Goal: Information Seeking & Learning: Learn about a topic

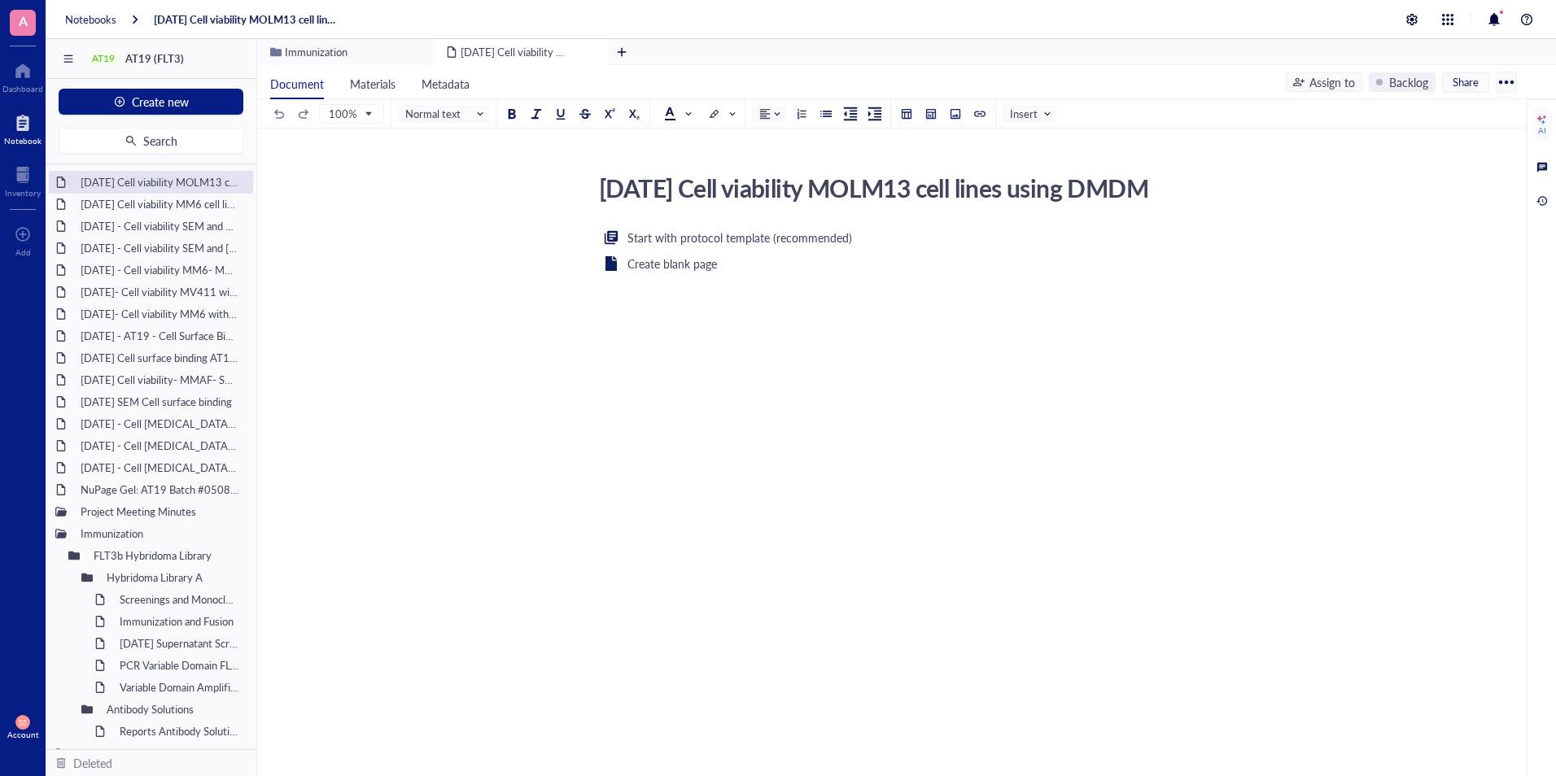
click at [723, 434] on div "Start with protocol template (recommended) Create blank page ﻿" at bounding box center [887, 385] width 579 height 314
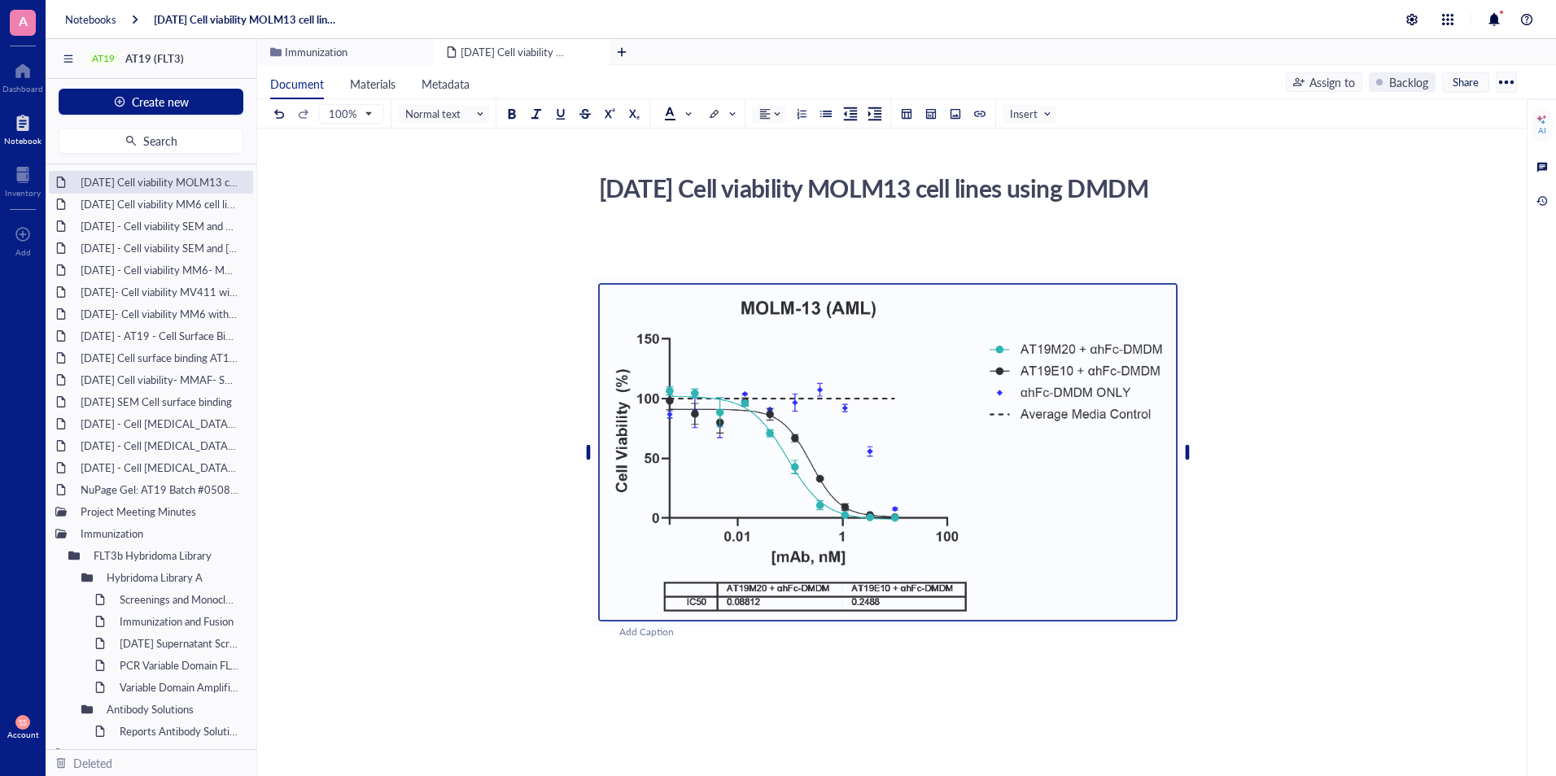
scroll to position [181, 0]
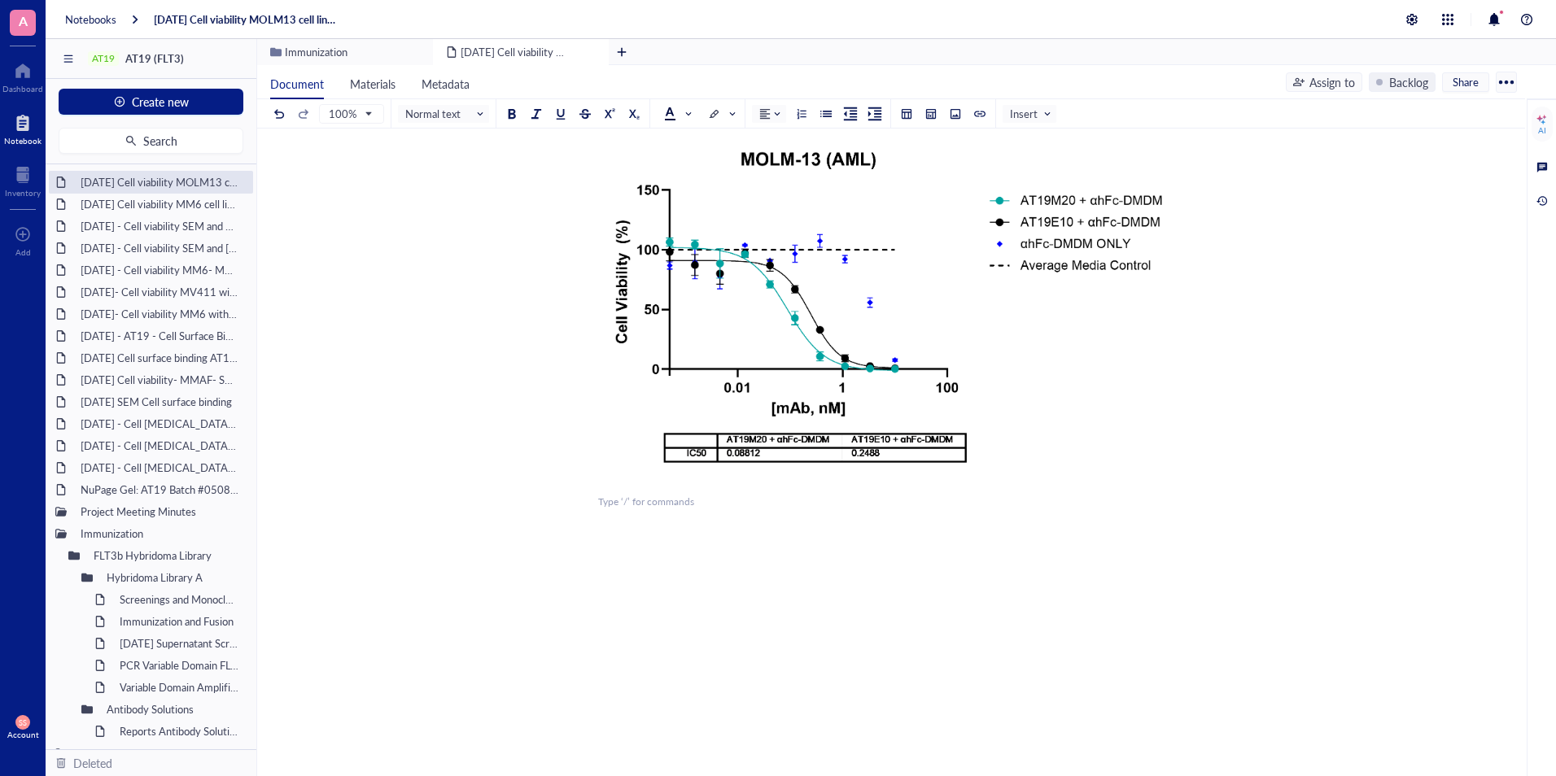
click at [644, 553] on div "﻿ ﻿ Add Caption ﻿ To pick up a draggable item, press the space bar. While dragg…" at bounding box center [887, 442] width 579 height 727
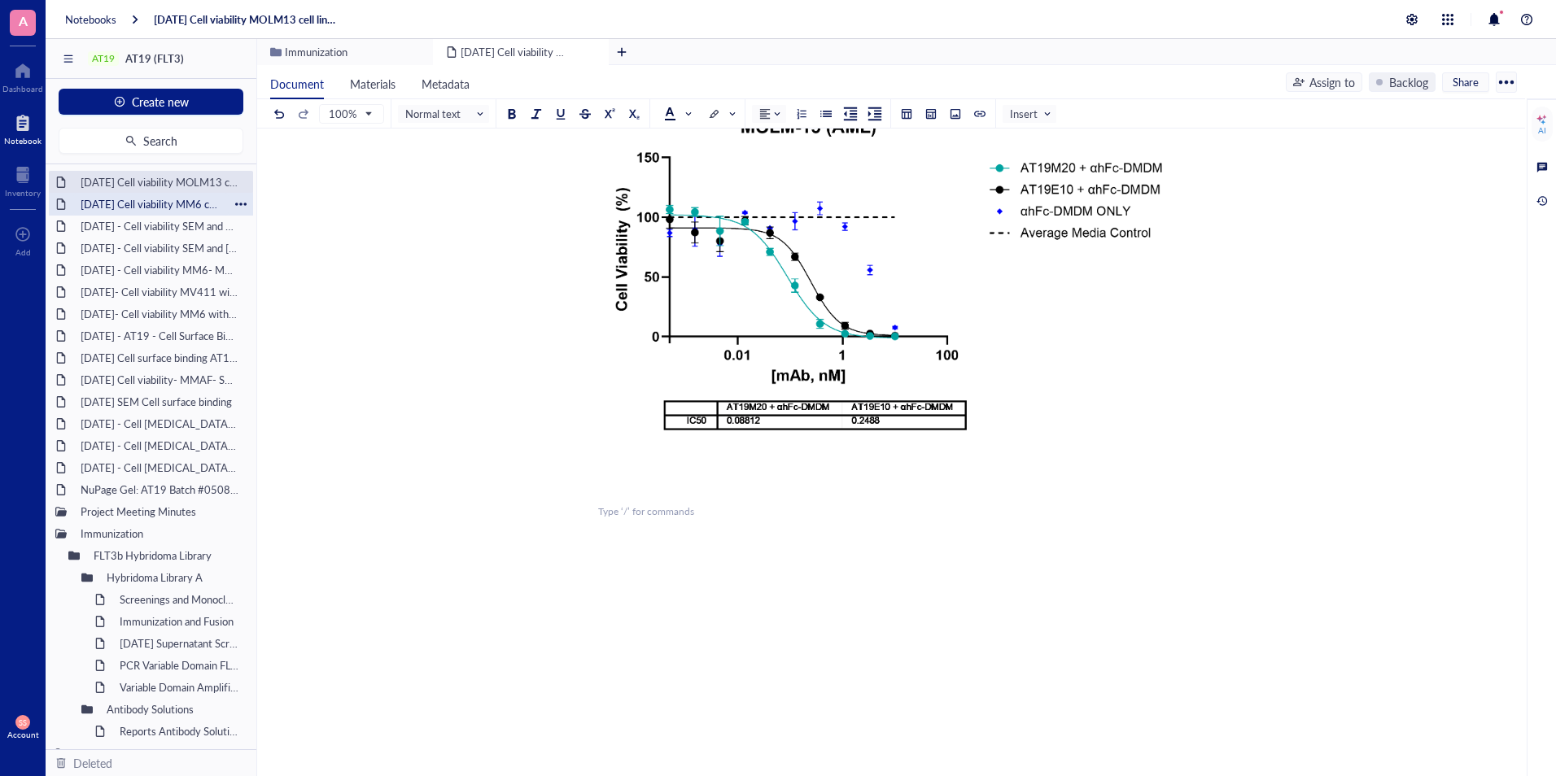
click at [120, 201] on div "[DATE] Cell viability MM6 cell lines using DMDM" at bounding box center [150, 204] width 155 height 23
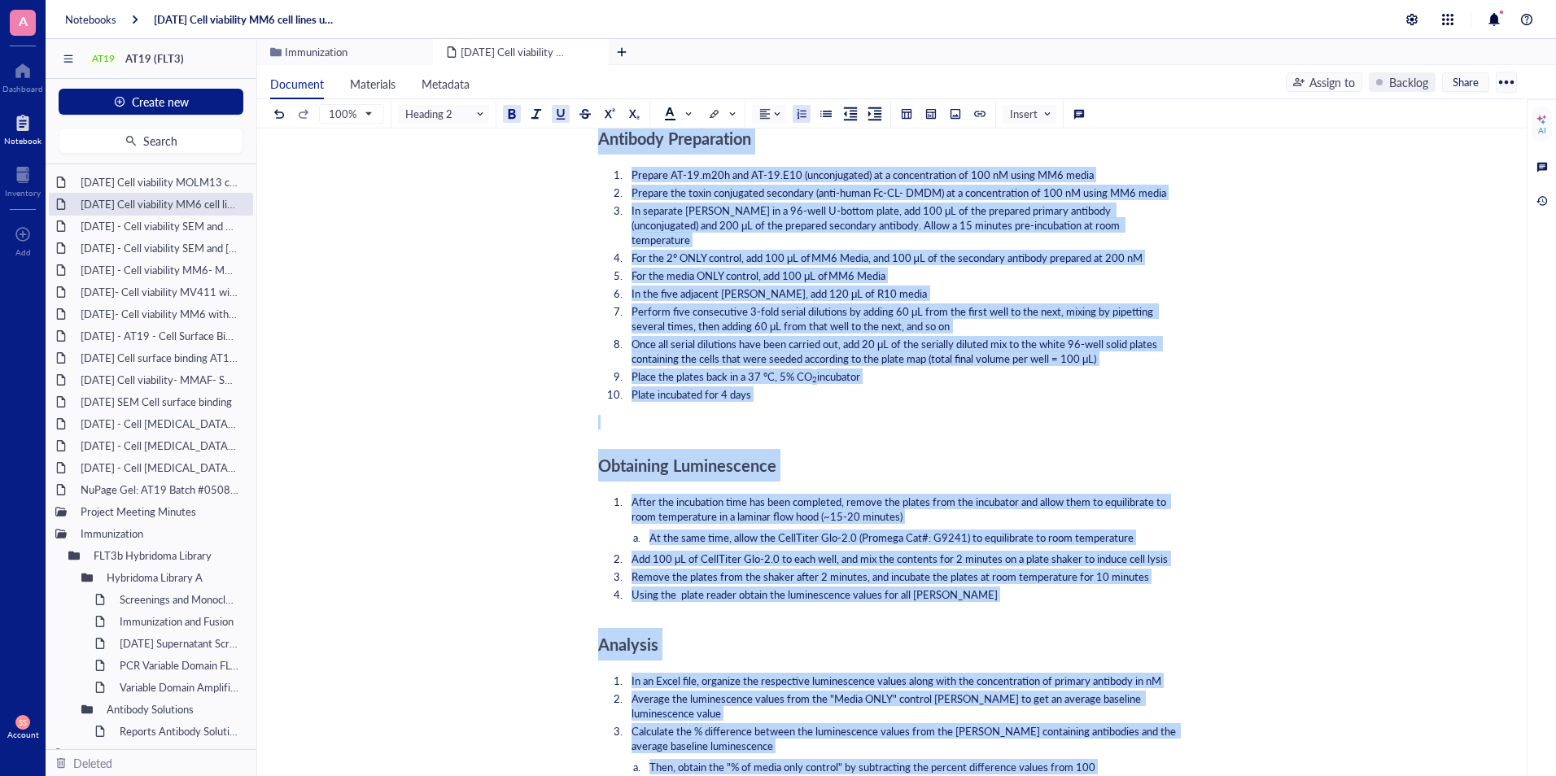
scroll to position [1168, 0]
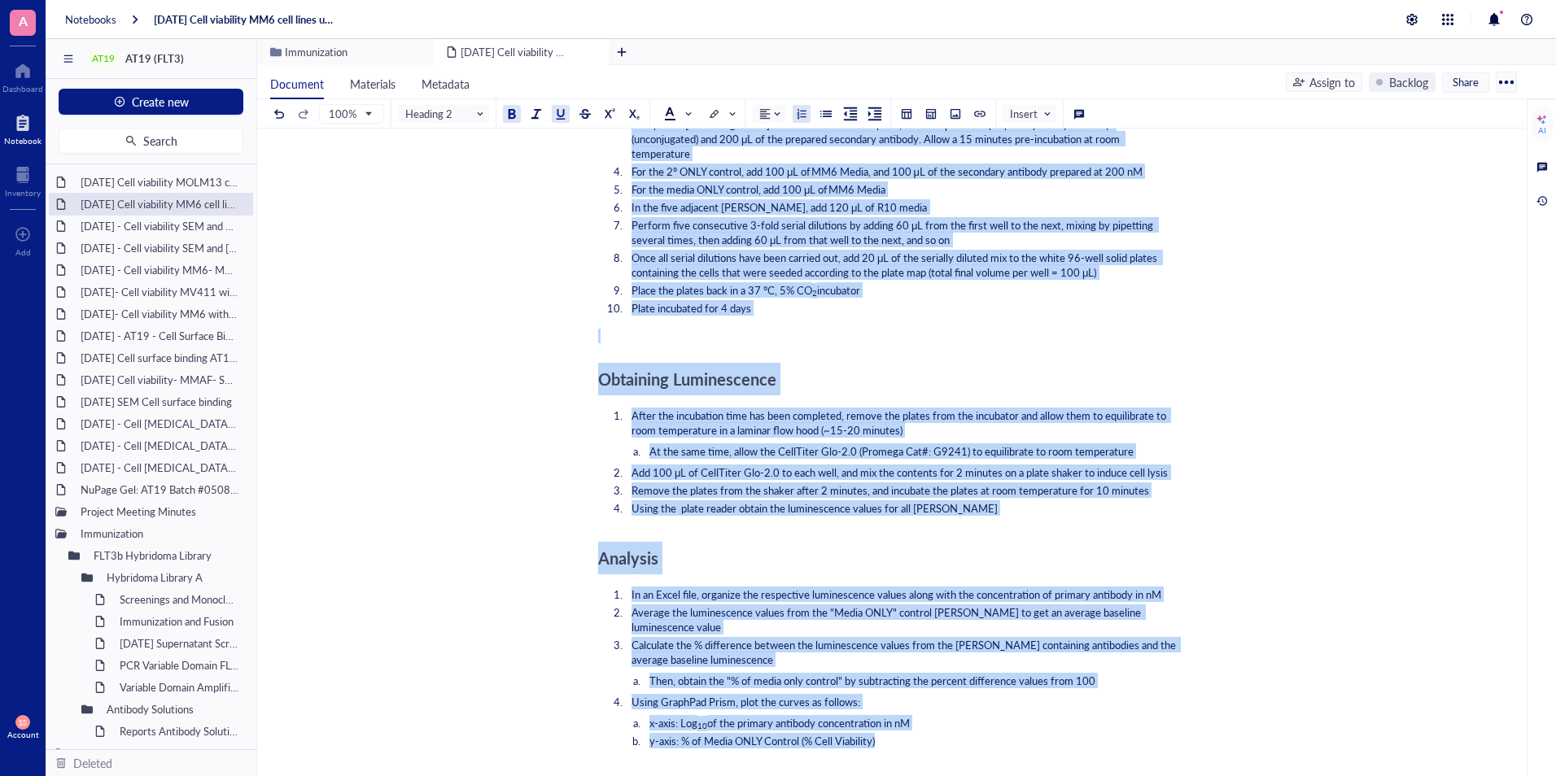
drag, startPoint x: 598, startPoint y: 332, endPoint x: 888, endPoint y: 720, distance: 484.3
click at [888, 720] on div "﻿ ﻿ ﻿ ﻿ Add Caption ﻿ To pick up a draggable item, press the space bar. While d…" at bounding box center [887, 534] width 579 height 2948
copy div "Summary: The purpose of this experiment was to test the functionality of AT-19.…"
click at [131, 181] on div "2025- Aug- 08 Cell viability MOLM13 cell lines using DMDM" at bounding box center [150, 182] width 155 height 23
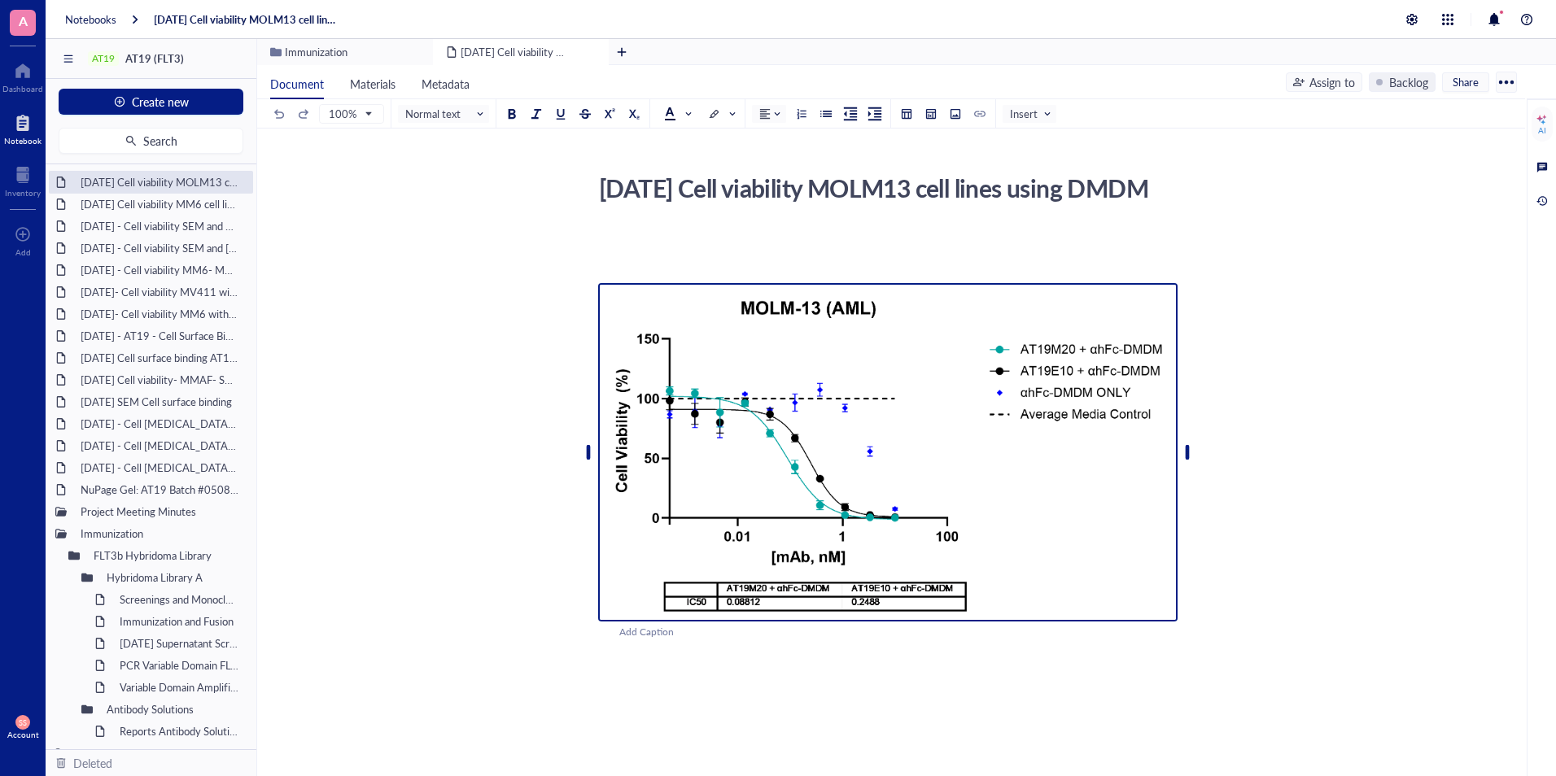
scroll to position [224, 0]
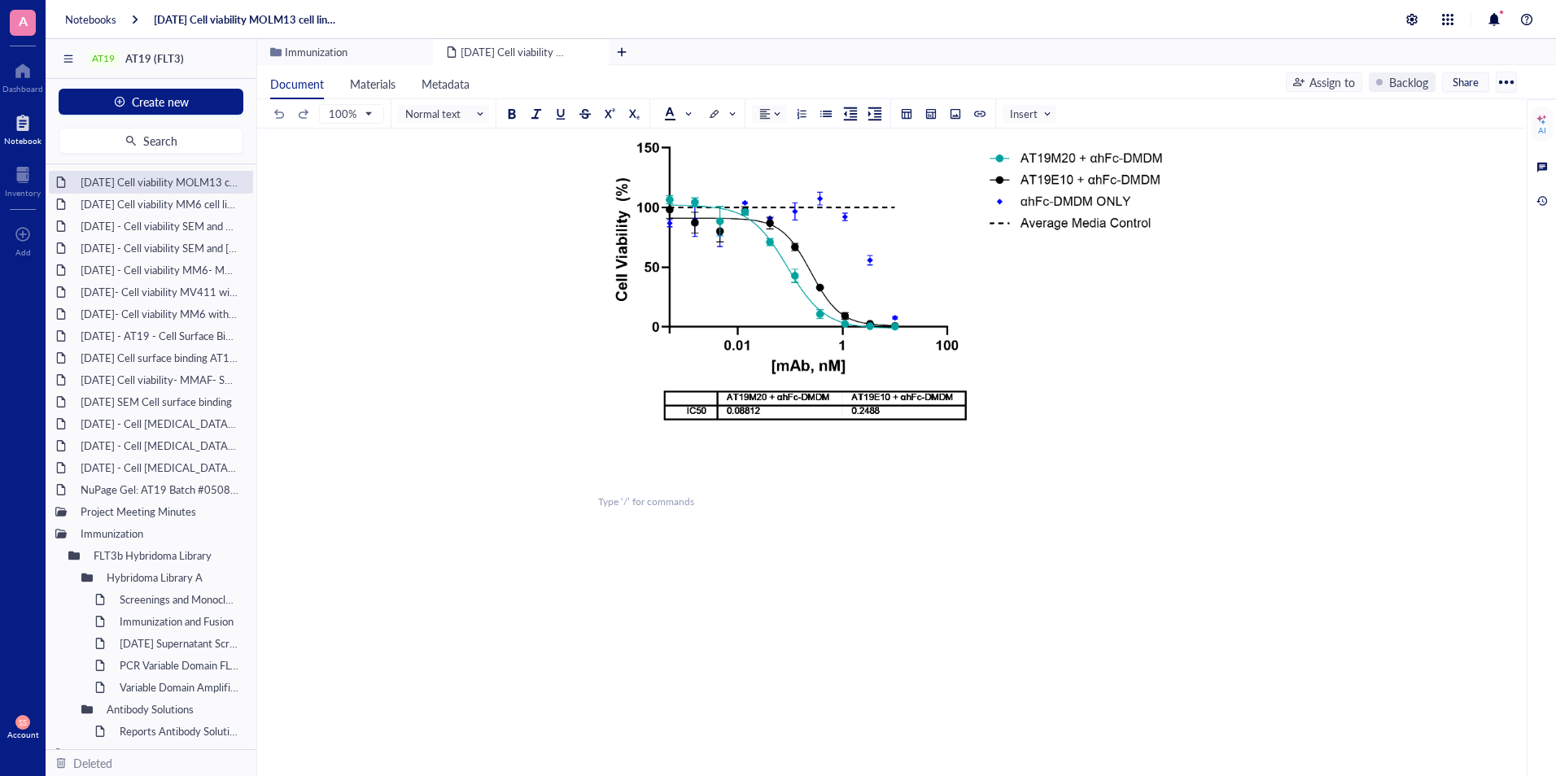
click at [628, 512] on div "﻿ ﻿ Add Caption ﻿ To pick up a draggable item, press the space bar. While dragg…" at bounding box center [887, 421] width 579 height 769
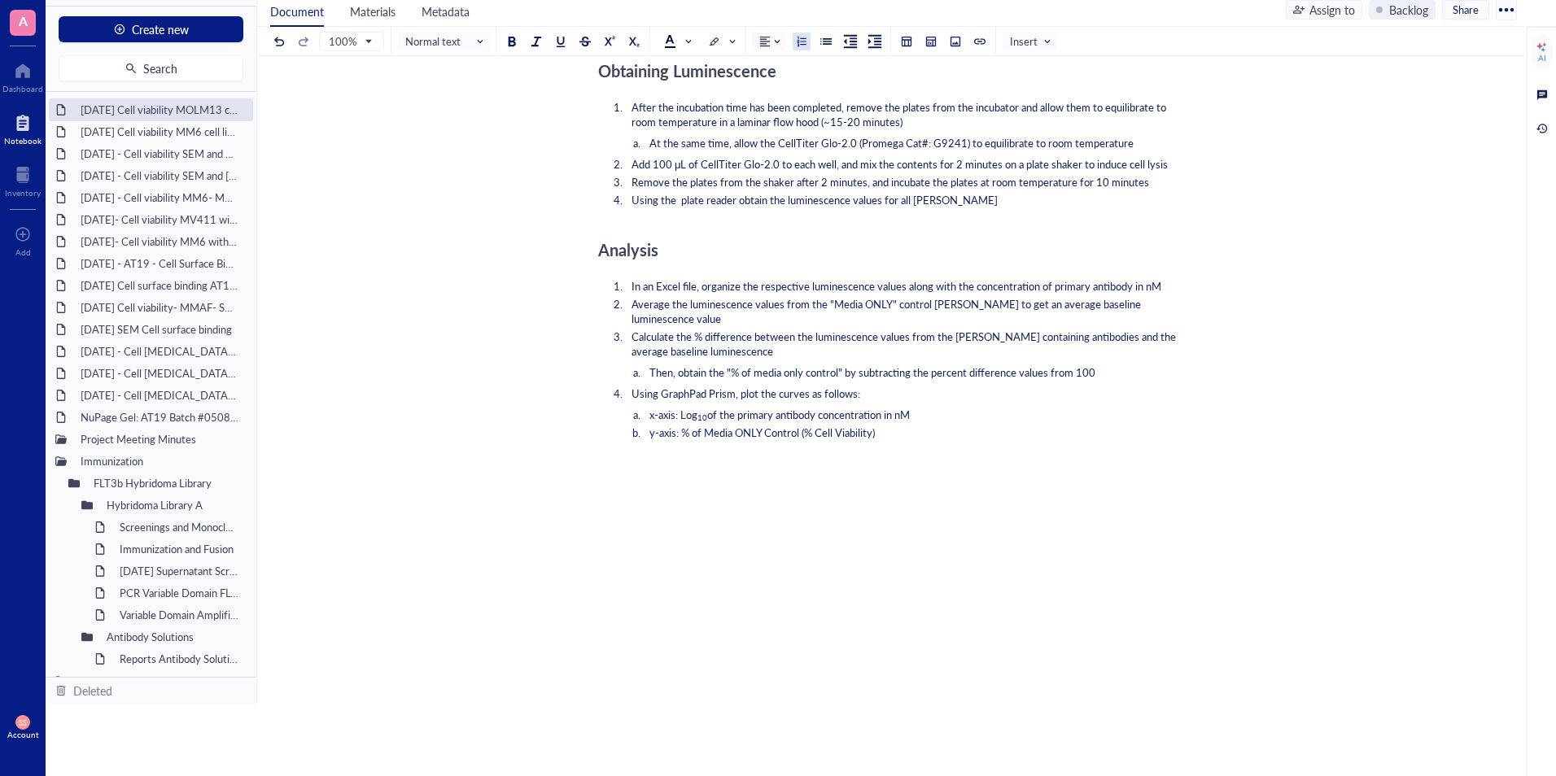
scroll to position [1295, 0]
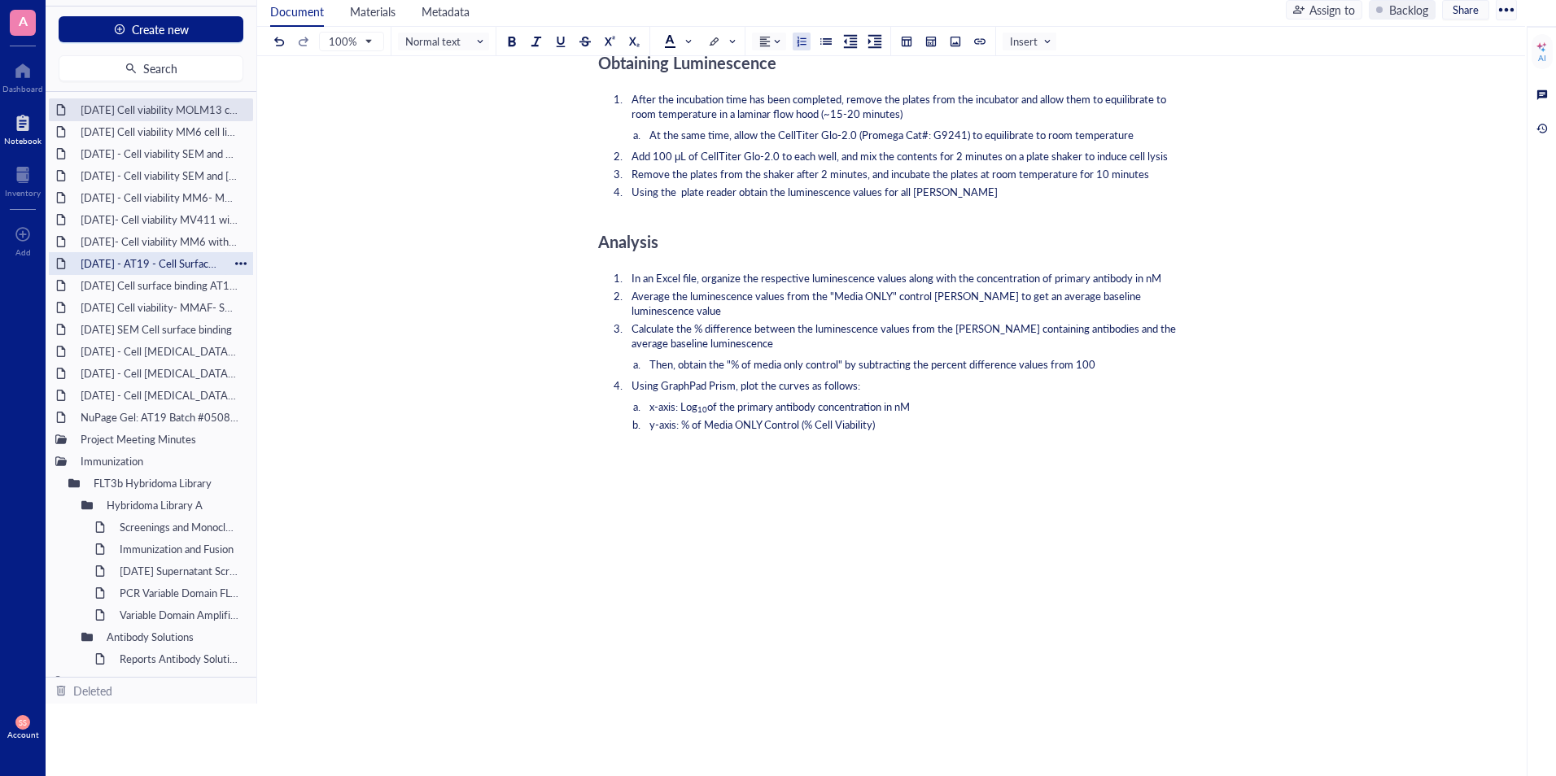
click at [133, 269] on div "[DATE] - AT19 - Cell Surface Binding assay on hFLT3 Transfected [MEDICAL_DATA] …" at bounding box center [150, 263] width 155 height 23
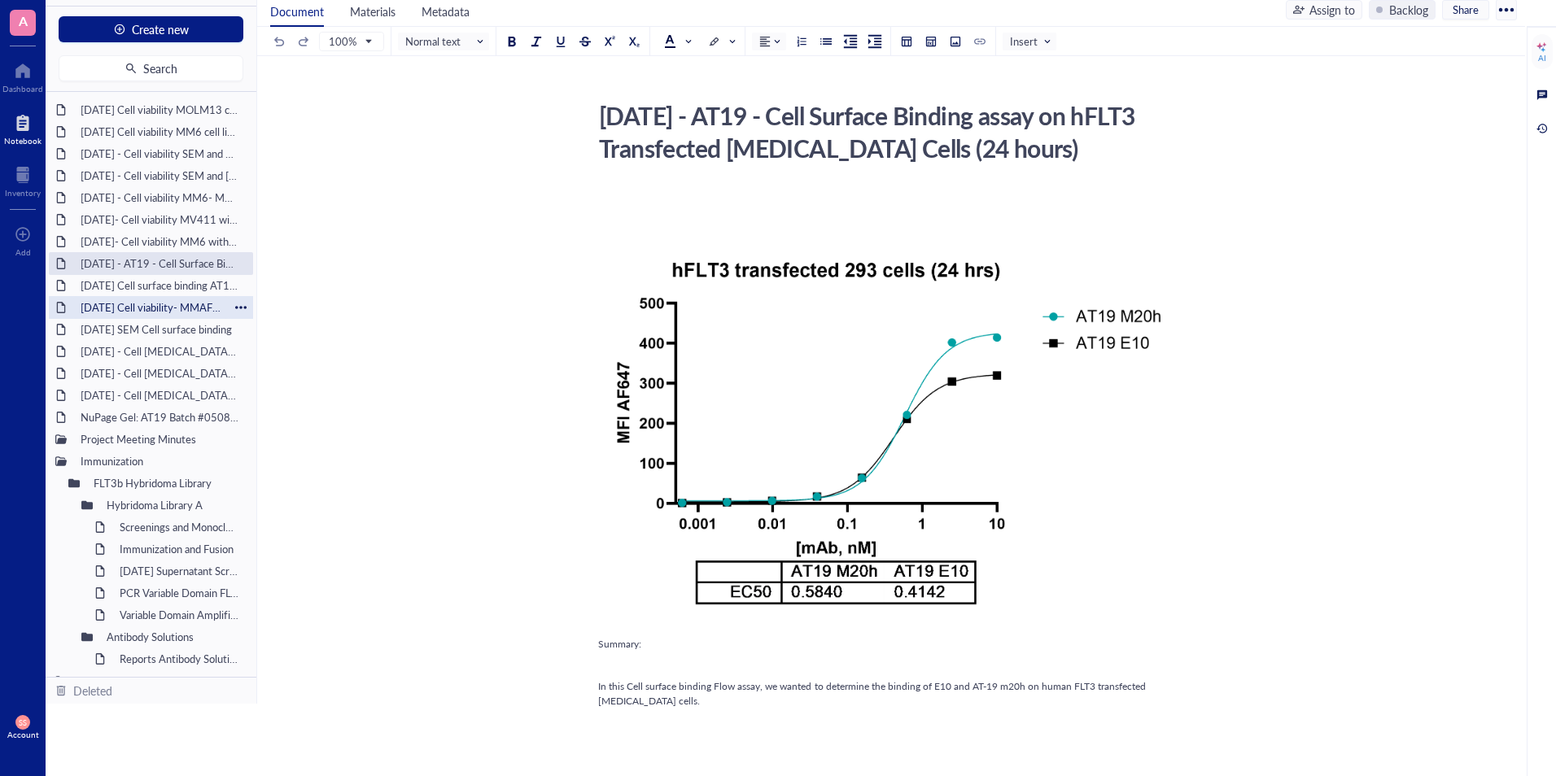
click at [128, 306] on div "[DATE] Cell viability- MMAF- SEM and MV4,11" at bounding box center [150, 307] width 155 height 23
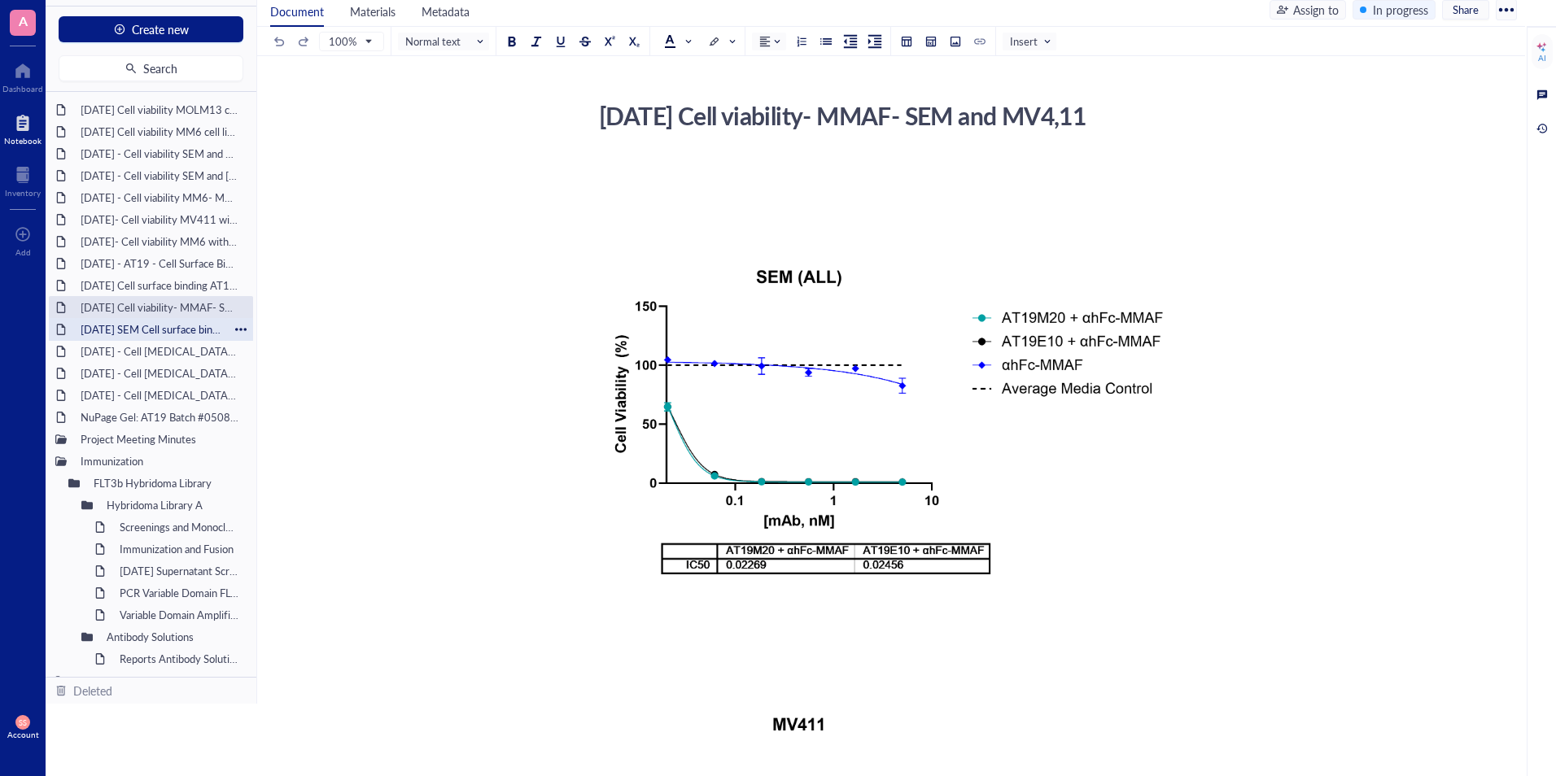
click at [112, 332] on div "[DATE] SEM Cell surface binding" at bounding box center [150, 329] width 155 height 23
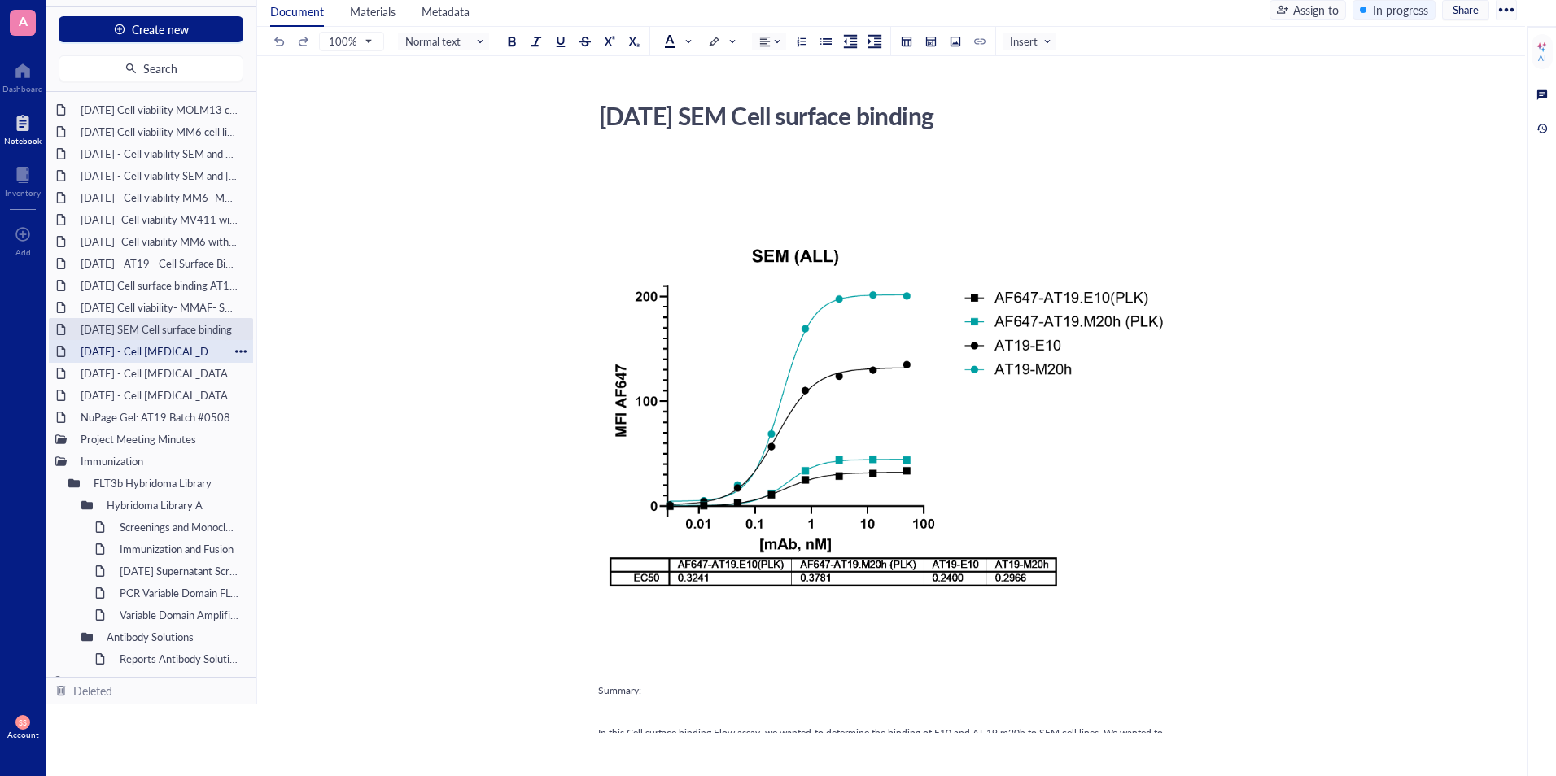
click at [111, 357] on div "[DATE] - Cell [MEDICAL_DATA]- MOLM-13 (AML cell line)" at bounding box center [150, 351] width 155 height 23
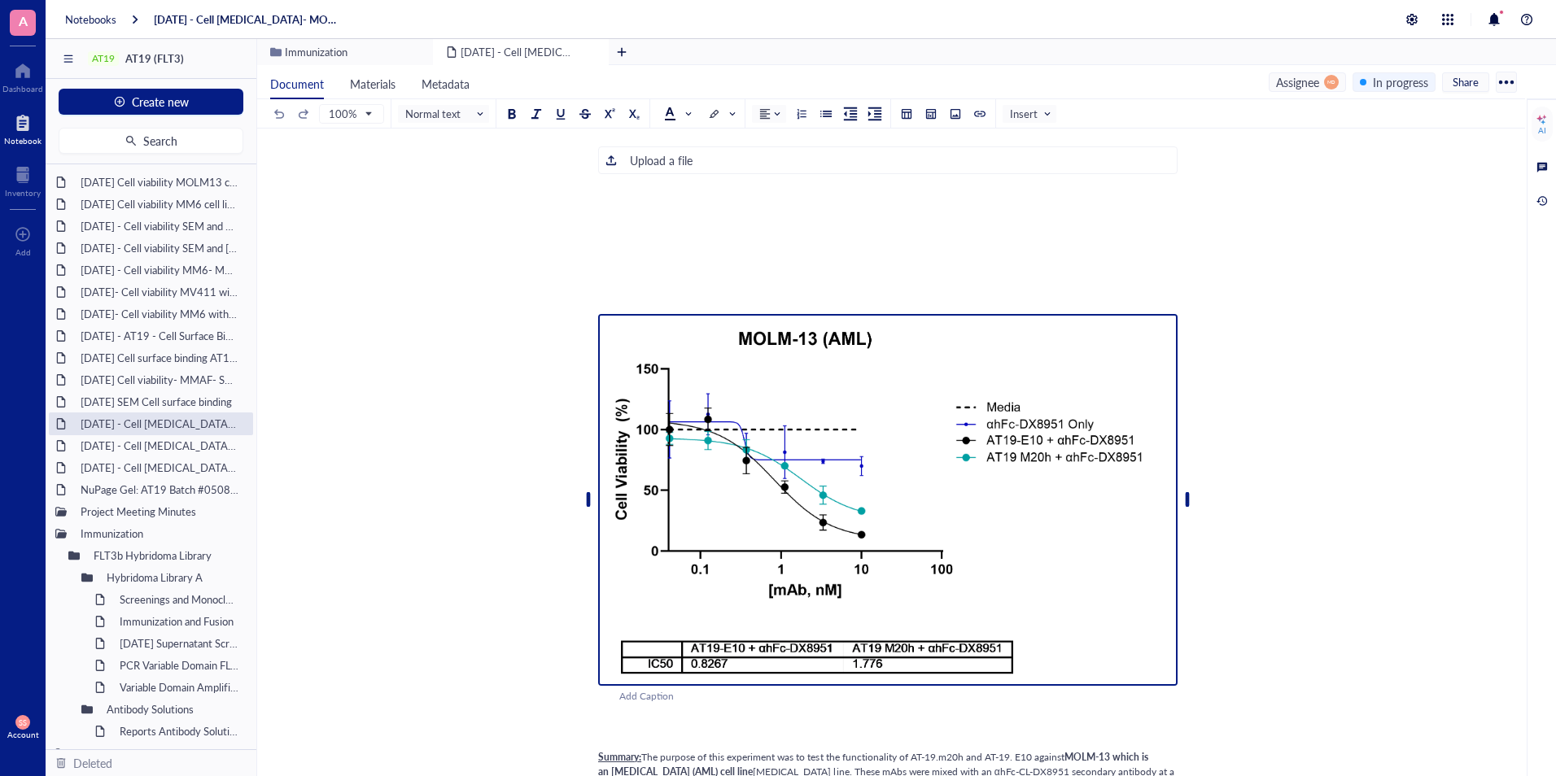
scroll to position [360, 0]
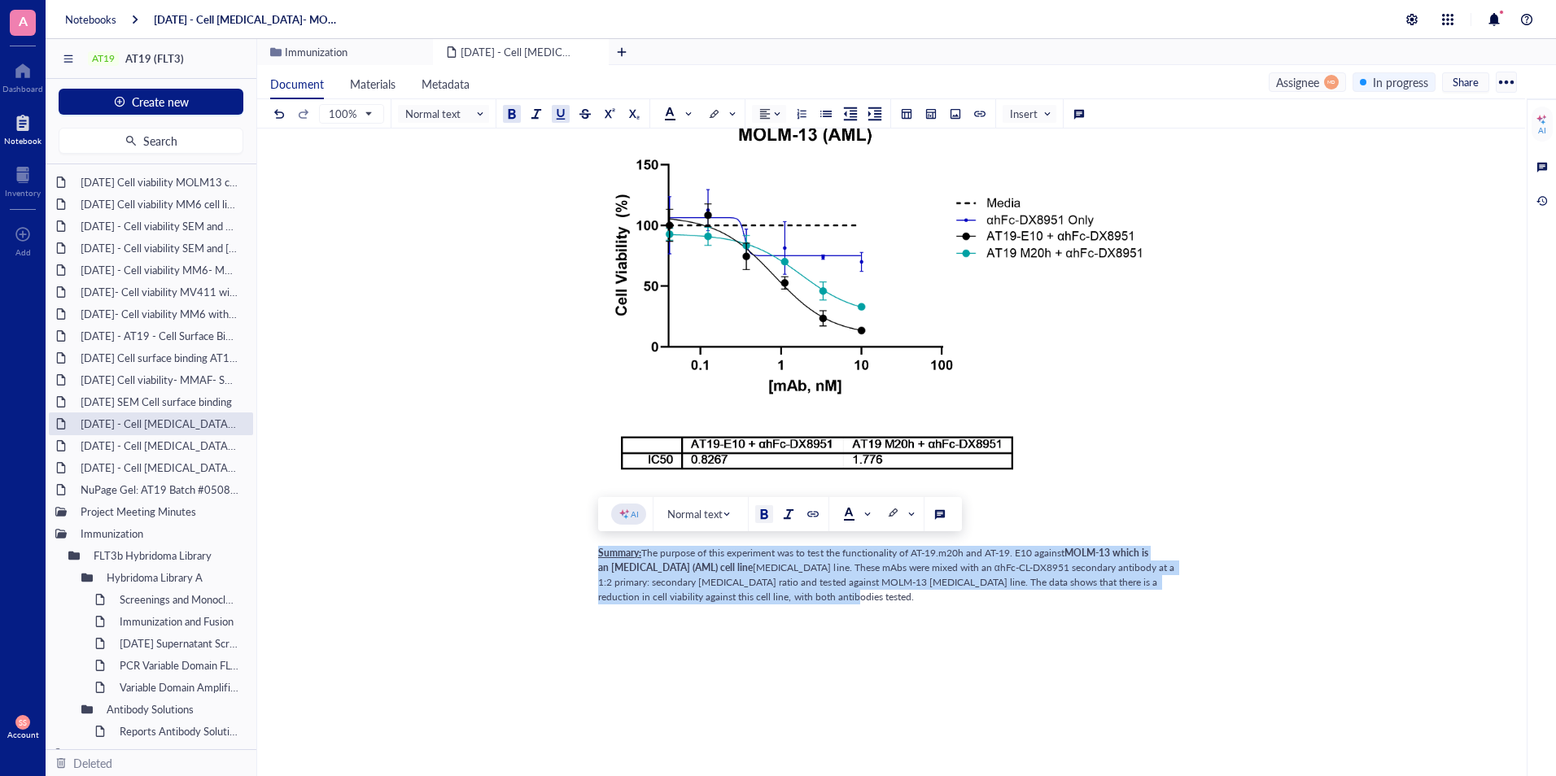
drag, startPoint x: 844, startPoint y: 603, endPoint x: 596, endPoint y: 553, distance: 252.3
copy div "Summary: The purpose of this experiment was to test the functionality of AT-19.…"
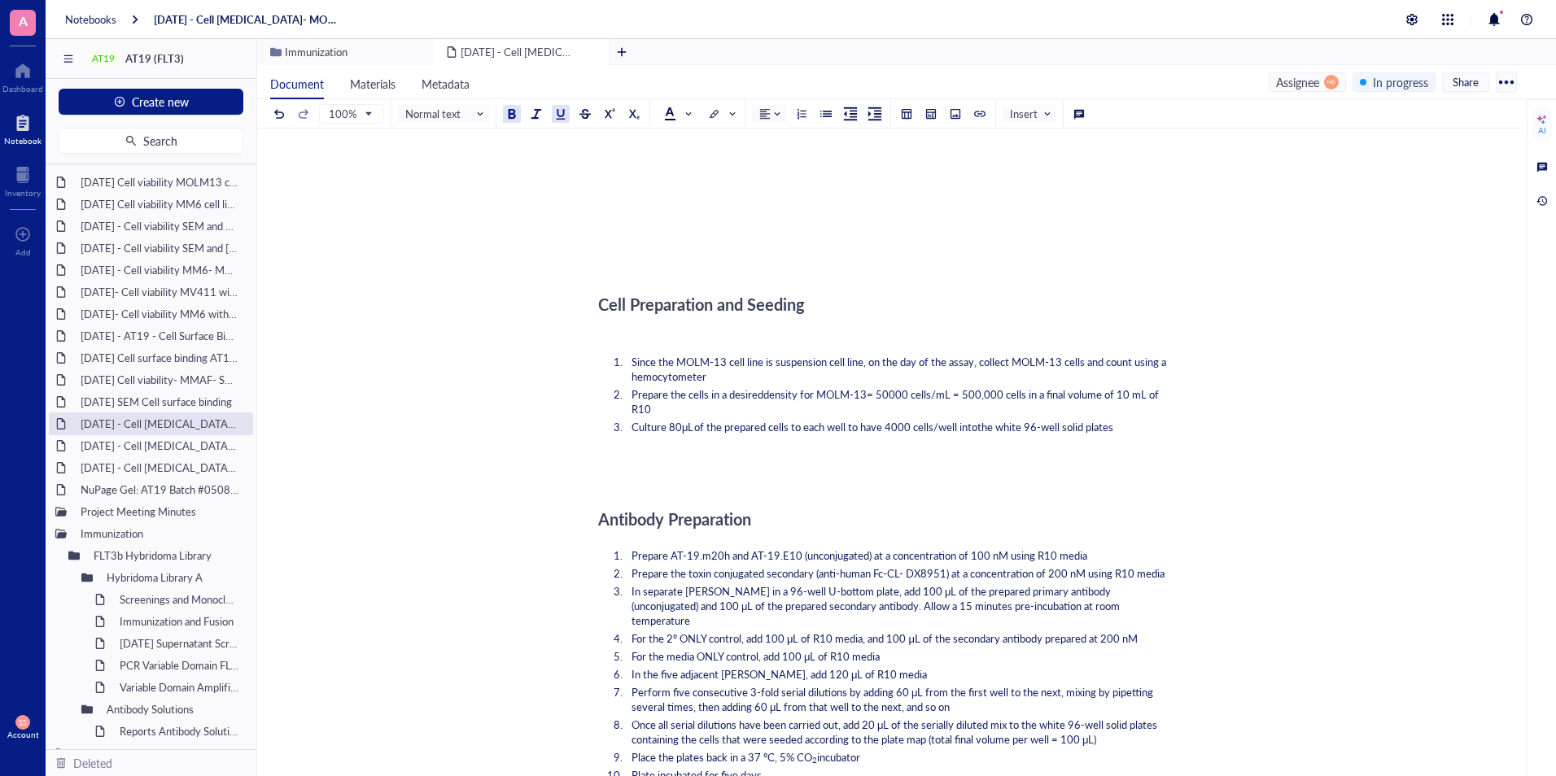
scroll to position [845, 0]
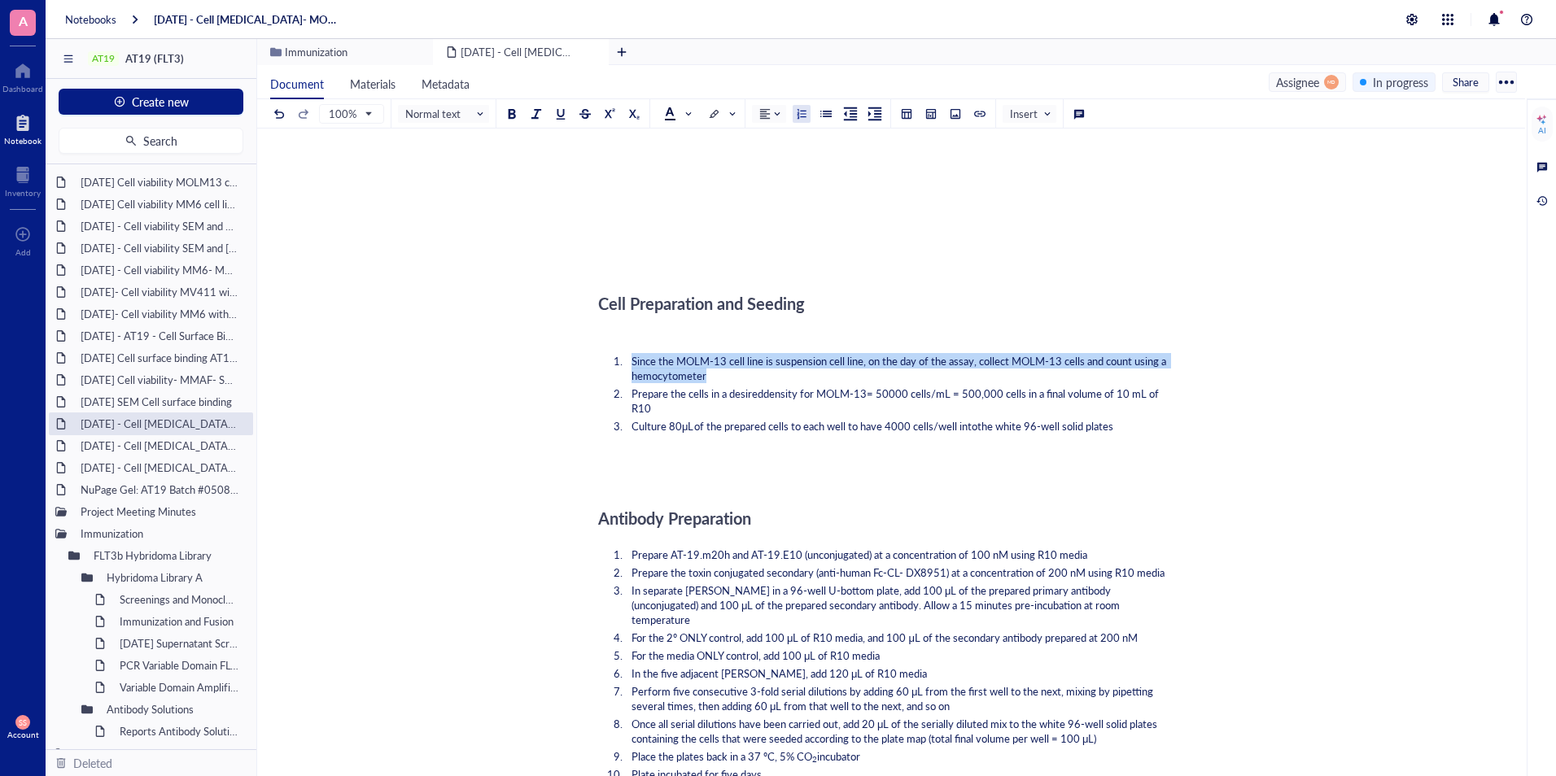
drag, startPoint x: 710, startPoint y: 378, endPoint x: 630, endPoint y: 364, distance: 81.9
click at [630, 364] on li "Since the MOLM-13 cell line is suspension cell line, on the day of the assay, c…" at bounding box center [901, 368] width 553 height 29
copy span "Since the MOLM-13 cell line is suspension cell line, on the day of the assay, c…"
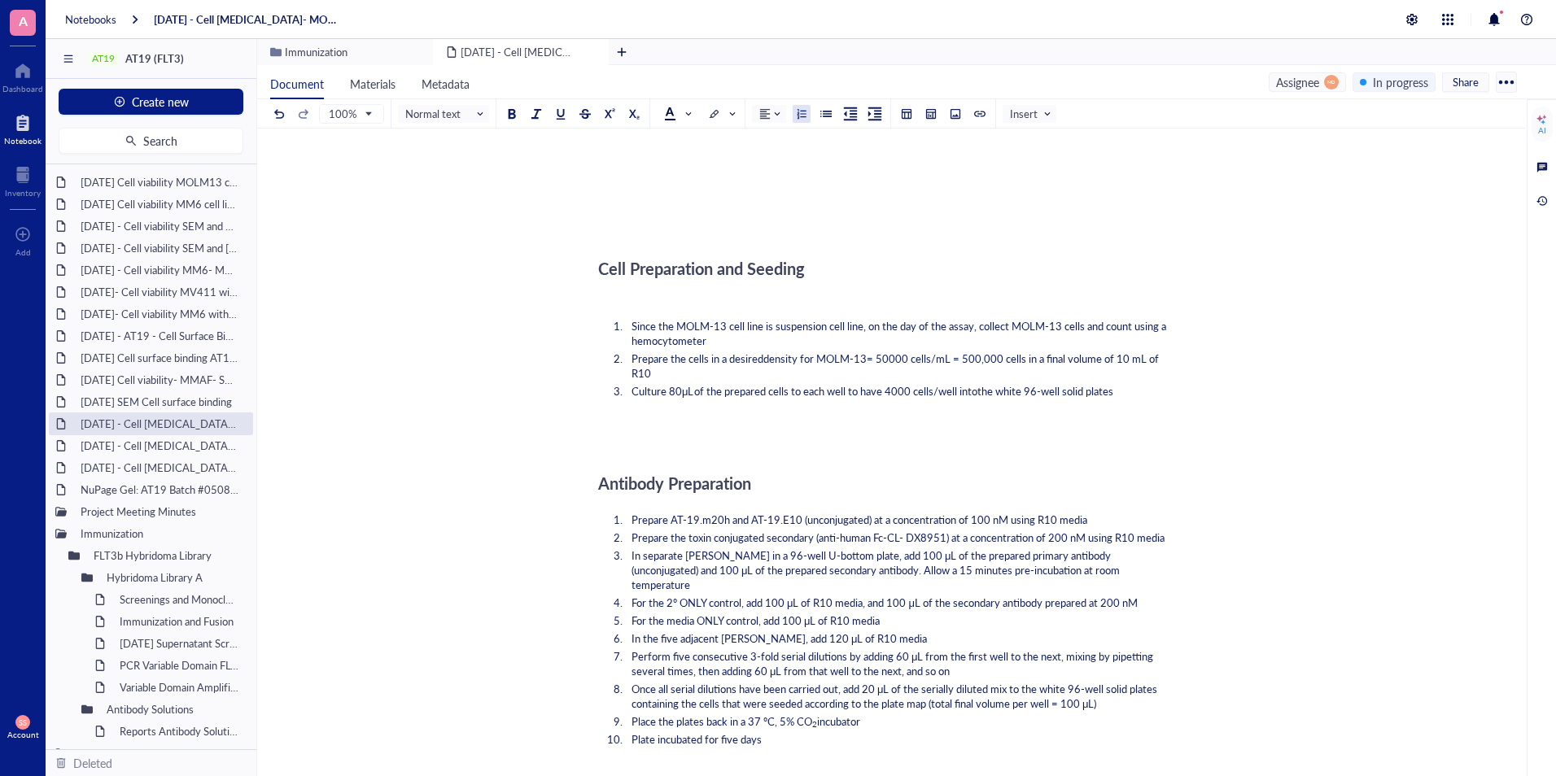
click at [893, 379] on li "Prepare the cells in a desired density for MOLM-13= 50000 cells/mL = 500,000 ce…" at bounding box center [901, 366] width 553 height 29
drag, startPoint x: 1138, startPoint y: 399, endPoint x: 624, endPoint y: 331, distance: 518.7
click at [624, 331] on ol "Since the MOLM-13 cell line is suspension cell line, on the day of the assay, c…" at bounding box center [887, 359] width 579 height 86
copy ol "Since the MOLM-13 cell line is suspension cell line, on the day of the assay, c…"
click at [761, 595] on span "For the 2º ONLY control, add 100 μL of R10 media, and 100 μL of the secondary a…" at bounding box center [884, 602] width 506 height 15
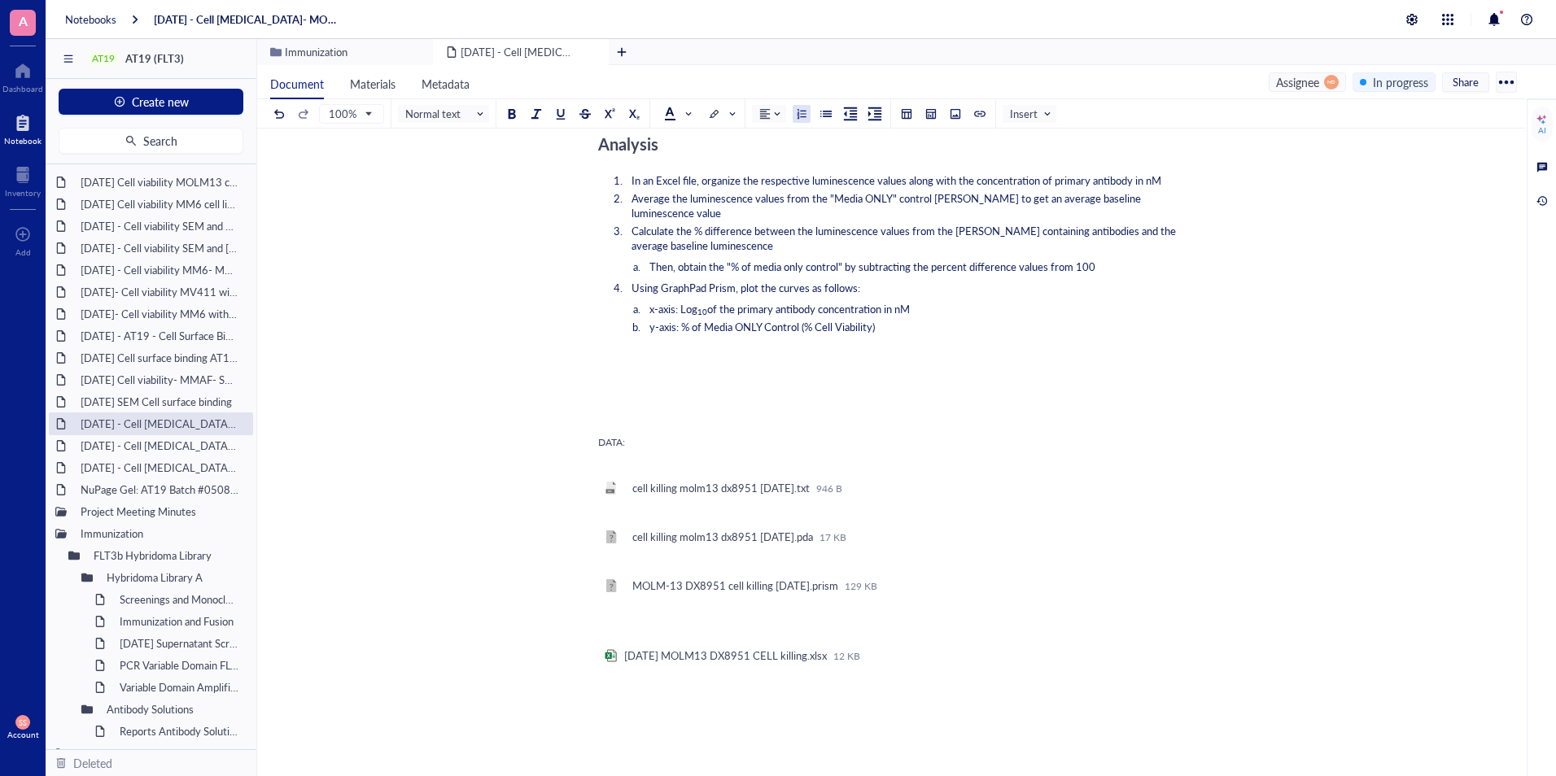
scroll to position [1727, 0]
click at [149, 223] on div "[DATE] - Cell viability SEM and RS; 411- DMDM with Fc block (need to complete)" at bounding box center [150, 226] width 155 height 23
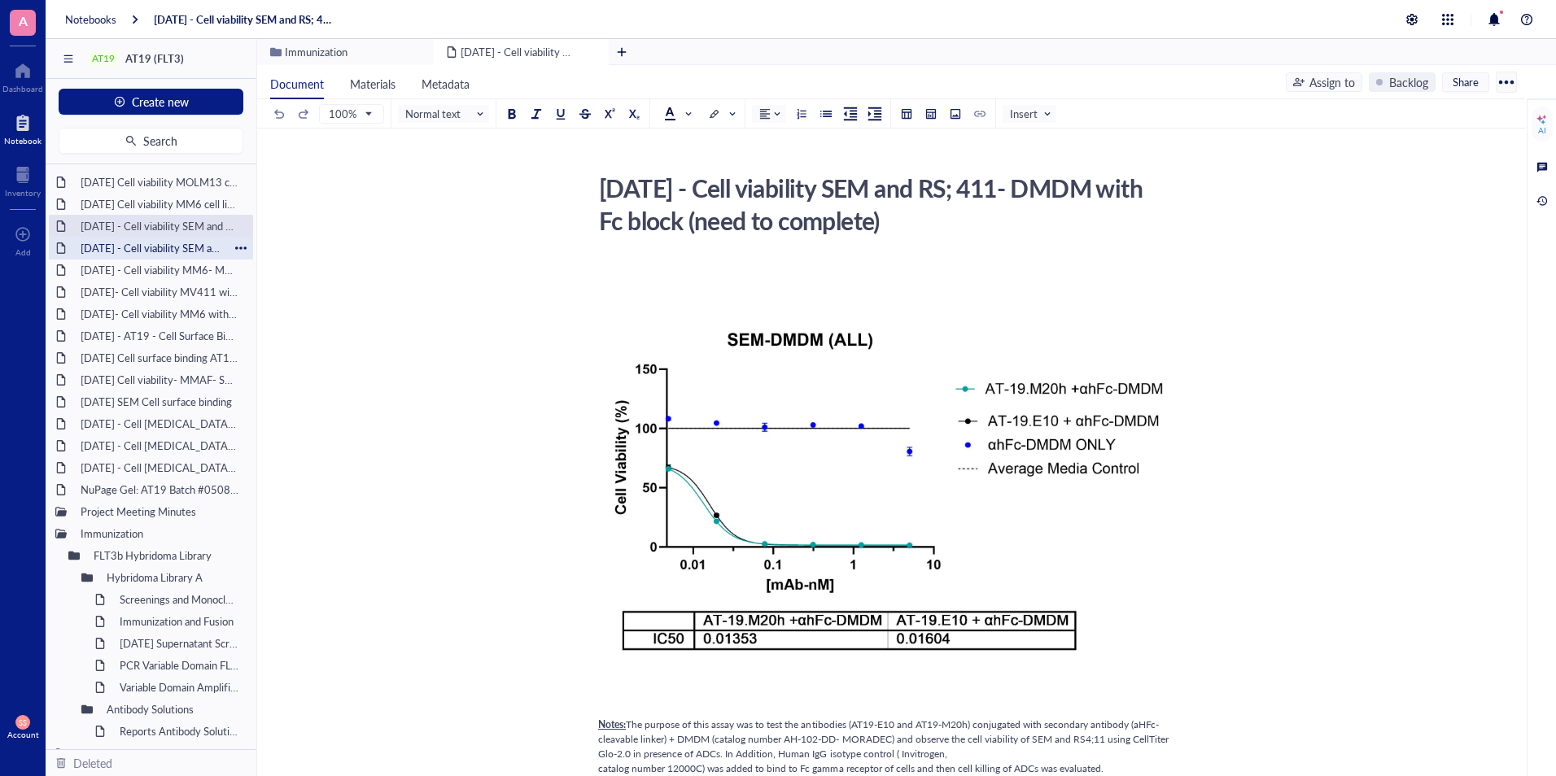
click at [143, 251] on div "[DATE] - Cell viability SEM and [GEOGRAPHIC_DATA]; 411- DMDM" at bounding box center [150, 248] width 155 height 23
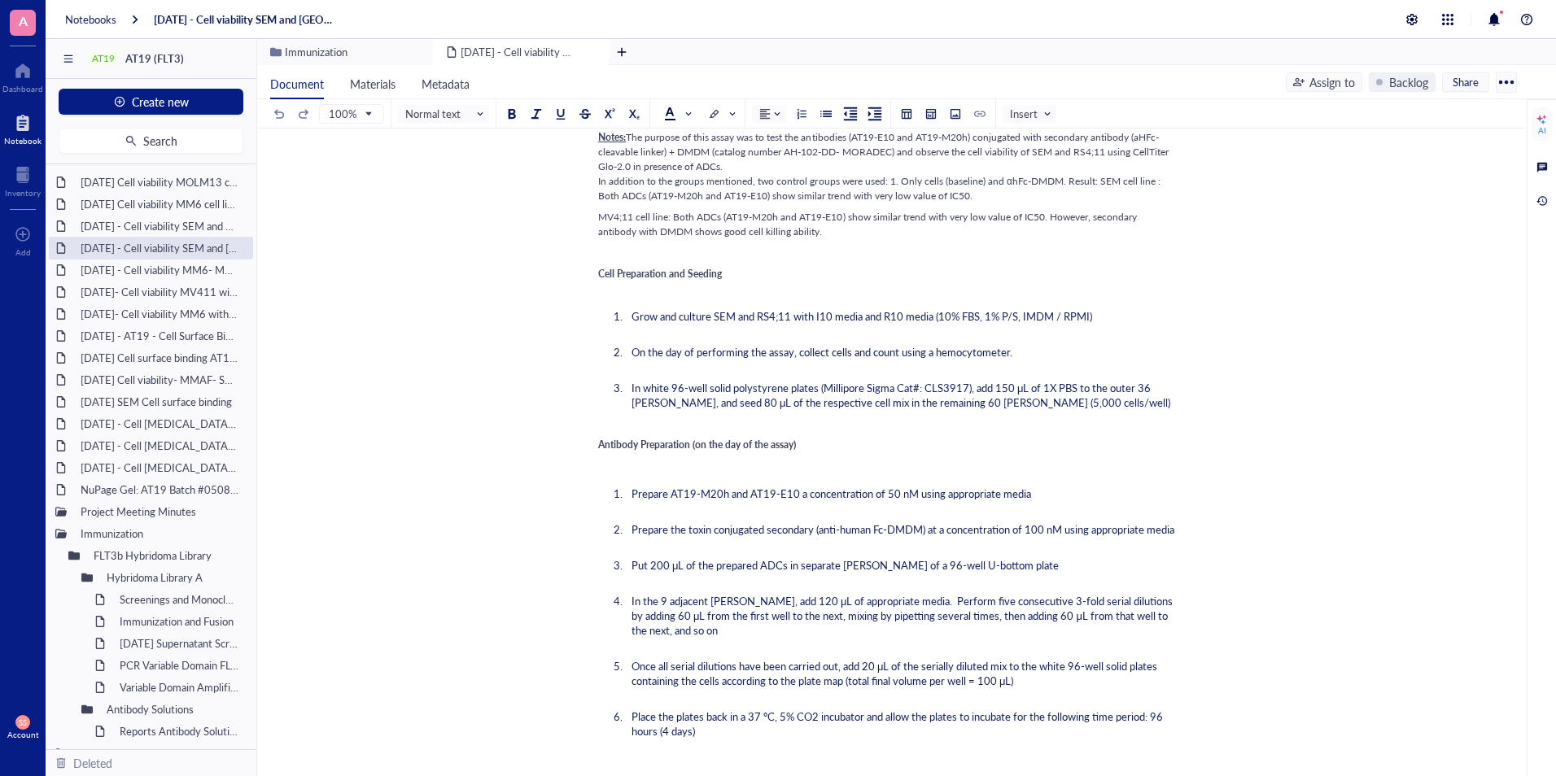
scroll to position [1065, 0]
click at [941, 318] on span "Grow and culture SEM and RS4;11 with I10 media and R10 media (10% FBS, 1% P/S, …" at bounding box center [861, 315] width 461 height 15
click at [956, 315] on span "Grow and culture SEM and RS4;11 with I10 media and R10 media (10% FBS, 1% P/S, …" at bounding box center [861, 315] width 461 height 15
drag, startPoint x: 1056, startPoint y: 312, endPoint x: 936, endPoint y: 311, distance: 120.4
click at [936, 311] on span "Grow and culture SEM and RS4;11 with I10 media and R10 media (10% FBS, 1% P/S, …" at bounding box center [861, 315] width 461 height 15
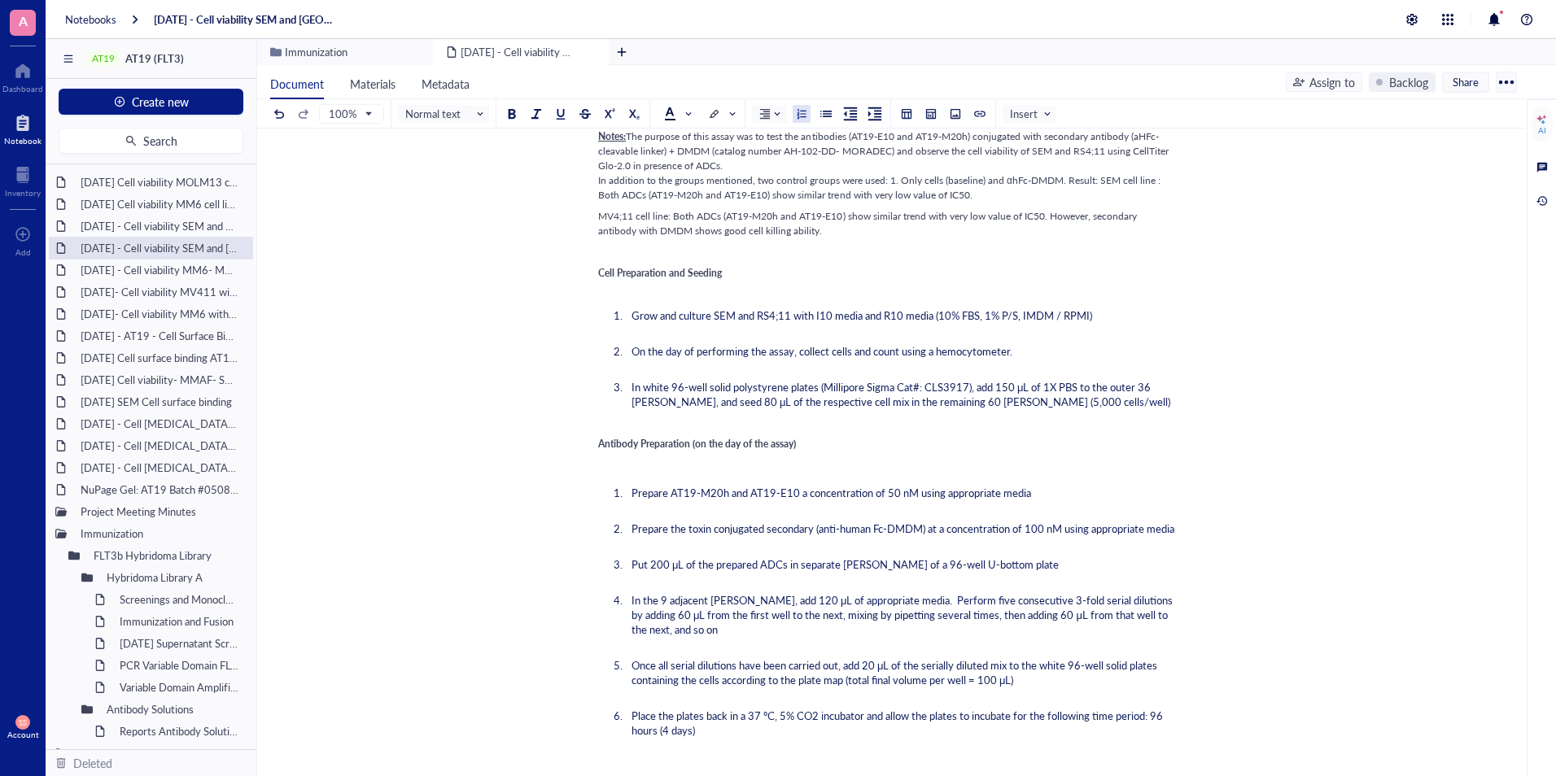
click at [871, 367] on ol "﻿ Grow and culture SEM and RS4;11 with I10 media and R10 media (10% FBS, 1% P/S…" at bounding box center [887, 351] width 579 height 122
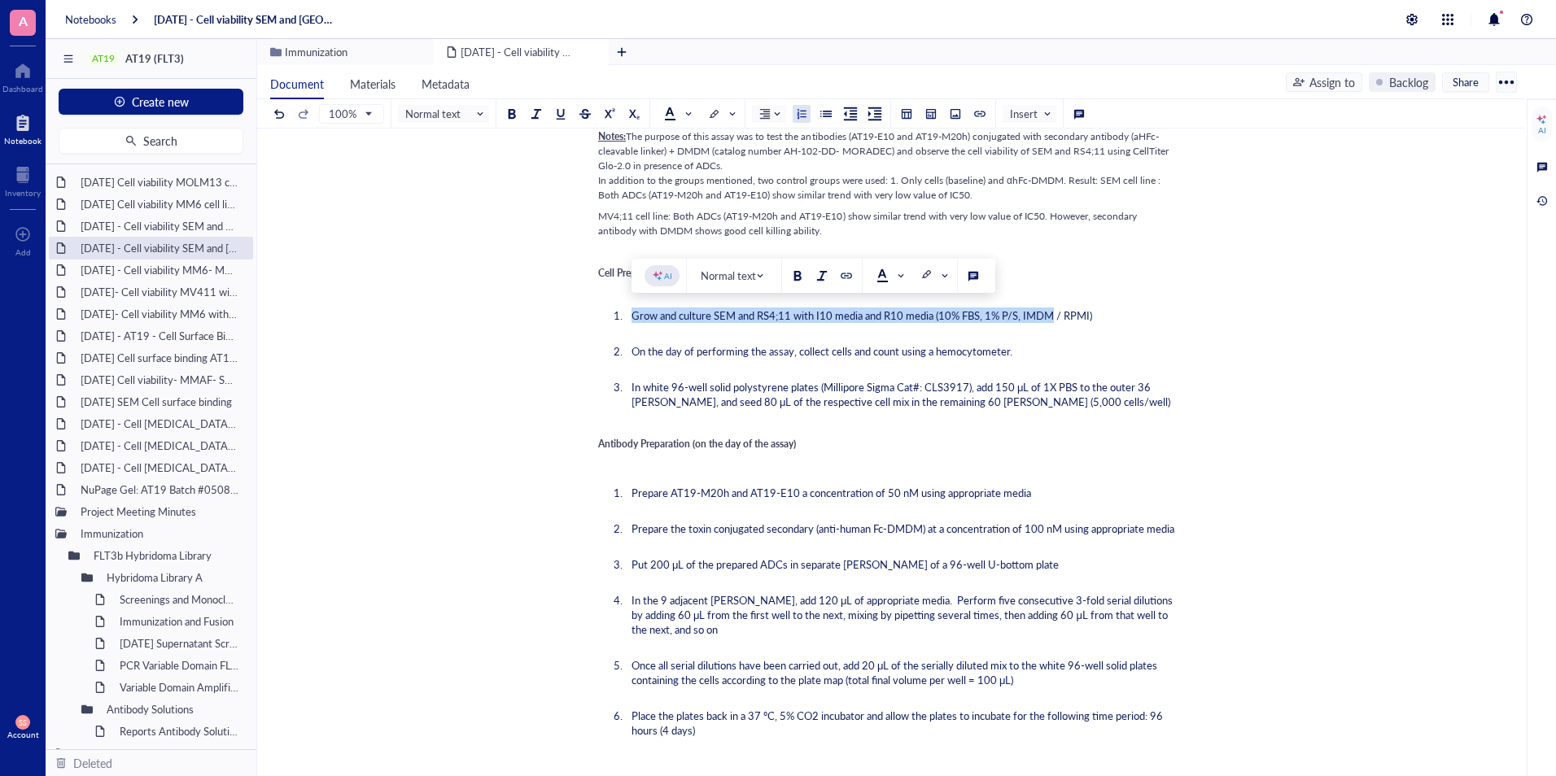
drag, startPoint x: 1058, startPoint y: 311, endPoint x: 629, endPoint y: 313, distance: 428.8
click at [629, 313] on li "Grow and culture SEM and RS4;11 with I10 media and R10 media (10% FBS, 1% P/S, …" at bounding box center [901, 315] width 553 height 15
copy span "Grow and culture SEM and RS4;11 with I10 media and R10 media (10% FBS, 1% P/S, …"
click at [135, 336] on div "[DATE] - AT19 - Cell Surface Binding assay on hFLT3 Transfected [MEDICAL_DATA] …" at bounding box center [150, 336] width 155 height 23
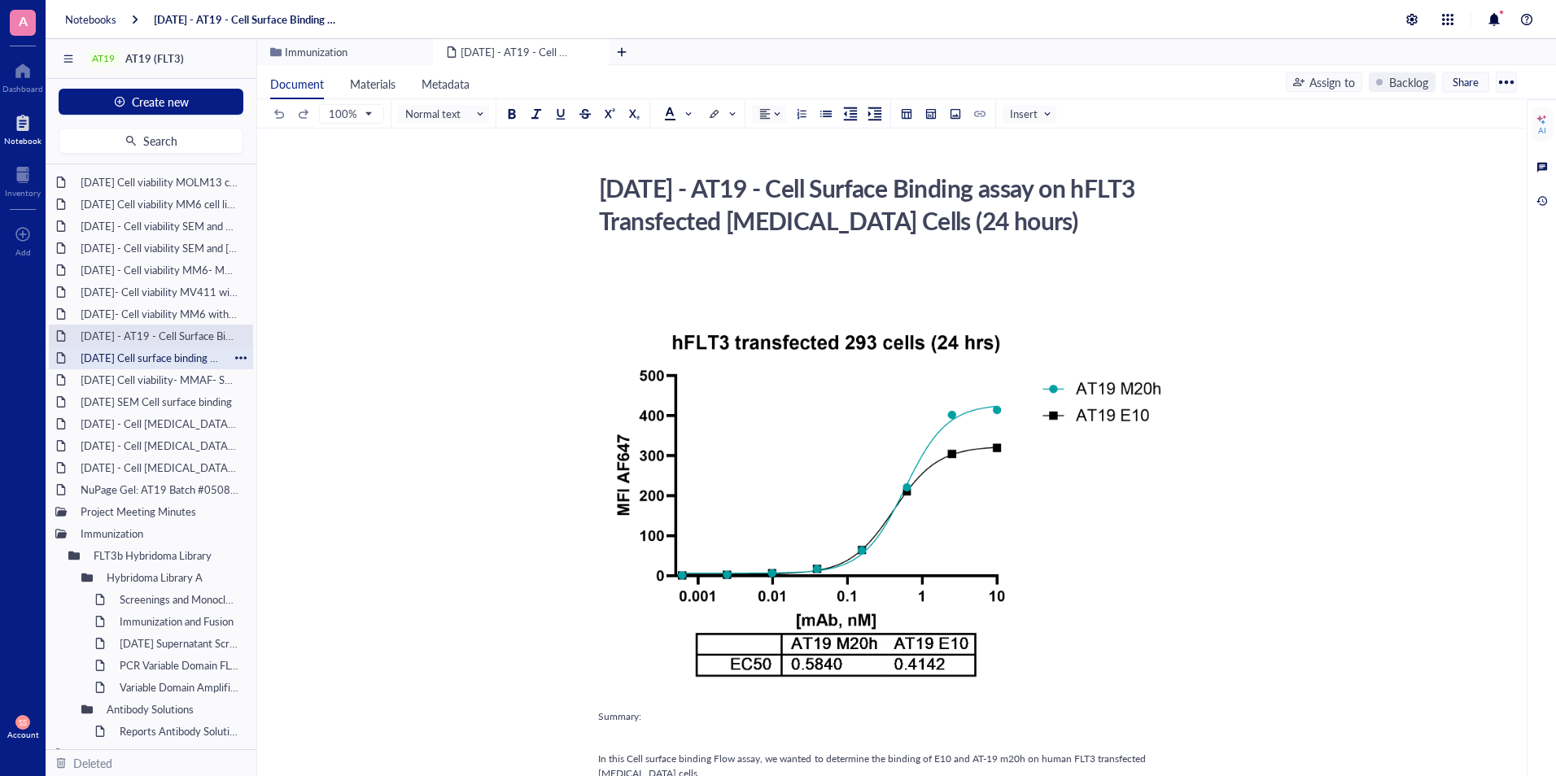
click at [126, 361] on div "[DATE] Cell surface binding AT19 on SEM, RS411 and MV411 cell line" at bounding box center [150, 358] width 155 height 23
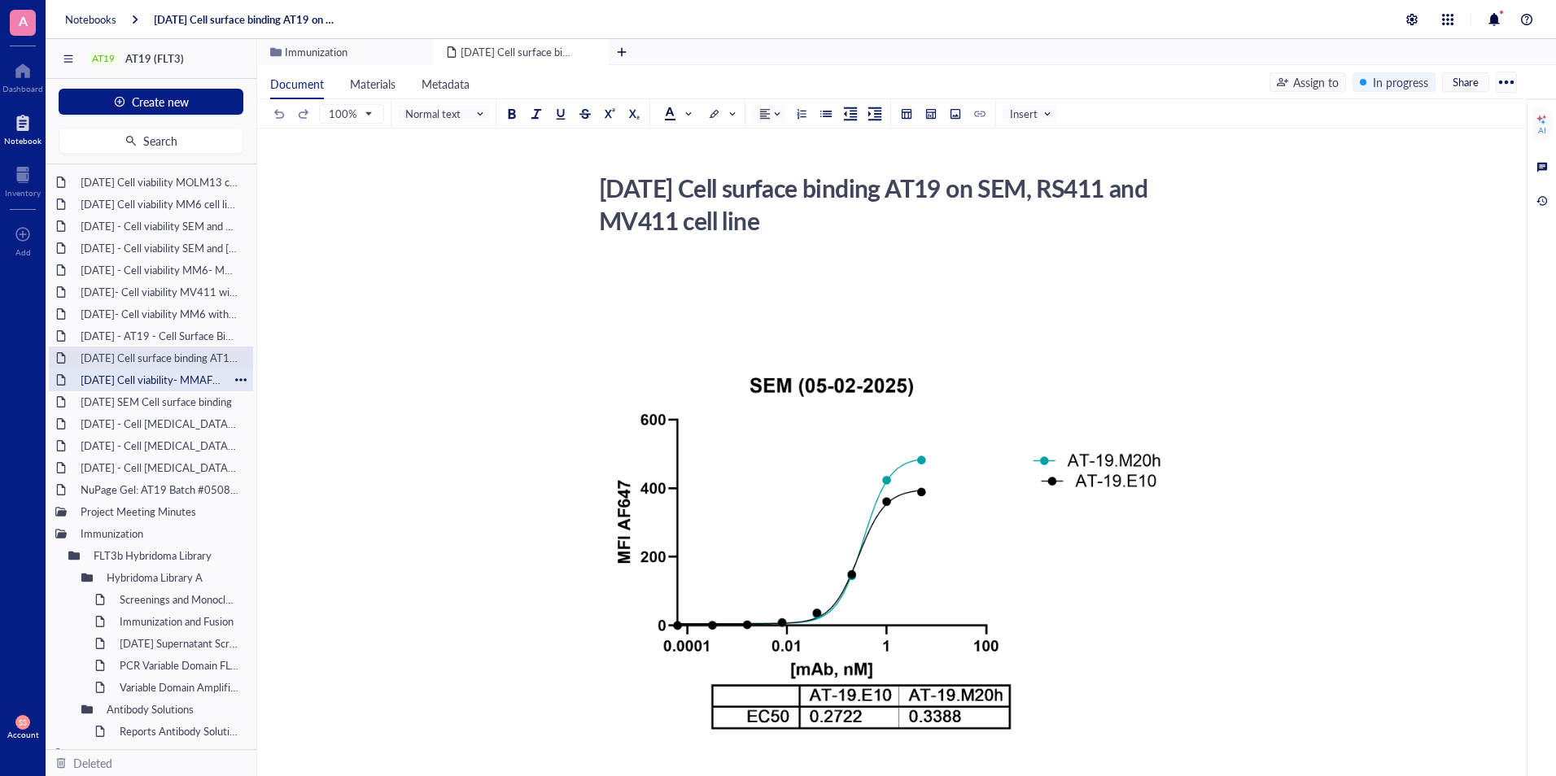
click at [121, 385] on div "[DATE] Cell viability- MMAF- SEM and MV4,11" at bounding box center [150, 380] width 155 height 23
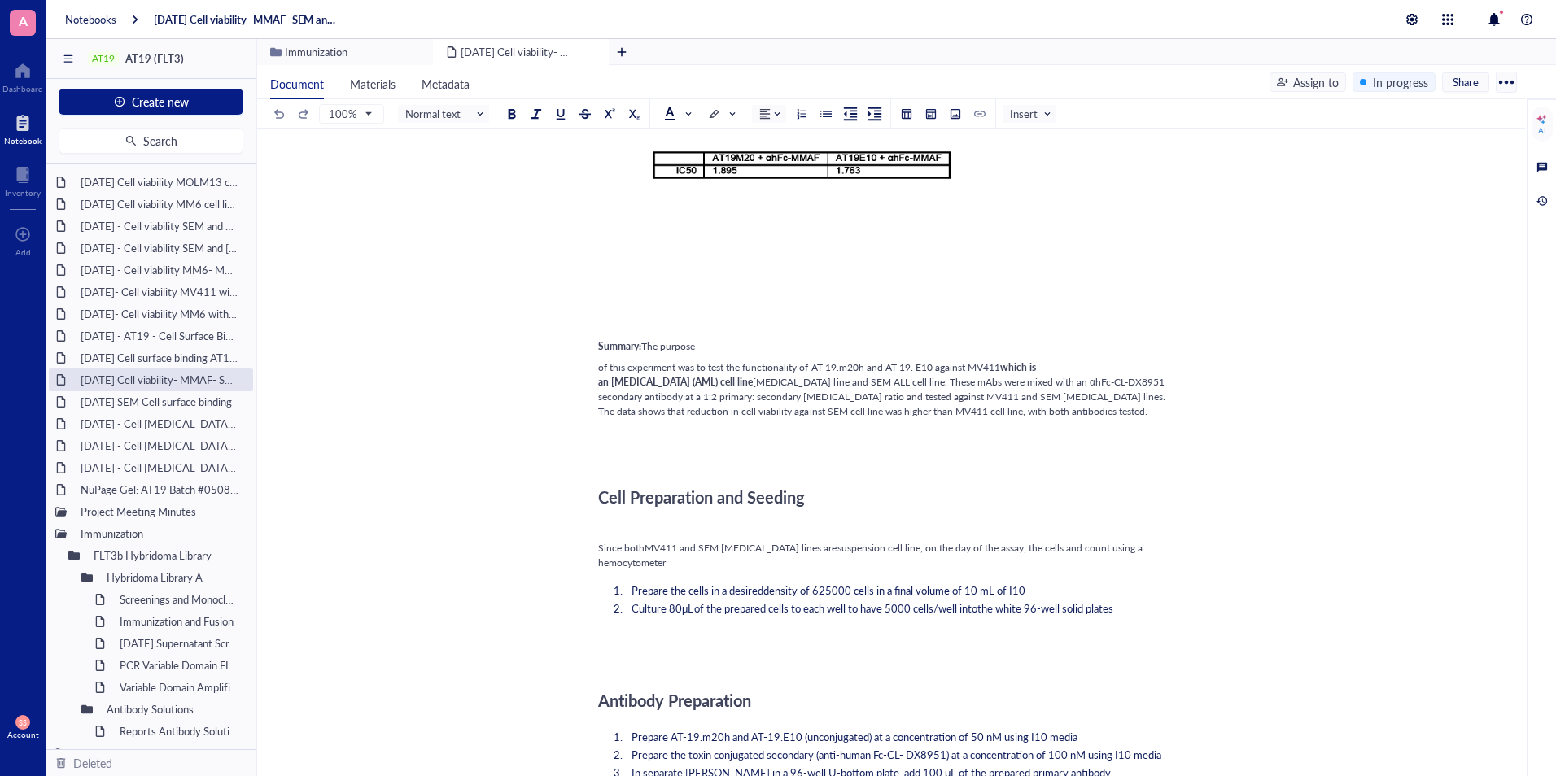
scroll to position [924, 0]
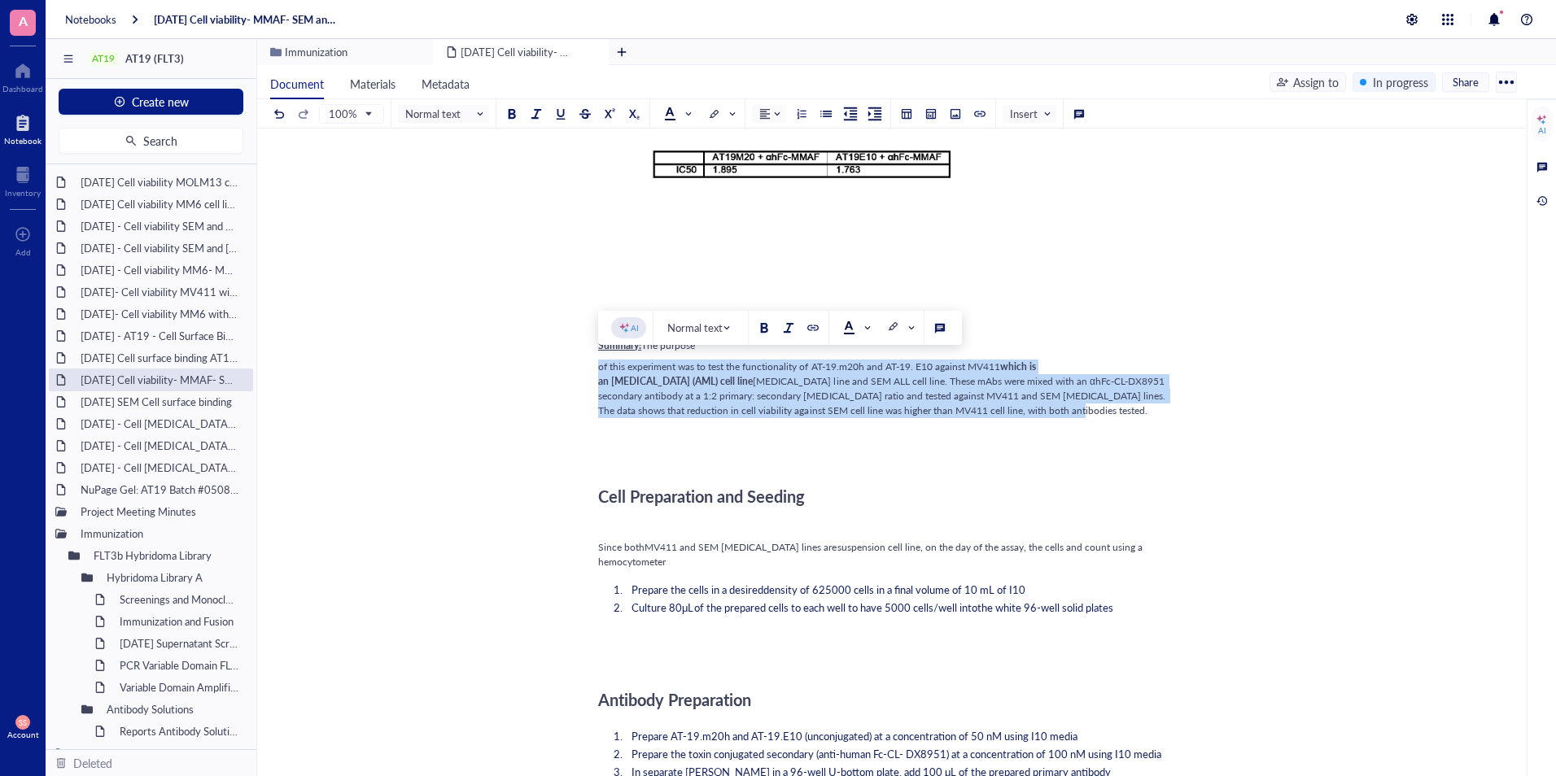
drag, startPoint x: 1054, startPoint y: 417, endPoint x: 595, endPoint y: 360, distance: 462.4
click at [595, 360] on div "Aug-01-2025 Cell viability- MMAF- SEM and MV4,11 Aug-01-2025 Cell viability- MM…" at bounding box center [887, 697] width 1261 height 2908
copy div "of this experiment was to test the functionality of AT-19.m20h and AT-19. E10 a…"
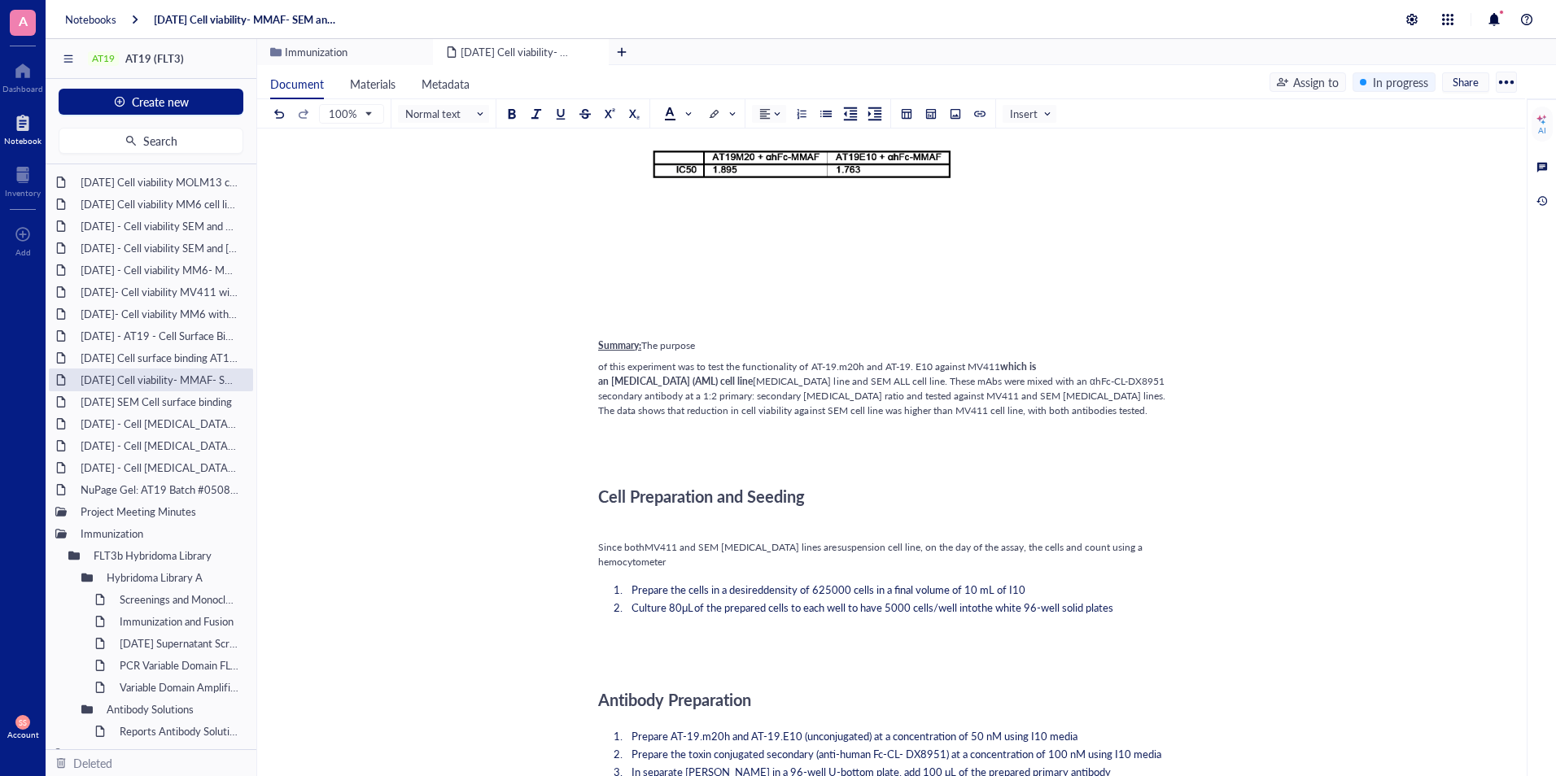
click at [717, 561] on div "Since both MV411 and SEM cancer cell lines are suspension cell line, on the day…" at bounding box center [887, 554] width 579 height 29
click at [129, 303] on div "[DATE]- Cell viability MM6 with and without IgG Blocking - DX8951" at bounding box center [150, 314] width 155 height 23
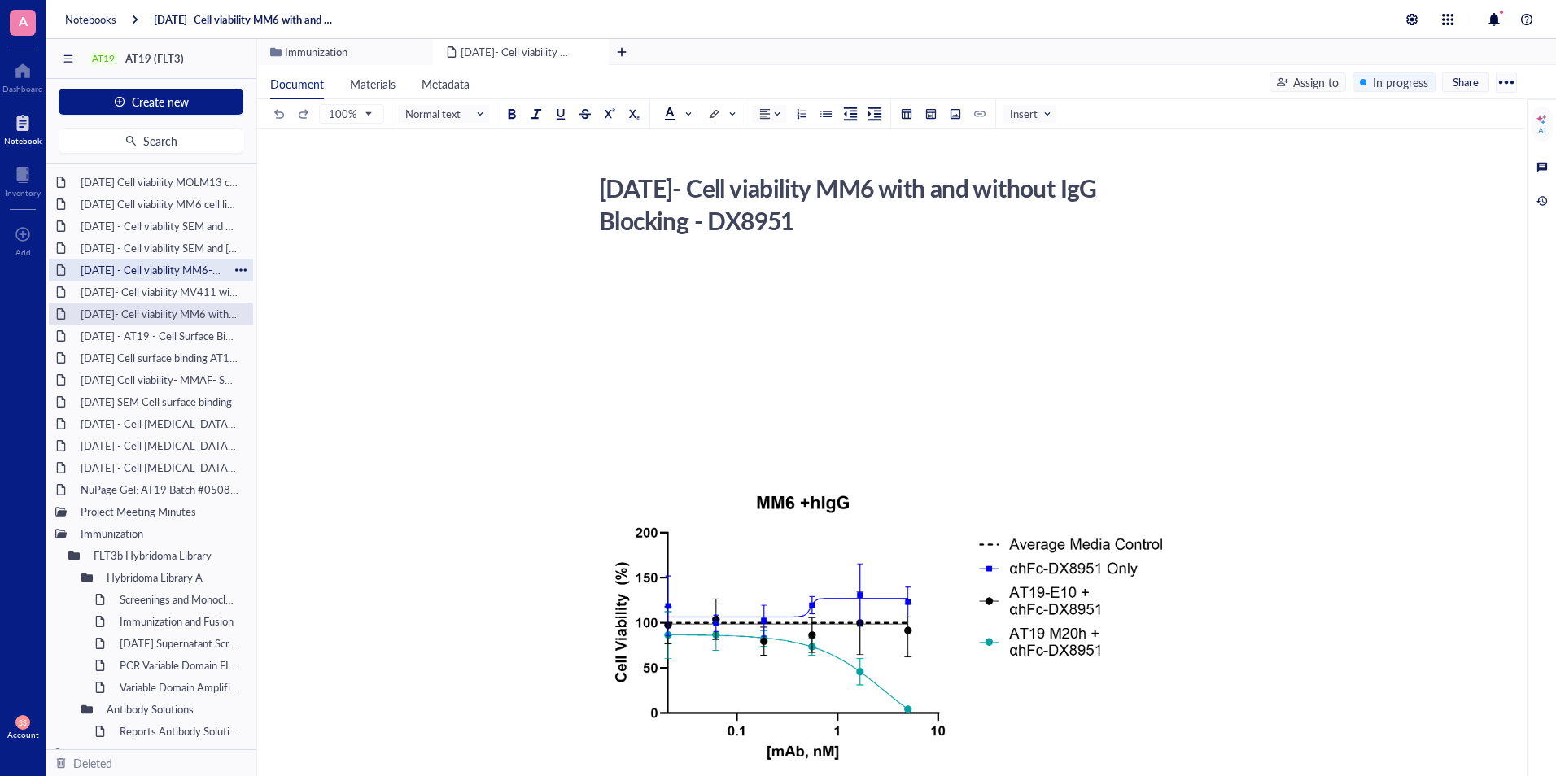
click at [118, 269] on div "[DATE] - Cell viability MM6- MMAF" at bounding box center [150, 270] width 155 height 23
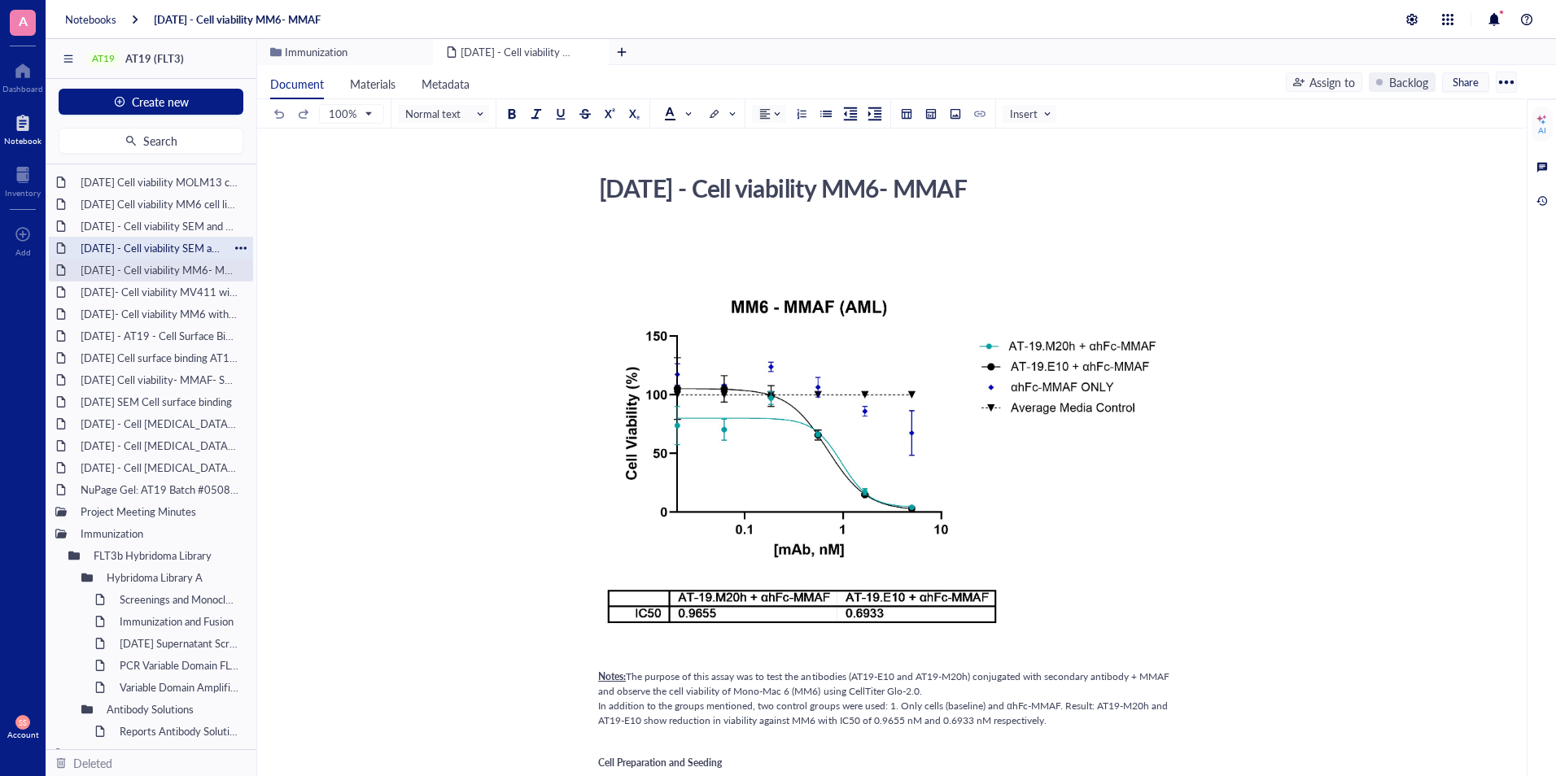
click at [124, 247] on div "[DATE] - Cell viability SEM and [GEOGRAPHIC_DATA]; 411- DMDM" at bounding box center [150, 248] width 155 height 23
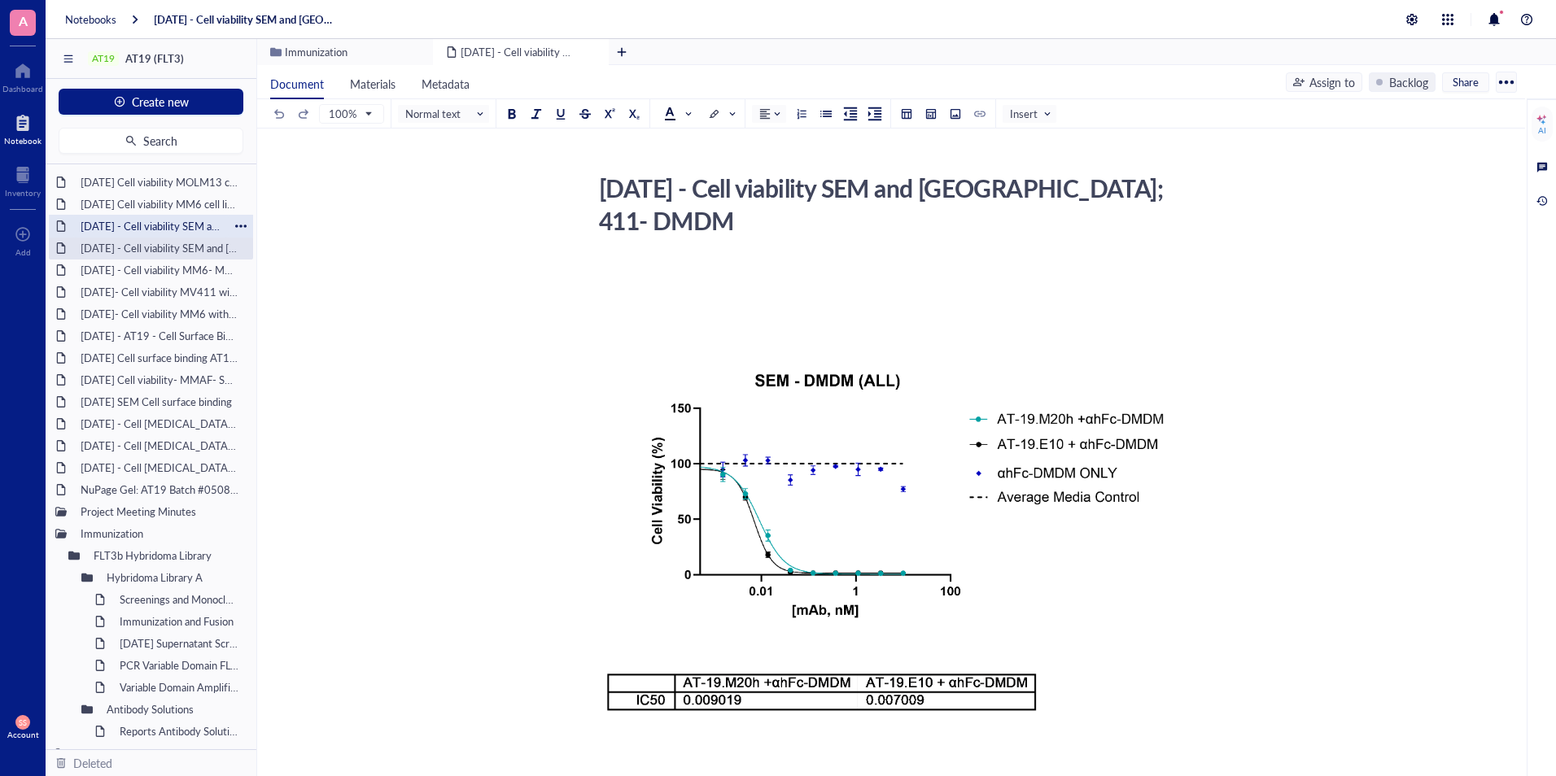
click at [118, 231] on div "[DATE] - Cell viability SEM and RS; 411- DMDM with Fc block (need to complete)" at bounding box center [150, 226] width 155 height 23
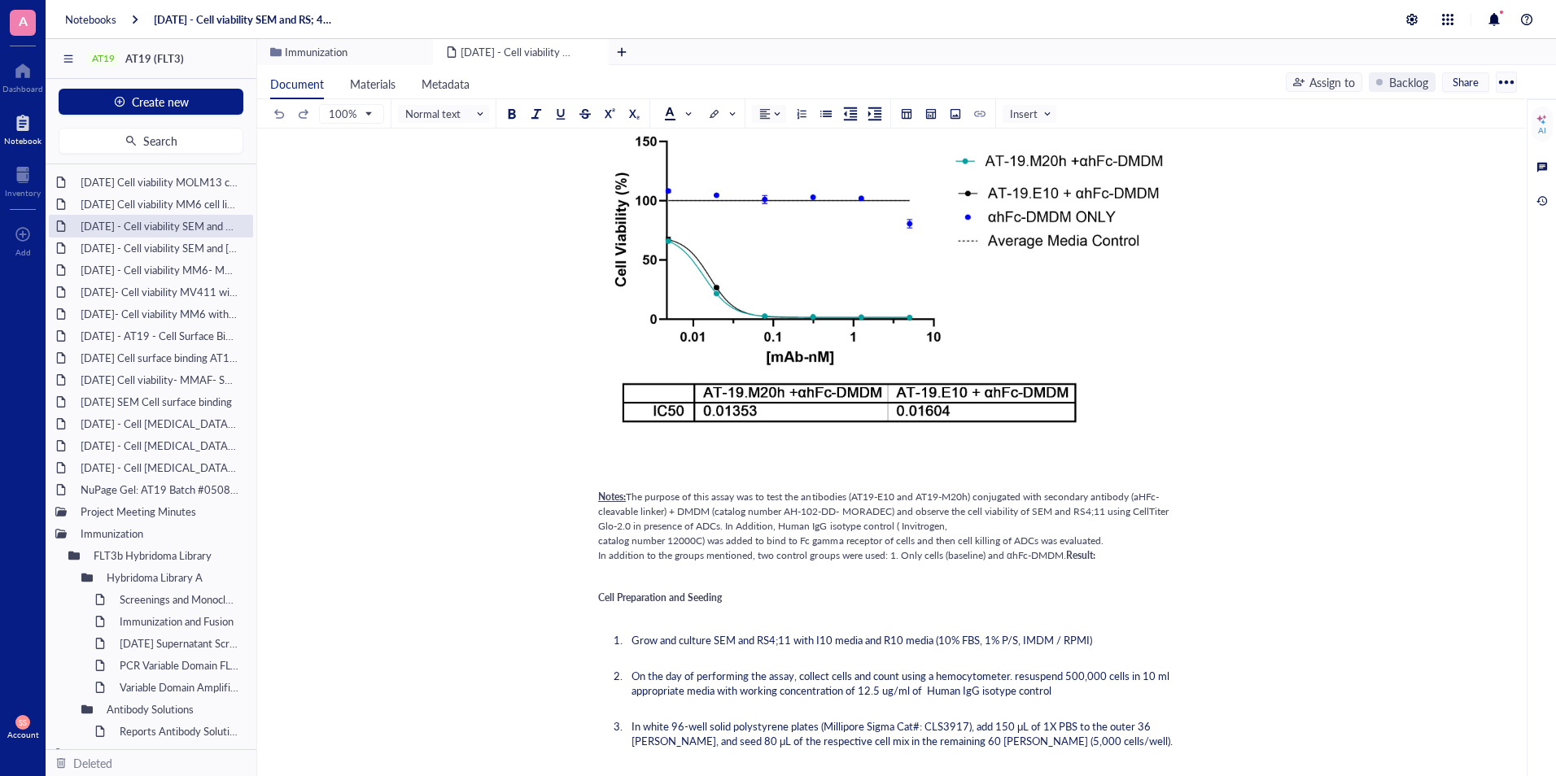
scroll to position [229, 0]
click at [161, 201] on div "[DATE] Cell viability MM6 cell lines using DMDM" at bounding box center [150, 204] width 155 height 23
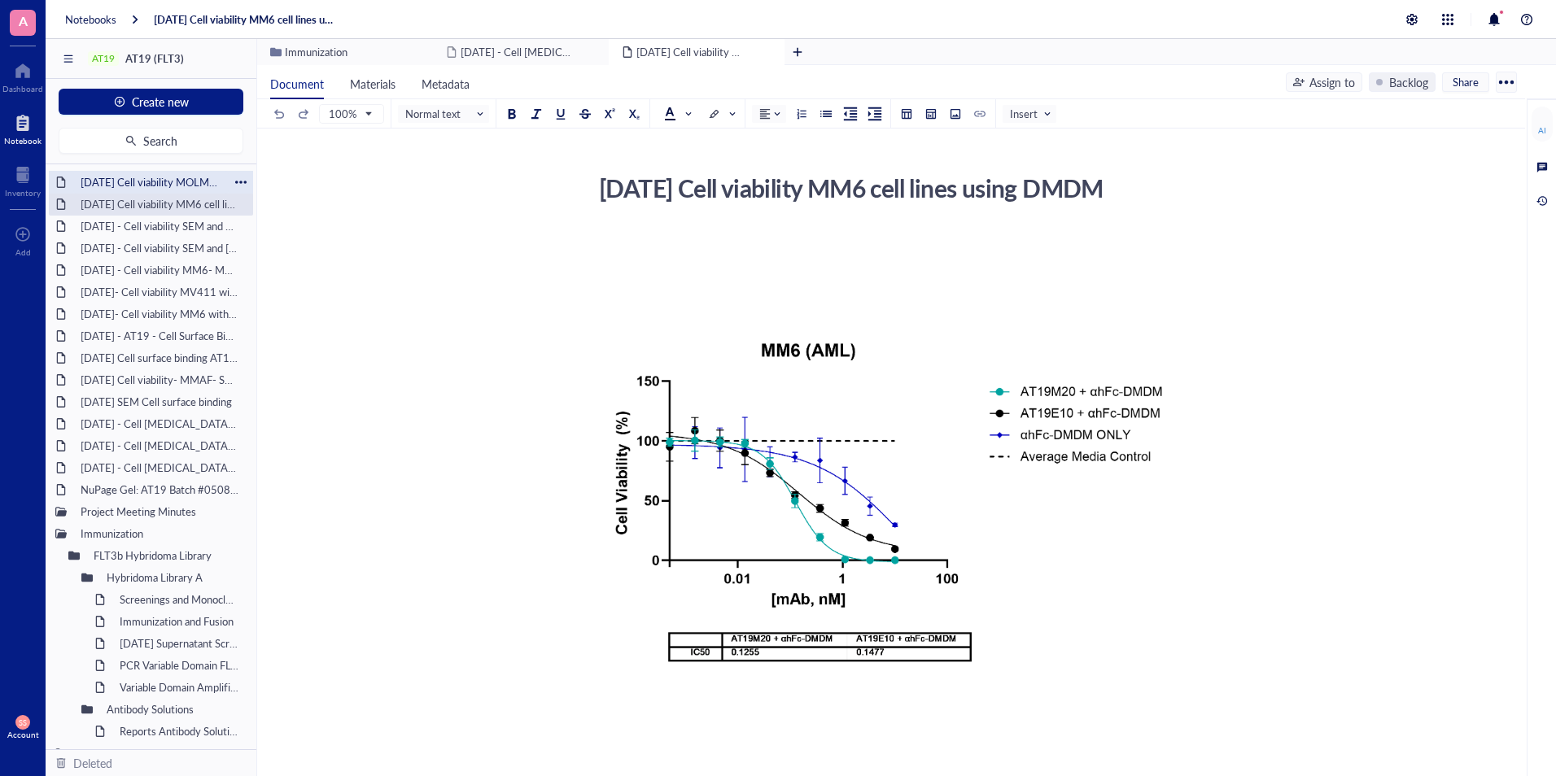
click at [119, 183] on div "[DATE] Cell viability MOLM13 cell lines using DMDM" at bounding box center [150, 182] width 155 height 23
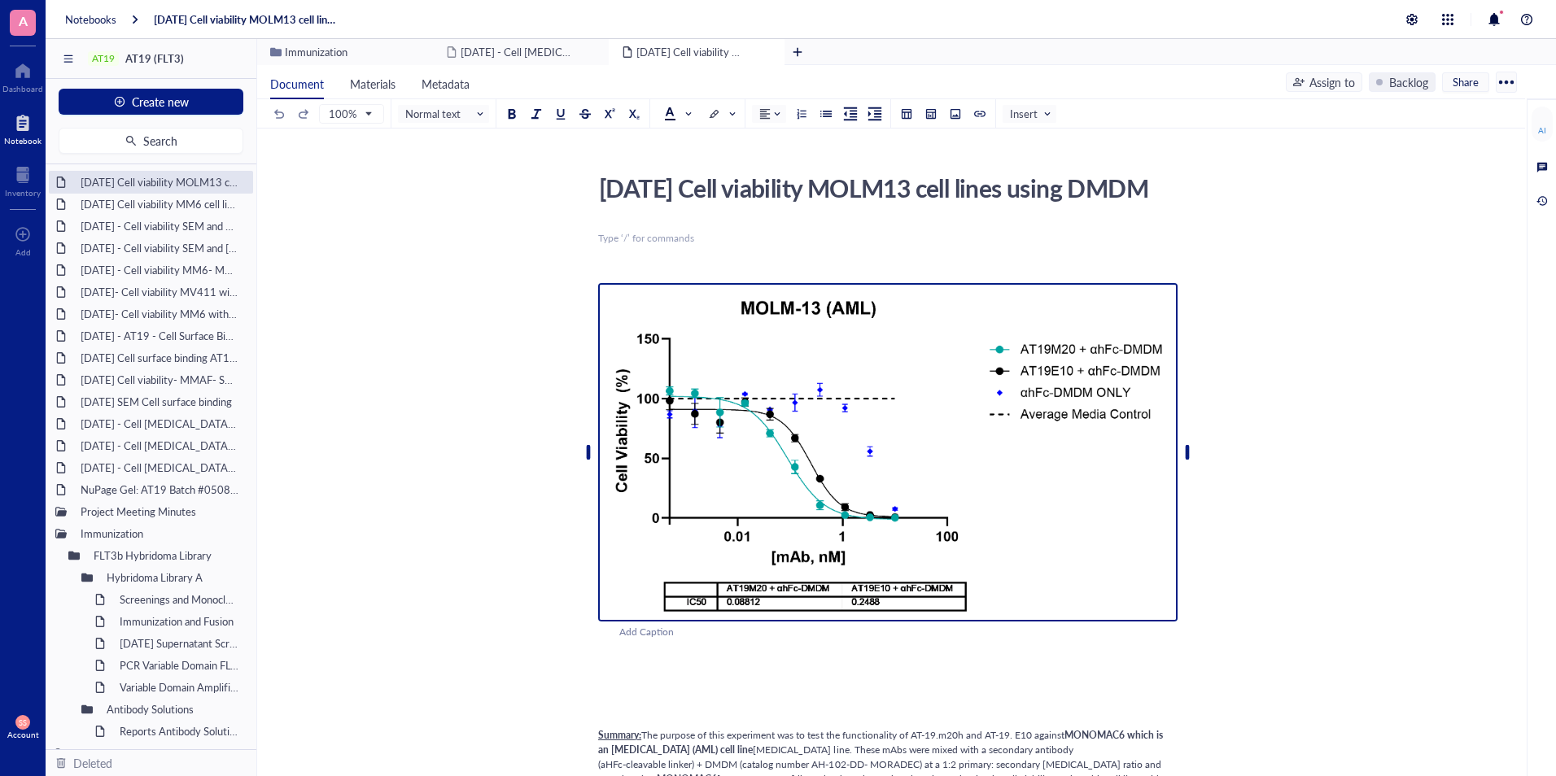
scroll to position [312, 0]
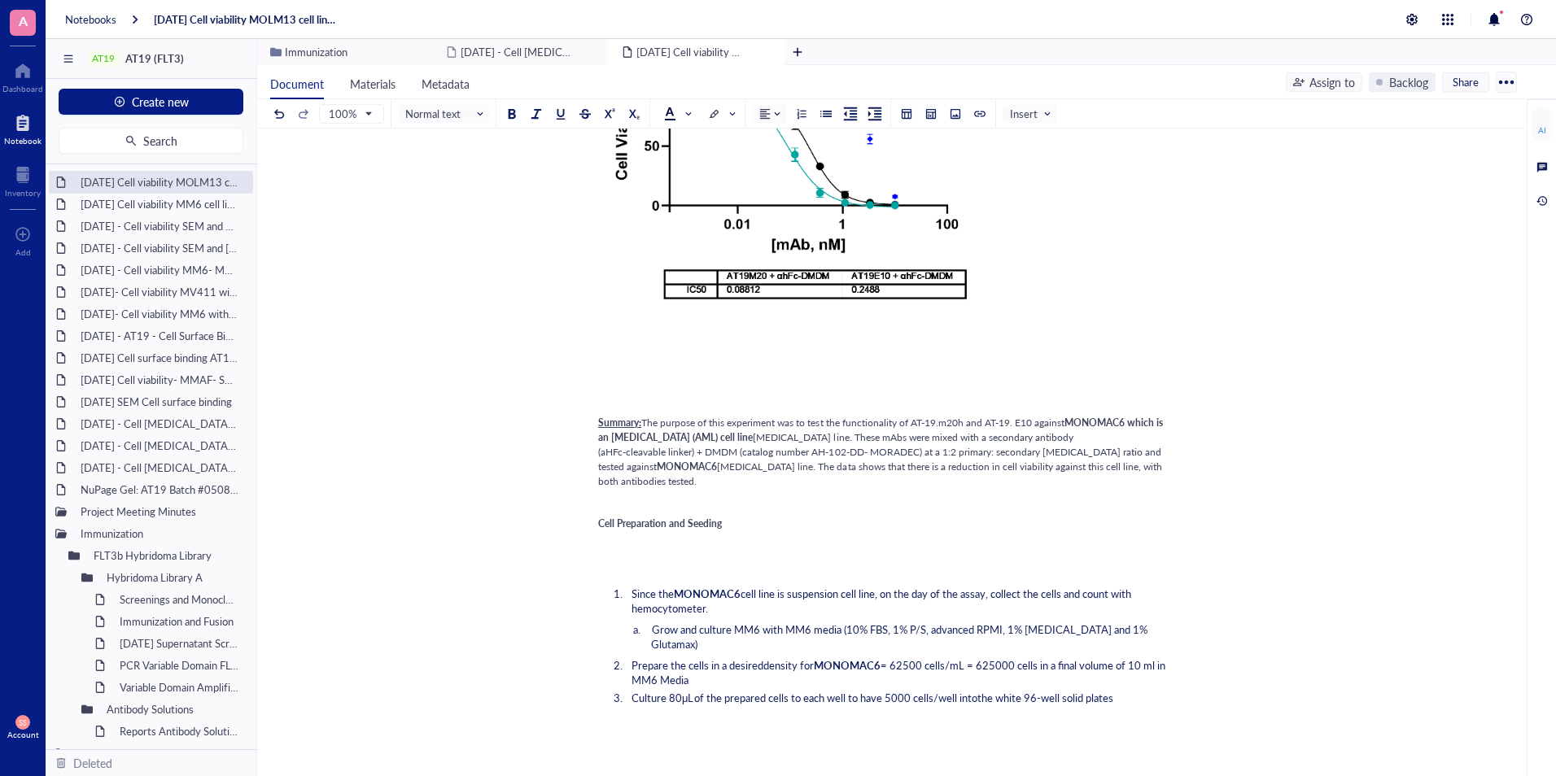
click at [1164, 488] on span "[MEDICAL_DATA] line. The data shows that there is a reduction in cell viability…" at bounding box center [881, 474] width 566 height 28
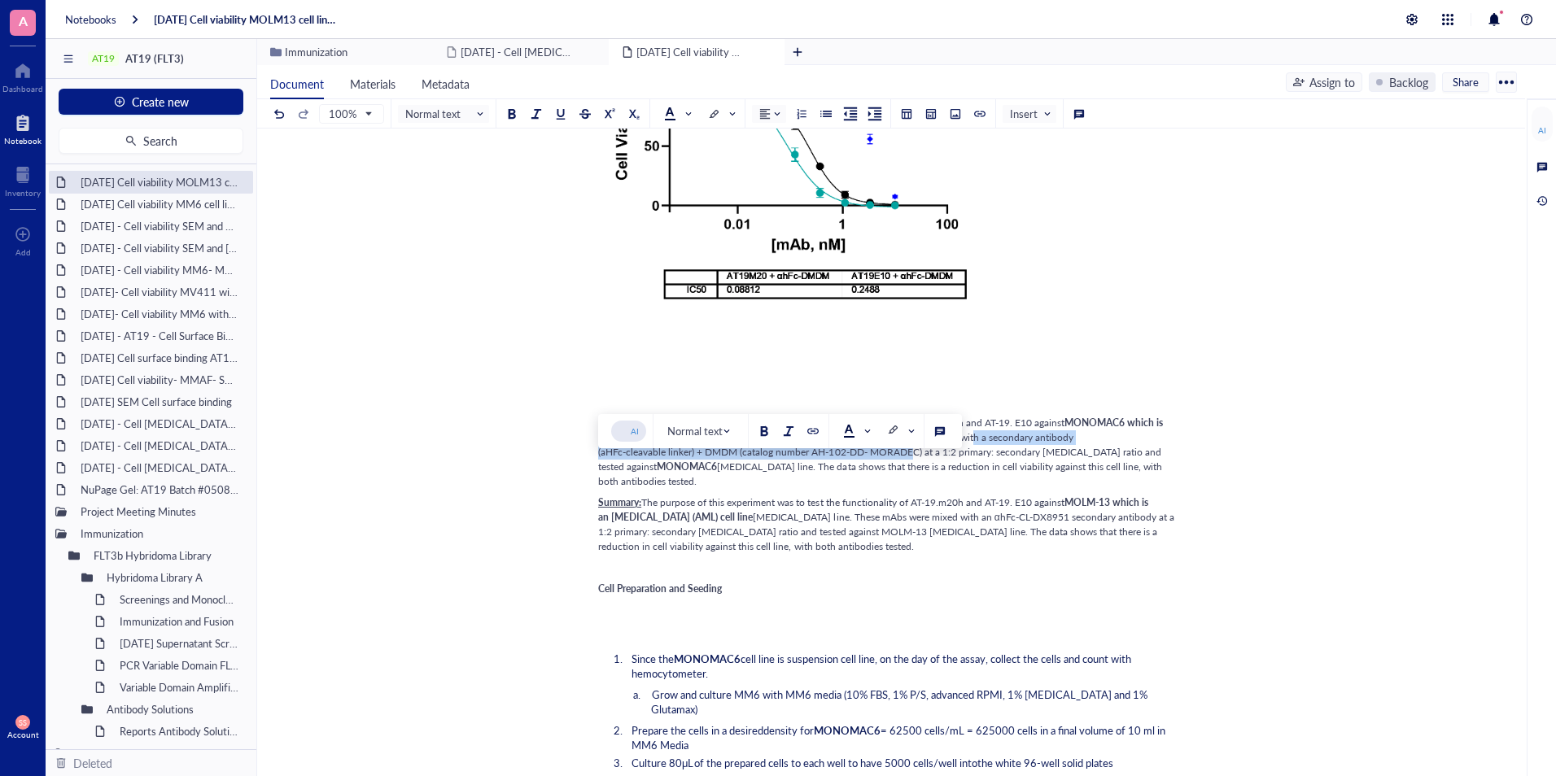
drag, startPoint x: 921, startPoint y: 486, endPoint x: 976, endPoint y: 470, distance: 56.9
click at [976, 470] on span "[MEDICAL_DATA] line. These mAbs were mixed with a secondary antibody (aHFc-clea…" at bounding box center [881, 451] width 566 height 43
copy span "a secondary antibody (aHFc-cleavable linker) + DMDM (catalog number AH-102-DD- …"
click at [1154, 538] on span "cancer cell line. These mAbs were mixed with an αhFc-CL-DX8951 secondary antibo…" at bounding box center [887, 531] width 579 height 43
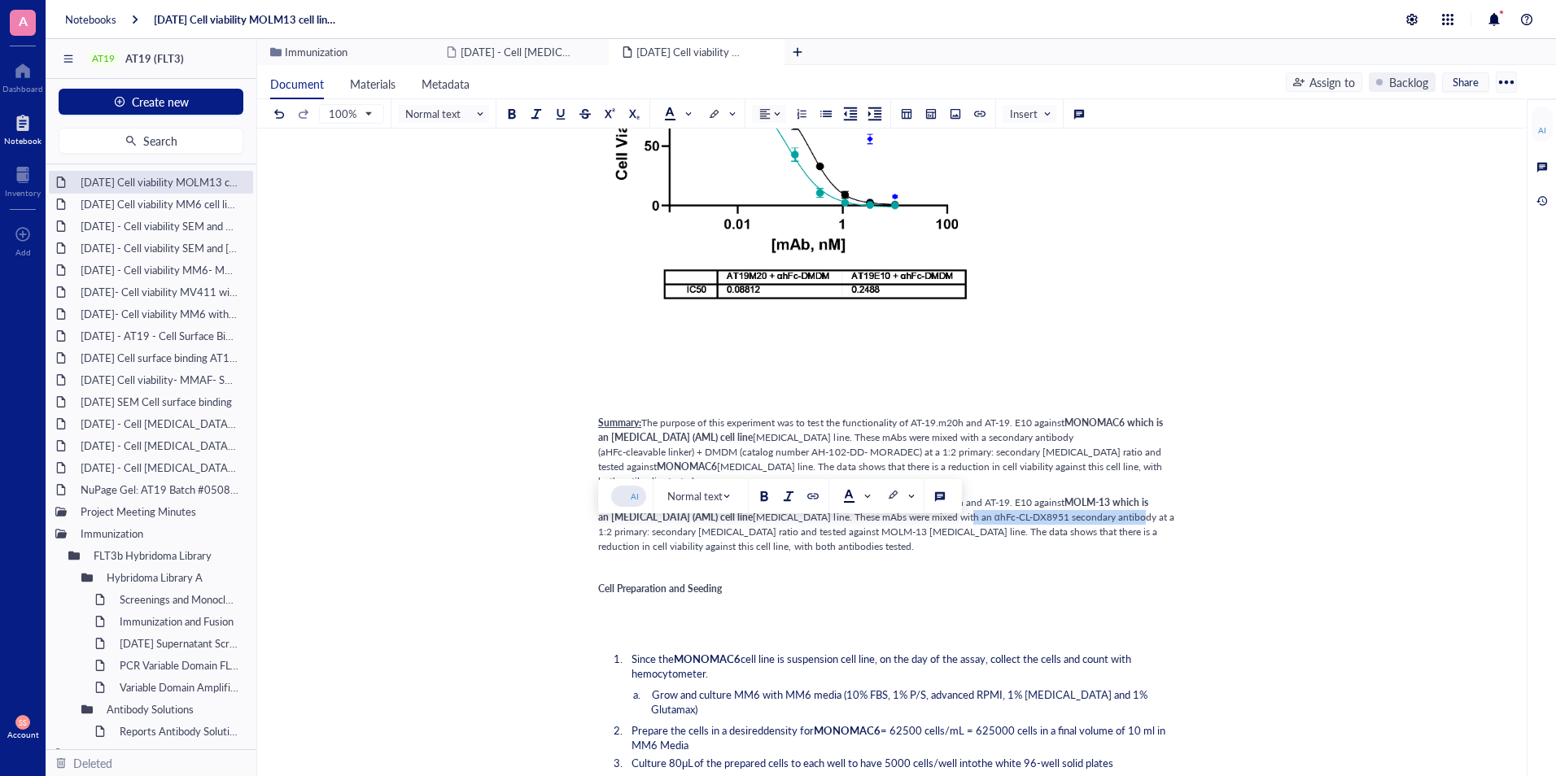
drag, startPoint x: 1147, startPoint y: 538, endPoint x: 975, endPoint y: 539, distance: 172.5
click at [975, 539] on span "cancer cell line. These mAbs were mixed with an αhFc-CL-DX8951 secondary antibo…" at bounding box center [887, 531] width 579 height 43
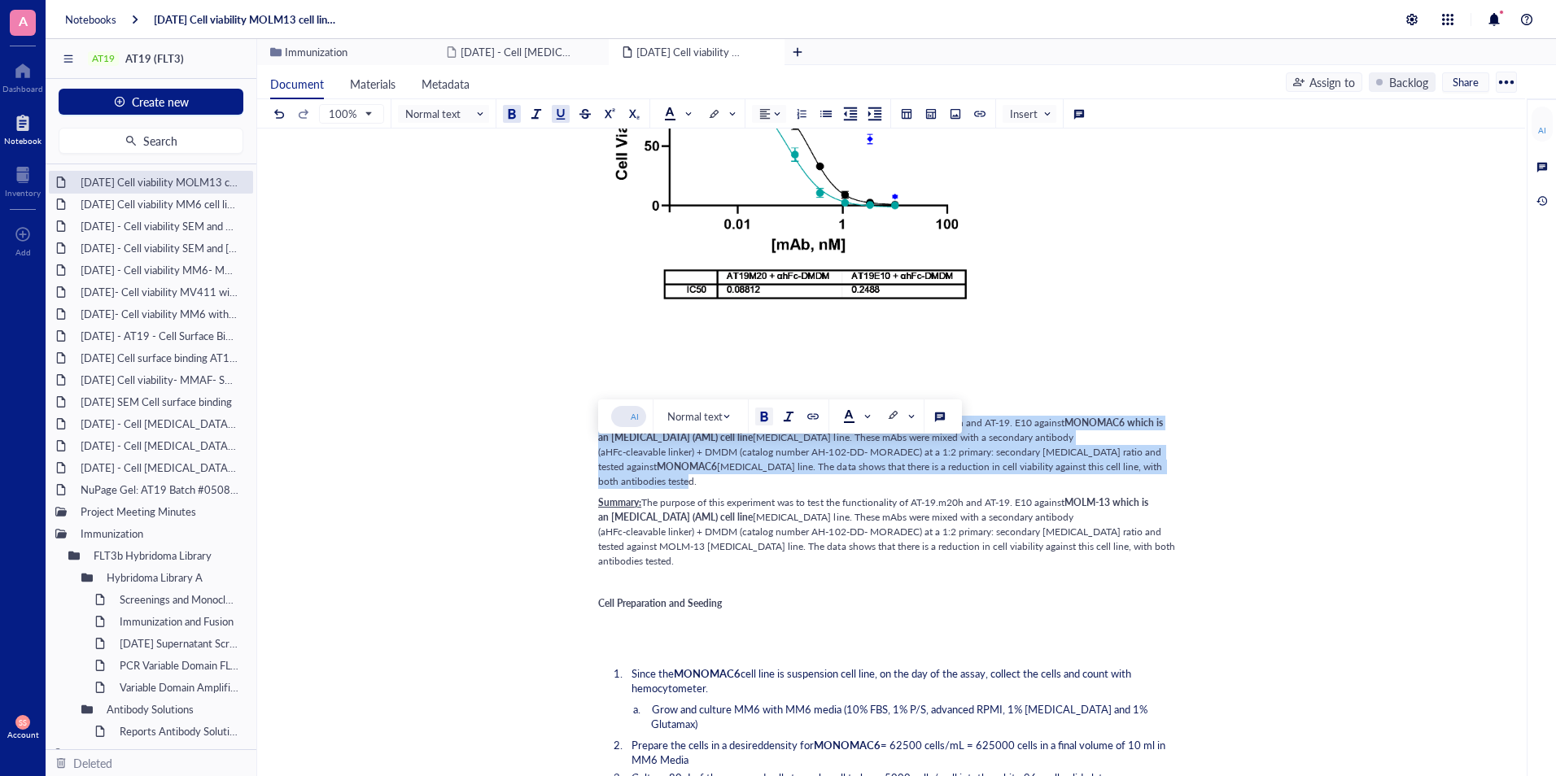
drag, startPoint x: 1176, startPoint y: 498, endPoint x: 596, endPoint y: 453, distance: 581.9
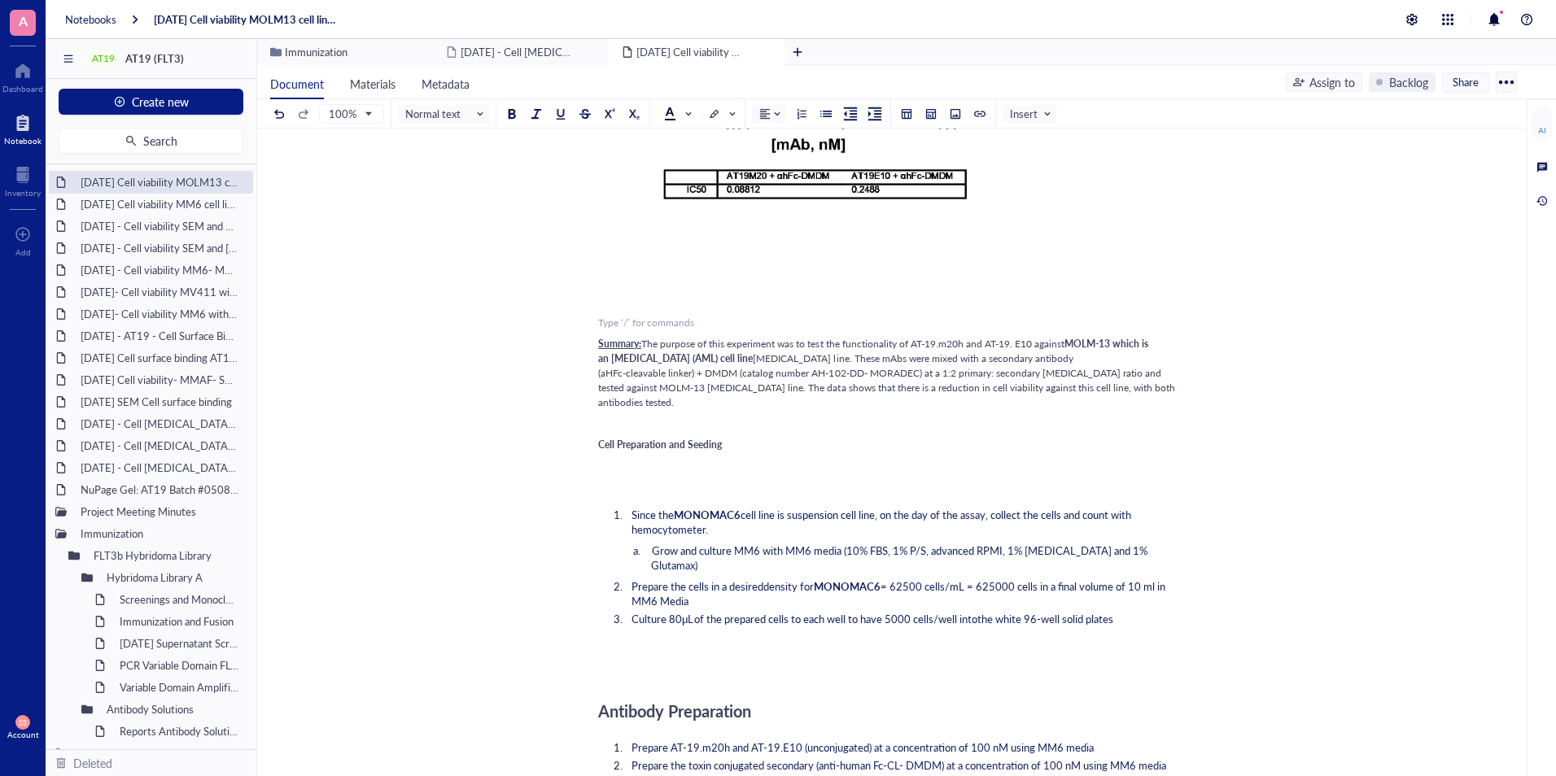
scroll to position [413, 0]
click at [625, 682] on div "﻿ ﻿ Add Caption ﻿ To pick up a draggable item, press the space bar. While dragg…" at bounding box center [887, 774] width 579 height 1920
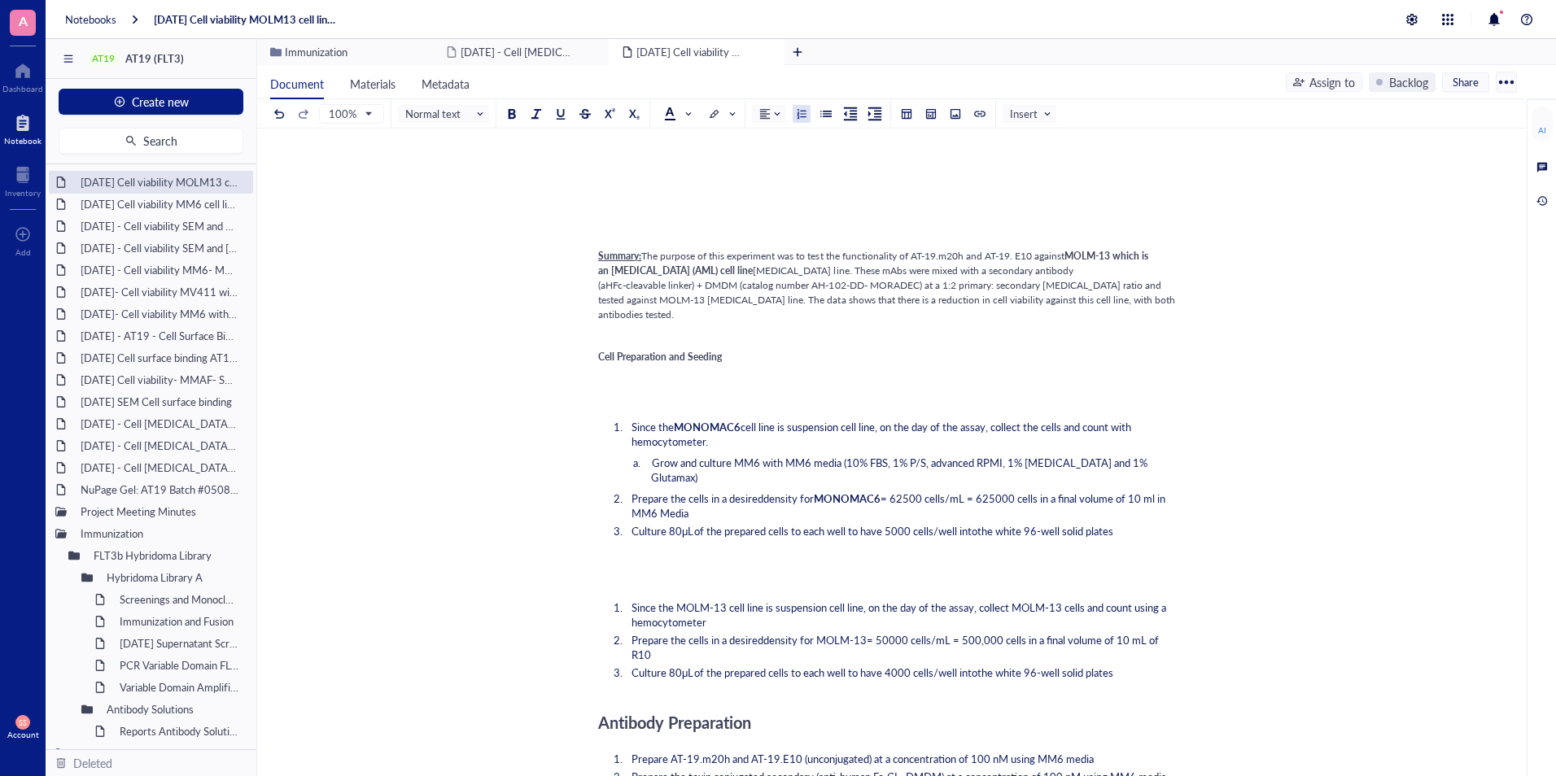
scroll to position [501, 0]
click at [714, 622] on li "Since the MOLM-13 cell line is suspension cell line, on the day of the assay, c…" at bounding box center [901, 614] width 553 height 29
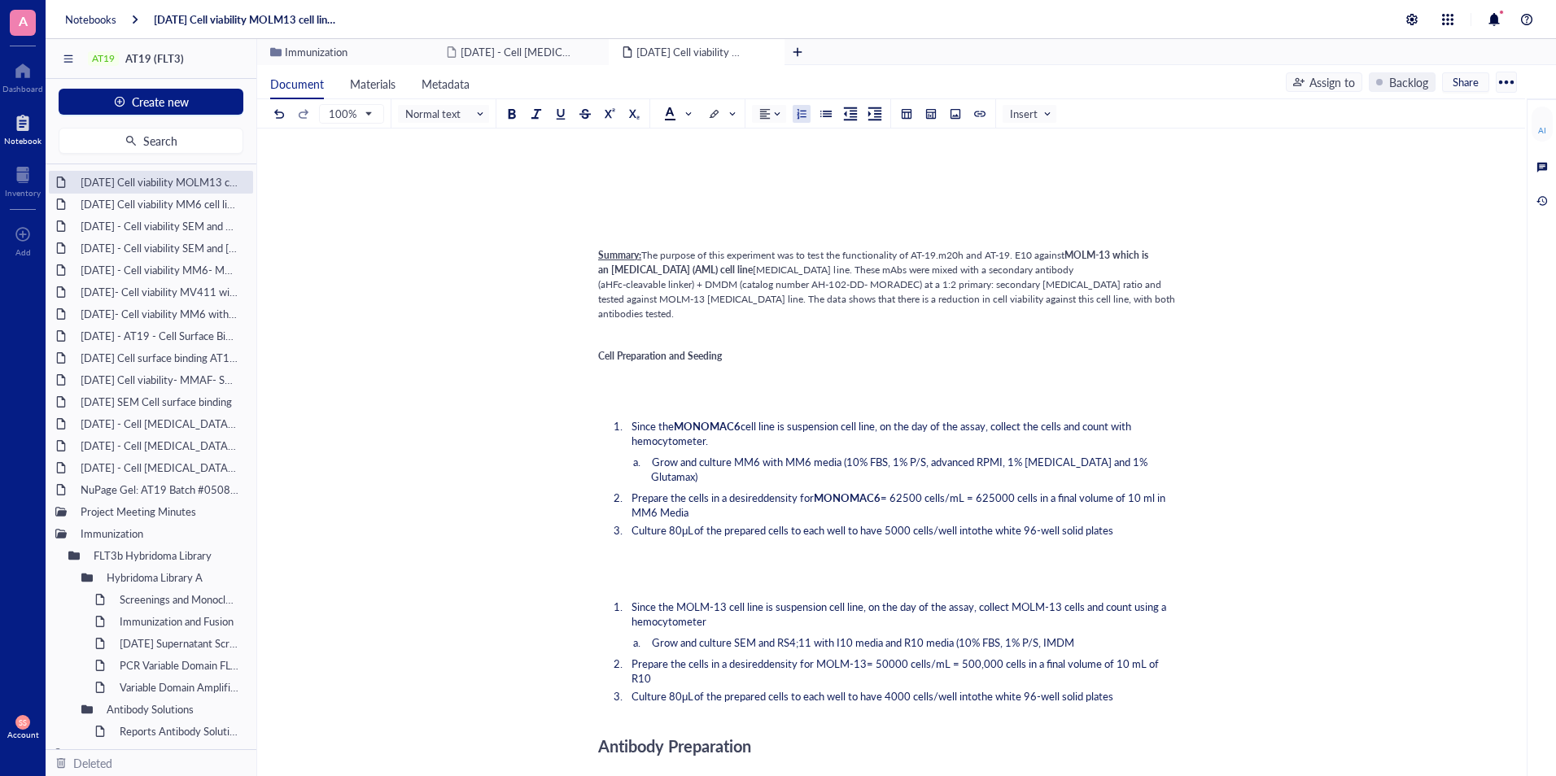
click at [951, 649] on span "Grow and culture SEM and RS4;11 with I10 media and R10 media (10% FBS, 1% P/S, …" at bounding box center [863, 642] width 422 height 15
click at [815, 649] on span "Grow and culture SEM and RS4;11 with I10 media (10% FBS, 1% P/S, IMDM" at bounding box center [828, 642] width 352 height 15
click at [980, 638] on li "Grow and culture MOLM-13 with I10 media (10% FBS, 1% P/S, IMDM" at bounding box center [914, 643] width 526 height 15
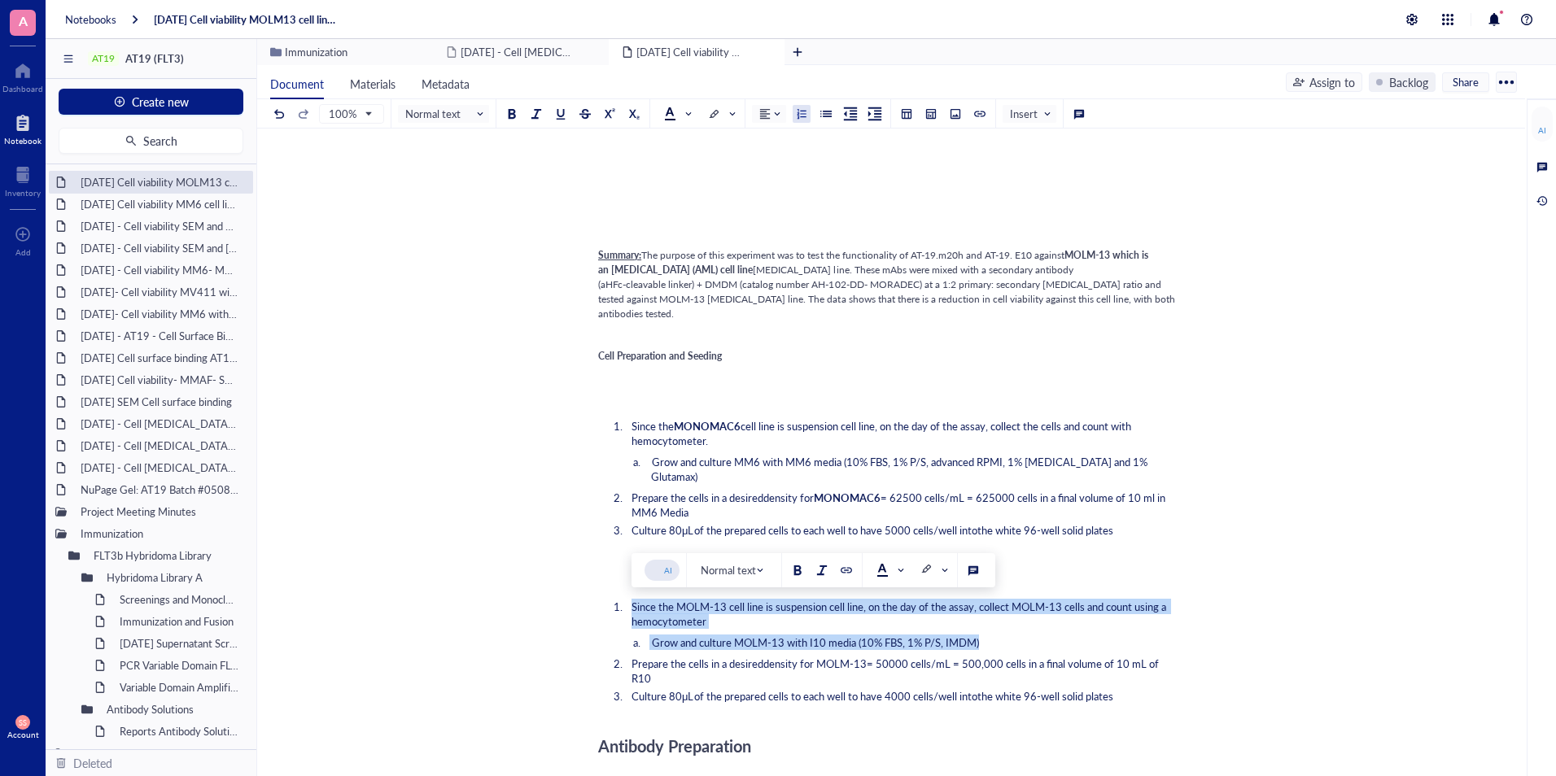
drag, startPoint x: 983, startPoint y: 649, endPoint x: 631, endPoint y: 610, distance: 354.5
click at [631, 610] on ol "Since the MOLM-13 cell line is suspension cell line, on the day of the assay, c…" at bounding box center [887, 651] width 579 height 111
copy ol "Since the MOLM-13 cell line is suspension cell line, on the day of the assay, c…"
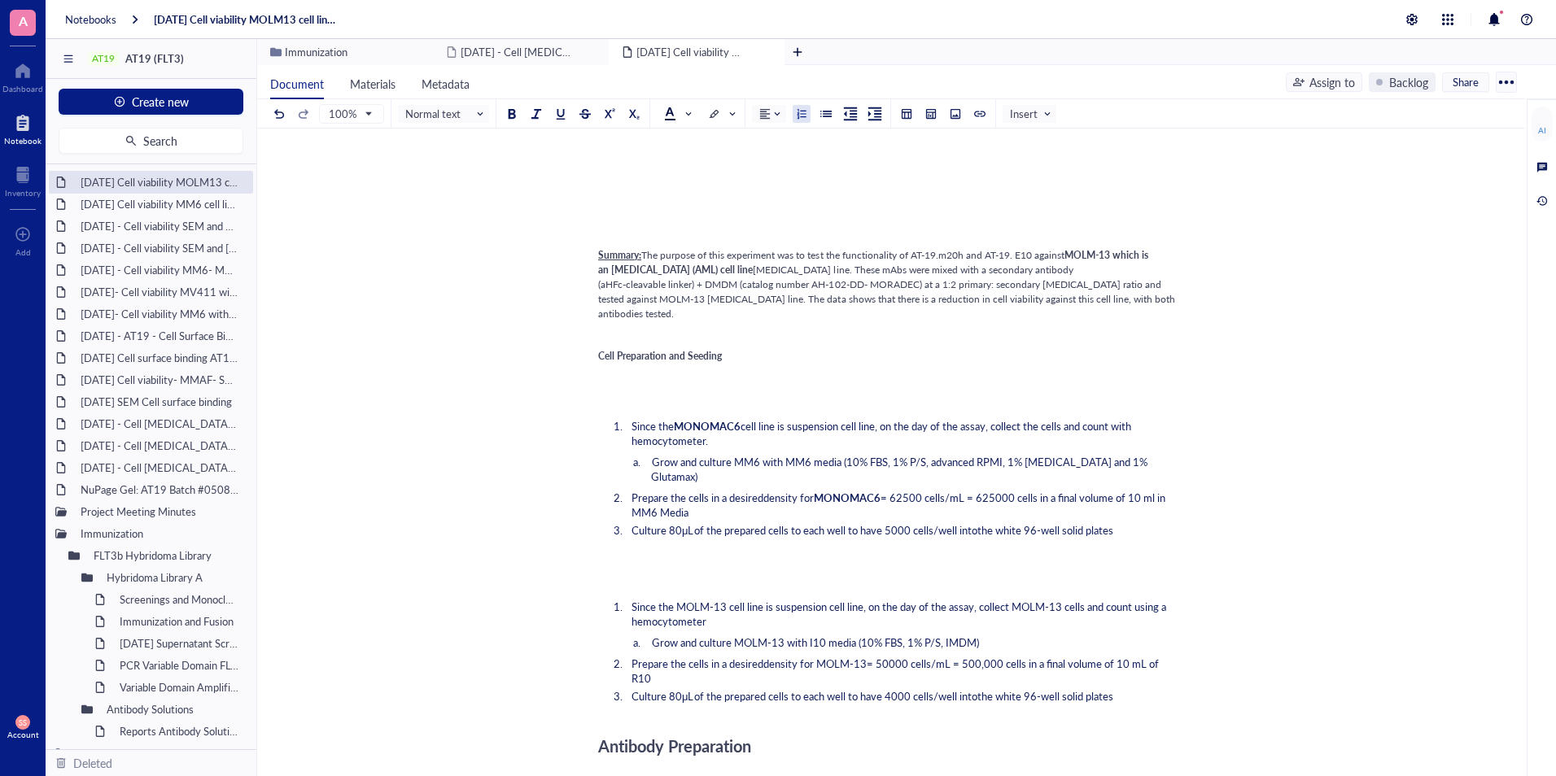
click at [705, 668] on span "Prepare the cells in a desired" at bounding box center [697, 663] width 132 height 15
drag, startPoint x: 893, startPoint y: 500, endPoint x: 1019, endPoint y: 501, distance: 126.1
click at [1019, 501] on span "= 62500 cells/mL = 625000 cells in a final volume of 10 ml in MM6 Media" at bounding box center [899, 505] width 536 height 30
copy span "62500 cells/mL = 625000"
drag, startPoint x: 877, startPoint y: 669, endPoint x: 1000, endPoint y: 662, distance: 123.1
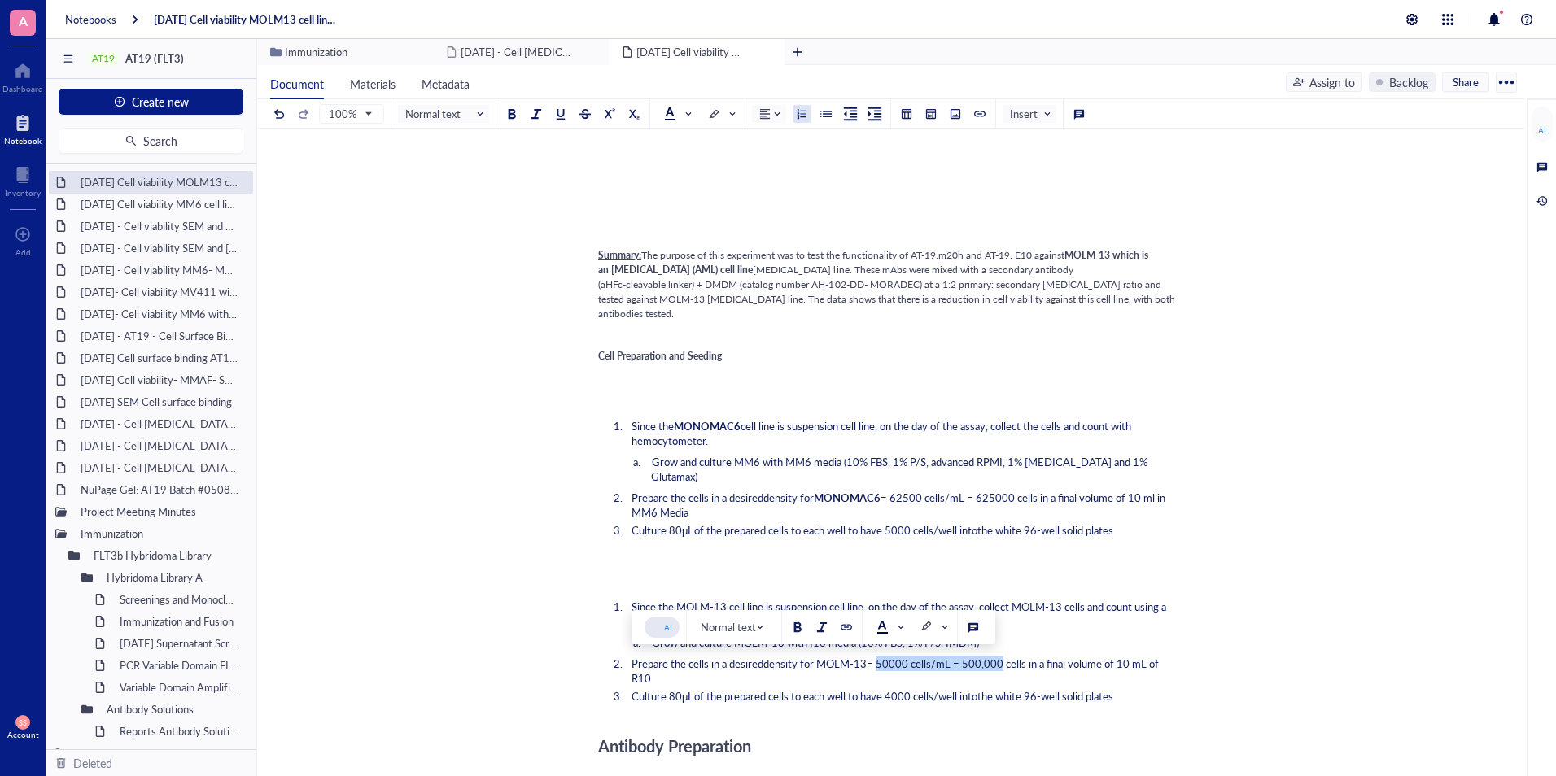
click at [1000, 662] on span "density for MOLM-13= 50000 cells/mL = 500,000 cells in a final volume of 10 mL …" at bounding box center [896, 671] width 530 height 30
click at [898, 699] on span "of the prepared cells to each well to have 4000 cells/well into" at bounding box center [835, 695] width 283 height 15
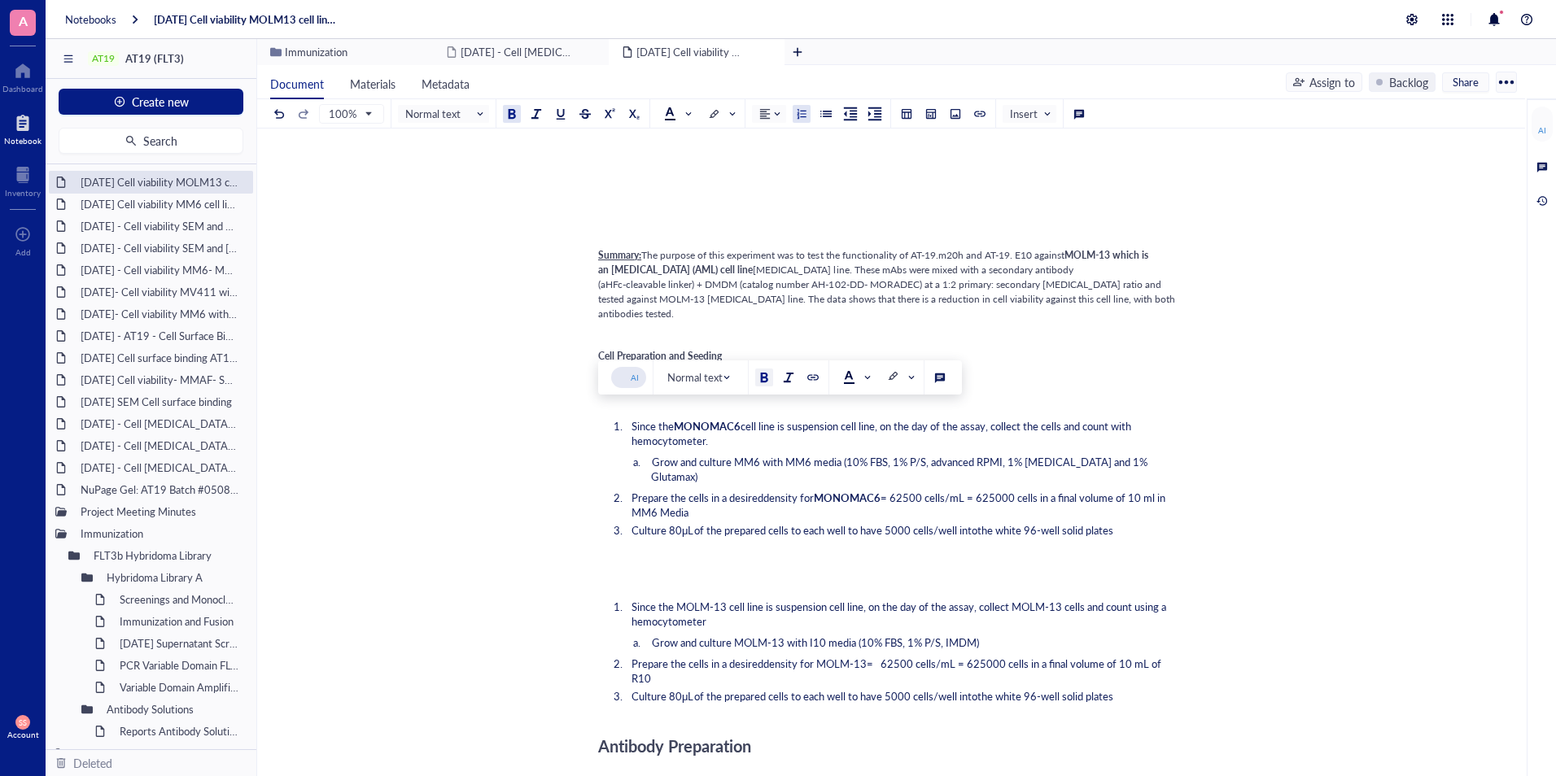
drag, startPoint x: 1122, startPoint y: 537, endPoint x: 620, endPoint y: 428, distance: 513.8
click at [620, 428] on div "﻿ ﻿ Add Caption ﻿ To pick up a draggable item, press the space bar. While dragg…" at bounding box center [887, 748] width 579 height 2043
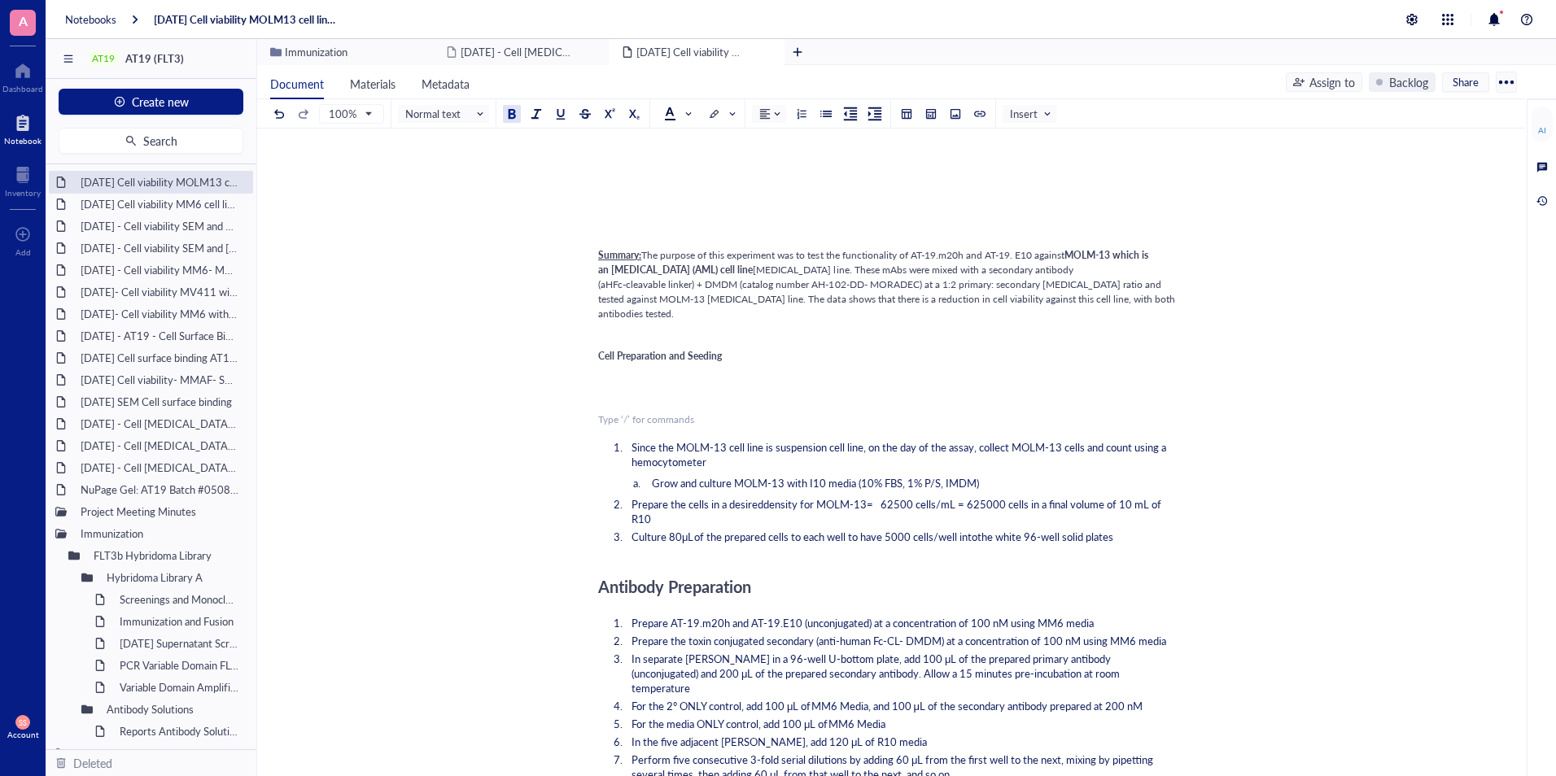
drag, startPoint x: 620, startPoint y: 428, endPoint x: 590, endPoint y: 439, distance: 31.9
click at [590, 439] on div "2025- Aug- 08 Cell viability MOLM13 cell lines using DMDM 2025- Aug- 08 Cell vi…" at bounding box center [887, 638] width 1261 height 1944
click at [610, 406] on div "﻿" at bounding box center [887, 398] width 579 height 15
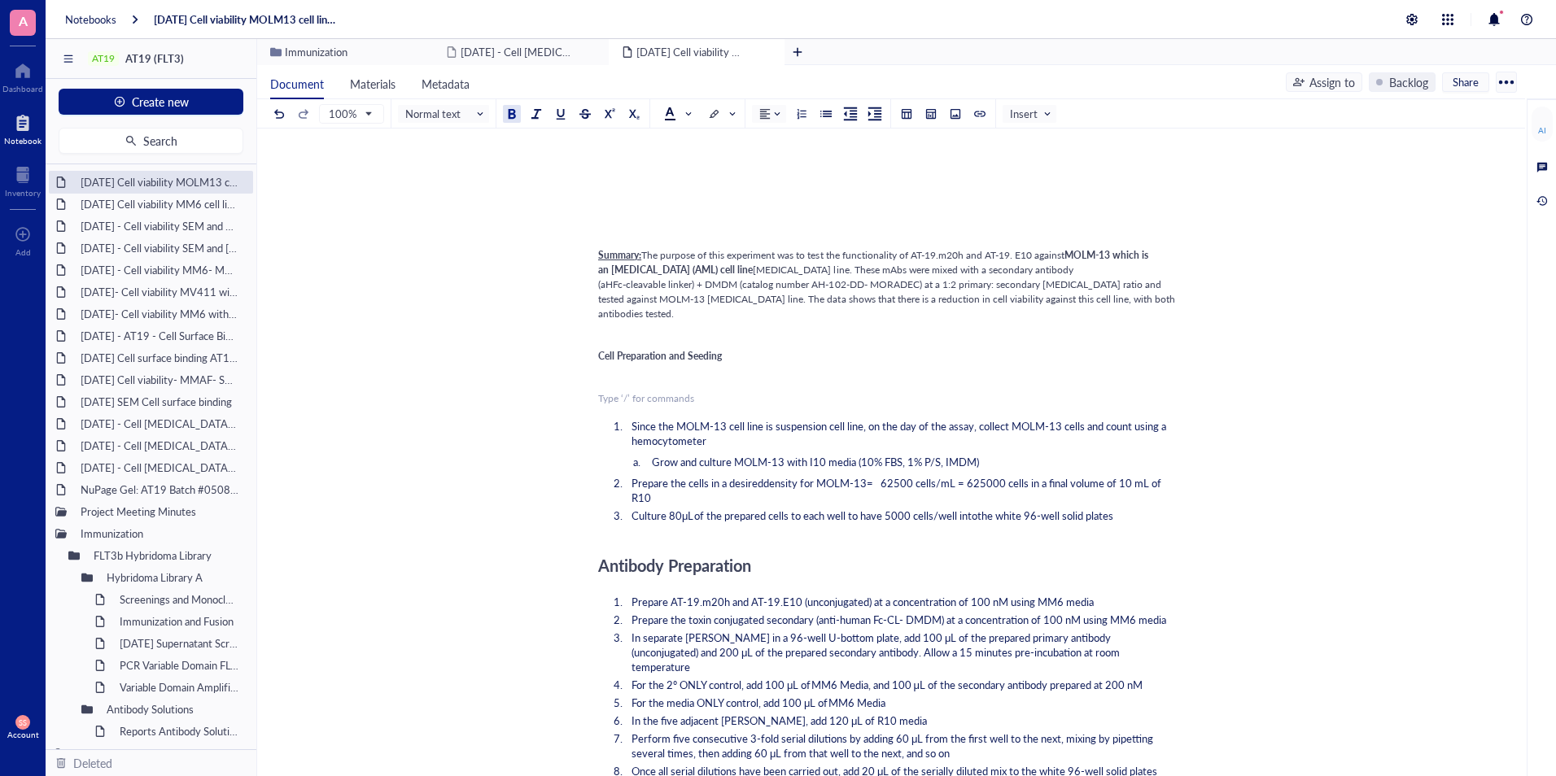
click at [610, 406] on div "﻿ Type ‘/’ for commands" at bounding box center [887, 398] width 579 height 15
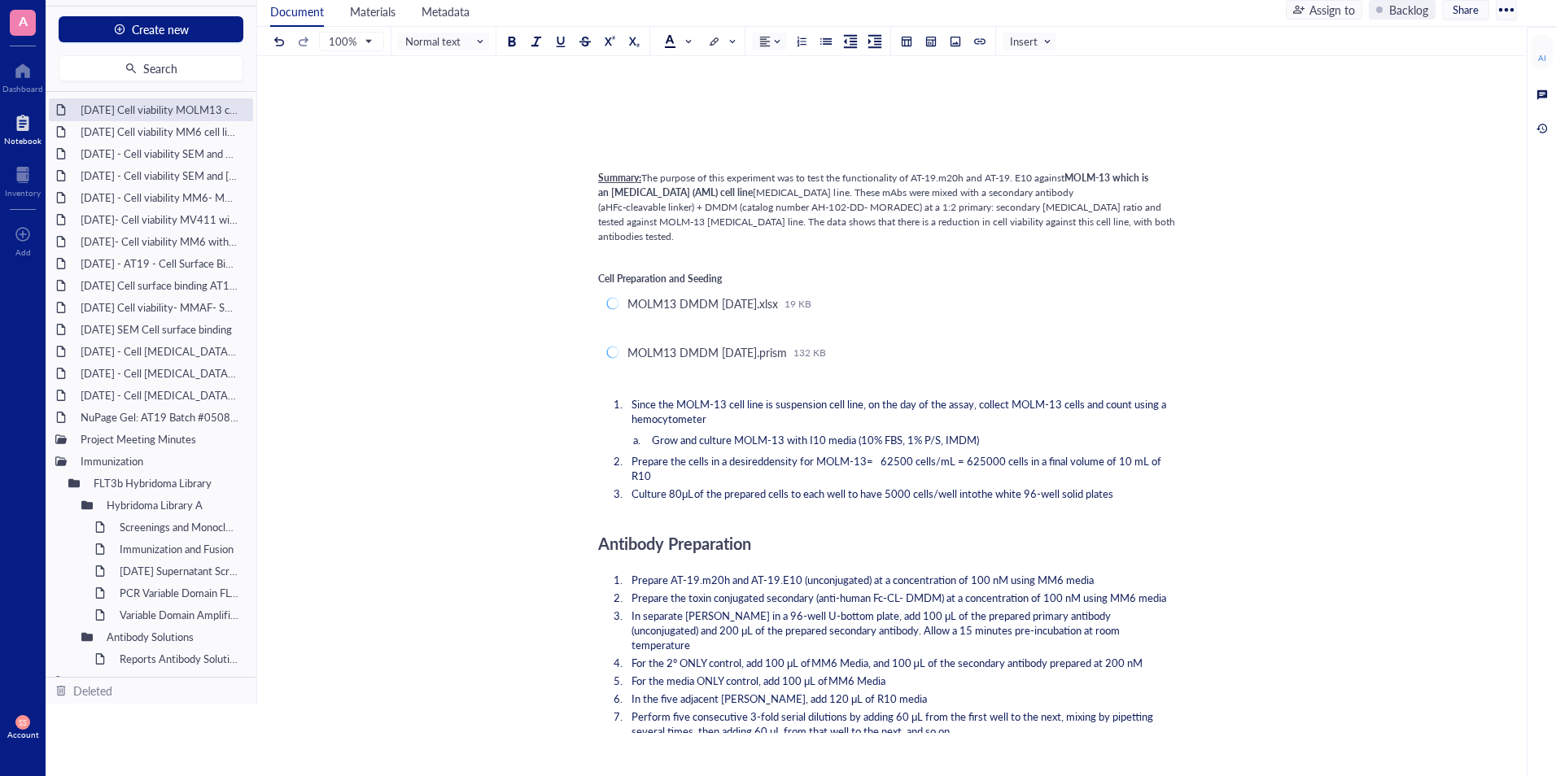
scroll to position [505, 0]
click at [1167, 312] on div at bounding box center [1163, 304] width 15 height 15
click at [1170, 375] on span "Delete" at bounding box center [1215, 374] width 93 height 18
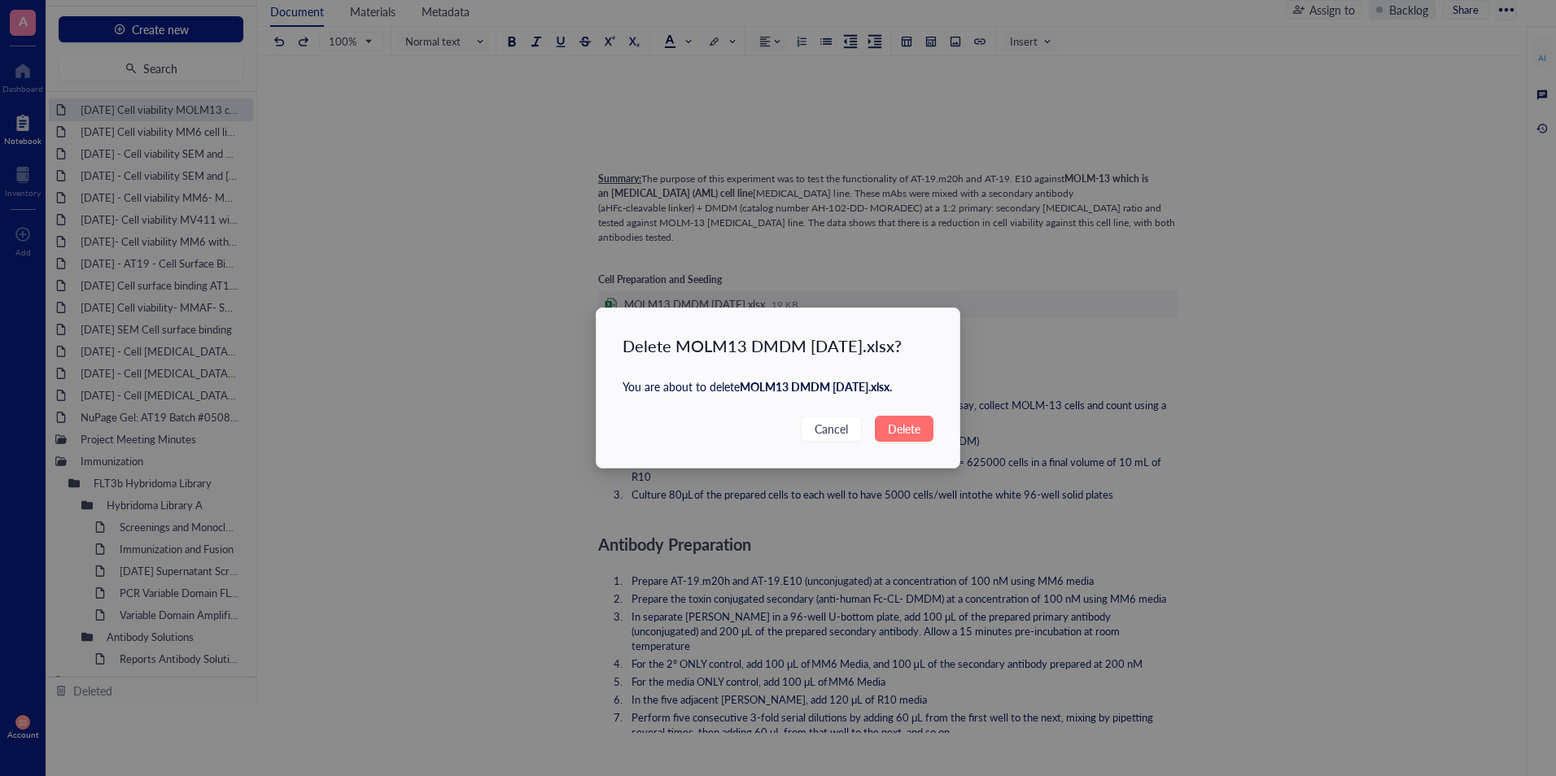
click at [889, 430] on span "Delete" at bounding box center [904, 429] width 33 height 18
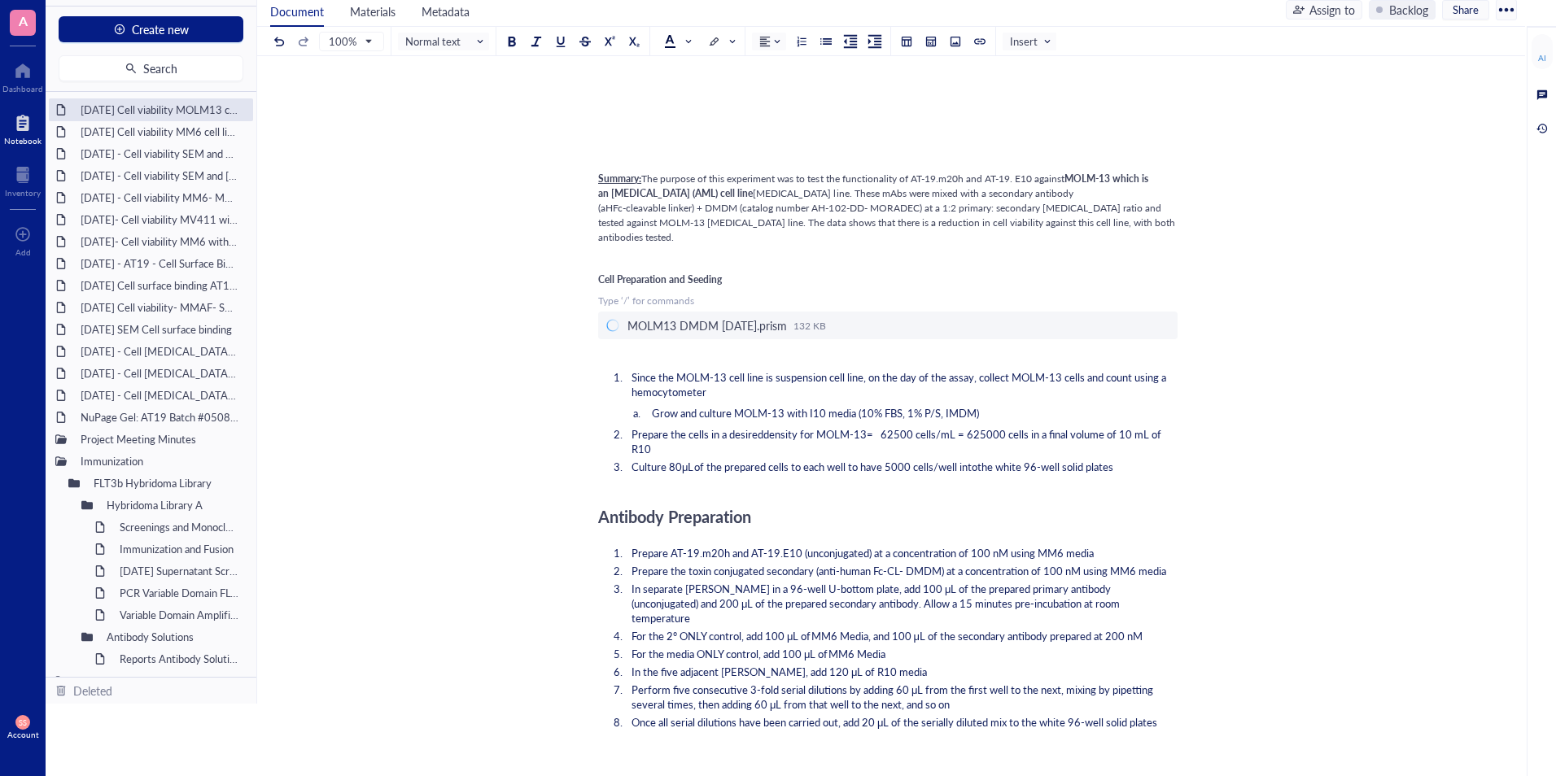
click at [1153, 339] on div "﻿ MOLM13 DMDM 08 08 2025.prism 132 KB" at bounding box center [887, 326] width 579 height 28
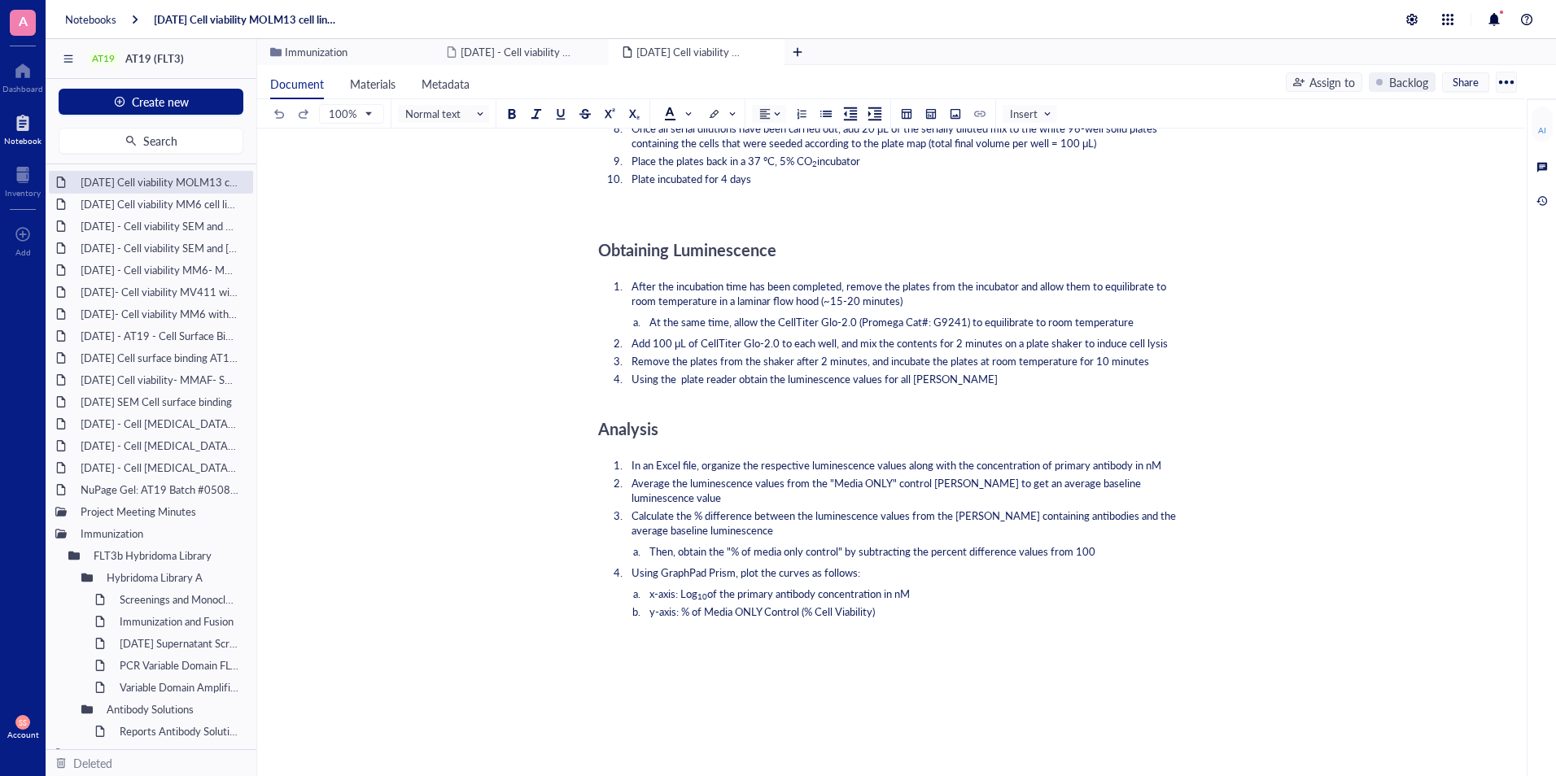
scroll to position [1301, 0]
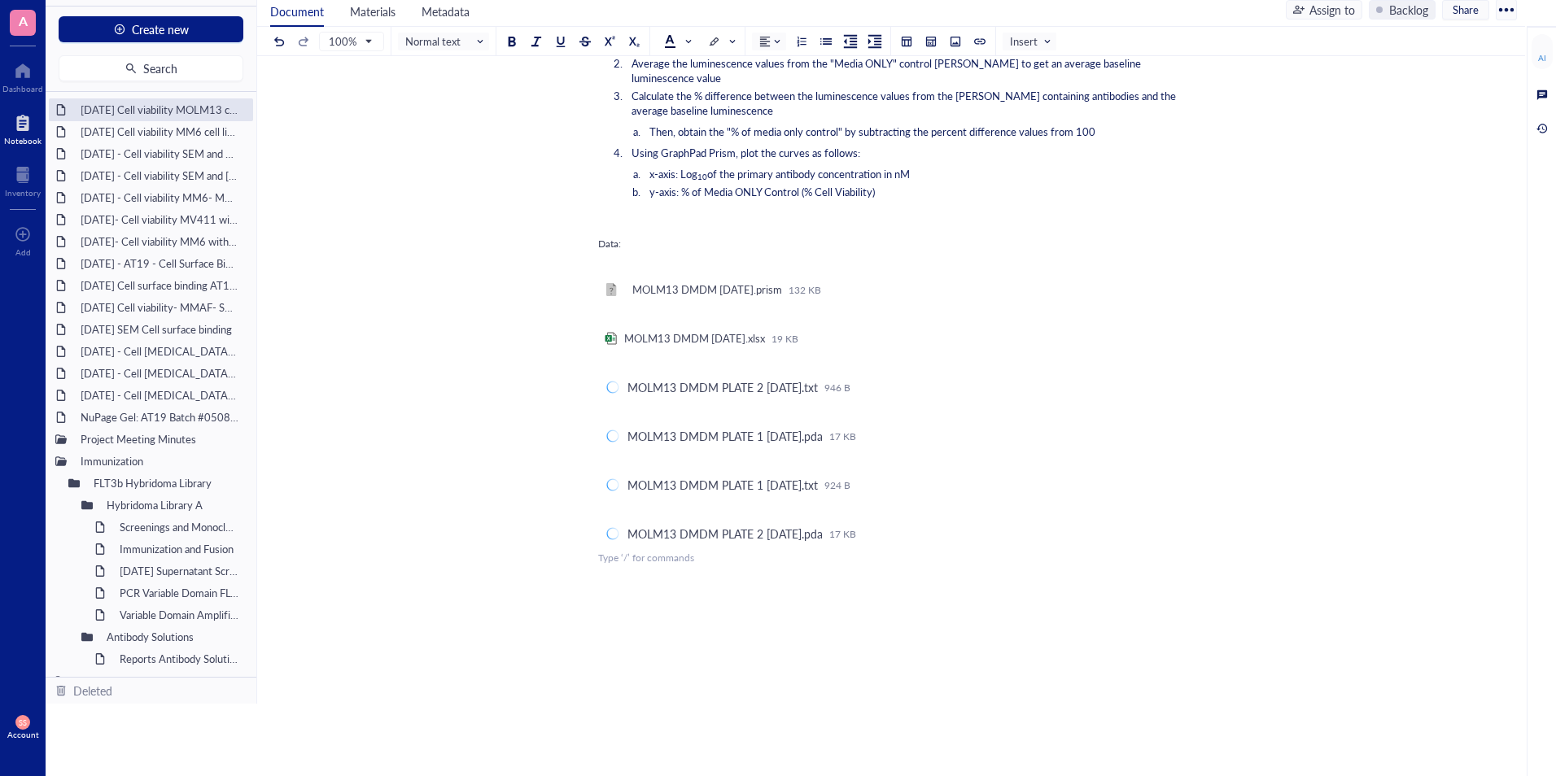
scroll to position [1636, 0]
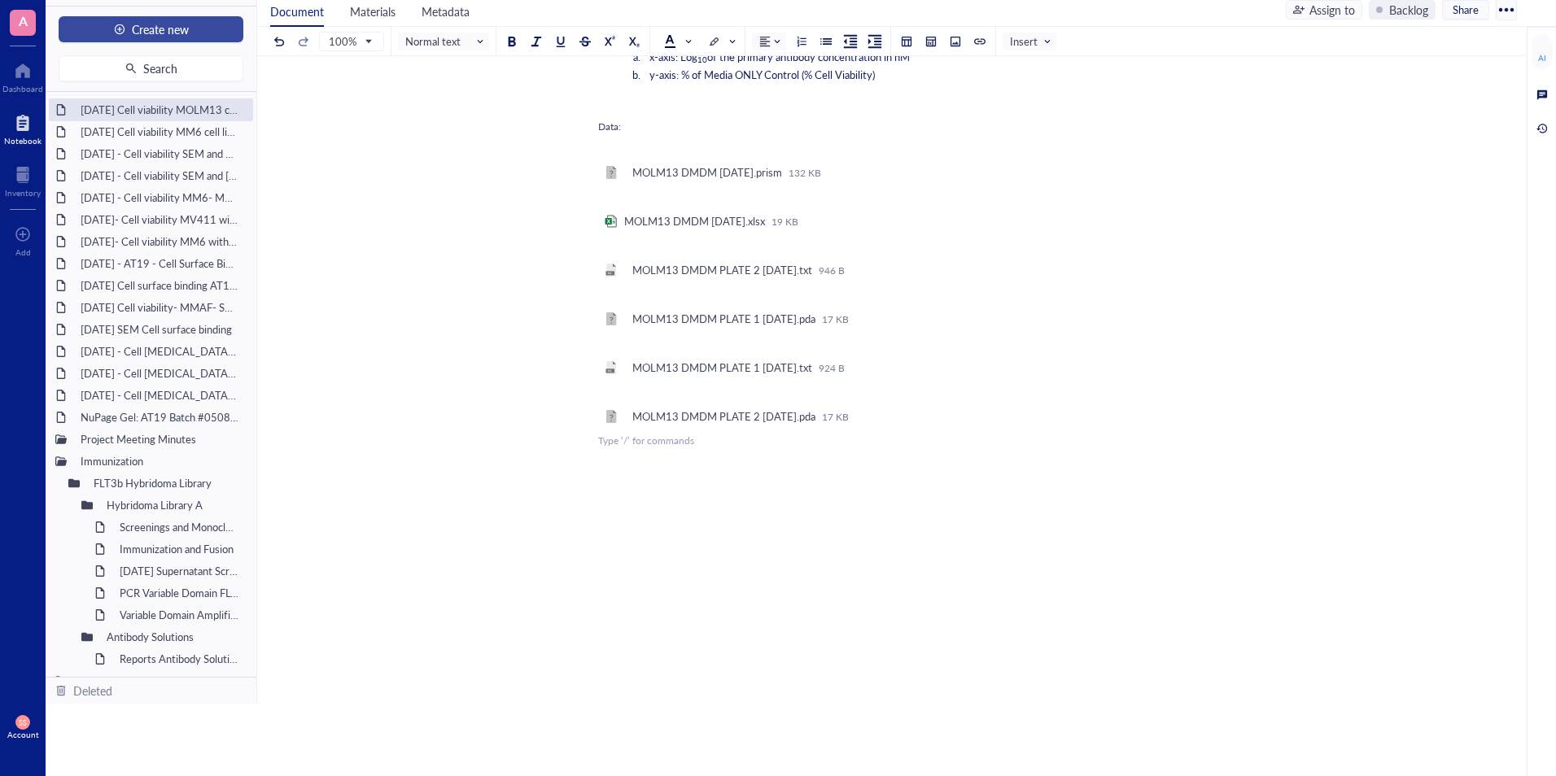
click at [150, 18] on button "Create new" at bounding box center [151, 29] width 185 height 26
click at [152, 35] on span "Create new" at bounding box center [160, 29] width 57 height 13
click at [138, 36] on span "Create new" at bounding box center [160, 29] width 57 height 13
click at [109, 61] on div "New file" at bounding box center [109, 60] width 41 height 18
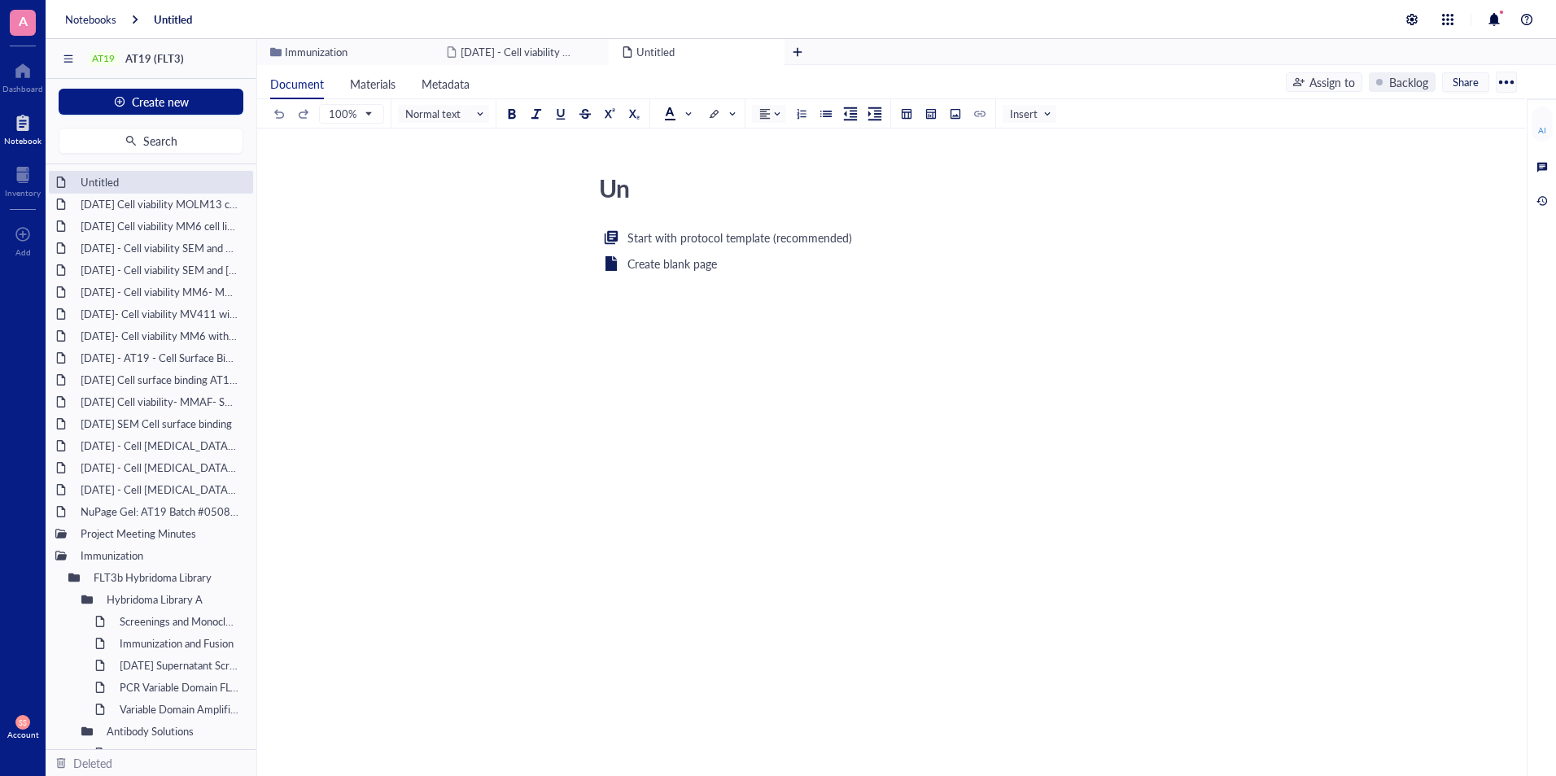
type textarea "U"
click at [756, 194] on textarea "2025- Aug- 08 Cell viability" at bounding box center [881, 187] width 578 height 39
type textarea "2025- Aug- 08 MV4;11 Cell viability"
click at [153, 207] on div "2025- Aug- 08 Cell viability MOLM13 cell lines using DMDM" at bounding box center [150, 204] width 155 height 23
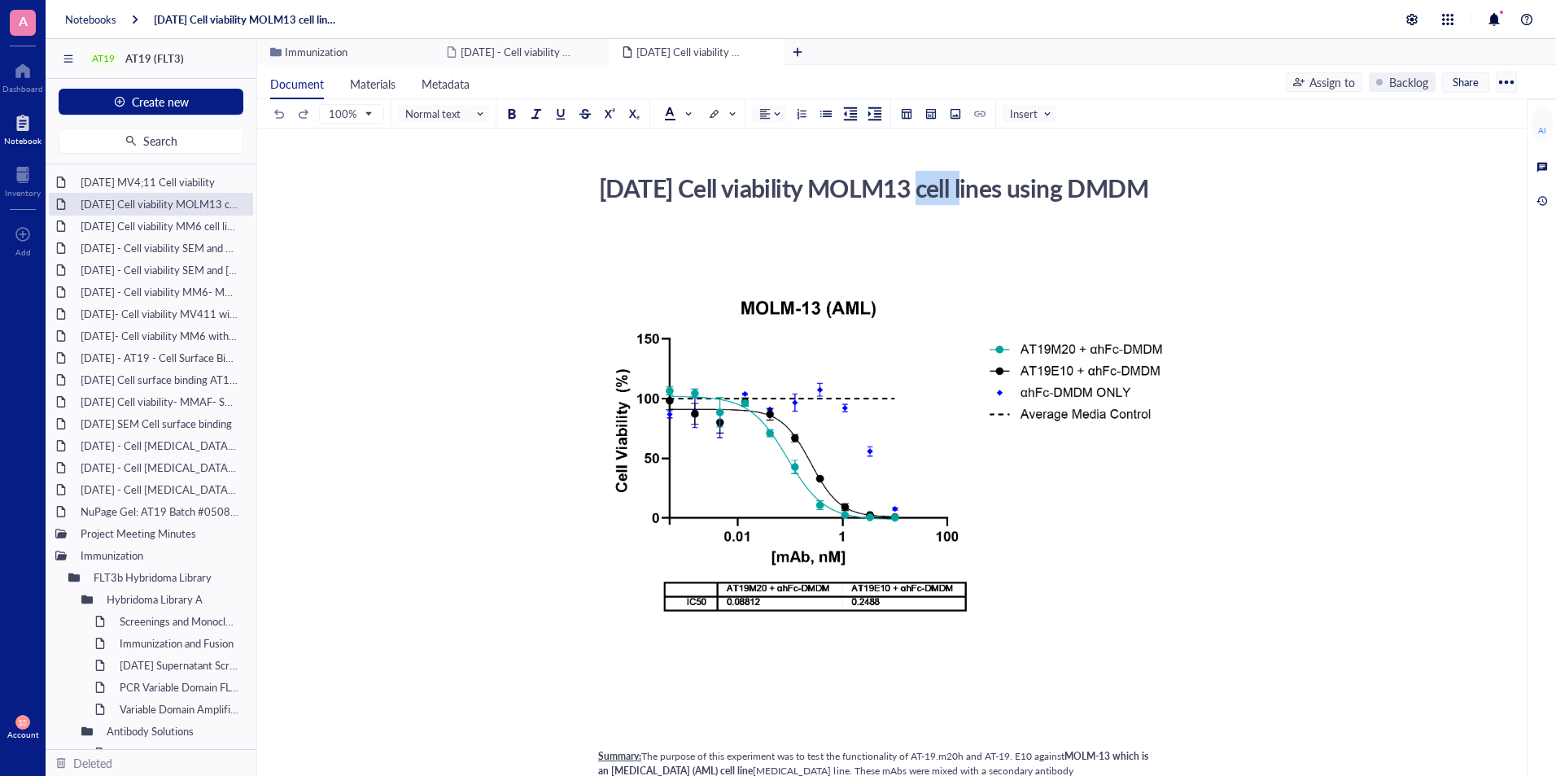
drag, startPoint x: 985, startPoint y: 189, endPoint x: 888, endPoint y: 188, distance: 96.8
click at [888, 188] on div "2025- Aug- 08 Cell viability MOLM13 cell lines using DMDM" at bounding box center [881, 188] width 579 height 41
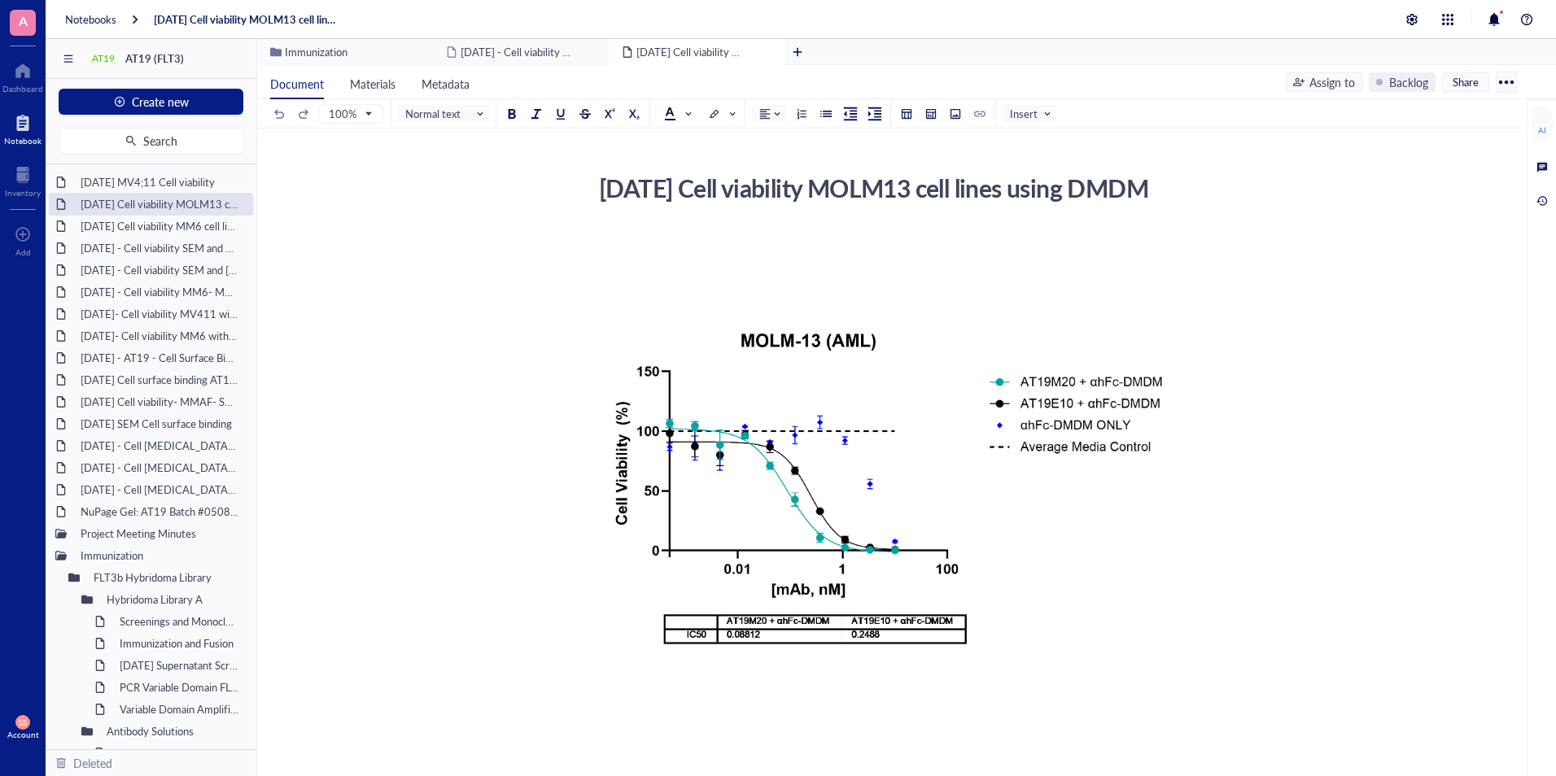
click at [887, 188] on textarea "2025- Aug- 08 Cell viability MOLM13 cell lines using DMDM" at bounding box center [881, 204] width 578 height 72
drag, startPoint x: 984, startPoint y: 196, endPoint x: 886, endPoint y: 197, distance: 97.6
click at [886, 197] on textarea "2025- Aug- 08 Cell viability MOLM13 cell lines using DMDM" at bounding box center [881, 204] width 578 height 72
click at [754, 195] on textarea "2025- Aug- 08 Cell viability cell lines using DMDM" at bounding box center [881, 204] width 578 height 72
click at [1091, 190] on textarea "2025- Aug- 08 MOLM13 Cell viability cell lines using DMDM" at bounding box center [881, 204] width 578 height 72
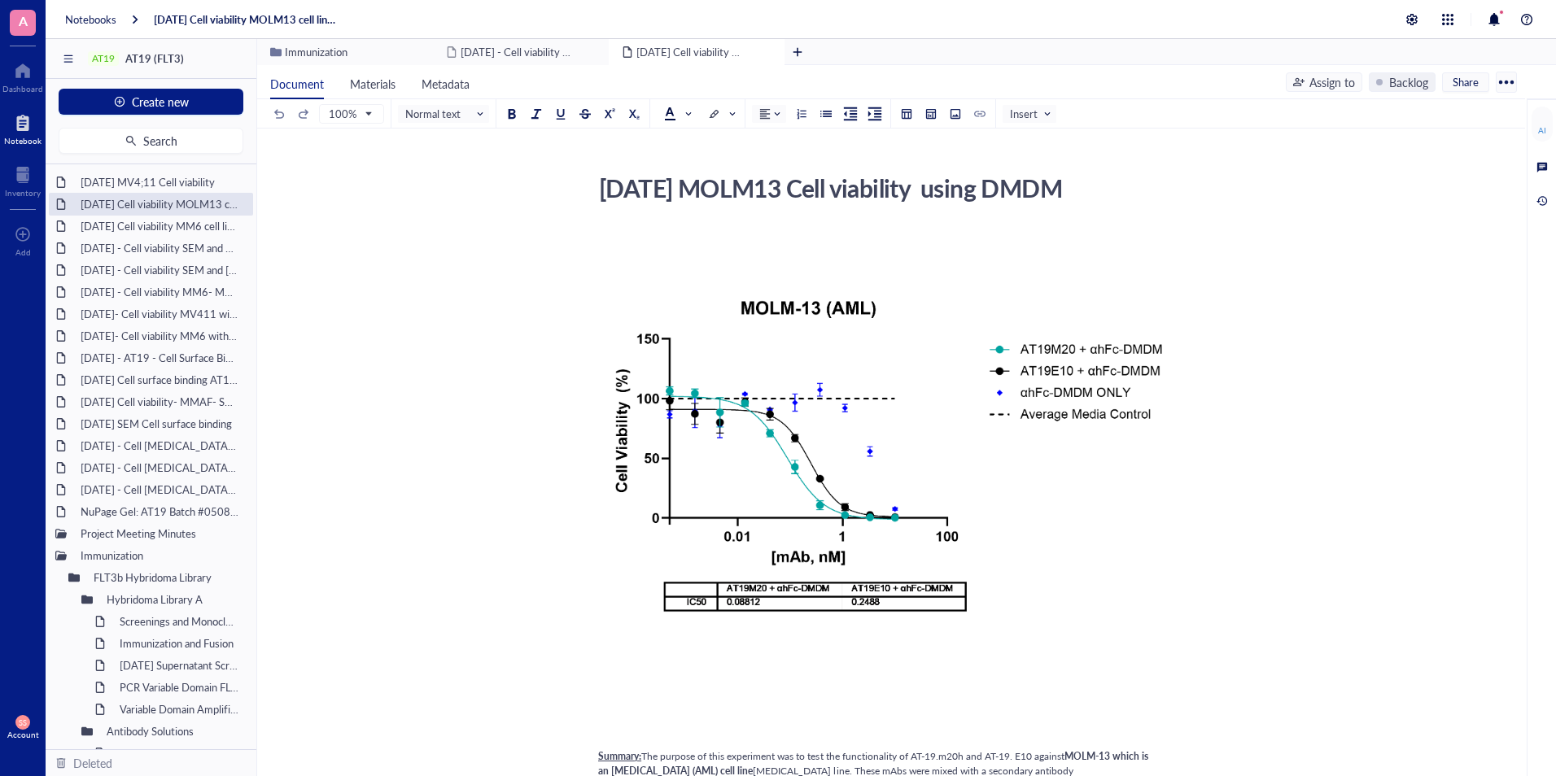
type textarea "2025- Aug- 08 MOLM13 Cell viability using DMDM"
click at [162, 229] on div "[DATE] Cell viability MM6 cell lines using DMDM" at bounding box center [150, 226] width 155 height 23
click at [153, 225] on div "[DATE] Cell viability MM6 cell lines using DMDM" at bounding box center [150, 226] width 155 height 23
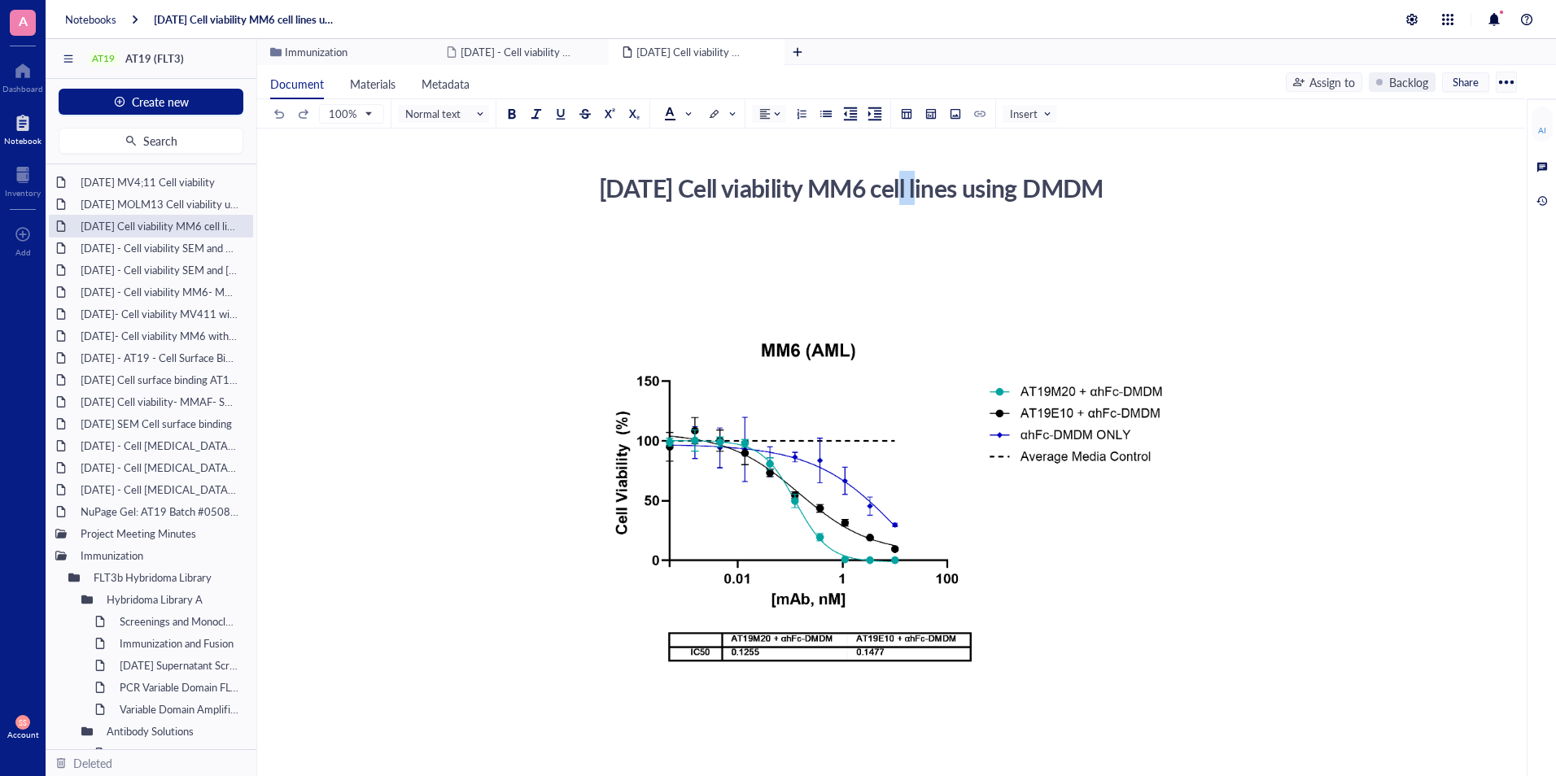
drag, startPoint x: 942, startPoint y: 194, endPoint x: 893, endPoint y: 184, distance: 49.8
click at [893, 184] on div "[DATE] Cell viability MM6 cell lines using DMDM" at bounding box center [881, 188] width 579 height 41
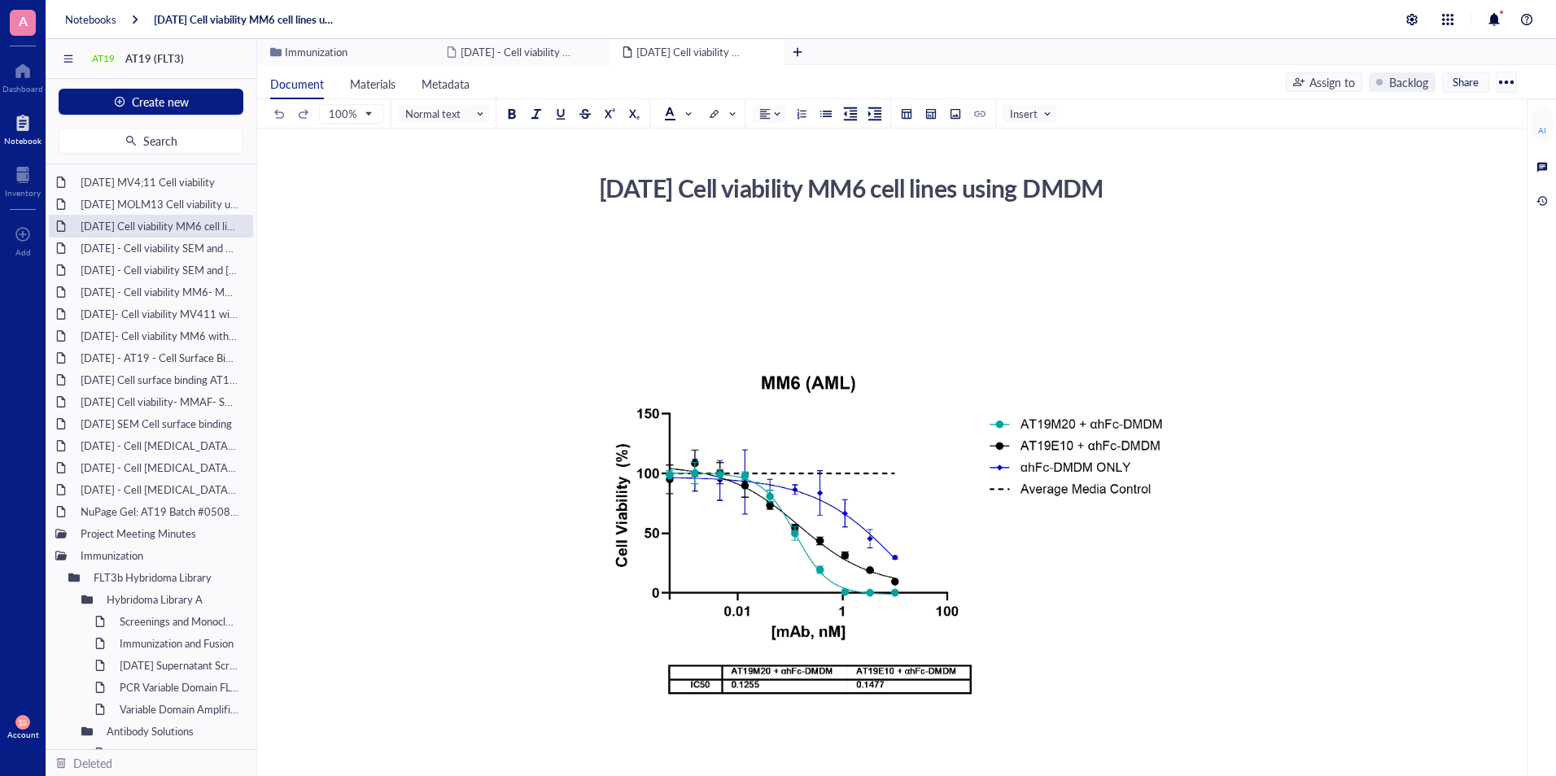
click at [945, 184] on textarea "[DATE] Cell viability MM6 cell lines using DMDM" at bounding box center [881, 204] width 578 height 72
drag, startPoint x: 945, startPoint y: 184, endPoint x: 892, endPoint y: 185, distance: 52.9
click at [892, 185] on textarea "[DATE] Cell viability MM6 cell lines using DMDM" at bounding box center [881, 204] width 578 height 72
click at [758, 189] on textarea "2025- Aug- 08 Cell viability cell lines using DMDM" at bounding box center [881, 204] width 578 height 72
click at [1043, 192] on textarea "2025- Aug- 08 MM6 Cell viability cell lines using DMDM" at bounding box center [881, 204] width 578 height 72
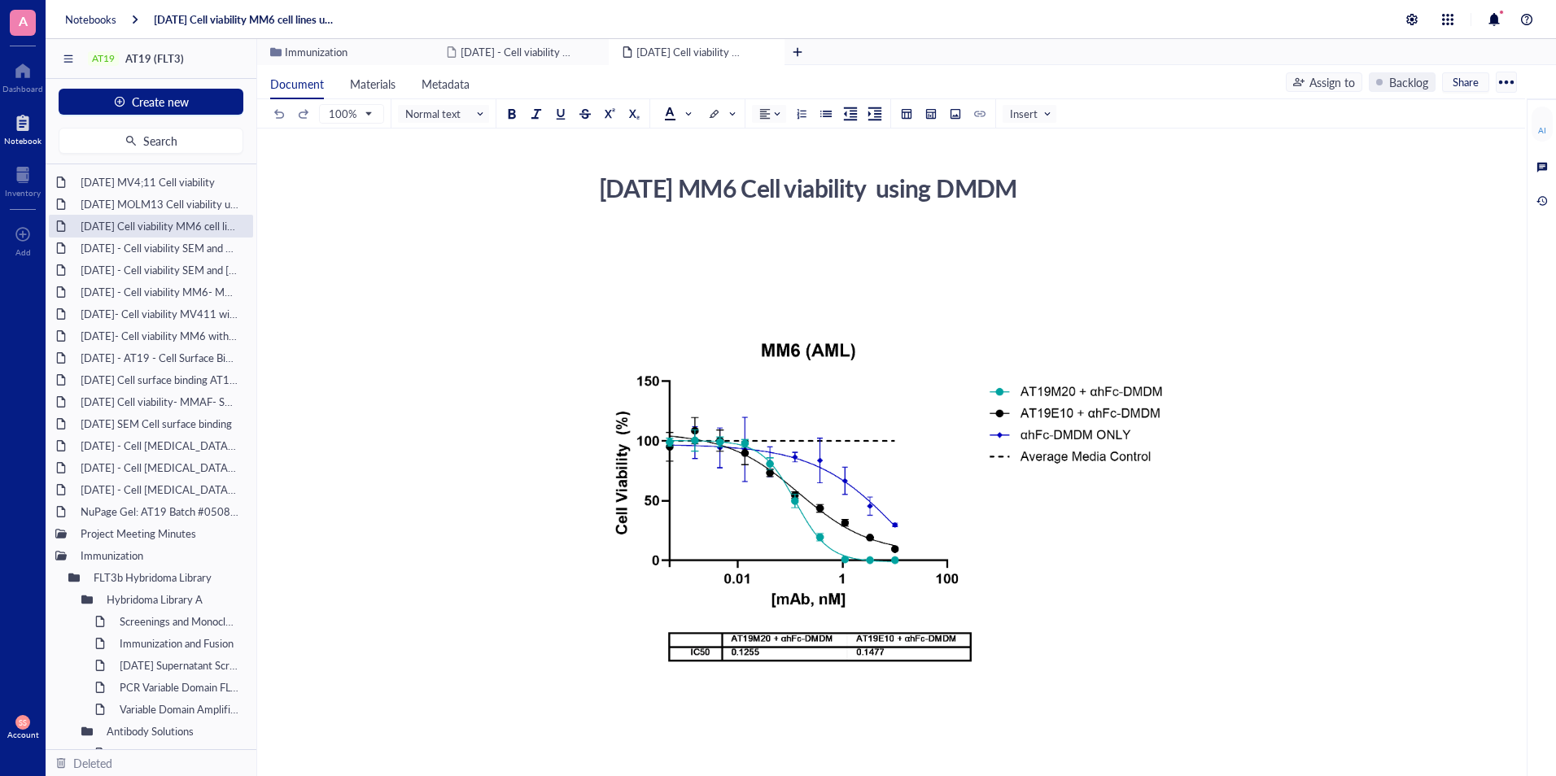
type textarea "2025- Aug- 08 MM6 Cell viability using DMDM"
click at [699, 237] on div "﻿" at bounding box center [887, 238] width 579 height 15
click at [146, 190] on div "2025- Aug- 08 MV4;11 Cell viability" at bounding box center [150, 182] width 155 height 23
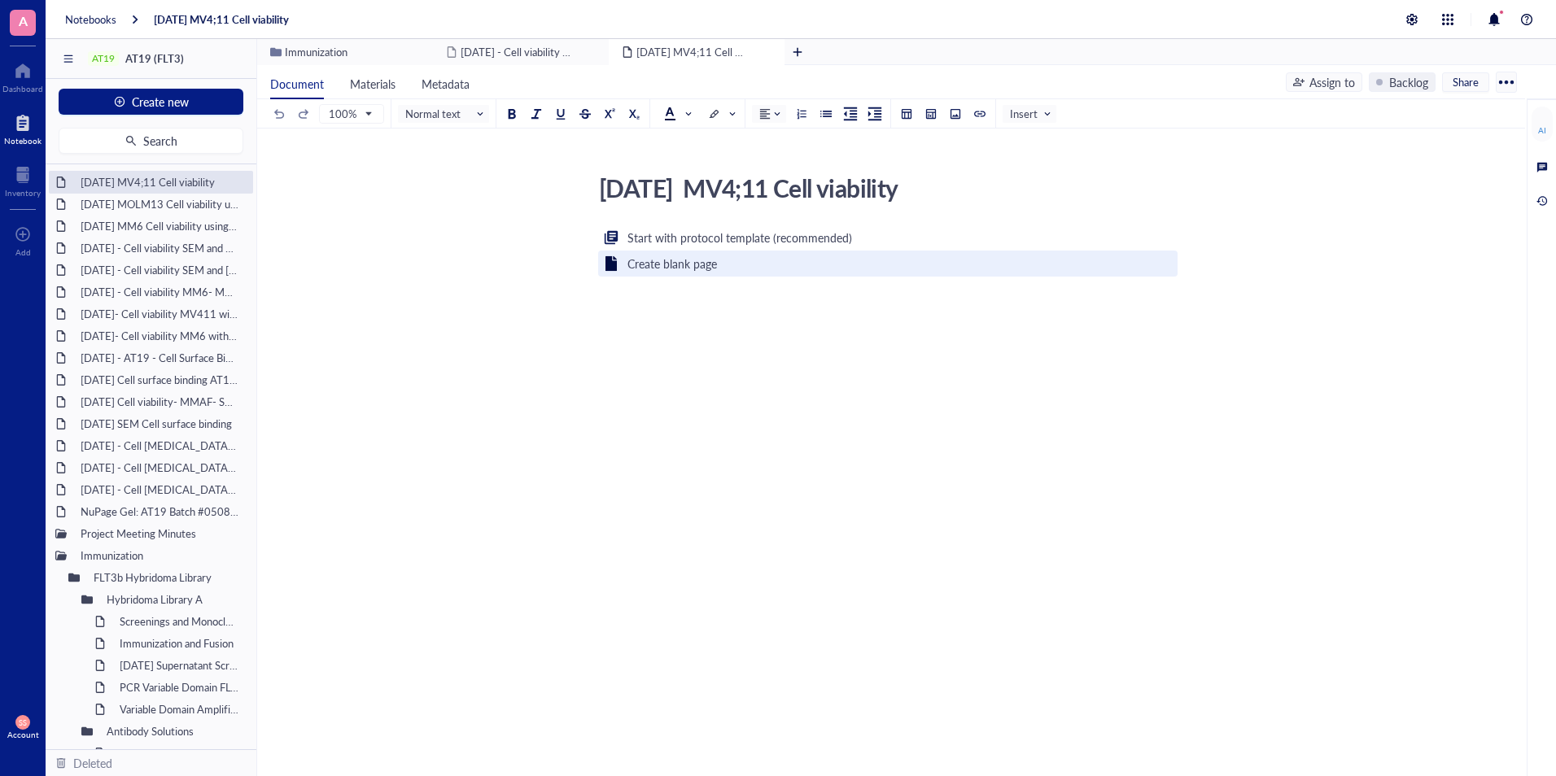
click at [644, 263] on div "Create blank page" at bounding box center [672, 264] width 90 height 18
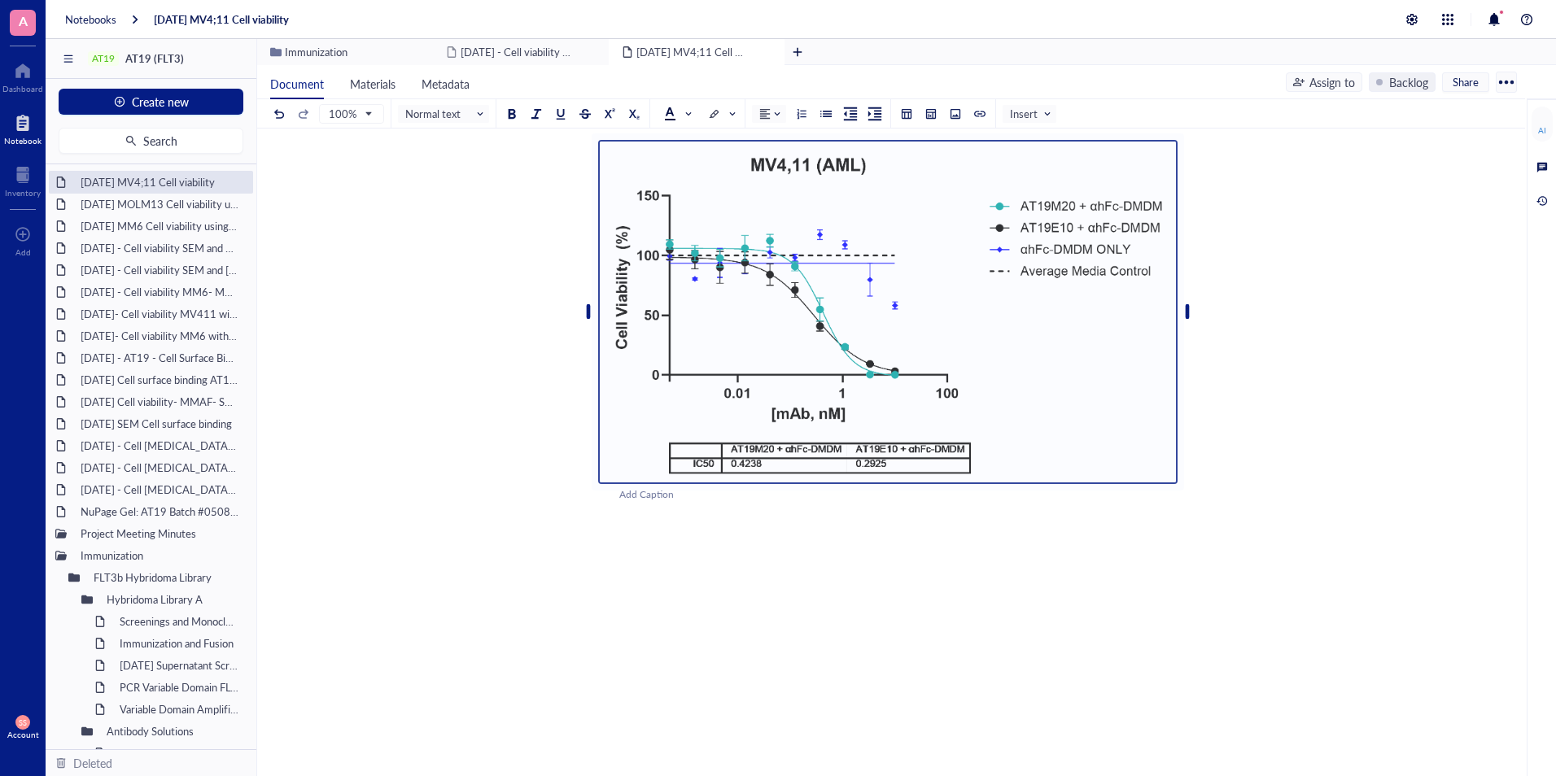
scroll to position [155, 0]
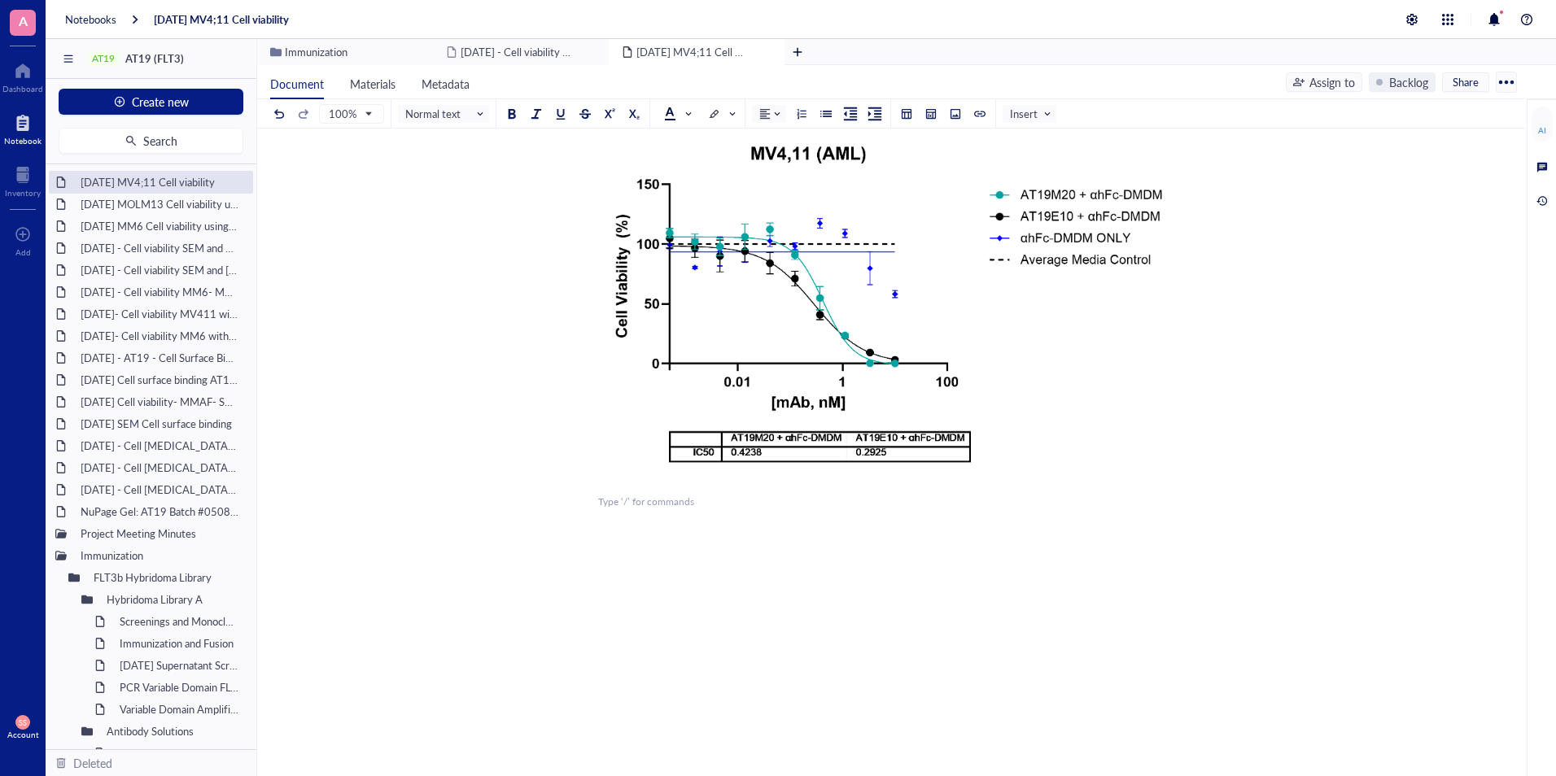
click at [628, 539] on div "﻿ ﻿ Add Caption ﻿ To pick up a draggable item, press the space bar. While dragg…" at bounding box center [887, 439] width 579 height 732
click at [130, 198] on div "2025- Aug- 08 MOLM13 Cell viability using DMDM" at bounding box center [150, 204] width 155 height 23
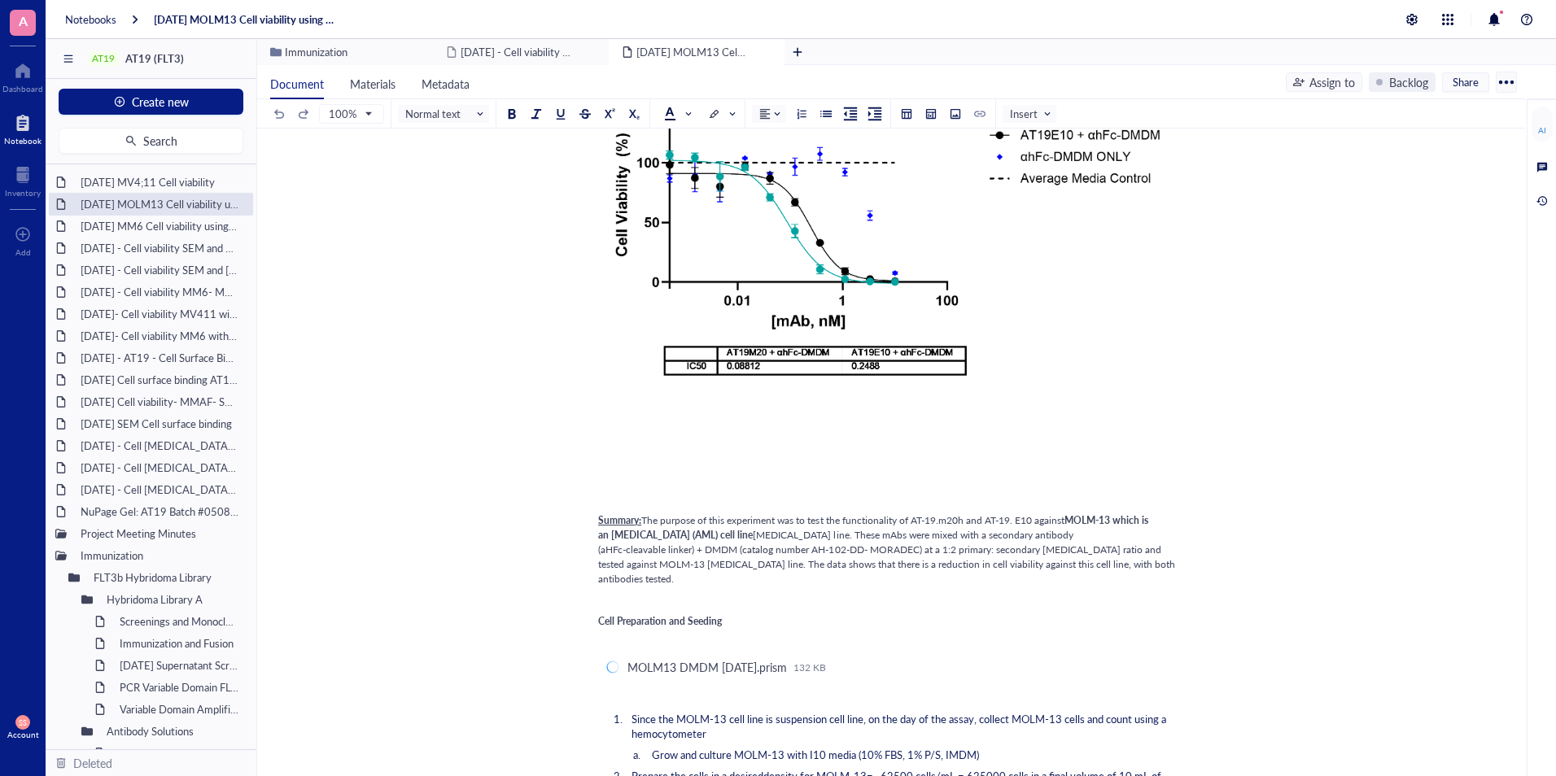
scroll to position [334, 0]
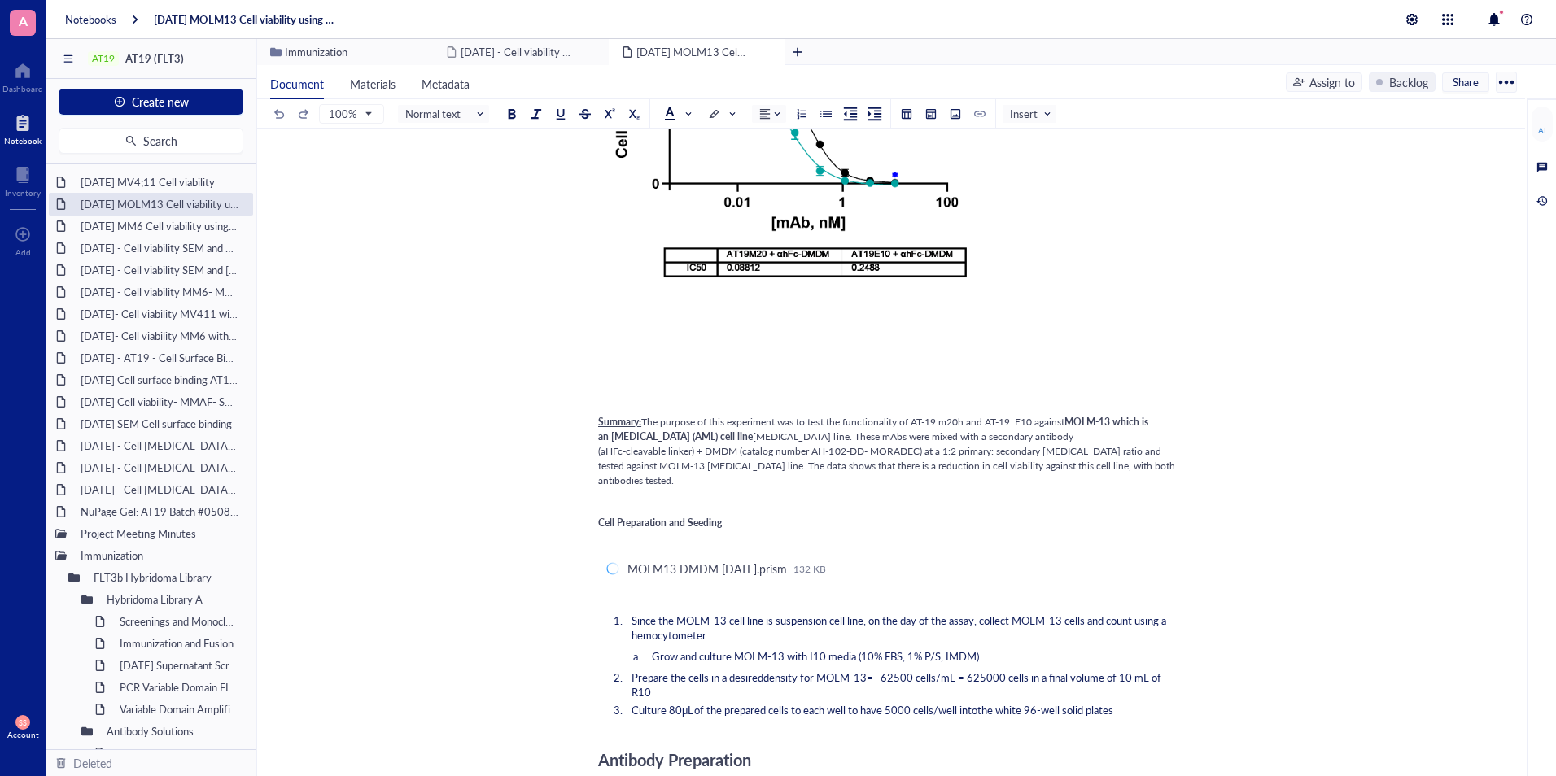
drag, startPoint x: 597, startPoint y: 419, endPoint x: 644, endPoint y: 612, distance: 198.4
click at [150, 221] on div "2025- Aug- 08 MM6 Cell viability using DMDM" at bounding box center [150, 226] width 155 height 23
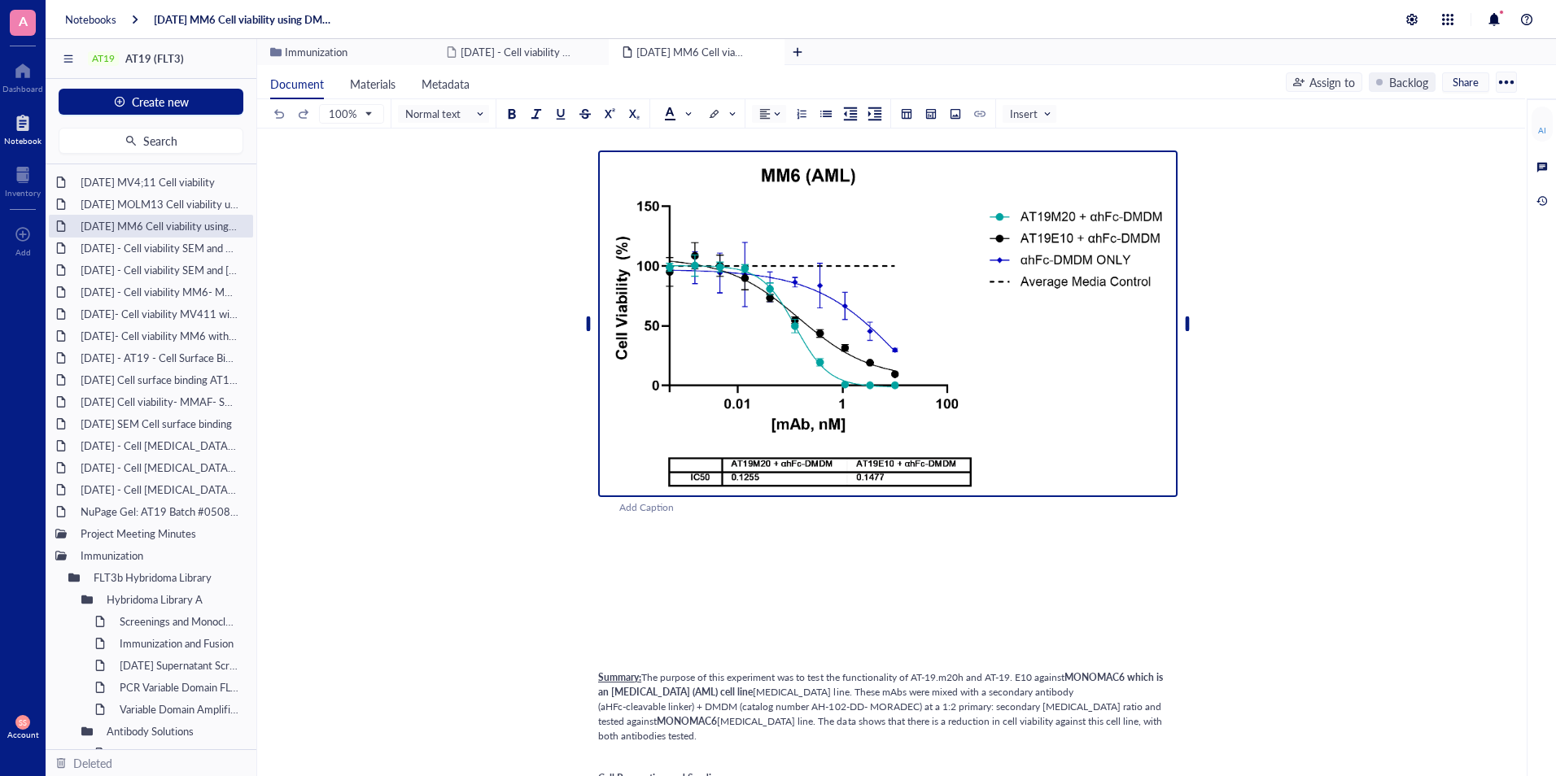
scroll to position [176, 0]
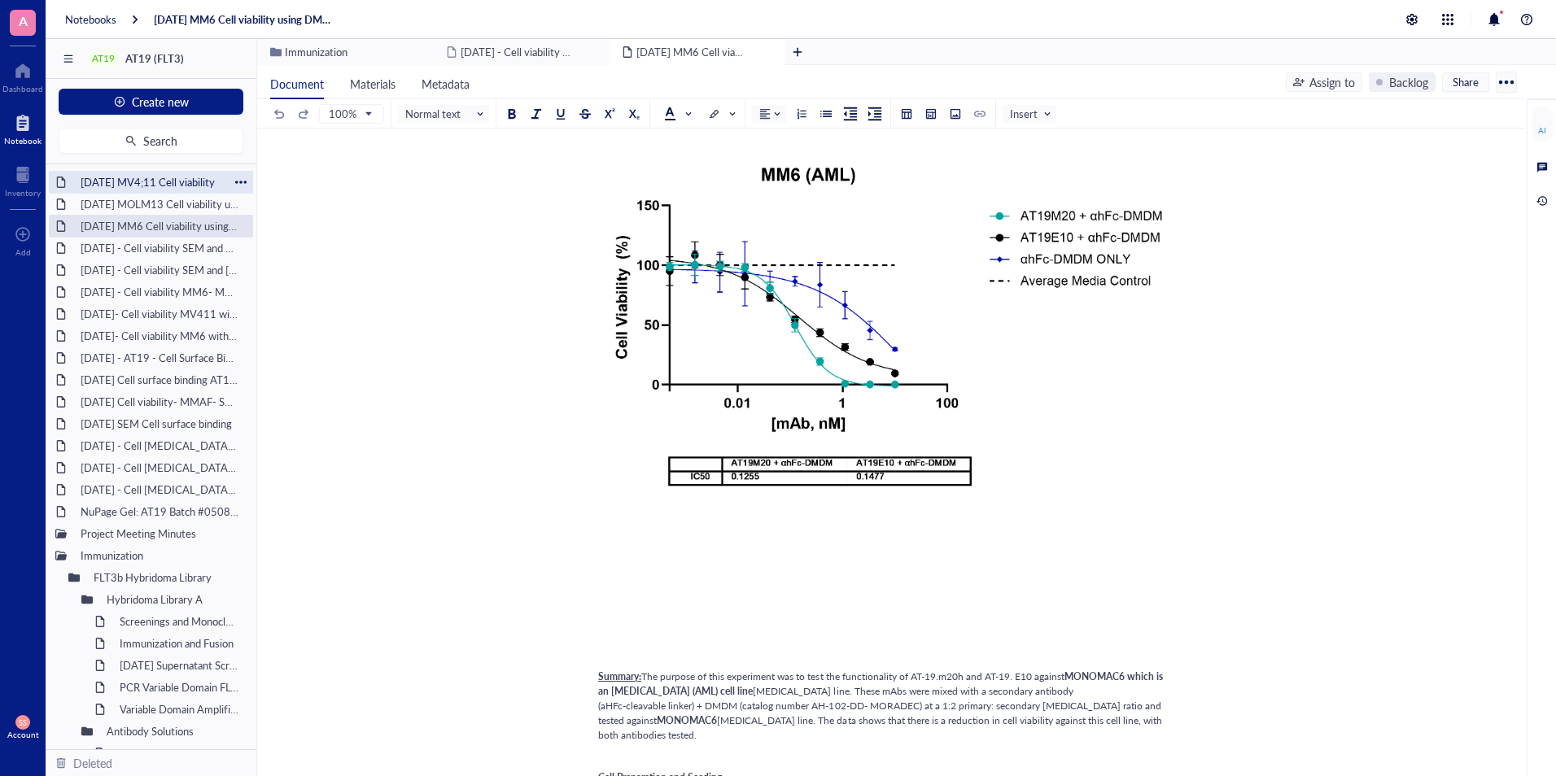
click at [175, 178] on div "2025- Aug- 08 MV4;11 Cell viability" at bounding box center [150, 182] width 155 height 23
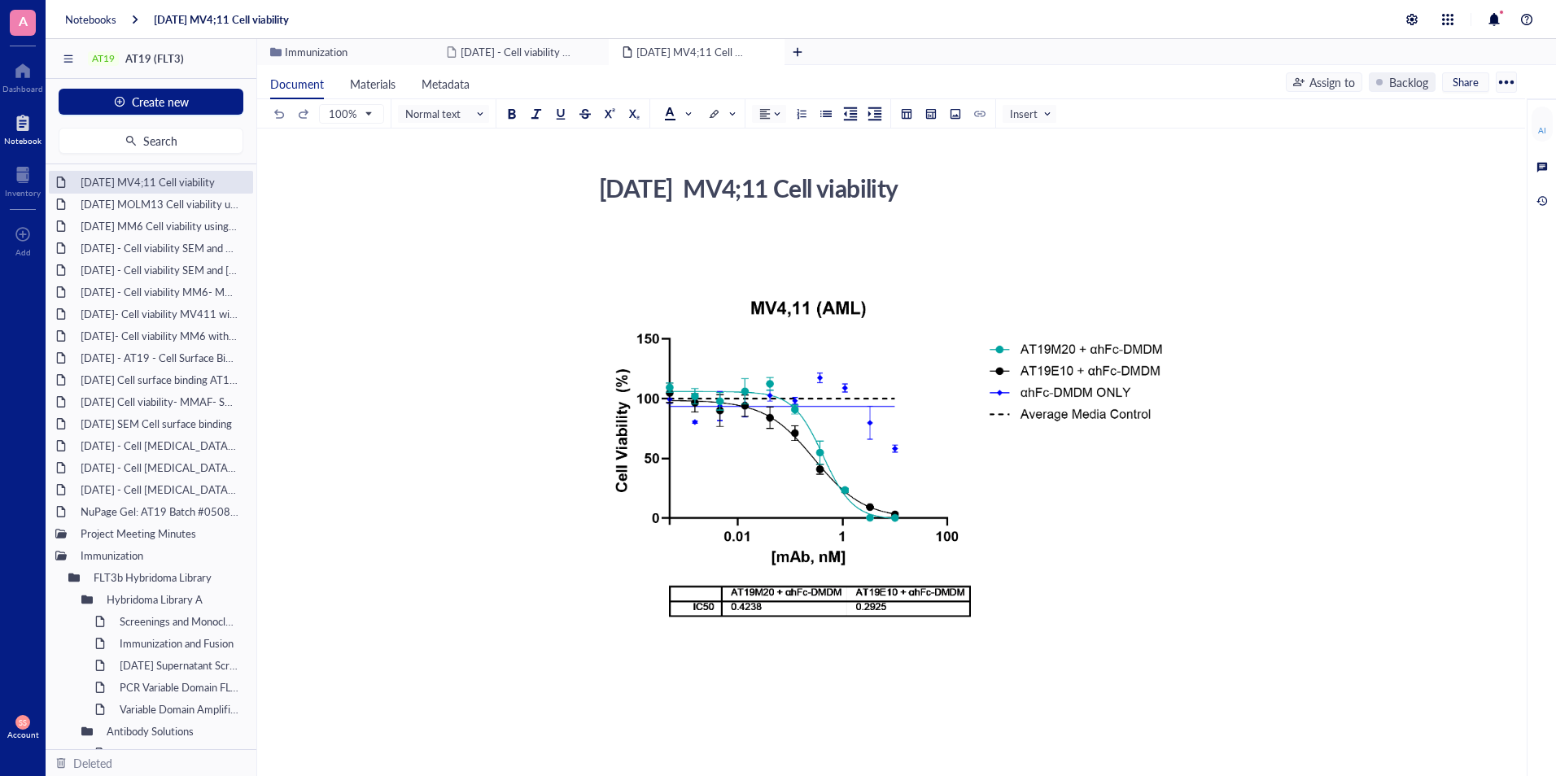
click at [846, 193] on div "2025- Aug- 08 MV4;11 Cell viability" at bounding box center [881, 188] width 579 height 41
type textarea "[DATE] MV4;11 - DMDM Cell viability"
click at [134, 208] on div "2025- Aug- 08 MOLM13 Cell viability using DMDM" at bounding box center [150, 204] width 155 height 23
click at [177, 203] on div "2025- Aug- 08 MOLM13 Cell viability using DMDM" at bounding box center [150, 204] width 155 height 23
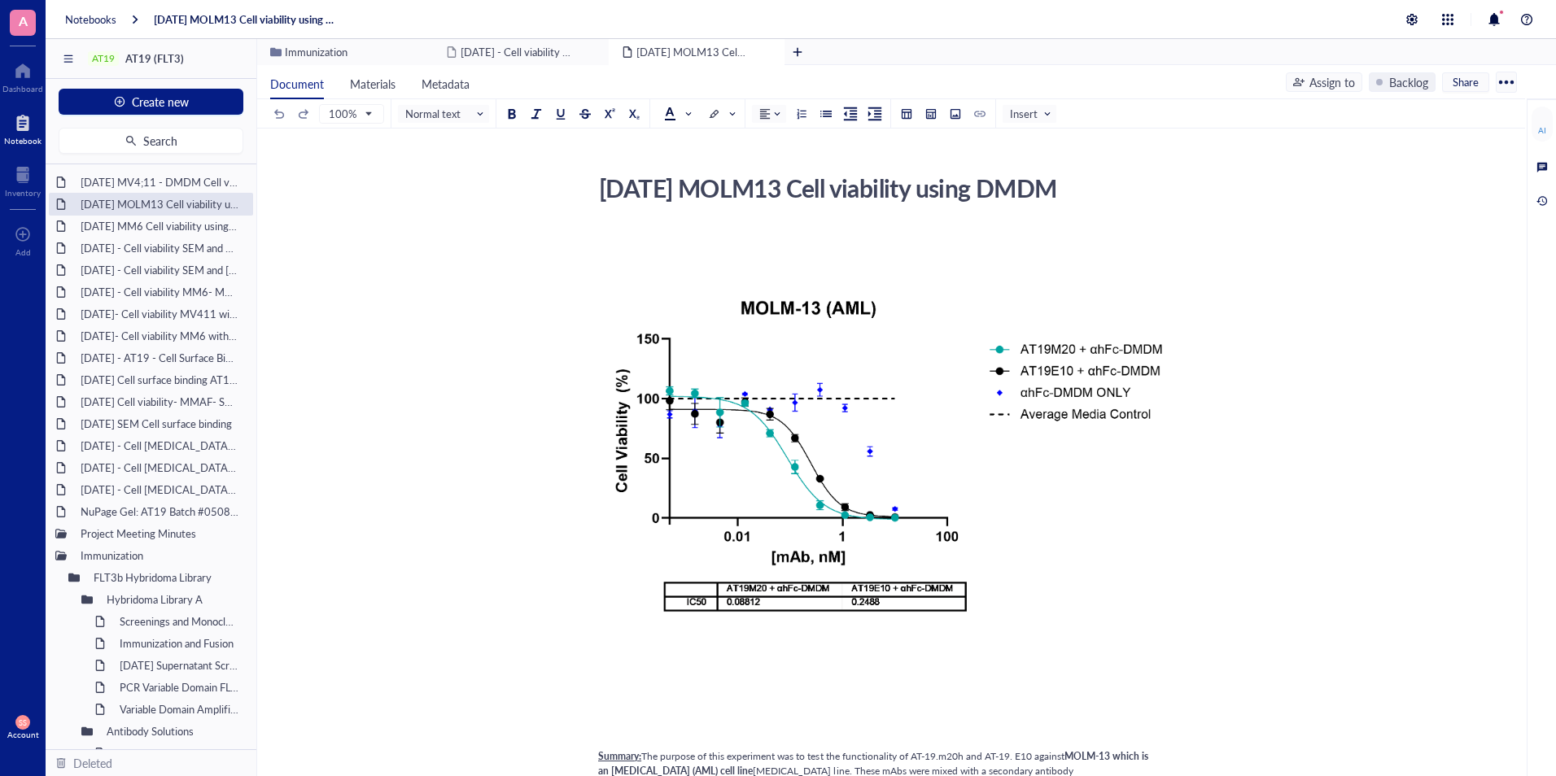
click at [867, 188] on div "2025- Aug- 08 MOLM13 Cell viability using DMDM" at bounding box center [881, 188] width 579 height 41
click at [867, 188] on textarea "2025- Aug- 08 MOLM13 Cell viability using DMDM" at bounding box center [881, 187] width 578 height 39
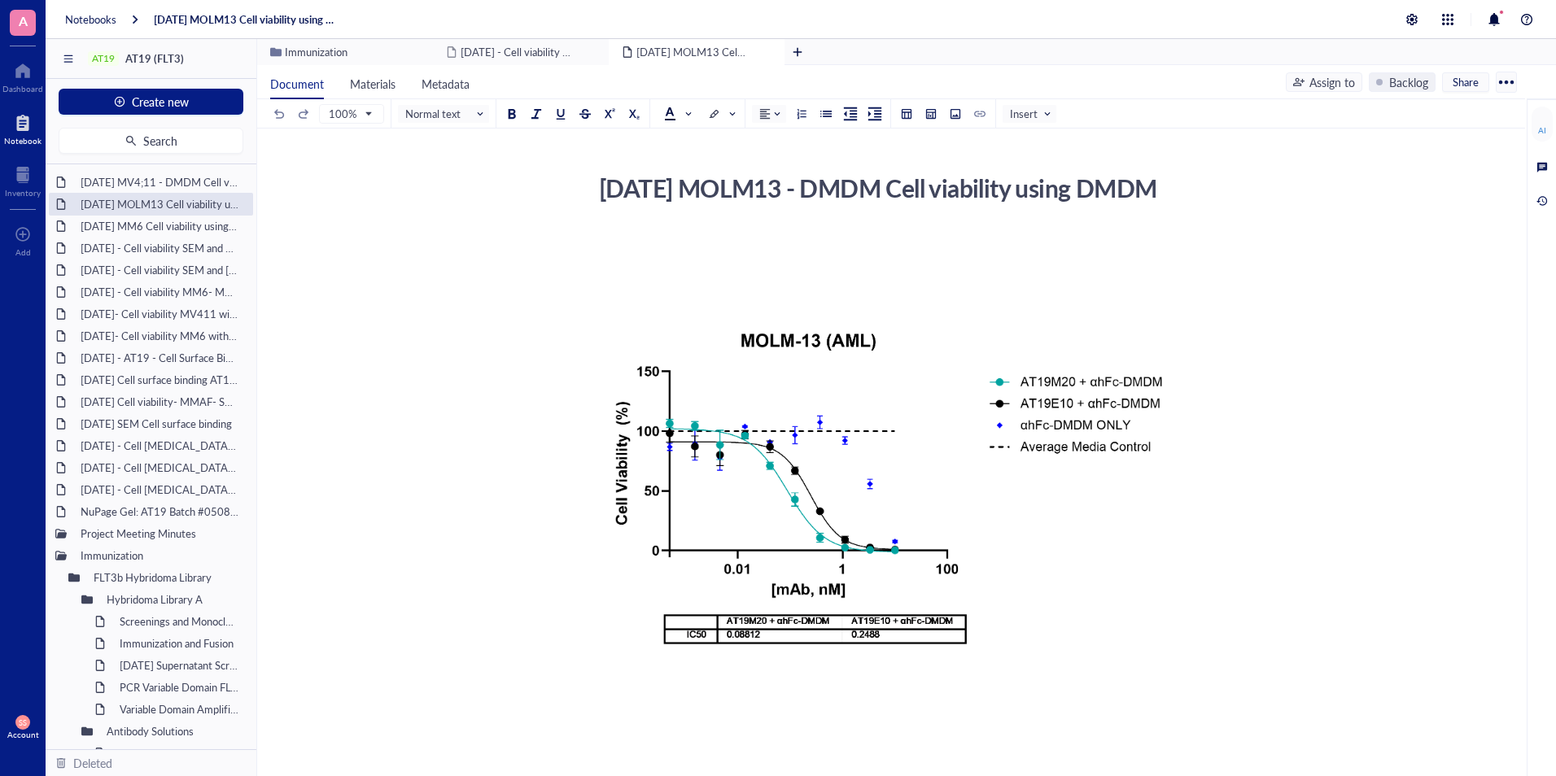
click at [711, 216] on textarea "2025- Aug- 08 MOLM13 - DMDM Cell viability using DMDM" at bounding box center [881, 204] width 578 height 72
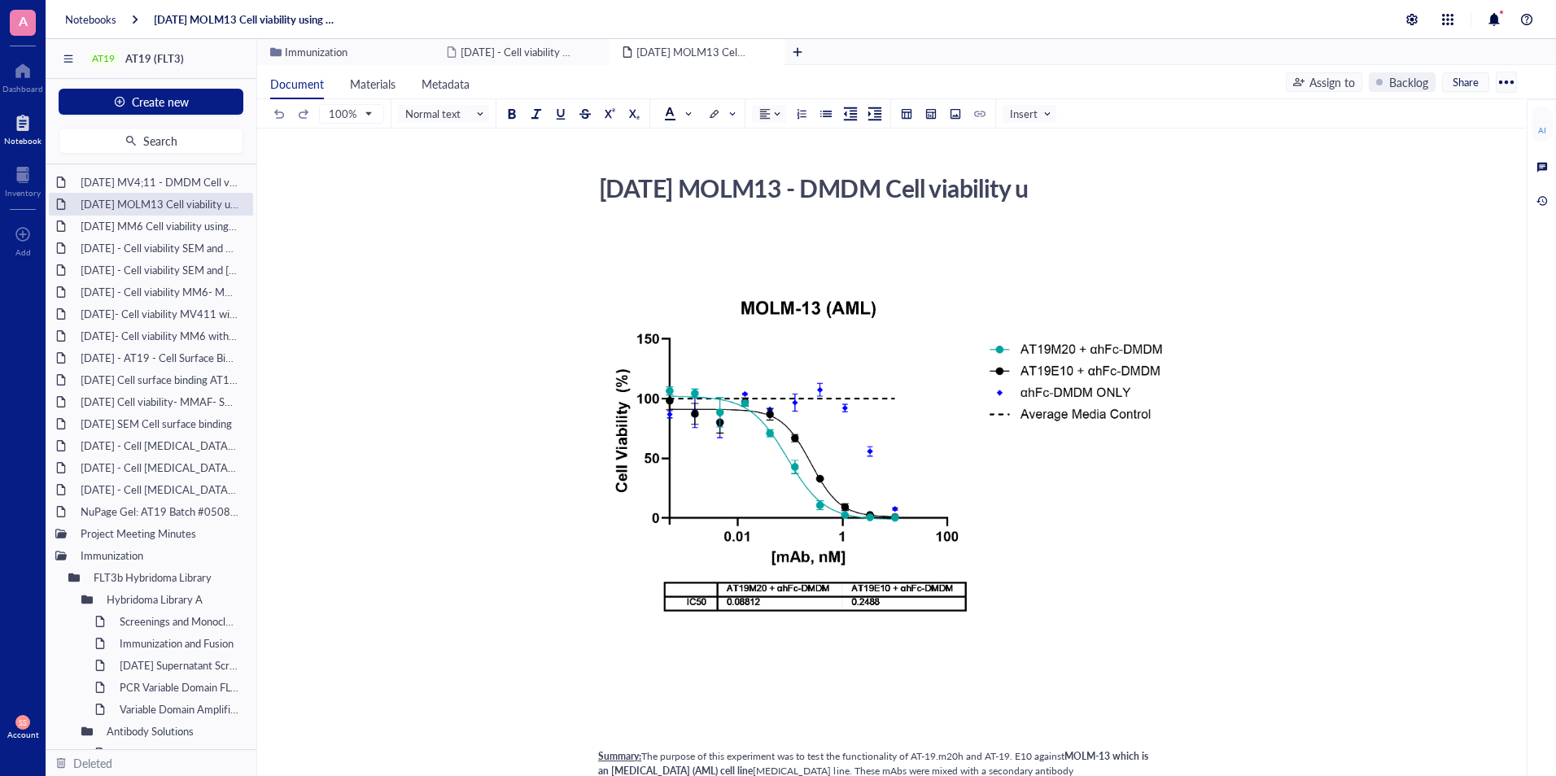
type textarea "[DATE] MOLM13 - DMDM Cell viability"
click at [143, 234] on div "2025- Aug- 08 MM6 Cell viability using DMDM" at bounding box center [150, 226] width 155 height 23
click at [155, 229] on div "2025- Aug- 08 MM6 Cell viability using DMDM" at bounding box center [150, 226] width 155 height 23
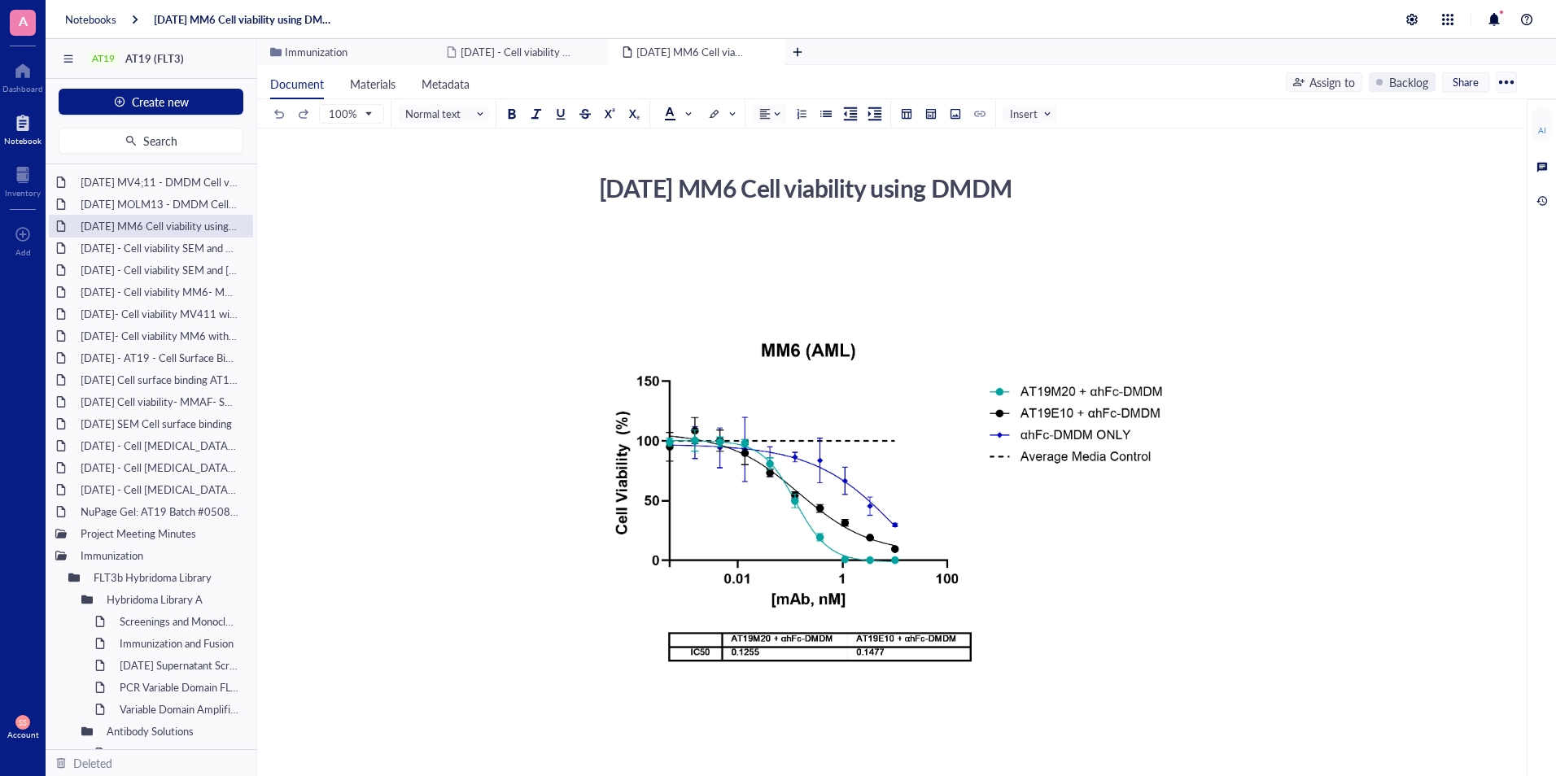
click at [825, 187] on div "2025- Aug- 08 MM6 Cell viability using DMDM" at bounding box center [881, 188] width 579 height 41
click at [823, 187] on textarea "2025- Aug- 08 MM6 Cell viability using DMDM" at bounding box center [881, 187] width 578 height 39
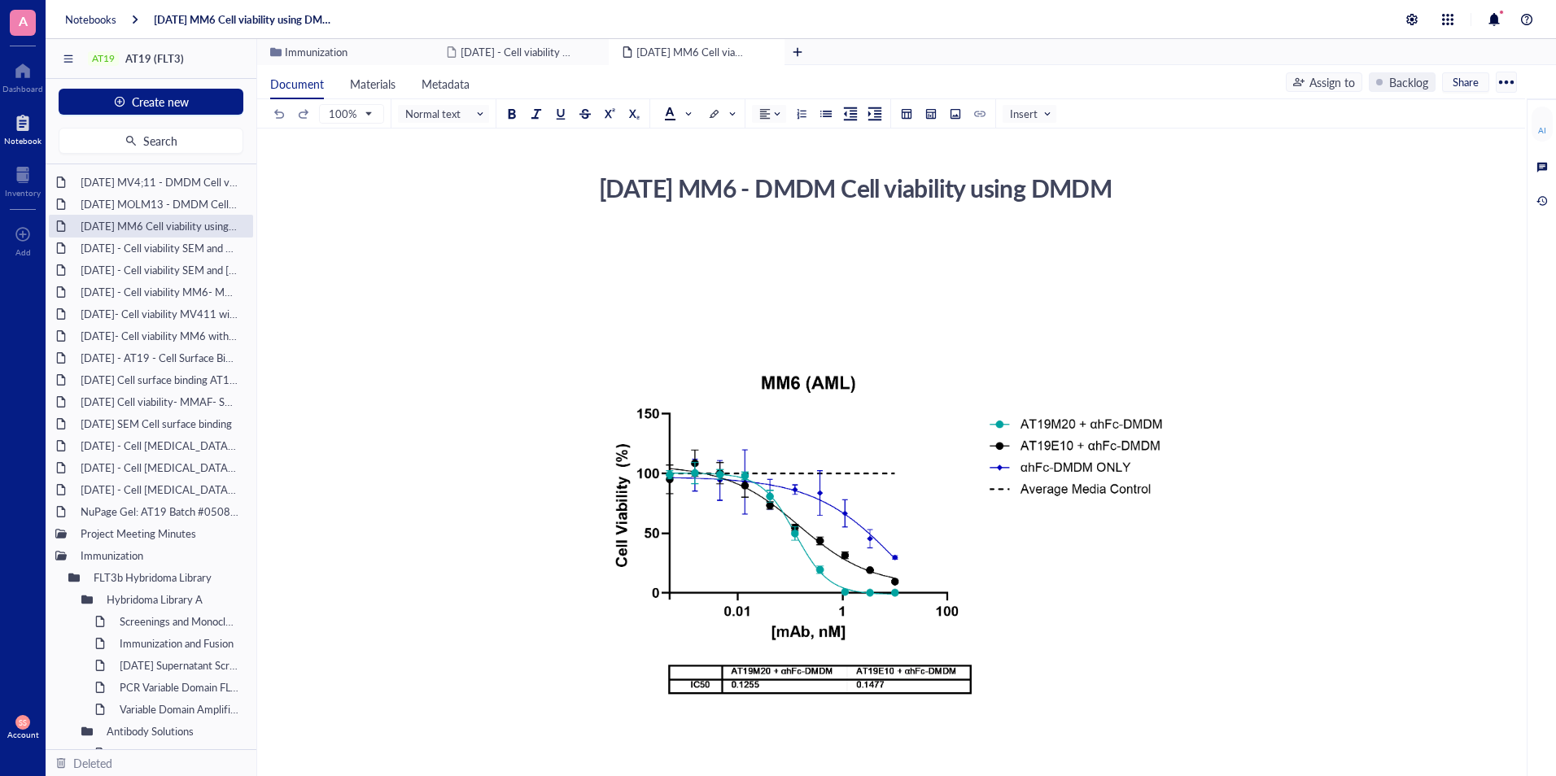
click at [693, 217] on textarea "2025- Aug- 08 MM6 - DMDM Cell viability using DMDM" at bounding box center [881, 204] width 578 height 72
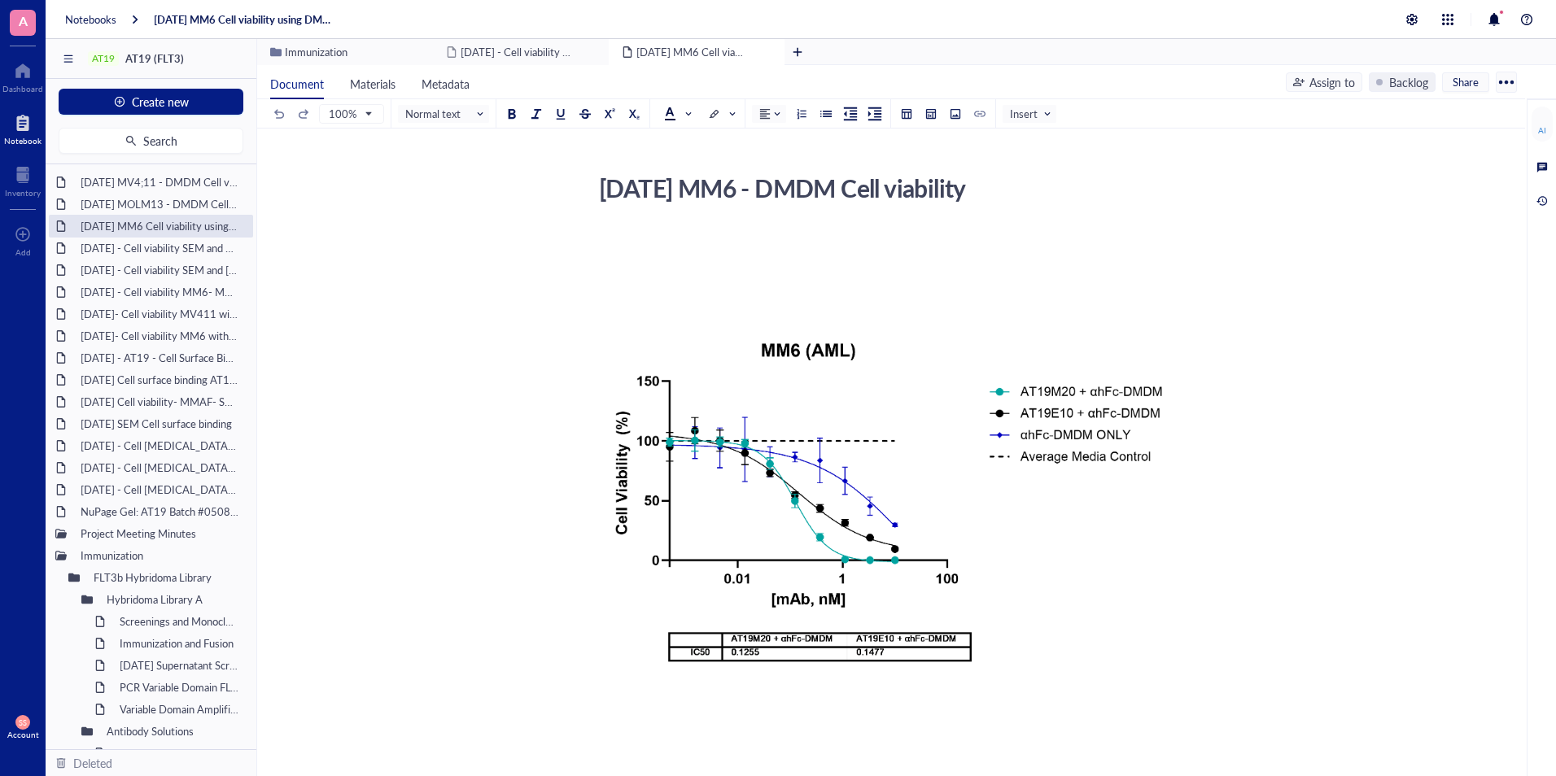
type textarea "[DATE] MM6 - DMDM Cell viability"
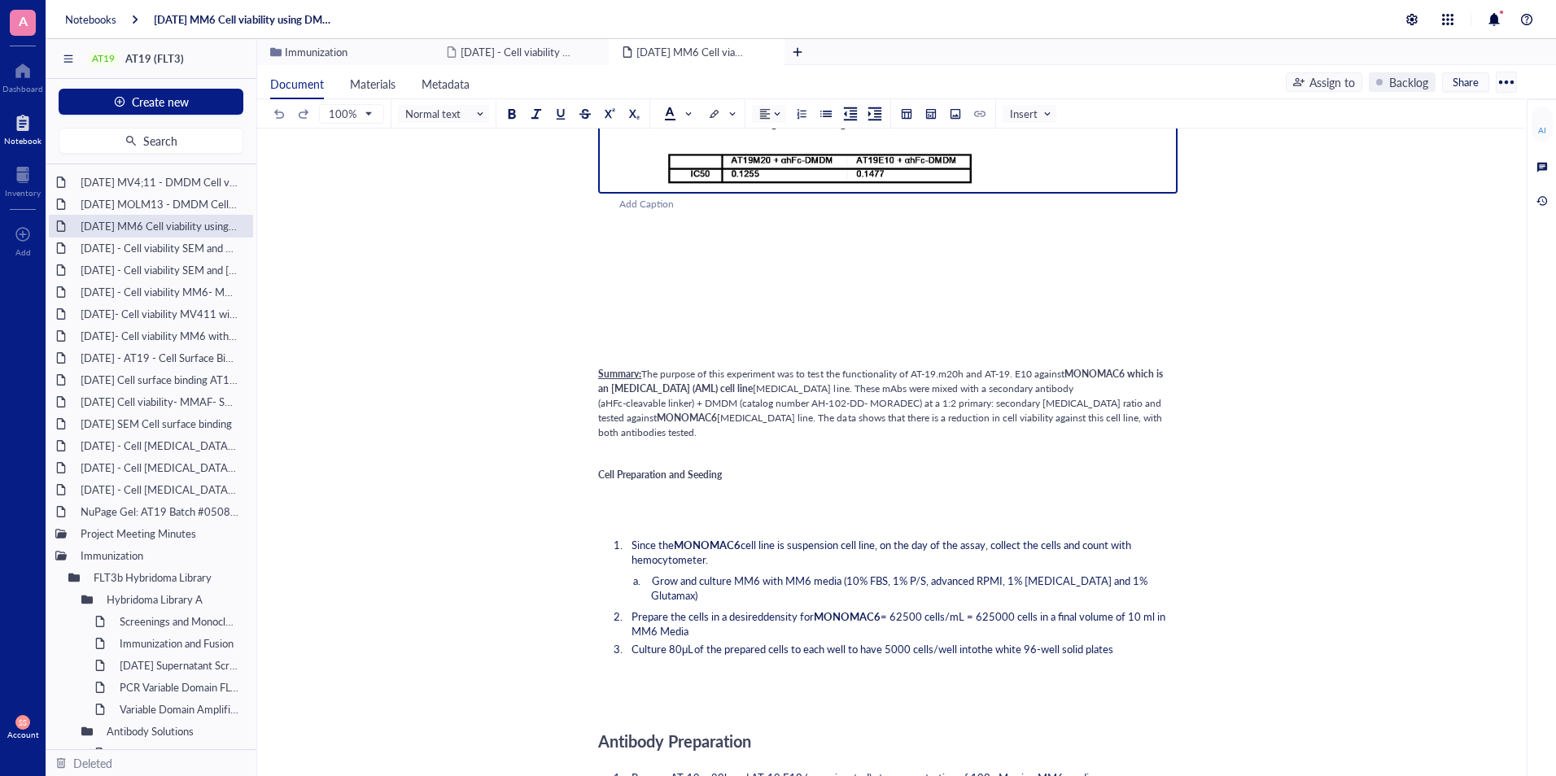
scroll to position [523, 0]
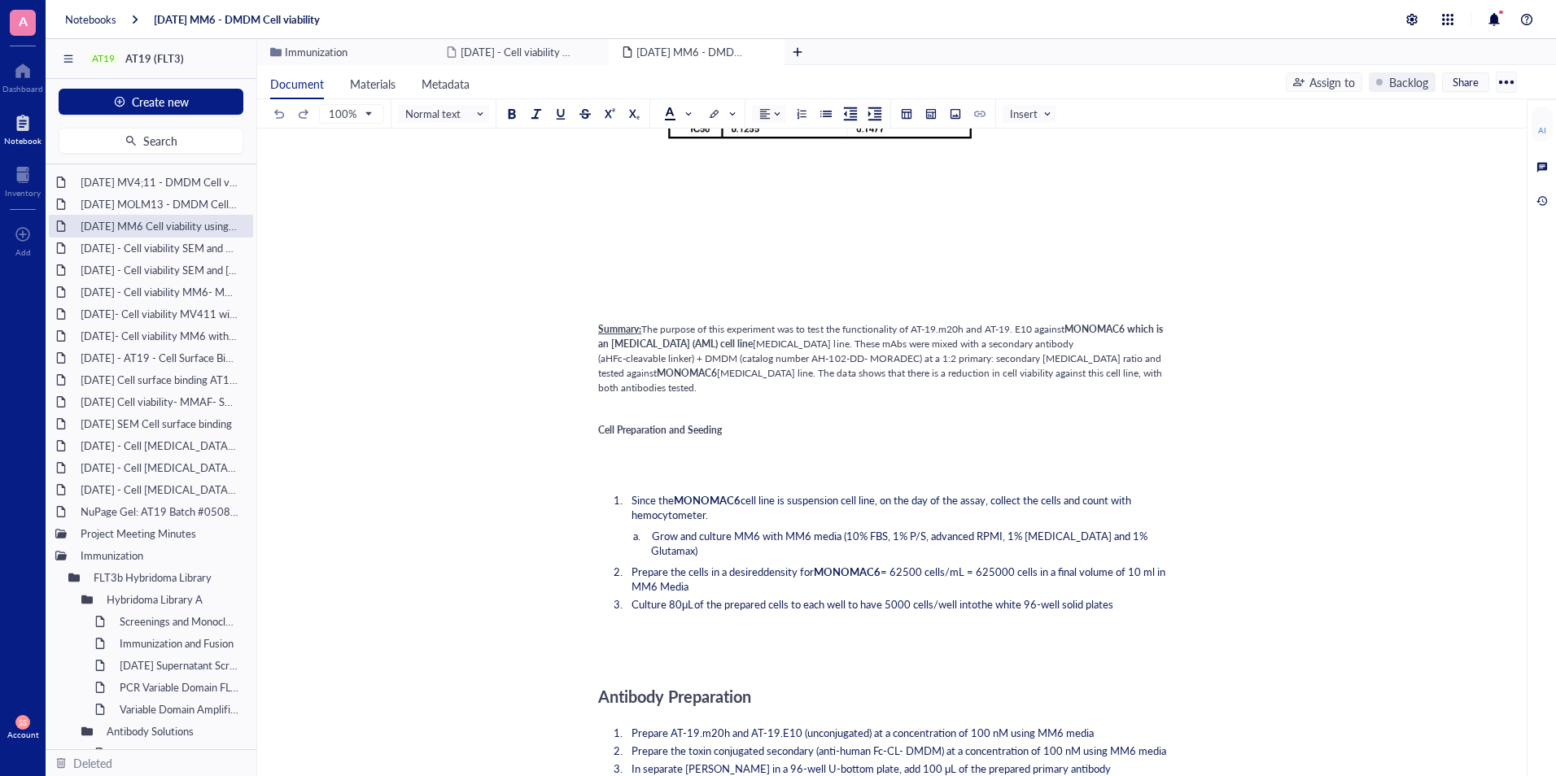
drag, startPoint x: 597, startPoint y: 331, endPoint x: 778, endPoint y: 394, distance: 191.2
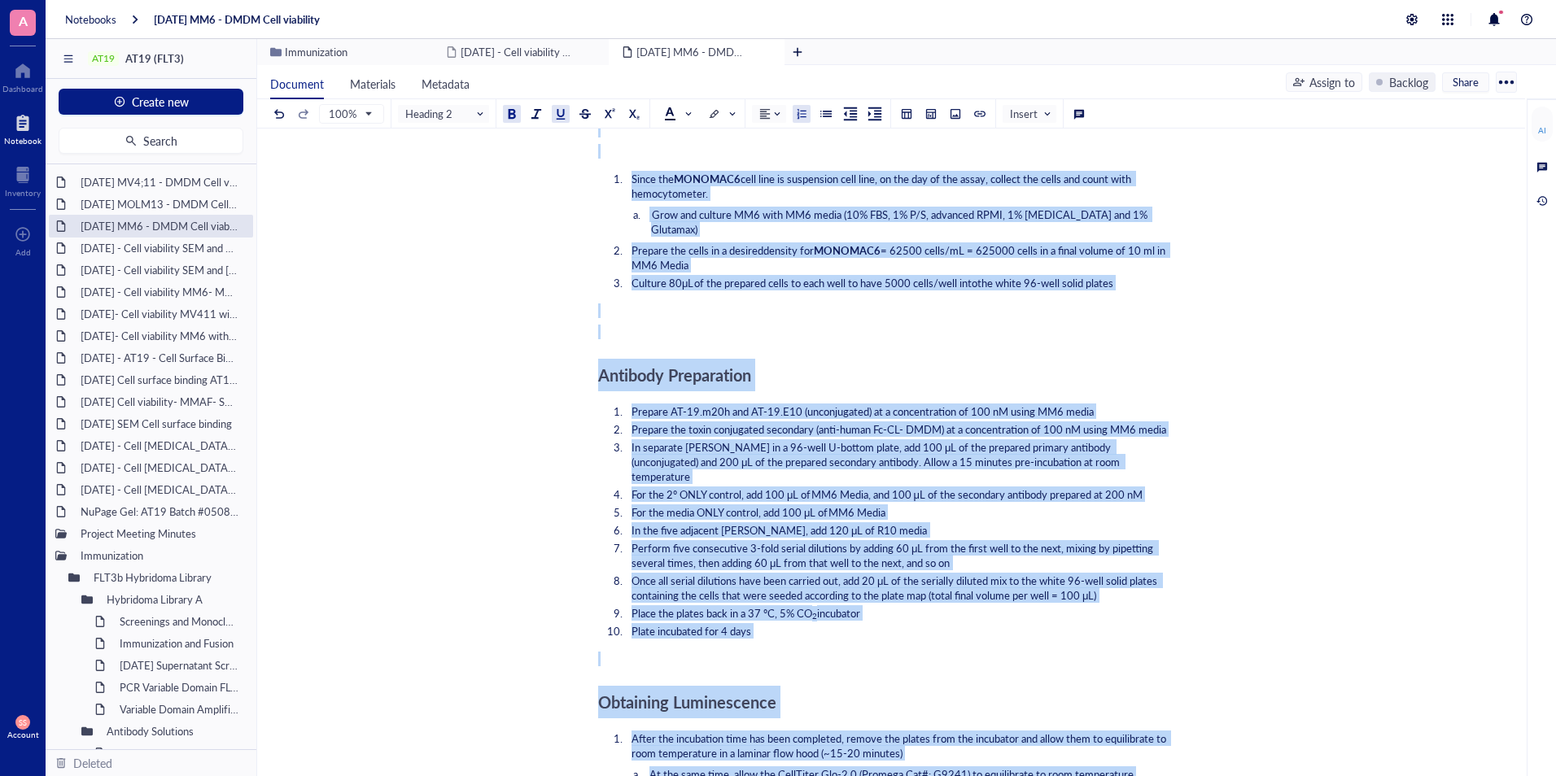
scroll to position [1153, 0]
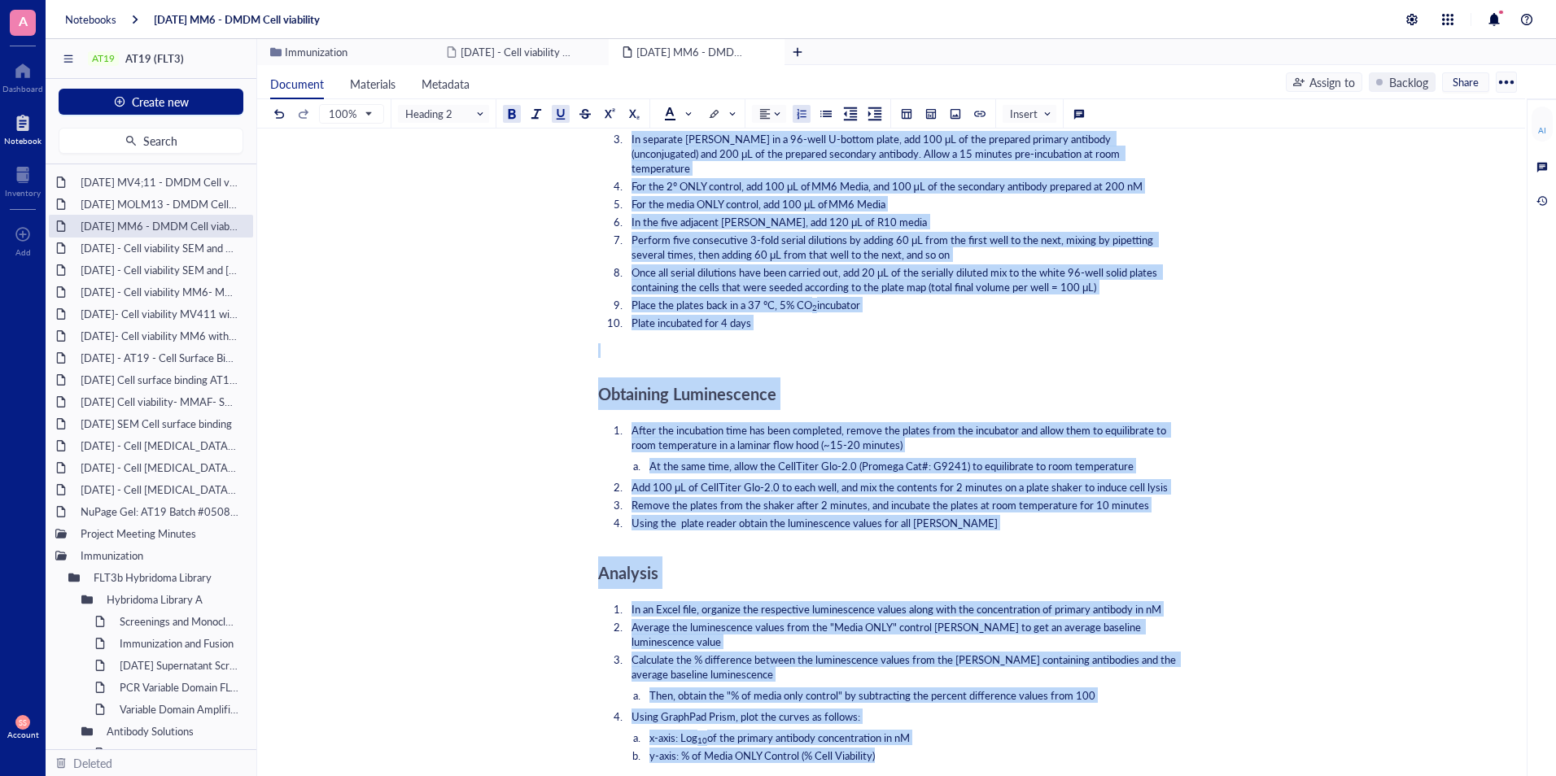
drag, startPoint x: 598, startPoint y: 327, endPoint x: 934, endPoint y: 709, distance: 508.5
click at [934, 709] on div "﻿ ﻿ ﻿ ﻿ Add Caption ﻿ To pick up a draggable item, press the space bar. While d…" at bounding box center [887, 549] width 579 height 2948
copy div "Summary: The purpose of this experiment was to test the functionality of AT-19.…"
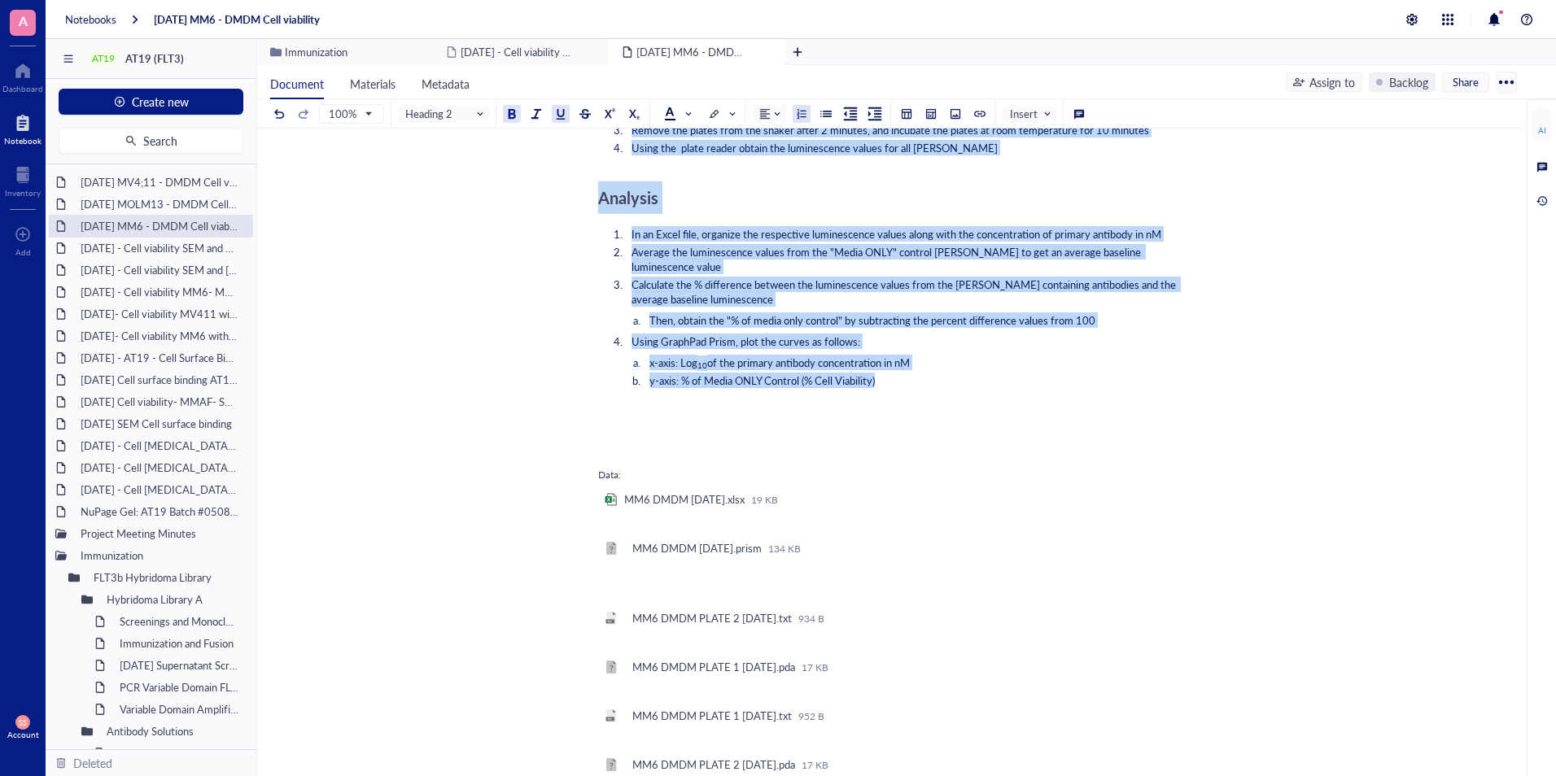
scroll to position [1529, 0]
click at [160, 190] on div "[DATE] MV4;11 - DMDM Cell viability" at bounding box center [150, 182] width 155 height 23
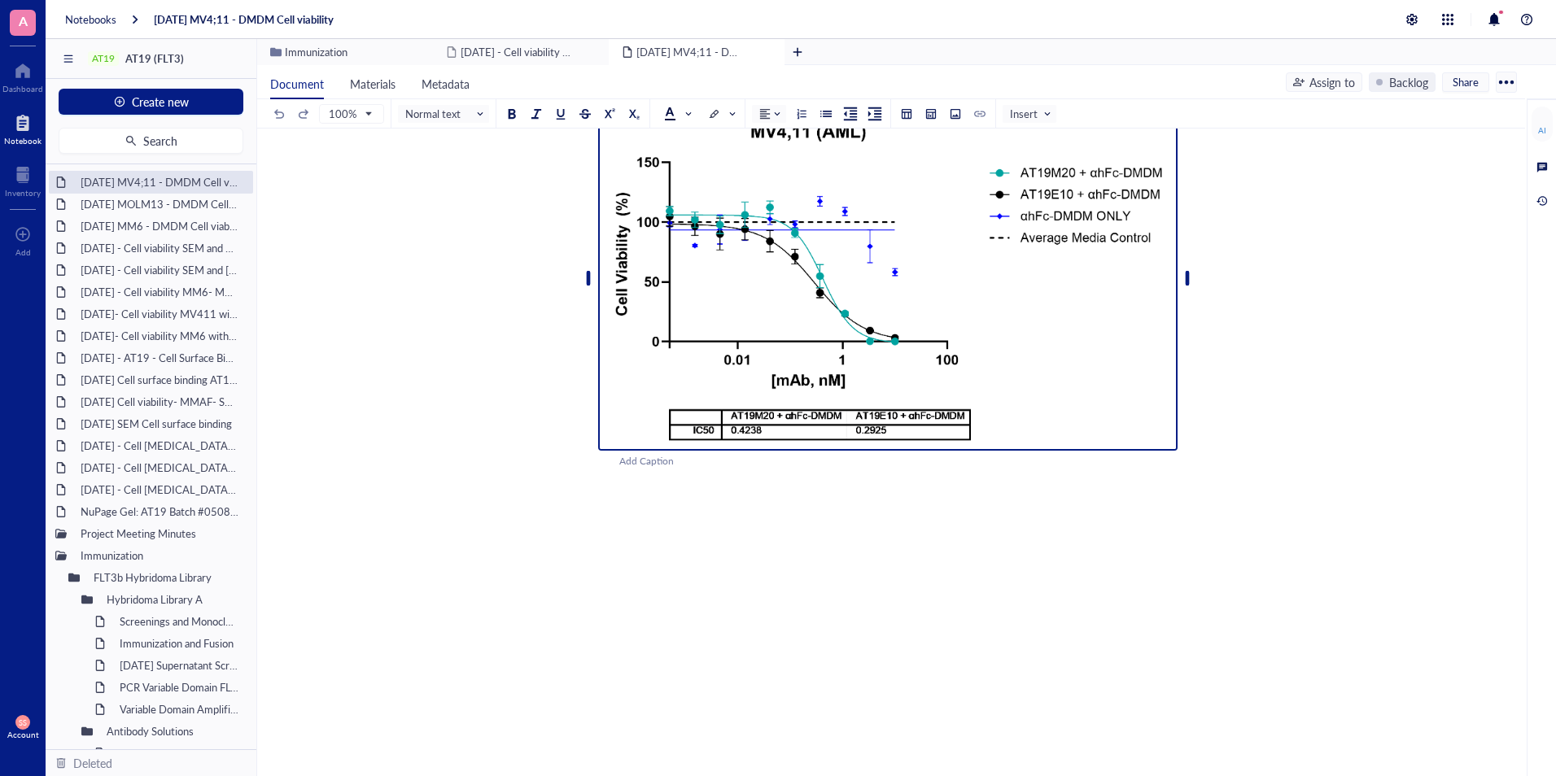
scroll to position [177, 0]
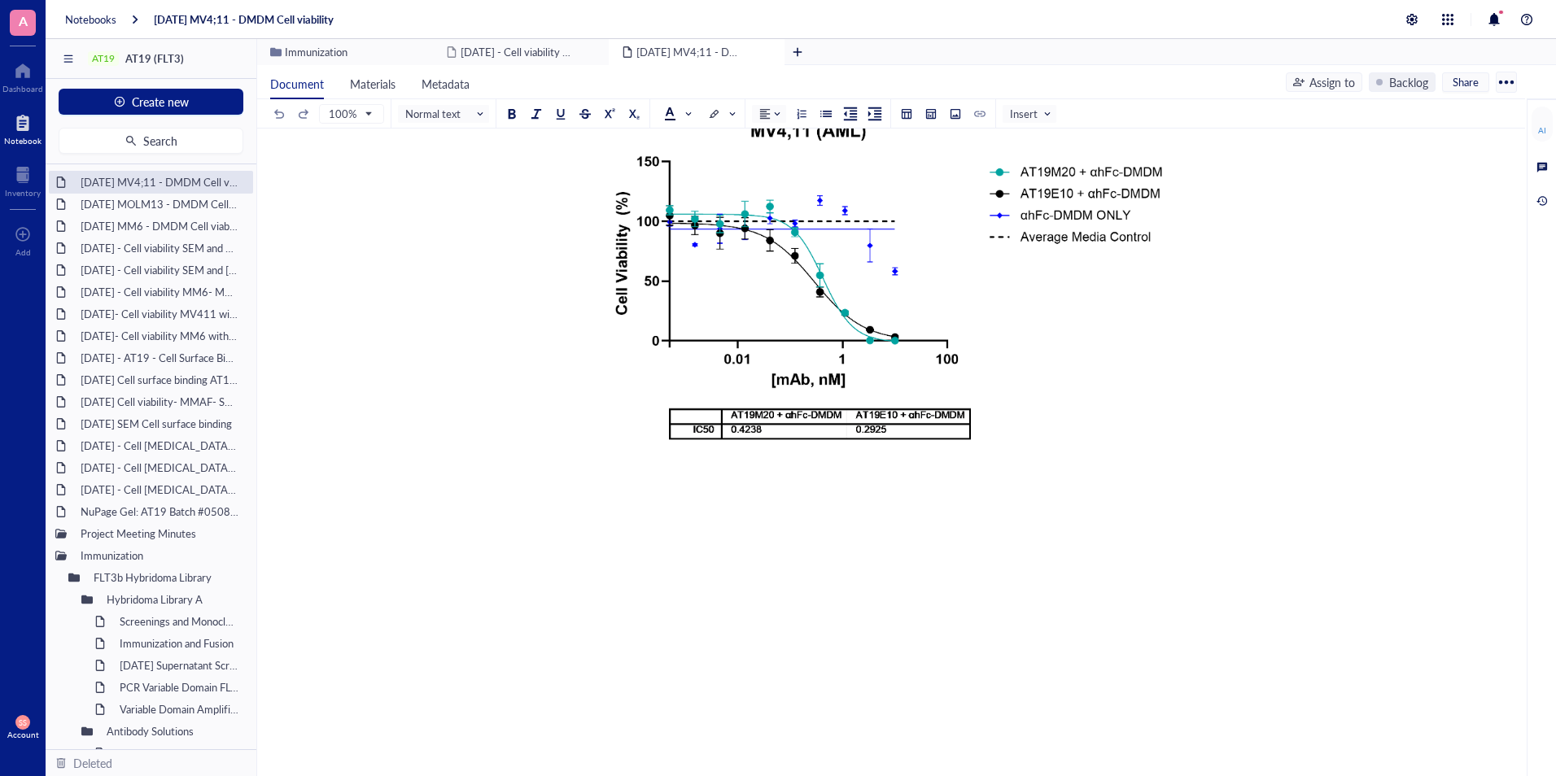
click at [623, 509] on div "﻿ ﻿ Add Caption ﻿ To pick up a draggable item, press the space bar. While dragg…" at bounding box center [887, 437] width 579 height 775
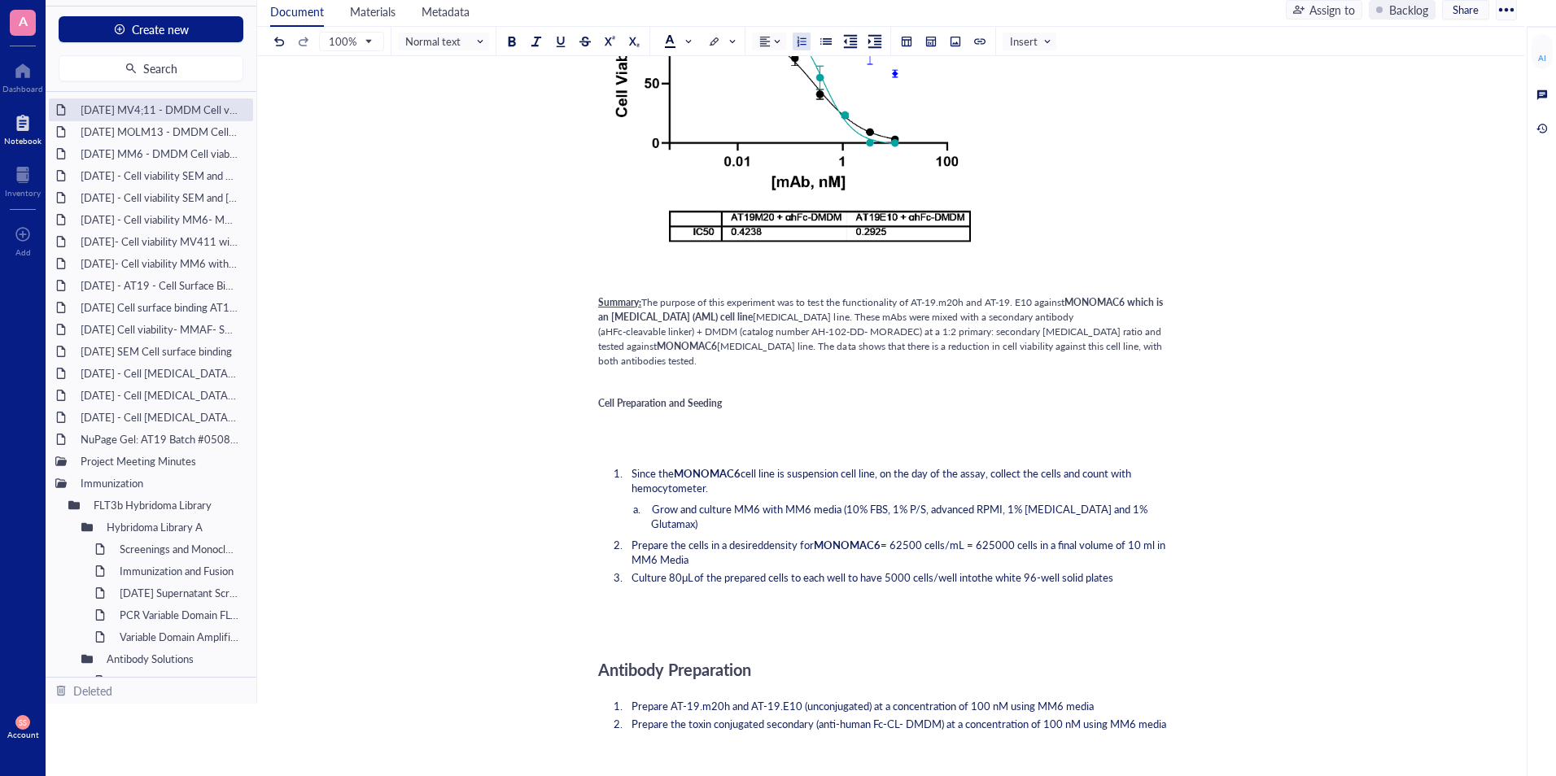
scroll to position [295, 0]
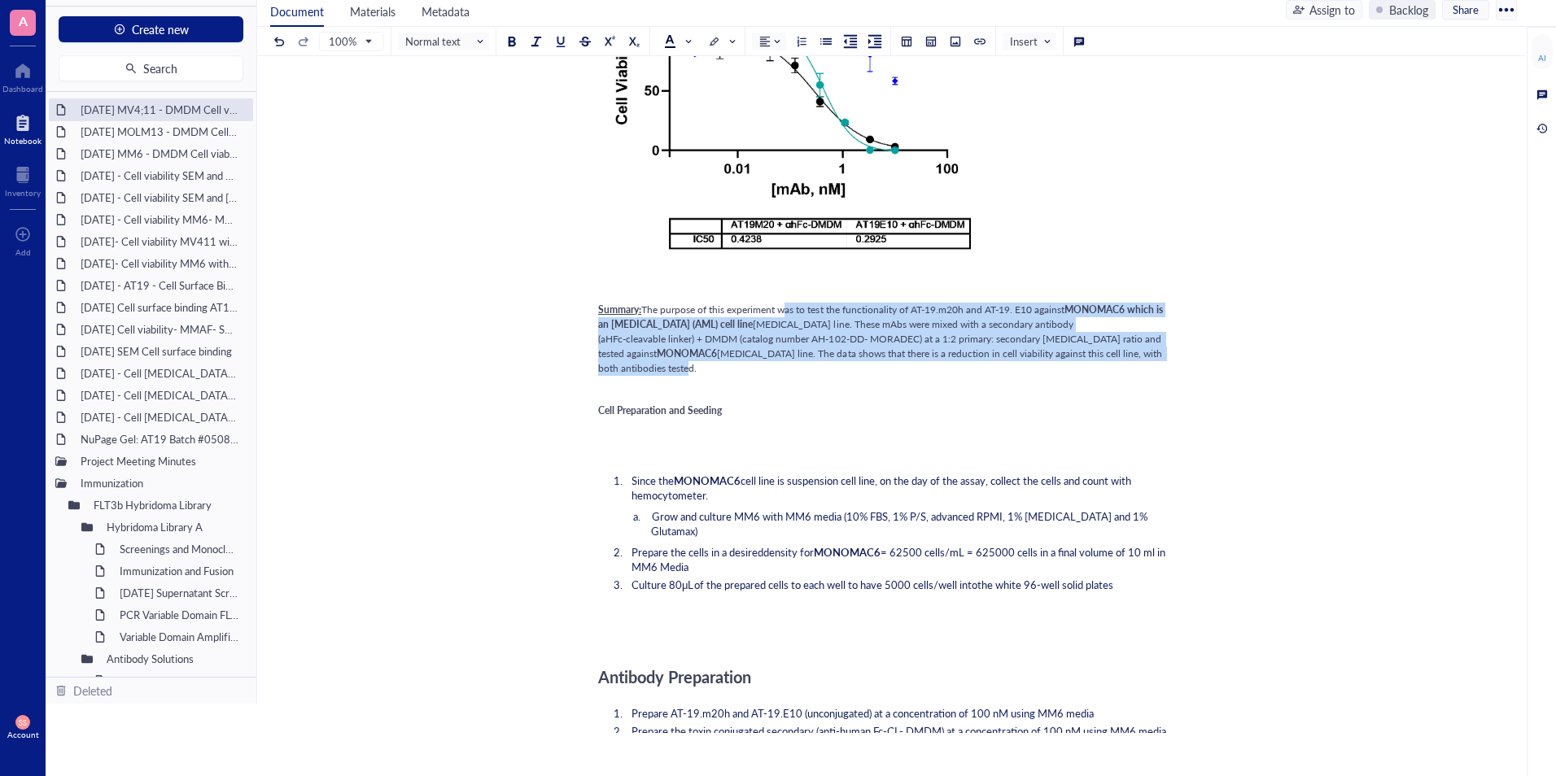
drag, startPoint x: 1174, startPoint y: 360, endPoint x: 782, endPoint y: 305, distance: 396.0
click at [782, 305] on div "Summary: The purpose of this experiment was to test the functionality of AT-19.…" at bounding box center [887, 339] width 579 height 73
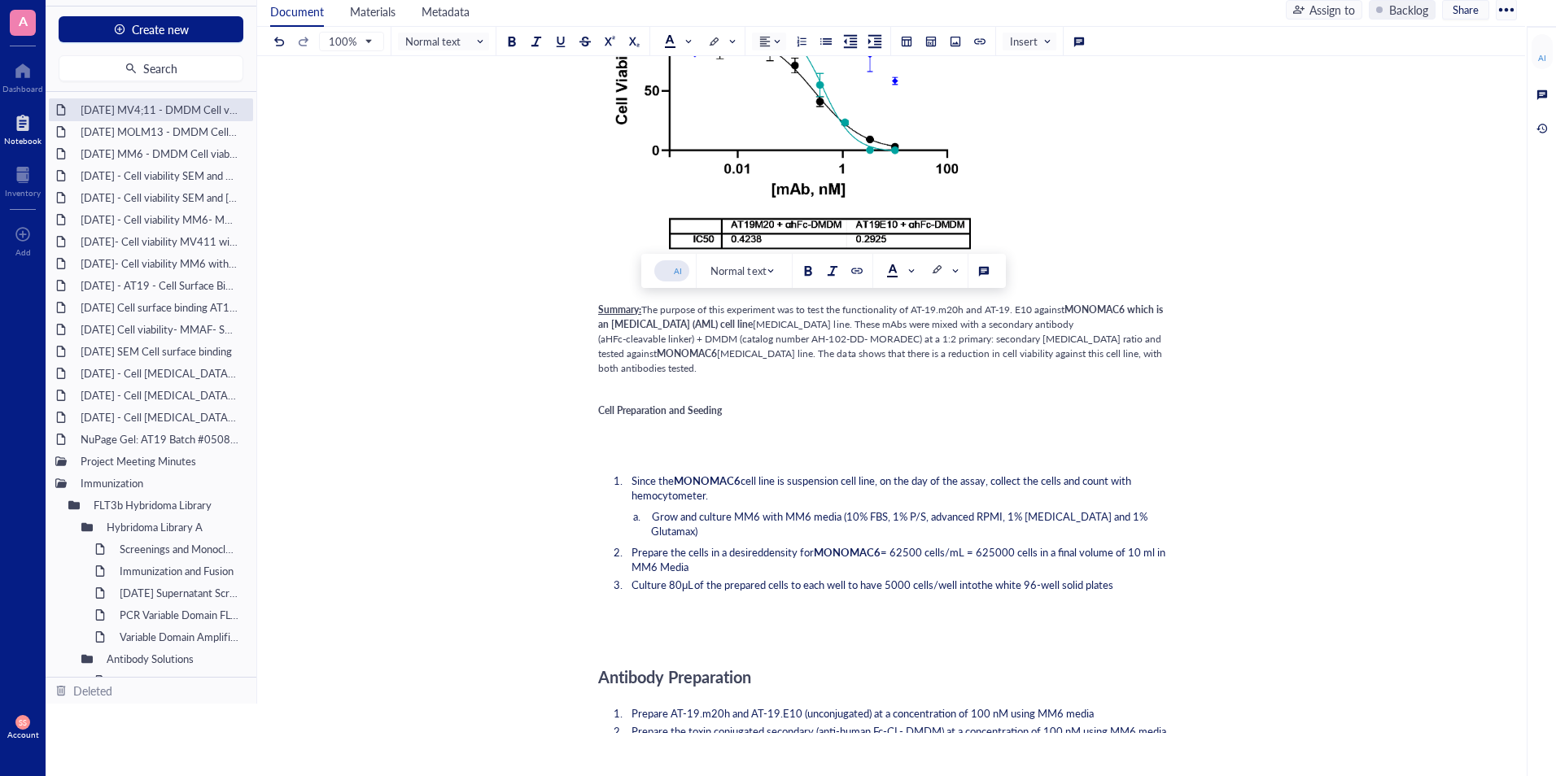
click at [640, 303] on span "Summary:" at bounding box center [619, 310] width 43 height 14
click at [1181, 353] on div "2025- Aug- 08 MV4;11 - DMDM Cell viability 2025- Aug- 08 MV4;11 - DMDM Cell via…" at bounding box center [887, 750] width 1261 height 1901
click at [1177, 355] on div "Summary: The purpose of this experiment was to test the functionality of AT-19.…" at bounding box center [887, 339] width 579 height 73
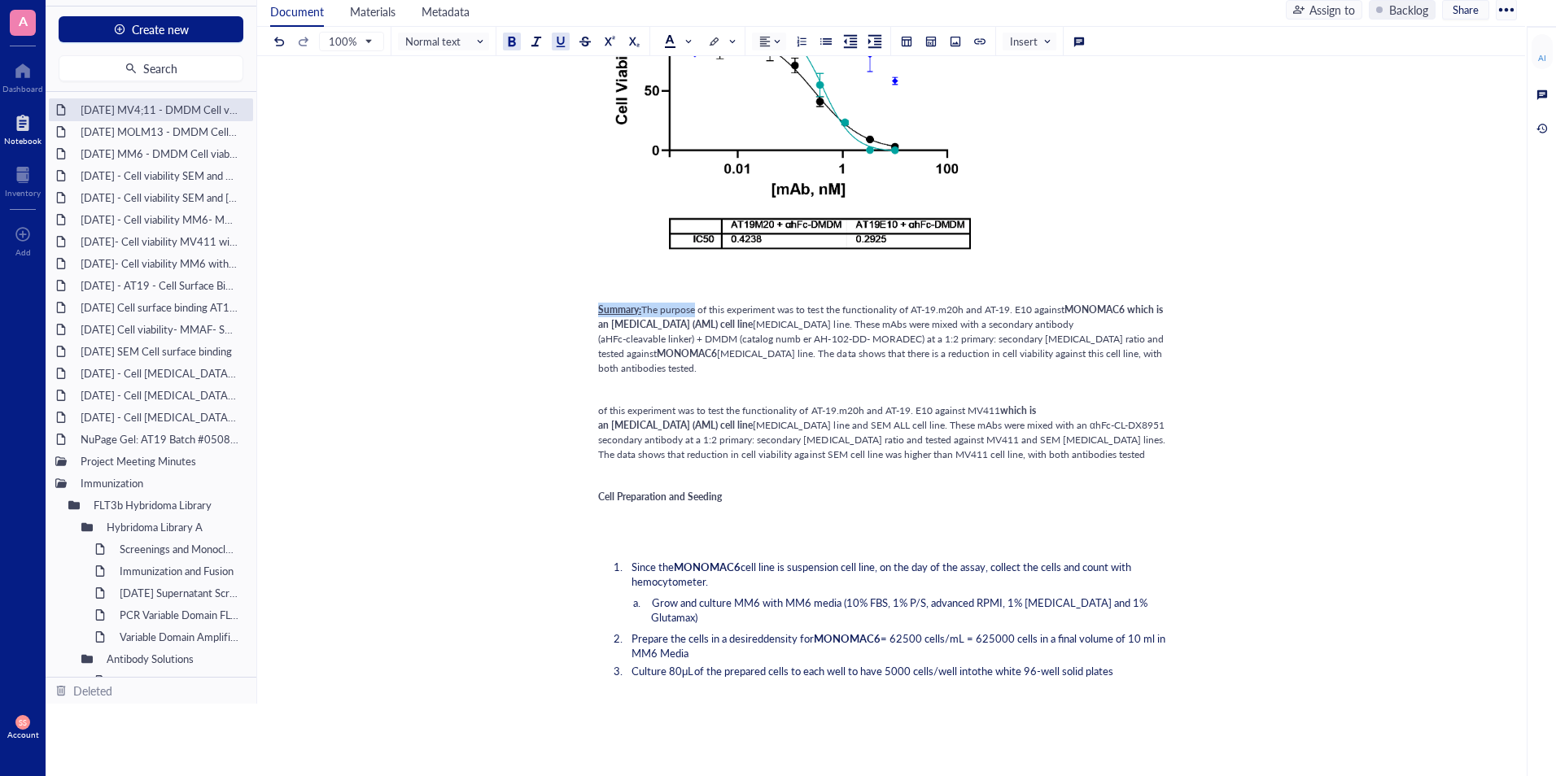
drag, startPoint x: 695, startPoint y: 309, endPoint x: 598, endPoint y: 310, distance: 96.8
click at [598, 310] on div "Summary: The purpose of this experiment was to test the functionality of AT-19.…" at bounding box center [887, 339] width 579 height 73
copy div "Summary: The purpose"
paste div
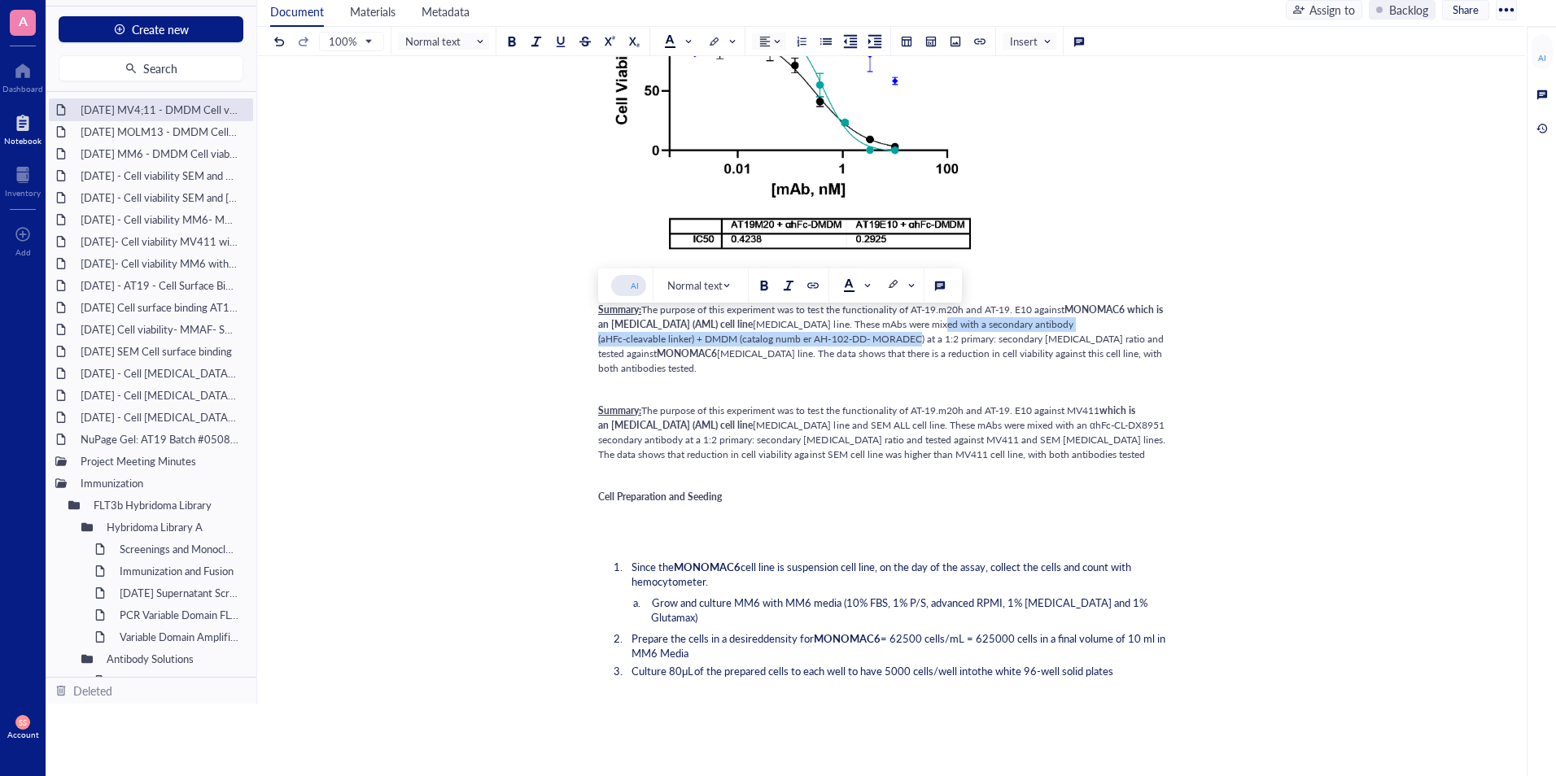
drag, startPoint x: 927, startPoint y: 337, endPoint x: 952, endPoint y: 325, distance: 27.7
click at [952, 325] on span "cancer cell line. These mAbs were mixed with a secondary antibody (aHFc-cleavab…" at bounding box center [882, 338] width 568 height 43
copy span "with a secondary antibody (aHFc-cleavable linker) + DMDM (catalog numb er AH-10…"
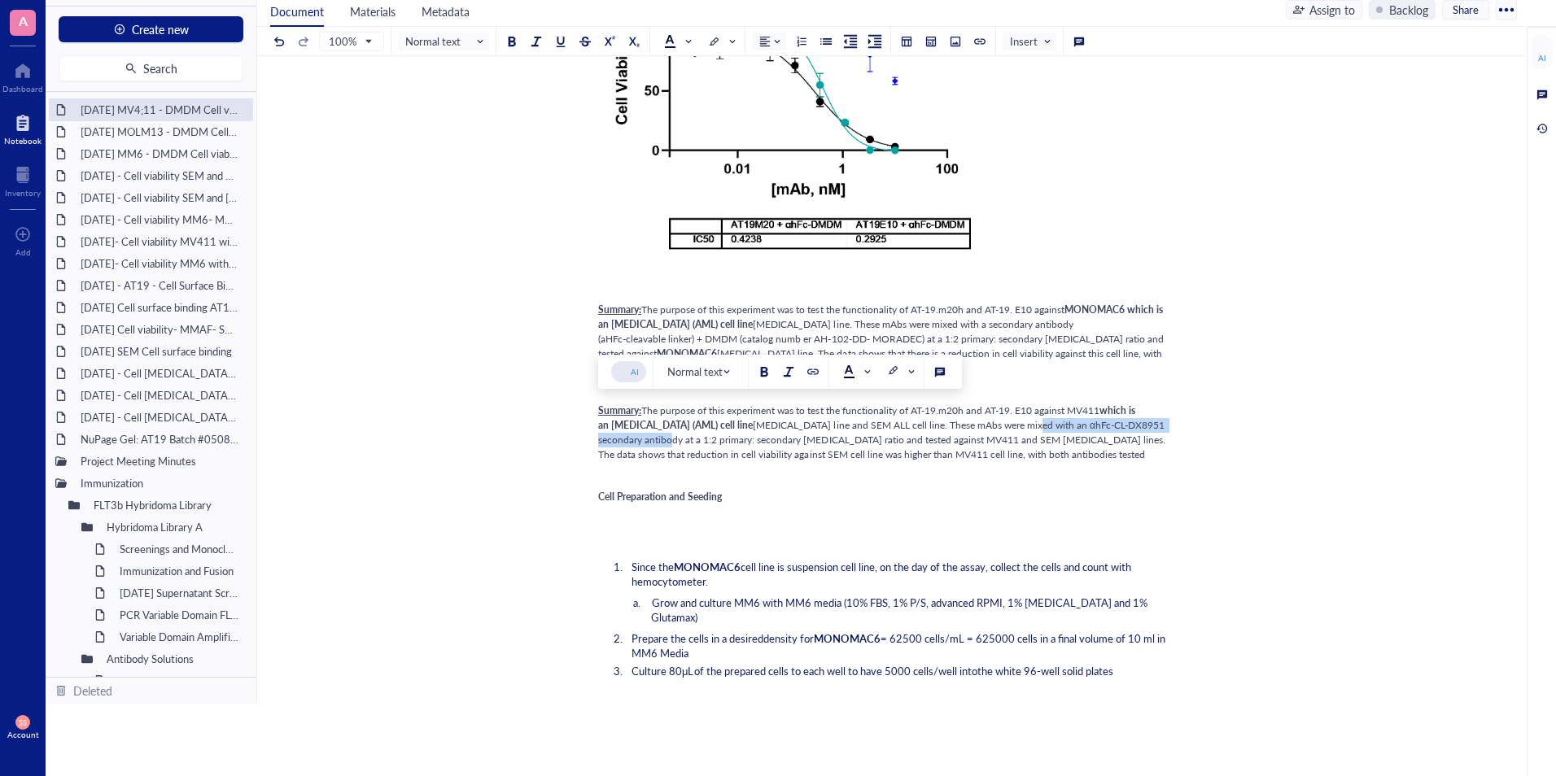
drag, startPoint x: 1046, startPoint y: 413, endPoint x: 682, endPoint y: 422, distance: 364.7
click at [682, 422] on span "cancer cell line and SEM ALL cell line. These mAbs were mixed with an αhFc-CL-D…" at bounding box center [883, 439] width 570 height 43
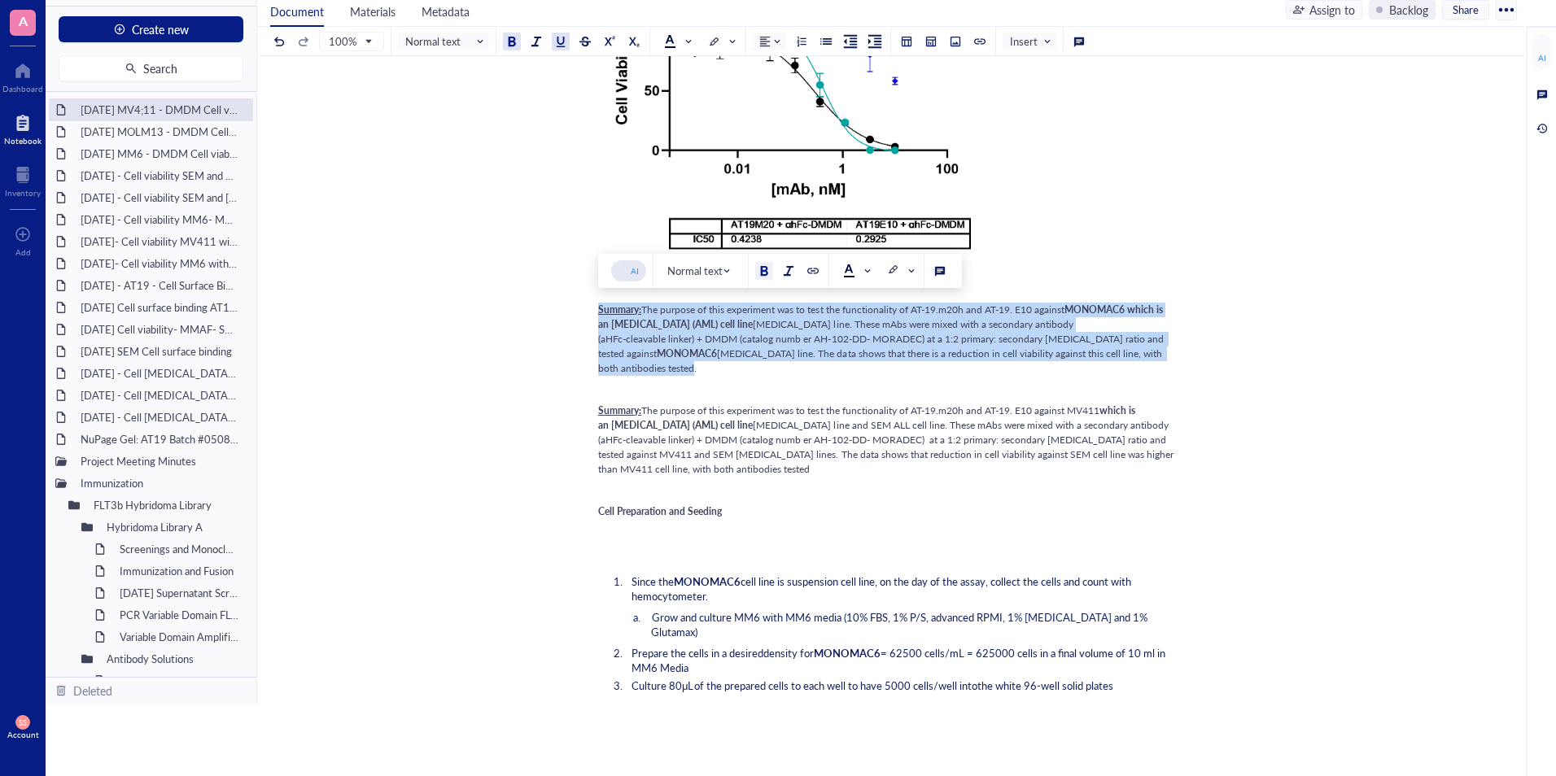
drag, startPoint x: 1177, startPoint y: 355, endPoint x: 596, endPoint y: 309, distance: 582.8
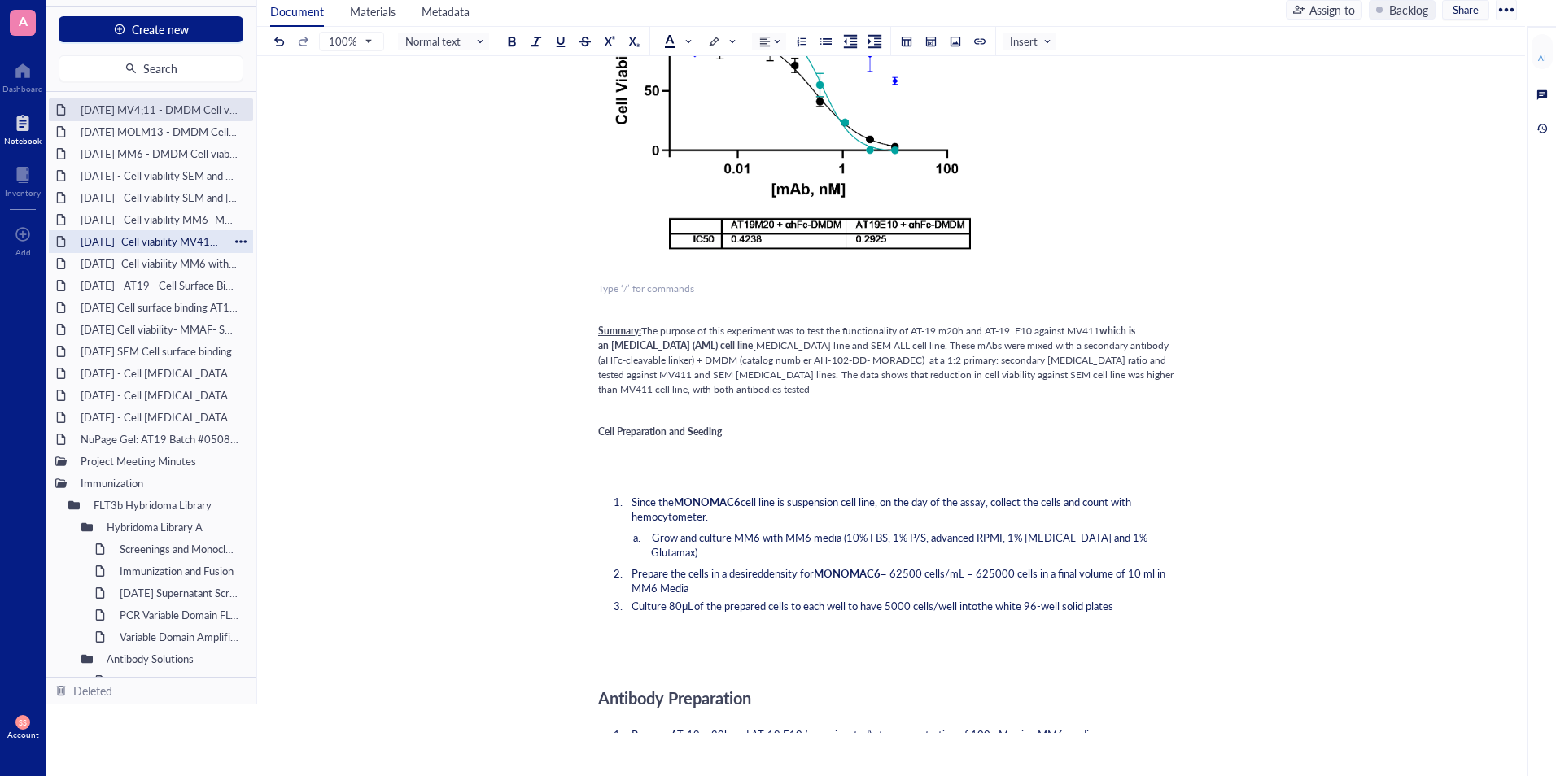
click at [155, 245] on div "[DATE]- Cell viability MV411 with and without IgG Blocking - DX8951" at bounding box center [150, 241] width 155 height 23
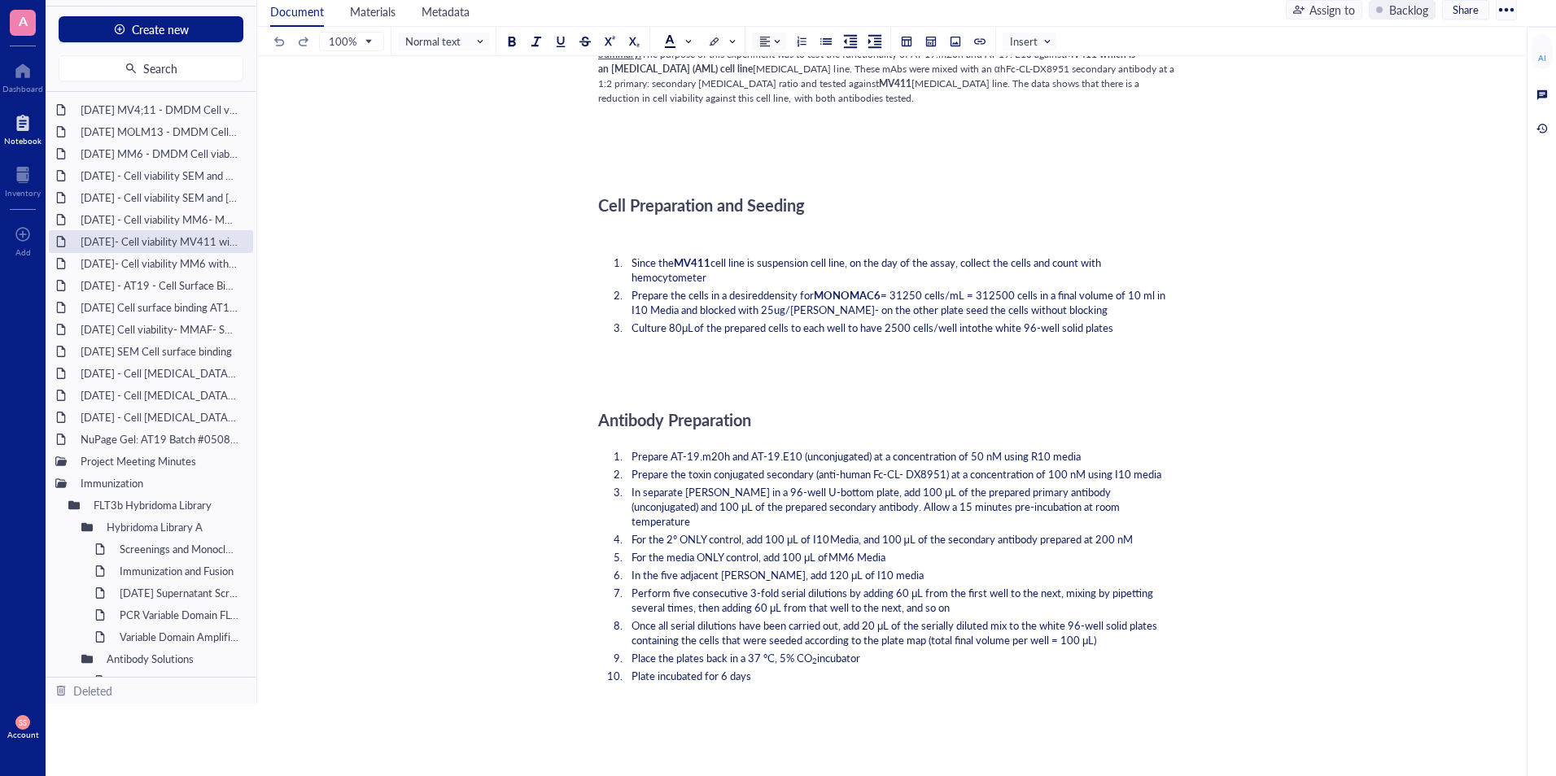
scroll to position [1054, 0]
click at [1037, 452] on span "Prepare AT-19.m20h and AT-19.E10 (unconjugated) at a concentration of 50 nM usi…" at bounding box center [855, 455] width 449 height 15
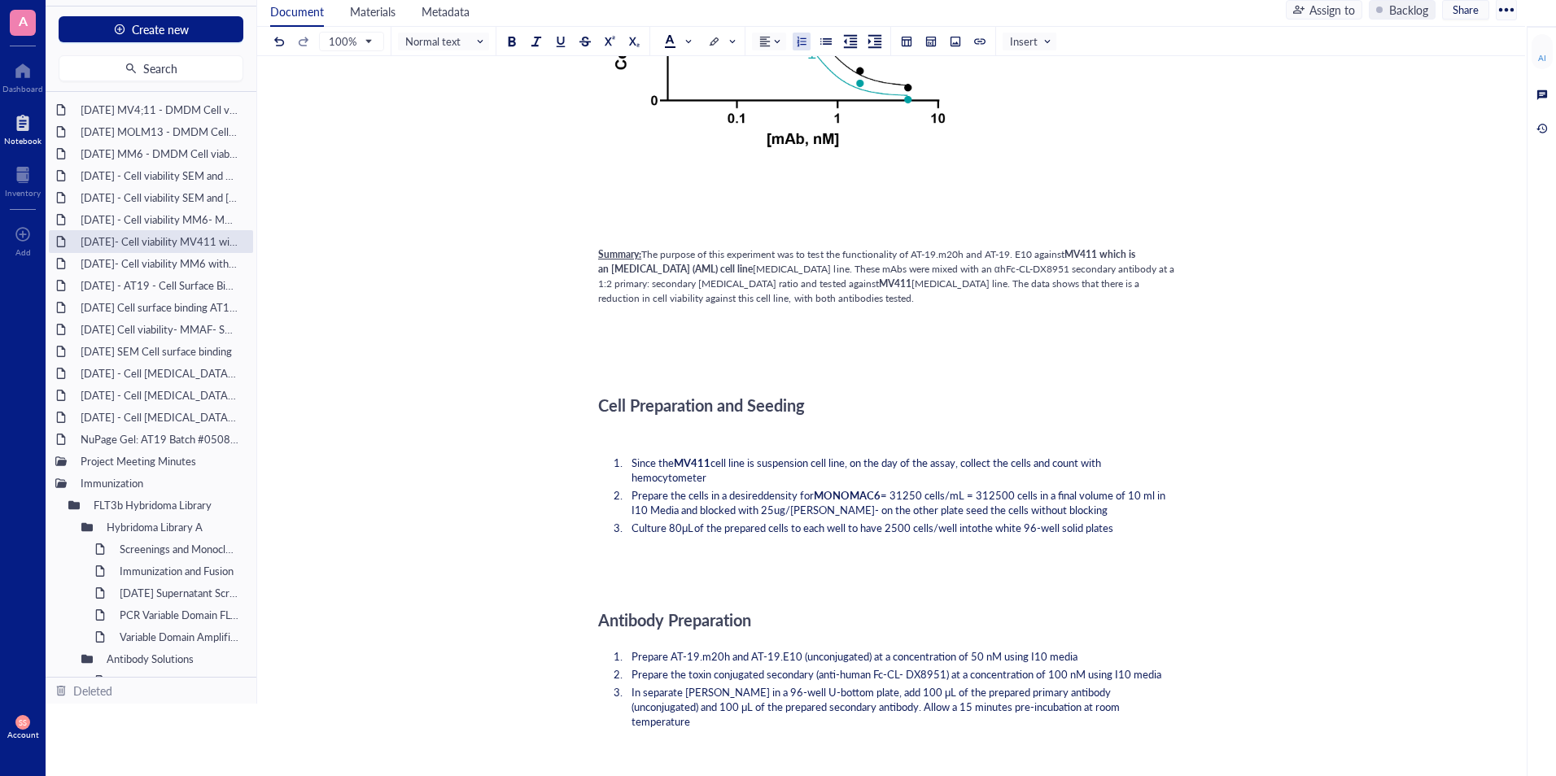
scroll to position [885, 0]
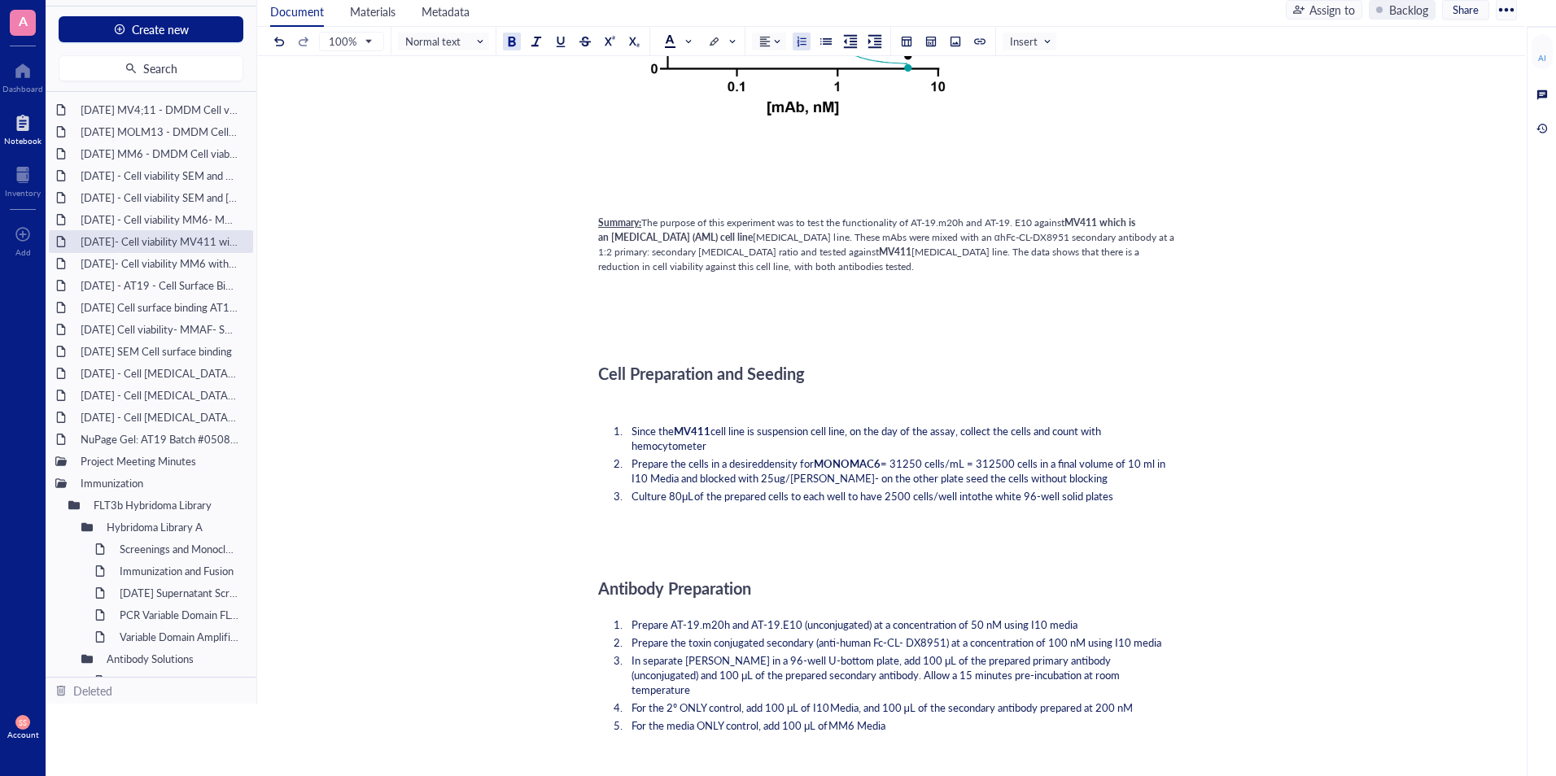
click at [879, 465] on span "MONOMAC6" at bounding box center [847, 463] width 67 height 15
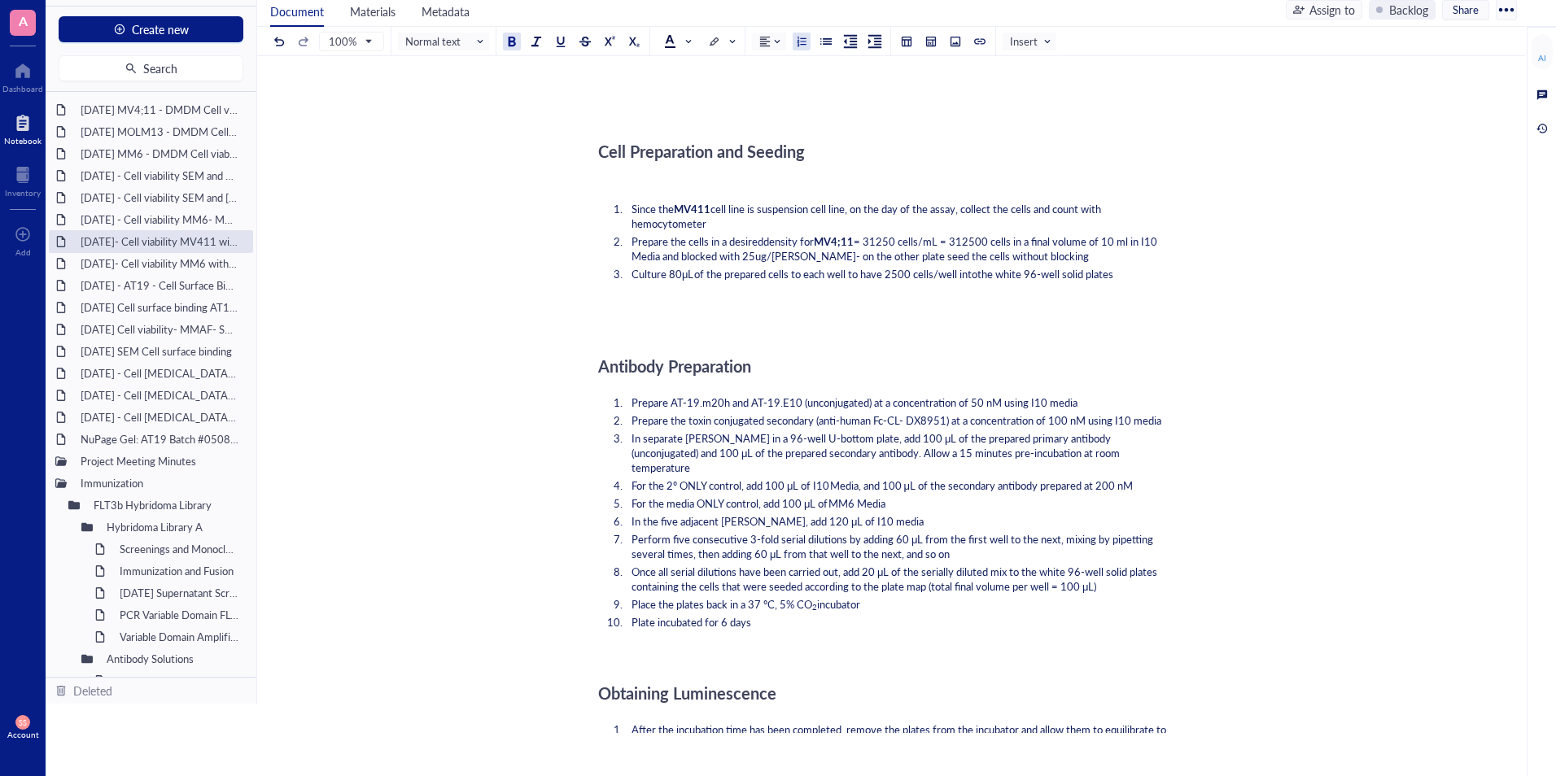
scroll to position [1107, 0]
drag, startPoint x: 597, startPoint y: 365, endPoint x: 797, endPoint y: 664, distance: 360.2
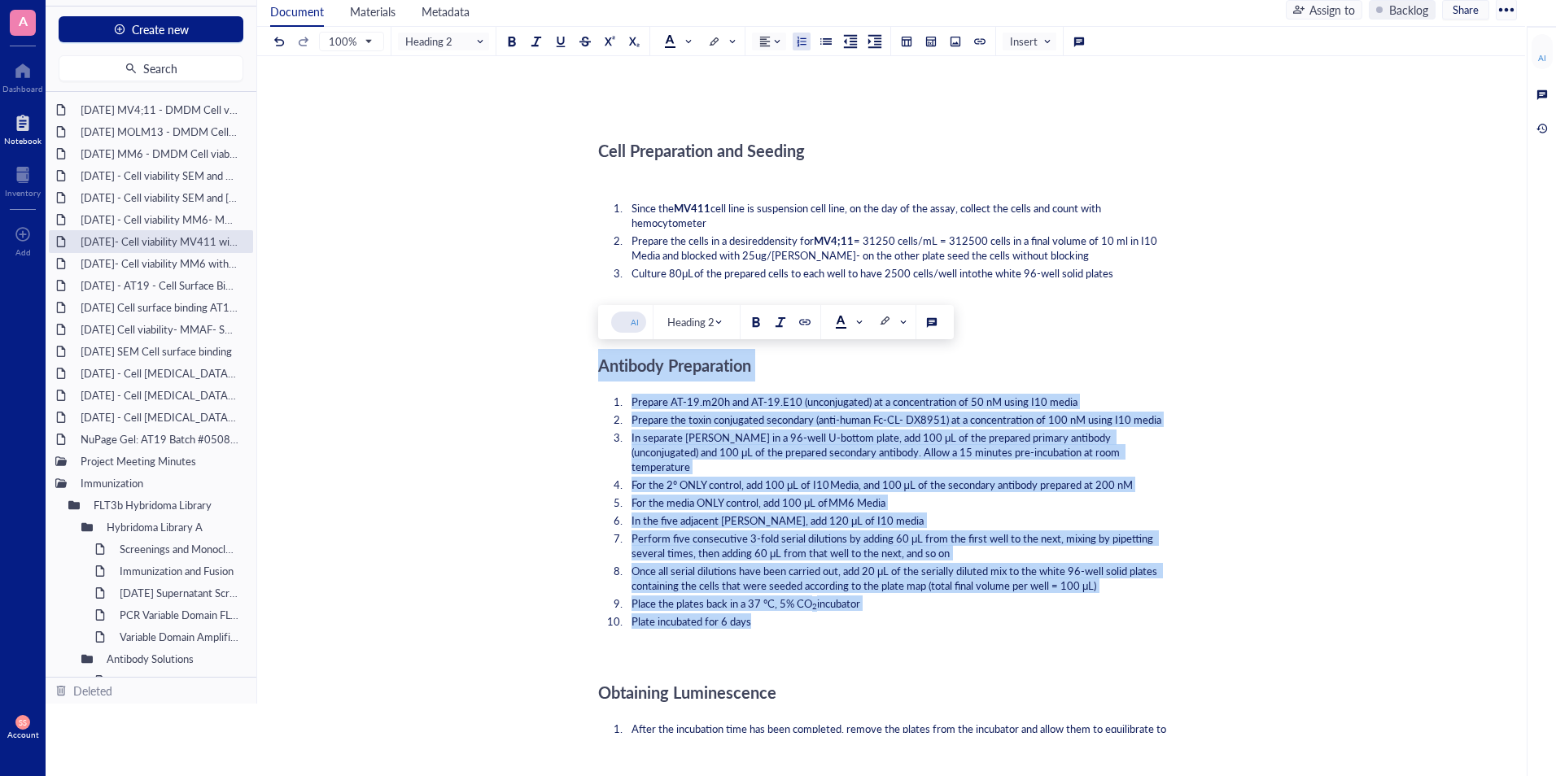
drag, startPoint x: 599, startPoint y: 369, endPoint x: 771, endPoint y: 603, distance: 290.5
copy div "Antibody Preparation Prepare AT-19.m20h and AT-19.E10 (unconjugated) at a conce…"
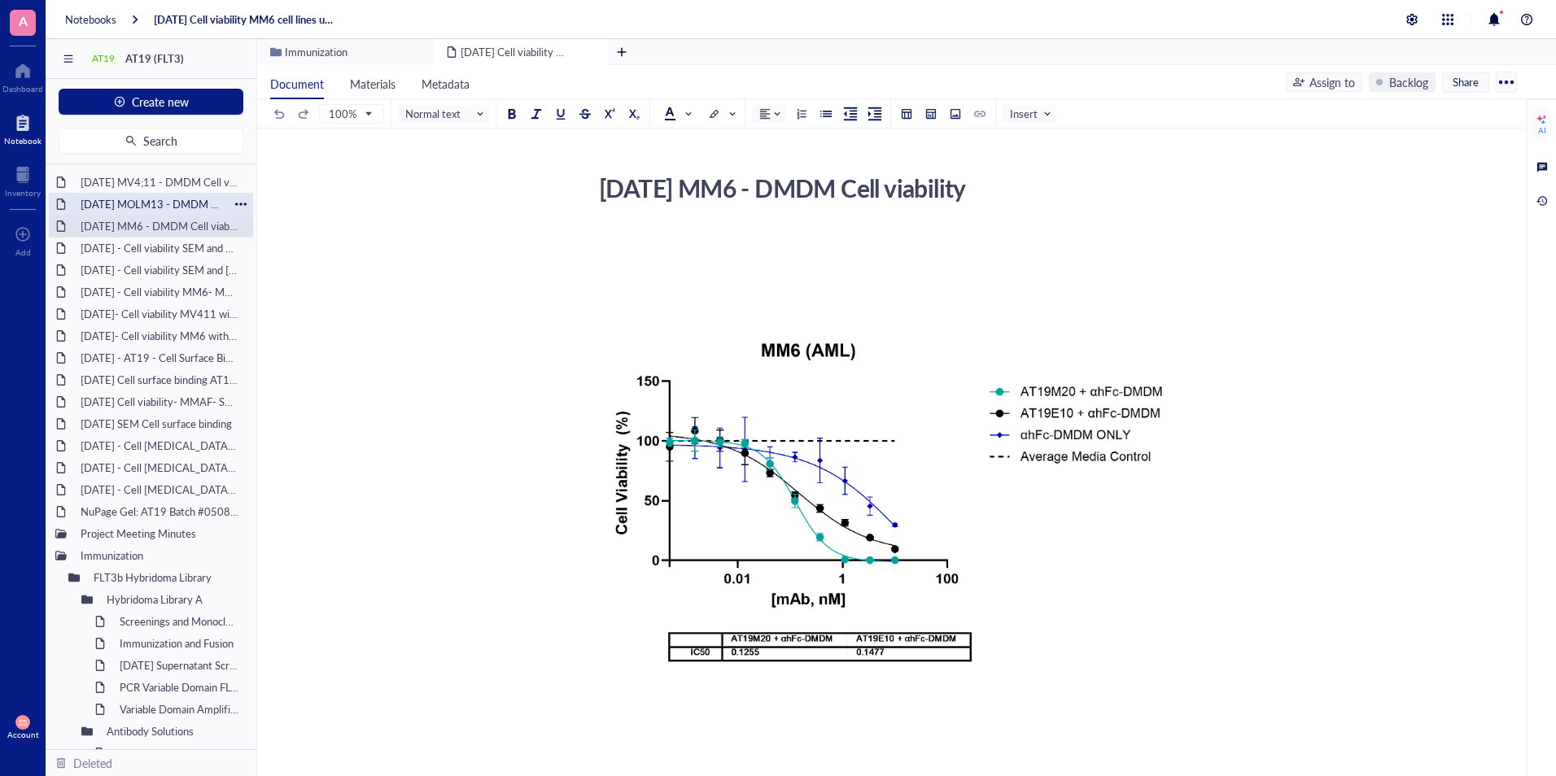
click at [156, 207] on div "[DATE] MOLM13 - DMDM Cell viability" at bounding box center [150, 204] width 155 height 23
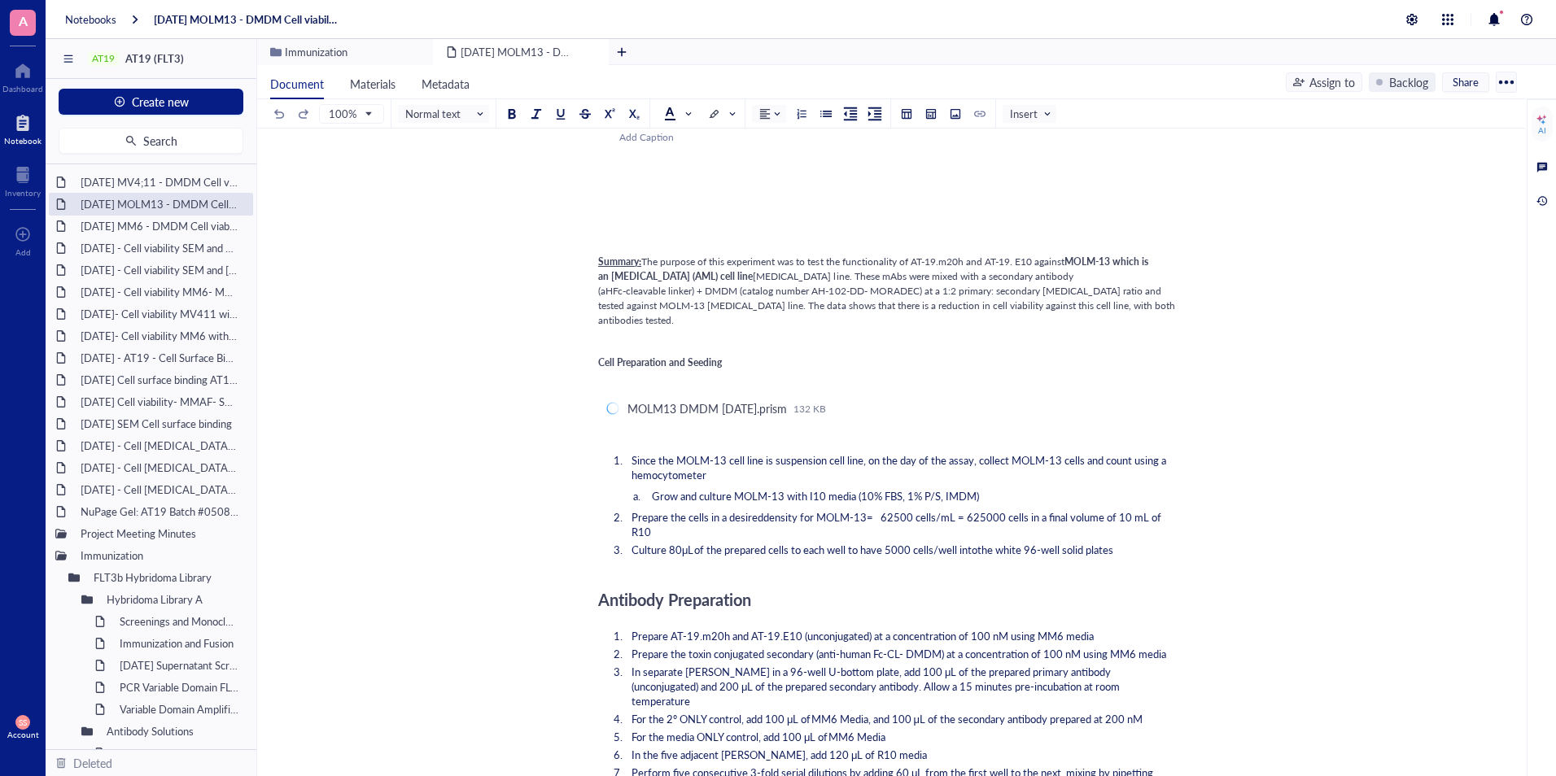
scroll to position [496, 0]
click at [814, 487] on span "Grow and culture MOLM-13 with I10 media (10% FBS, 1% P/S, IMDM)" at bounding box center [815, 494] width 327 height 15
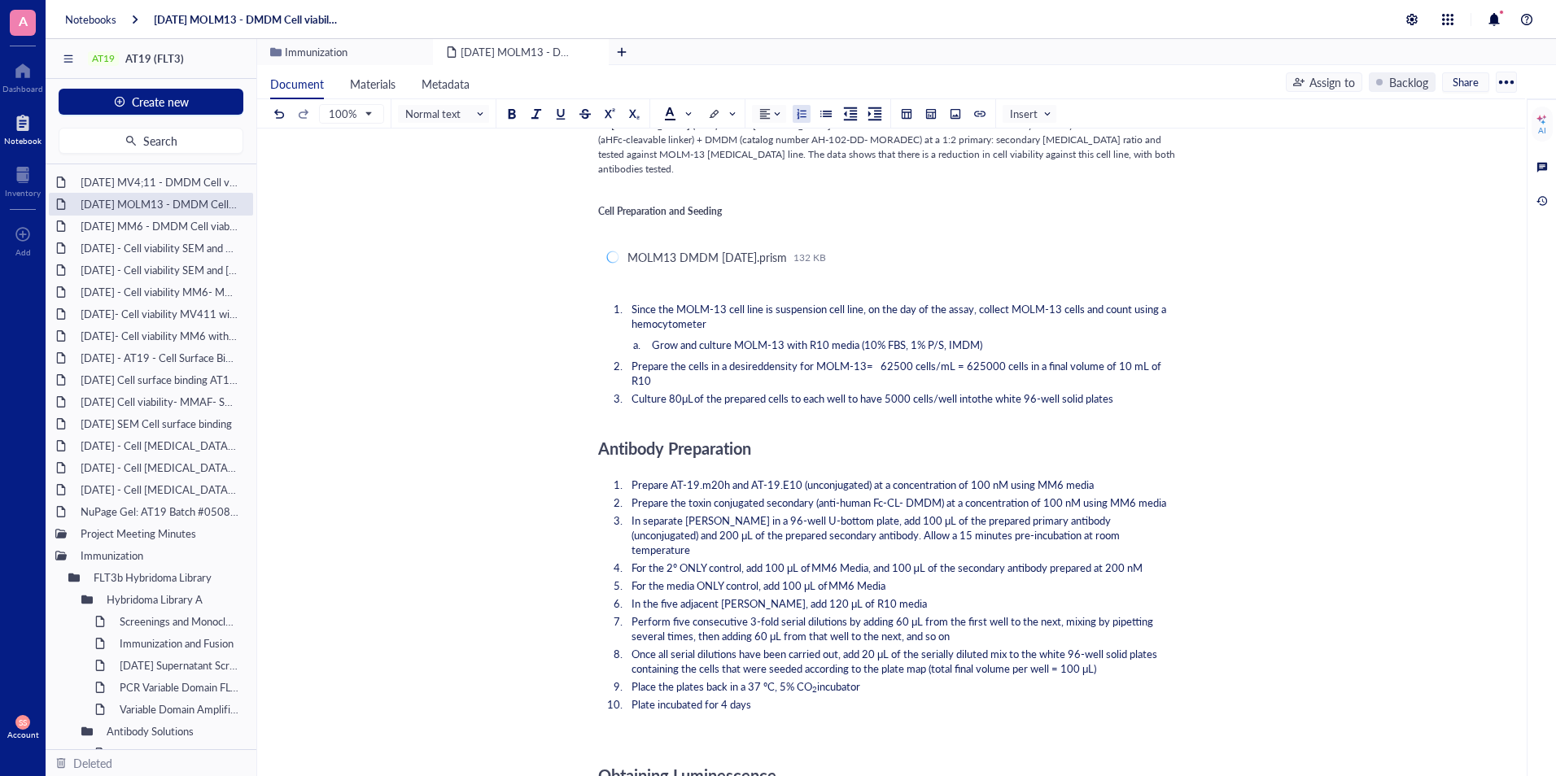
scroll to position [649, 0]
click at [1064, 474] on span "Prepare AT-19.m20h and AT-19.E10 (unconjugated) at a concentration of 100 nM us…" at bounding box center [862, 481] width 462 height 15
click at [1141, 492] on span "Prepare the toxin conjugated secondary (anti-human Fc-CL- DMDM) at a concentrat…" at bounding box center [898, 499] width 535 height 15
click at [858, 575] on span "MM6 Media" at bounding box center [856, 582] width 57 height 15
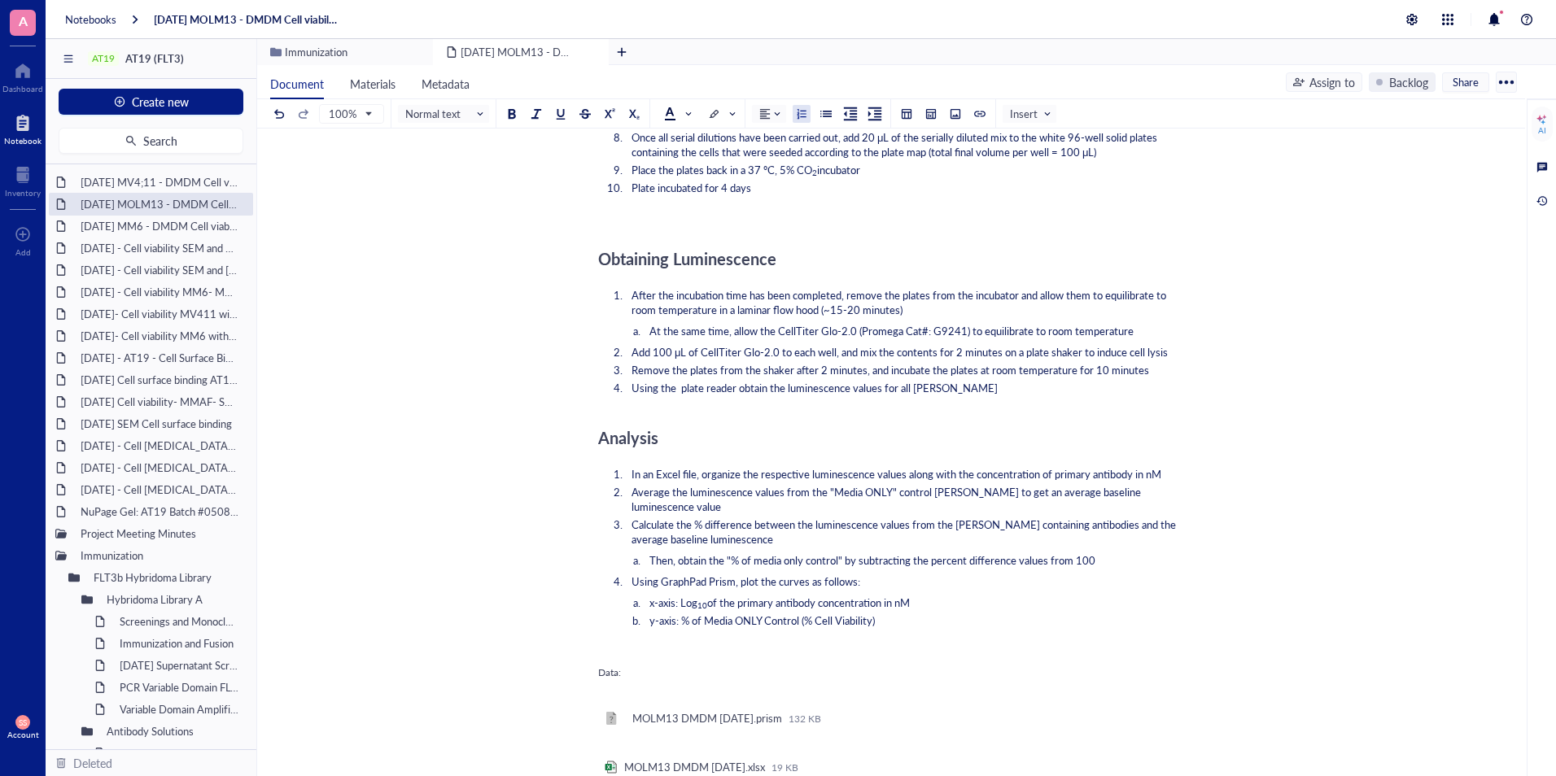
scroll to position [1164, 0]
click at [133, 184] on div "[DATE] MV4;11 - DMDM Cell viability" at bounding box center [150, 182] width 155 height 23
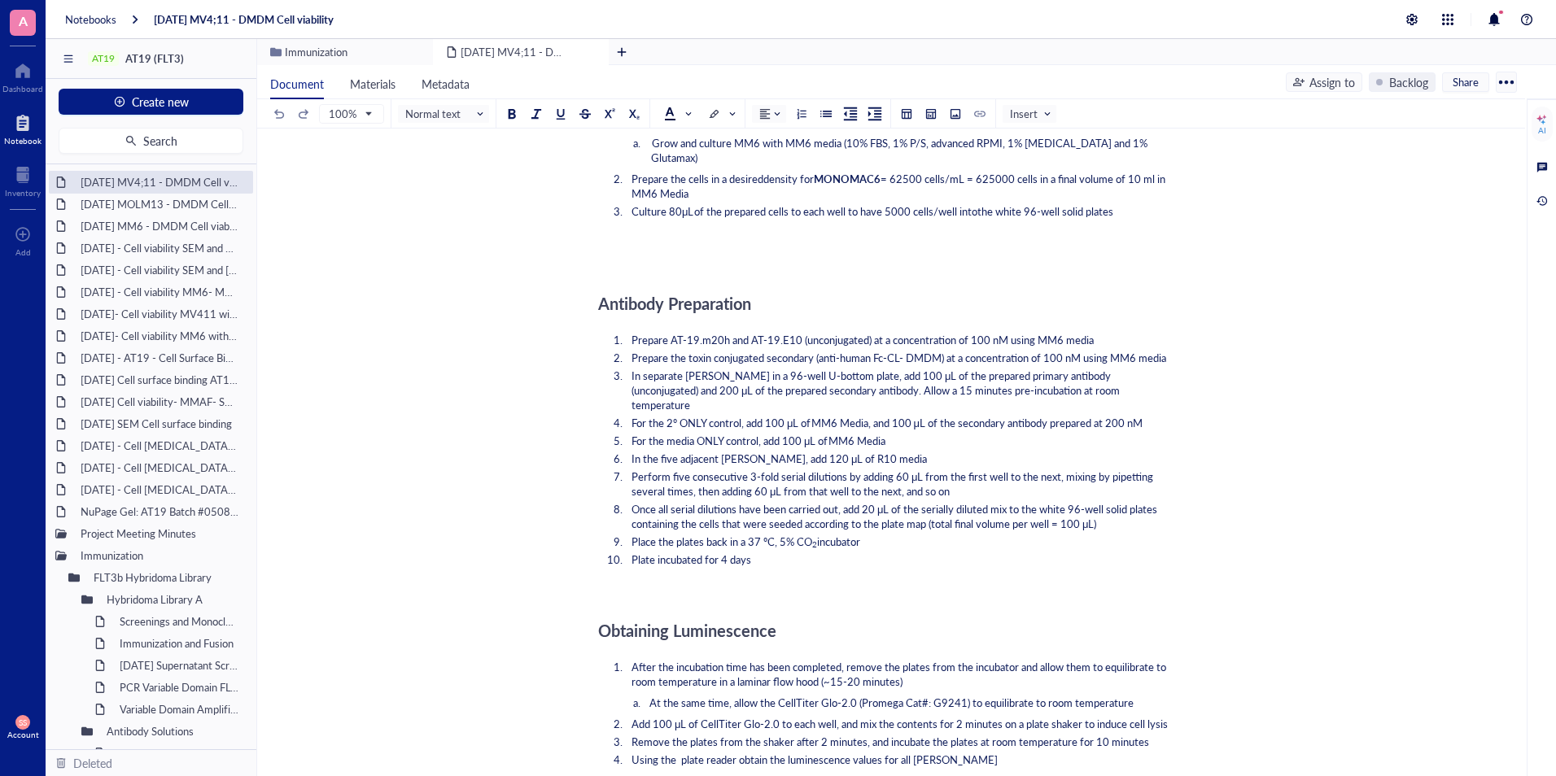
scroll to position [763, 0]
click at [619, 567] on div "﻿ ﻿ Add Caption ﻿ To pick up a draggable item, press the space bar. While dragg…" at bounding box center [887, 396] width 579 height 1862
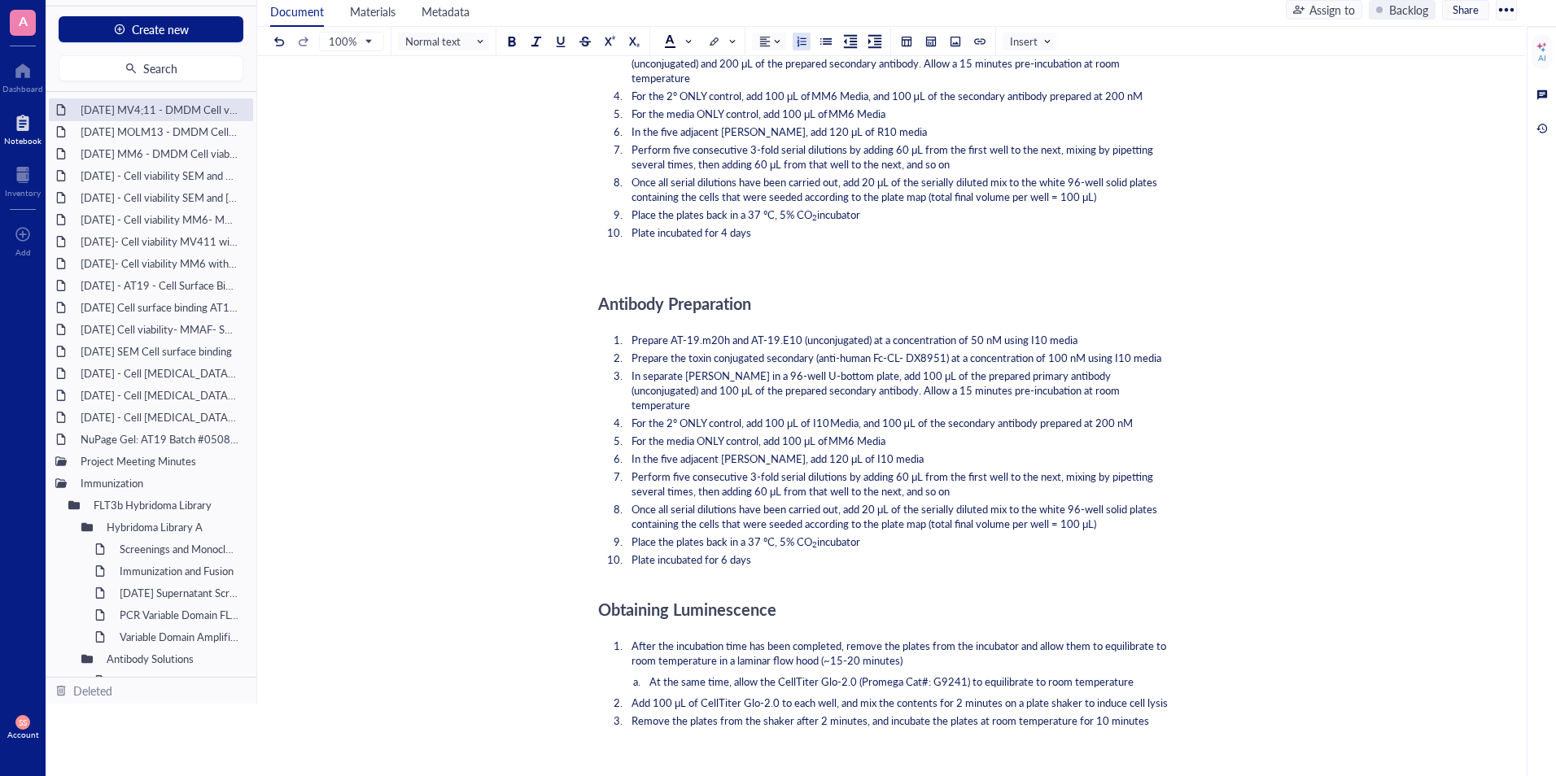
scroll to position [1138, 0]
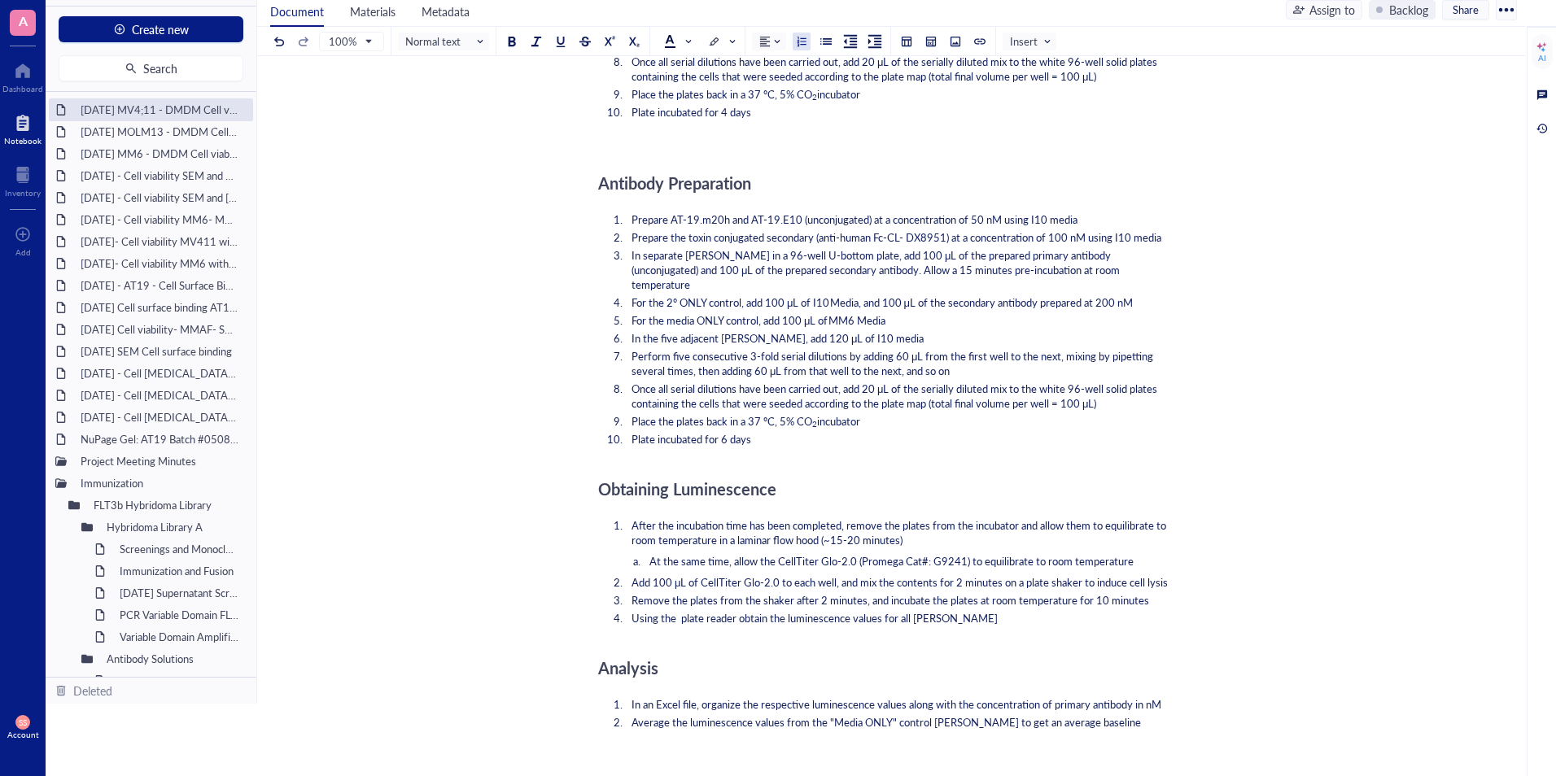
click at [725, 431] on span "Plate incubated for 6 days" at bounding box center [691, 438] width 120 height 15
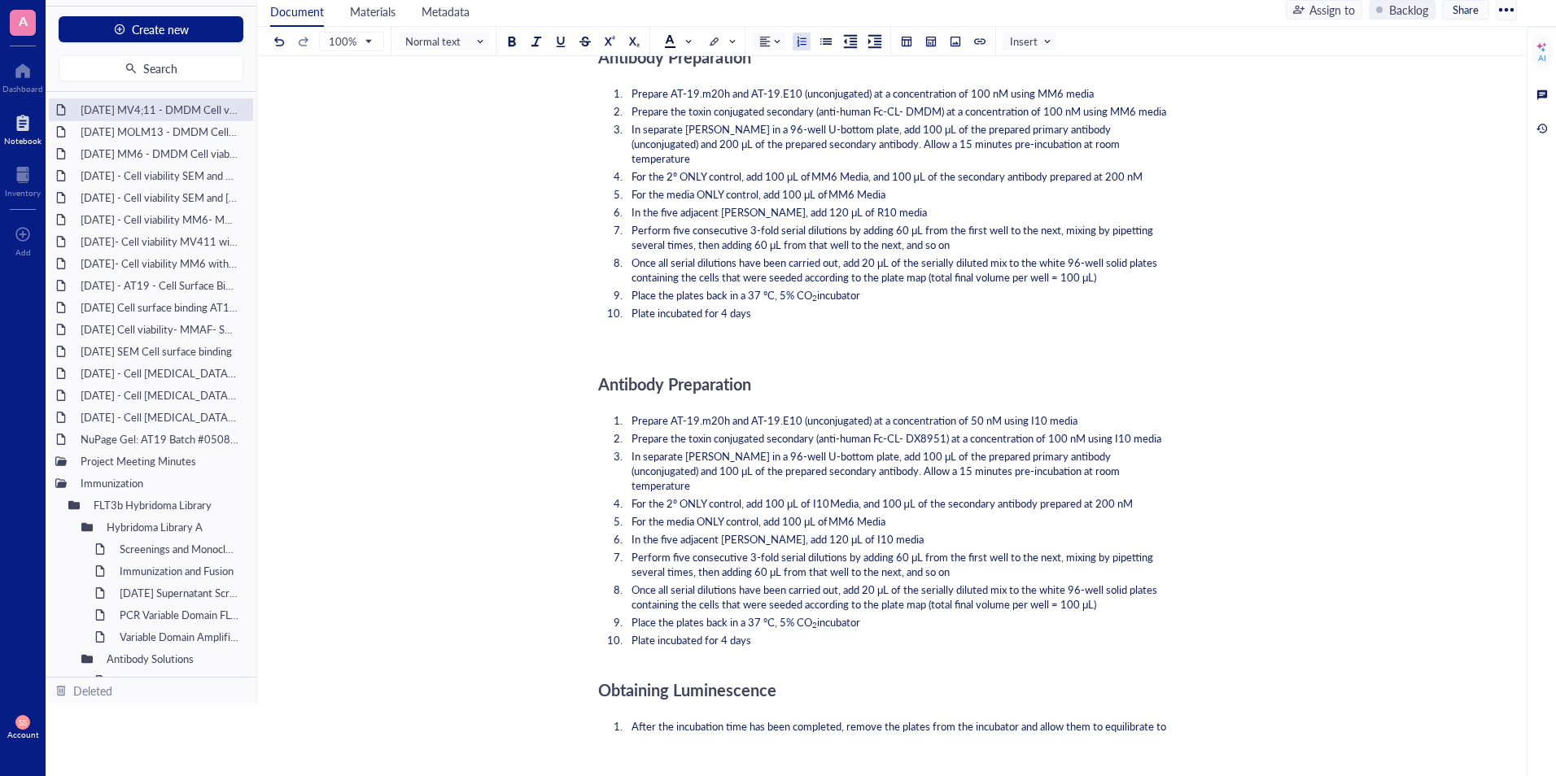
scroll to position [936, 0]
click at [979, 413] on span "Prepare AT-19.m20h and AT-19.E10 (unconjugated) at a concentration of 50 nM usi…" at bounding box center [854, 420] width 446 height 15
click at [1058, 431] on span "Prepare the toxin conjugated secondary (anti-human Fc-CL- DX8951) at a concentr…" at bounding box center [896, 438] width 530 height 15
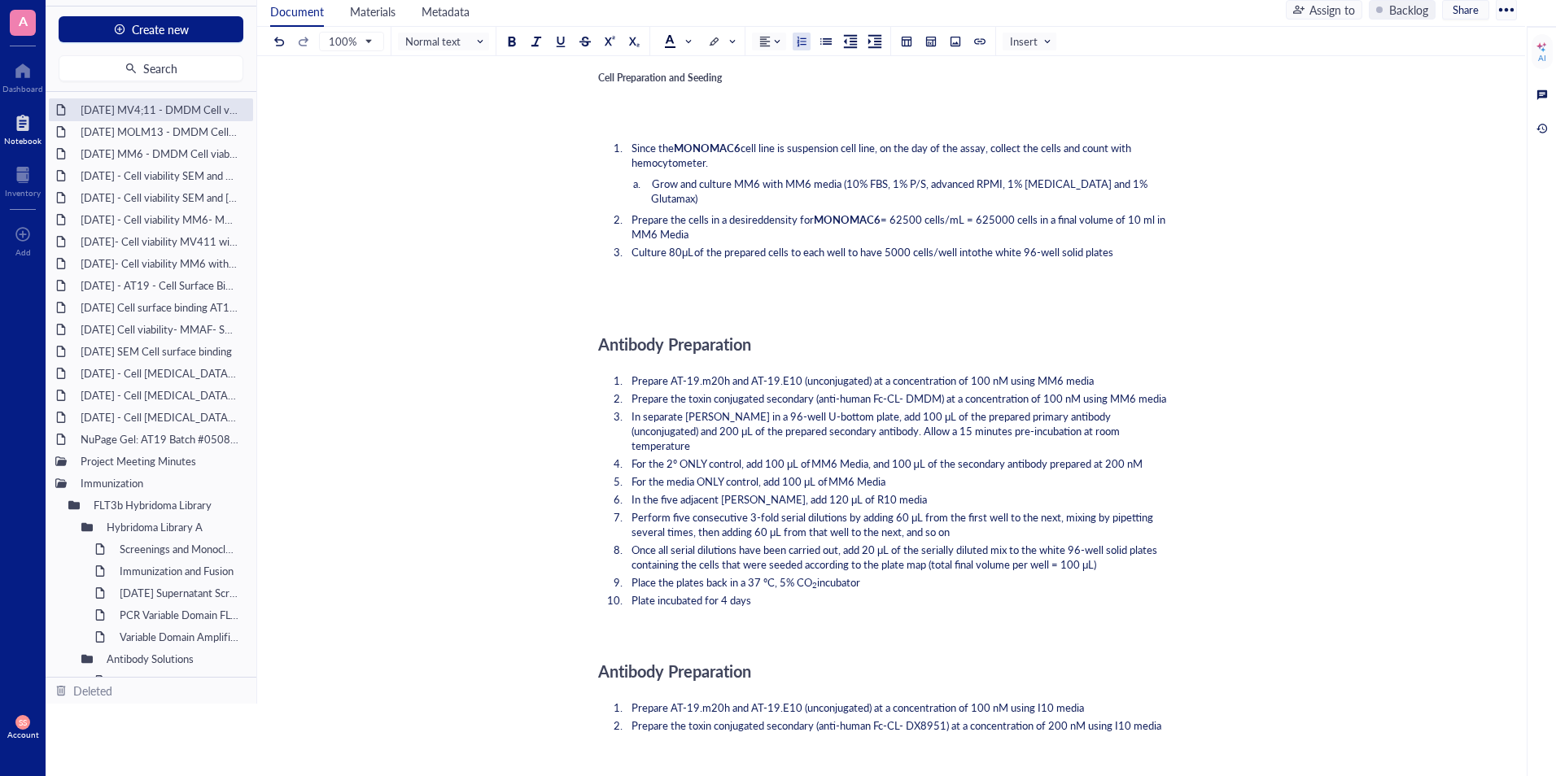
scroll to position [649, 0]
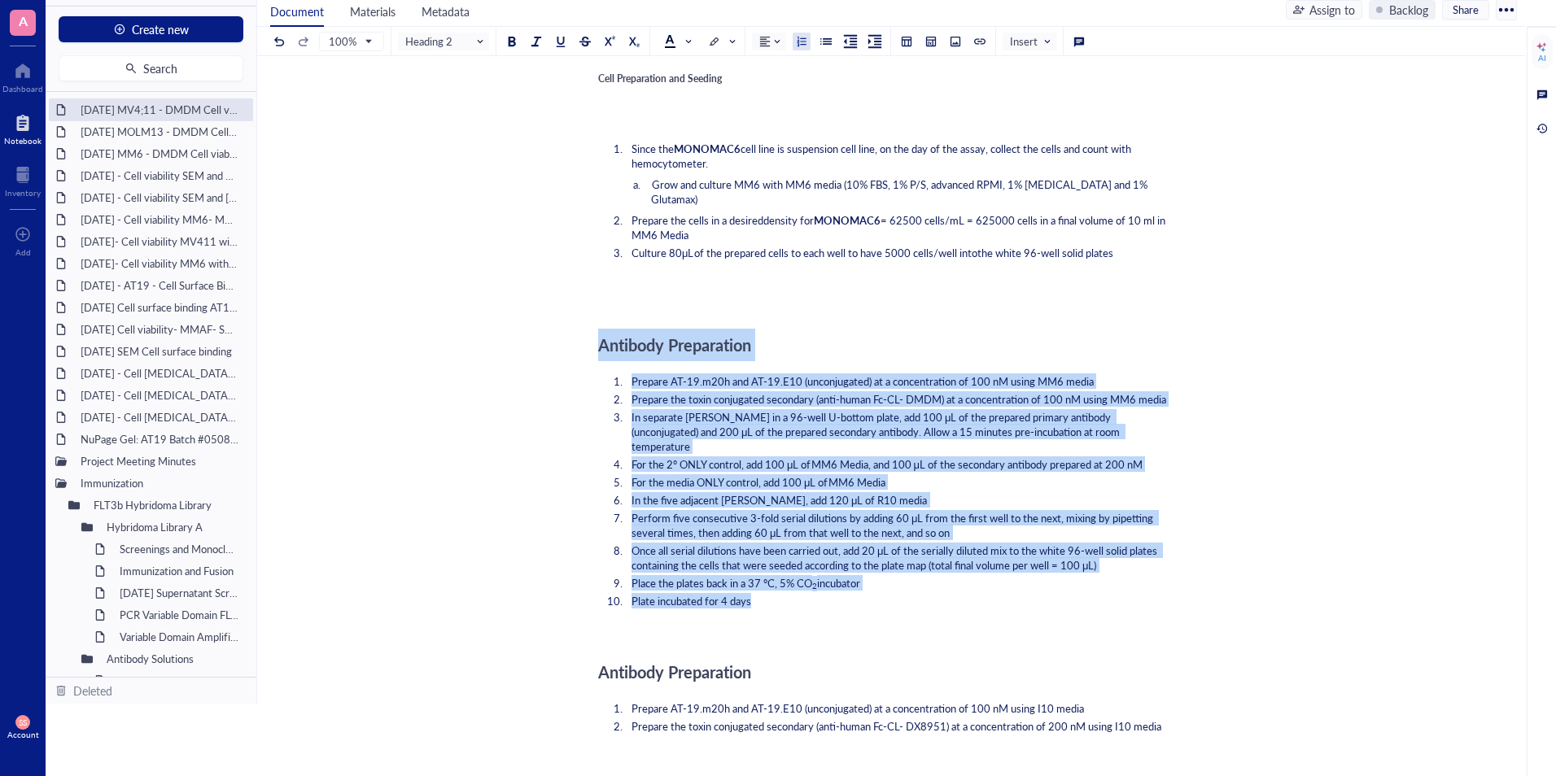
drag, startPoint x: 761, startPoint y: 580, endPoint x: 580, endPoint y: 329, distance: 309.6
click at [580, 329] on div "[DATE] MV4;11 - DMDM Cell viability [DATE] MV4;11 - DMDM Cell viability ﻿ ﻿ Add…" at bounding box center [887, 561] width 1261 height 2228
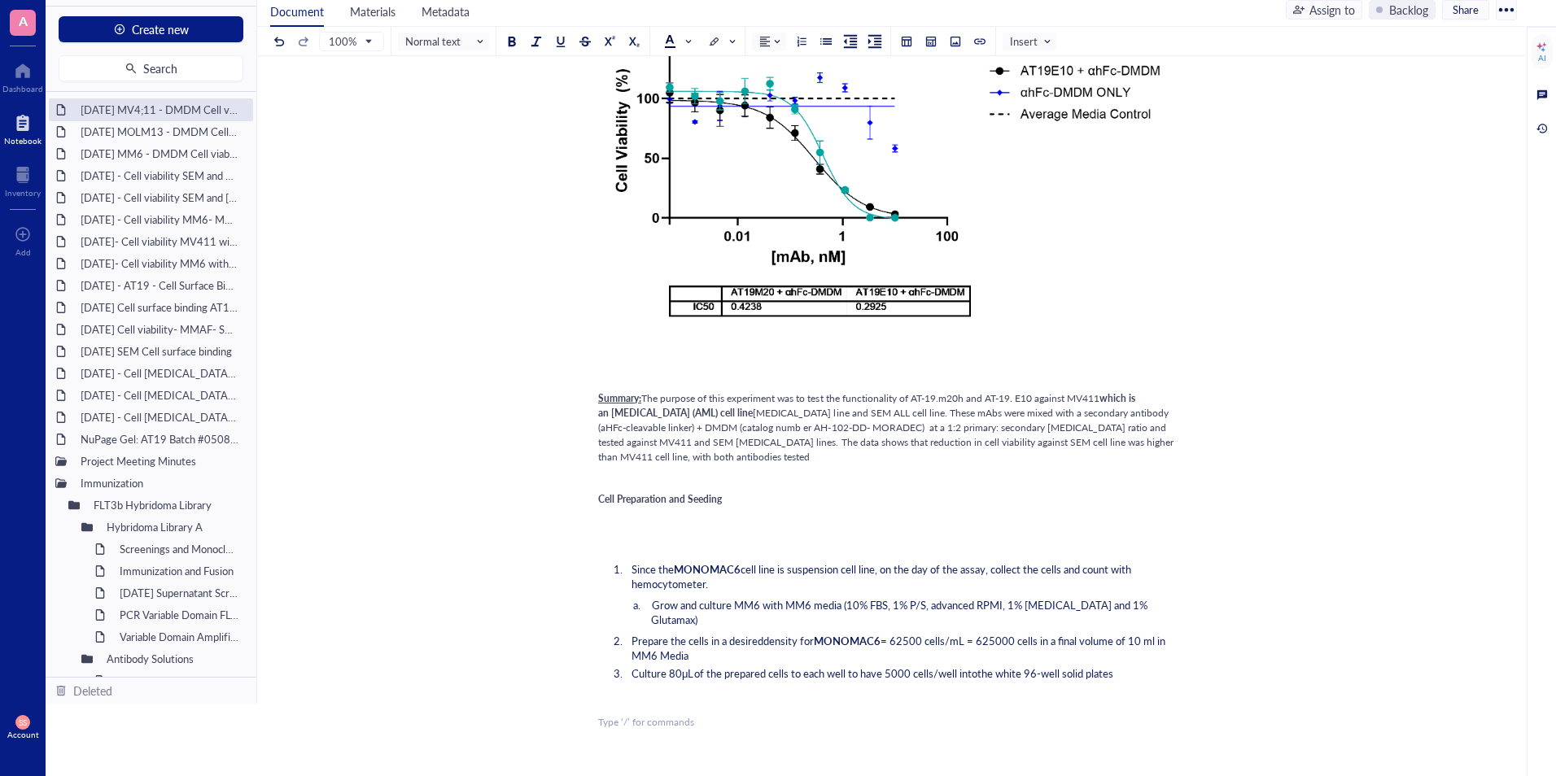
scroll to position [330, 0]
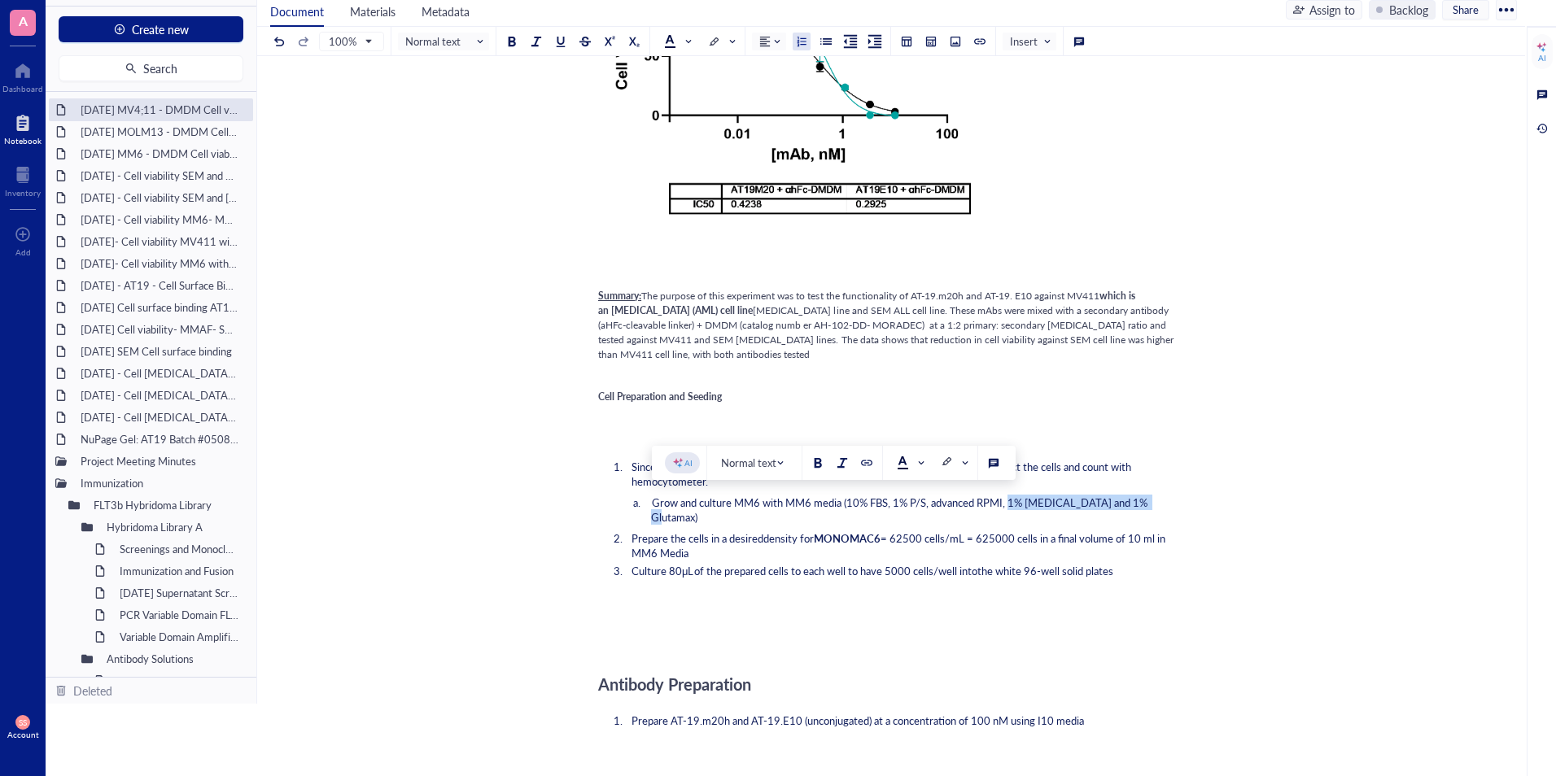
drag, startPoint x: 1159, startPoint y: 501, endPoint x: 1015, endPoint y: 508, distance: 144.2
click at [1015, 508] on li "Grow and culture MM6 with MM6 media (10% FBS, 1% P/S, advanced RPMI, 1% [MEDICA…" at bounding box center [914, 510] width 526 height 29
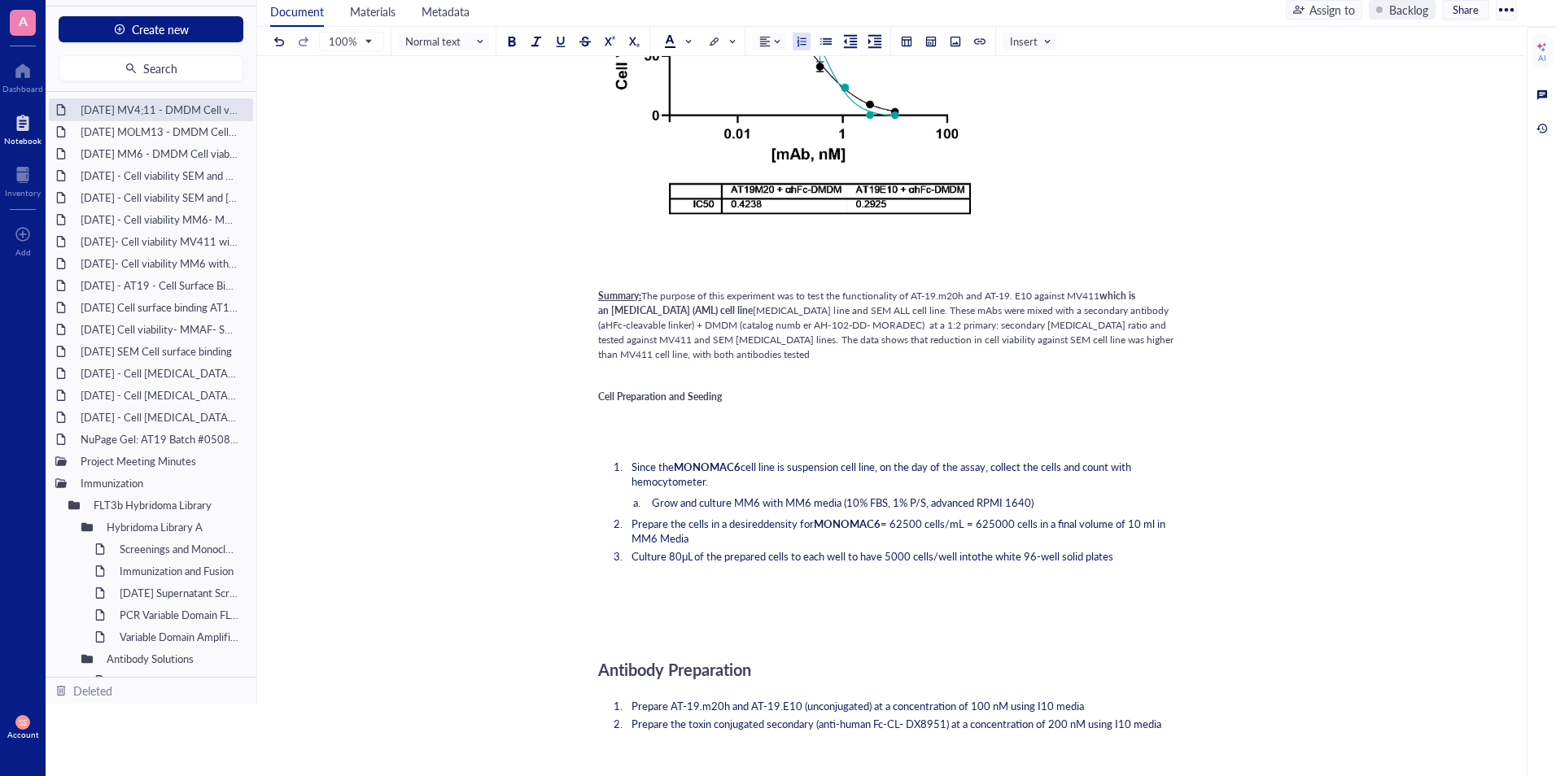
click at [980, 500] on span "Grow and culture MM6 with MM6 media (10% FBS, 1% P/S, advanced RPMI 1640)" at bounding box center [843, 502] width 382 height 15
click at [760, 505] on span "Grow and culture MM6 with MM6 media (10% FBS, 1% P/S, RPMI 1640)" at bounding box center [821, 502] width 339 height 15
click at [740, 470] on span "MONOMAC6" at bounding box center [707, 466] width 67 height 15
click at [880, 523] on span "MONOMAC6" at bounding box center [847, 523] width 67 height 15
click at [880, 526] on span "MONOMAC6" at bounding box center [847, 523] width 67 height 15
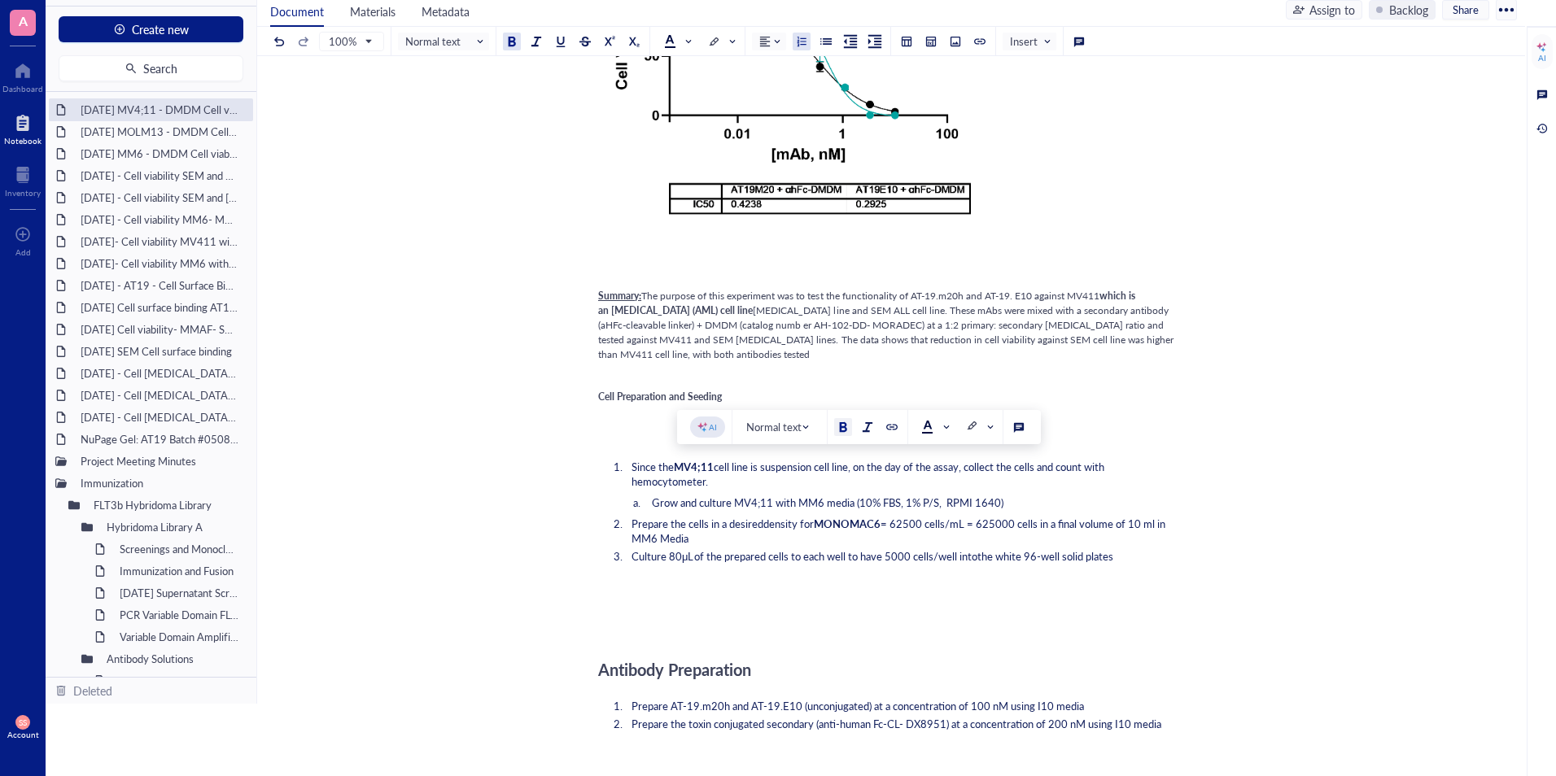
drag, startPoint x: 717, startPoint y: 465, endPoint x: 678, endPoint y: 467, distance: 39.1
click at [678, 467] on span "MV4;11" at bounding box center [694, 466] width 40 height 15
copy span "MV4;11"
drag, startPoint x: 882, startPoint y: 525, endPoint x: 821, endPoint y: 526, distance: 61.0
click at [821, 526] on span "MONOMAC6" at bounding box center [847, 523] width 67 height 15
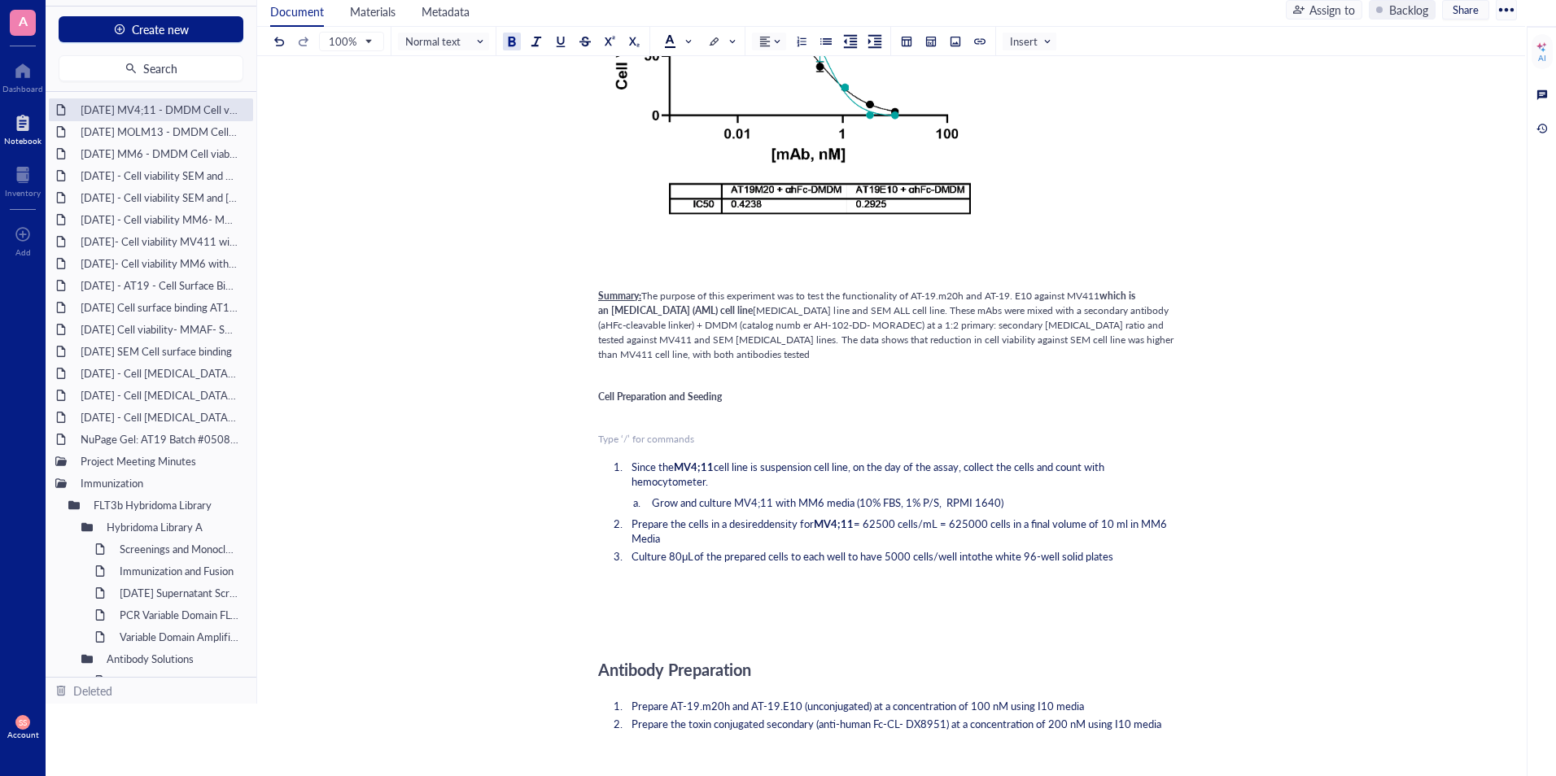
click at [715, 451] on div "﻿ ﻿ Add Caption ﻿ To pick up a draggable item, press the space bar. While dragg…" at bounding box center [887, 748] width 579 height 1847
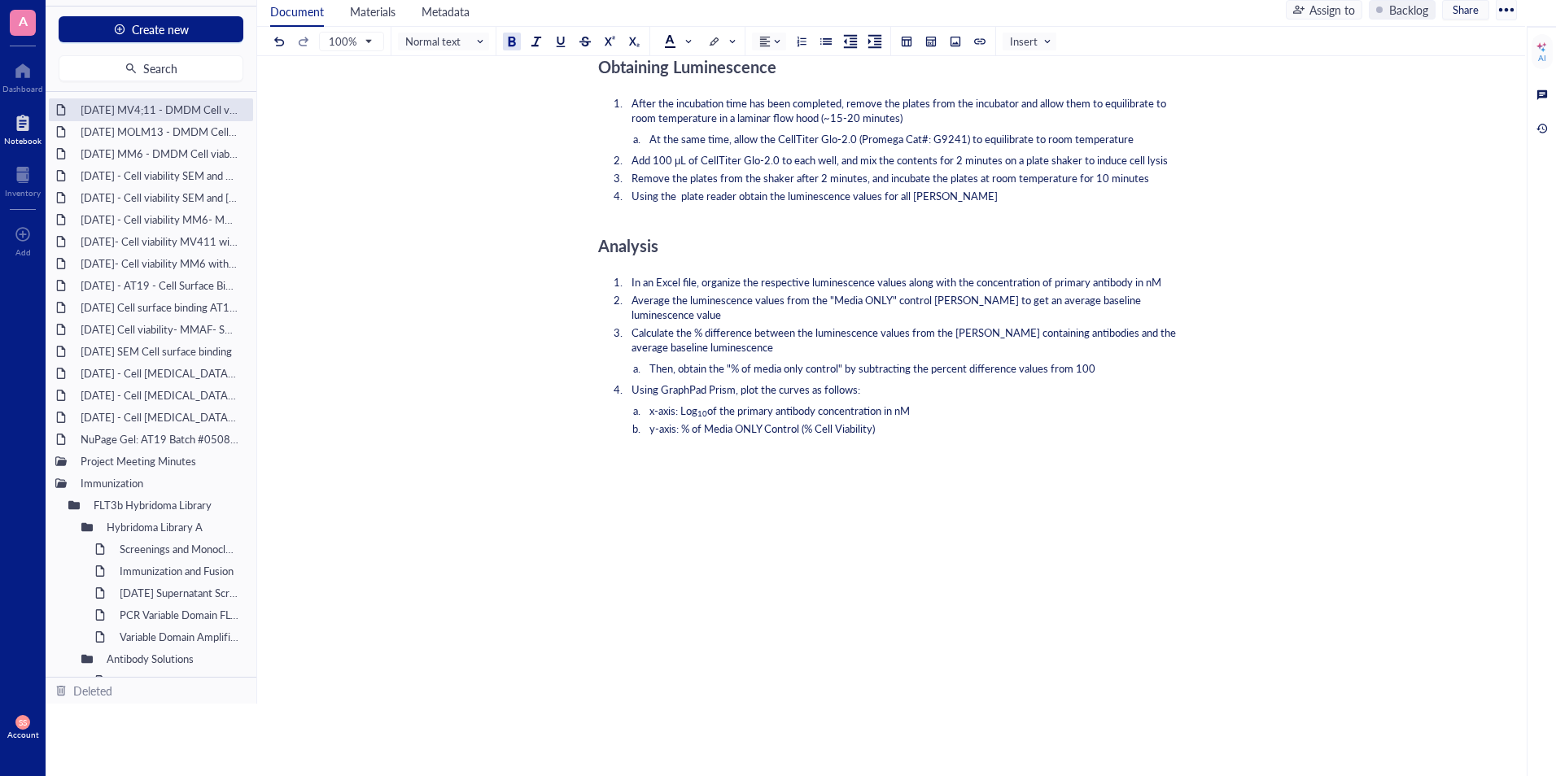
scroll to position [1240, 0]
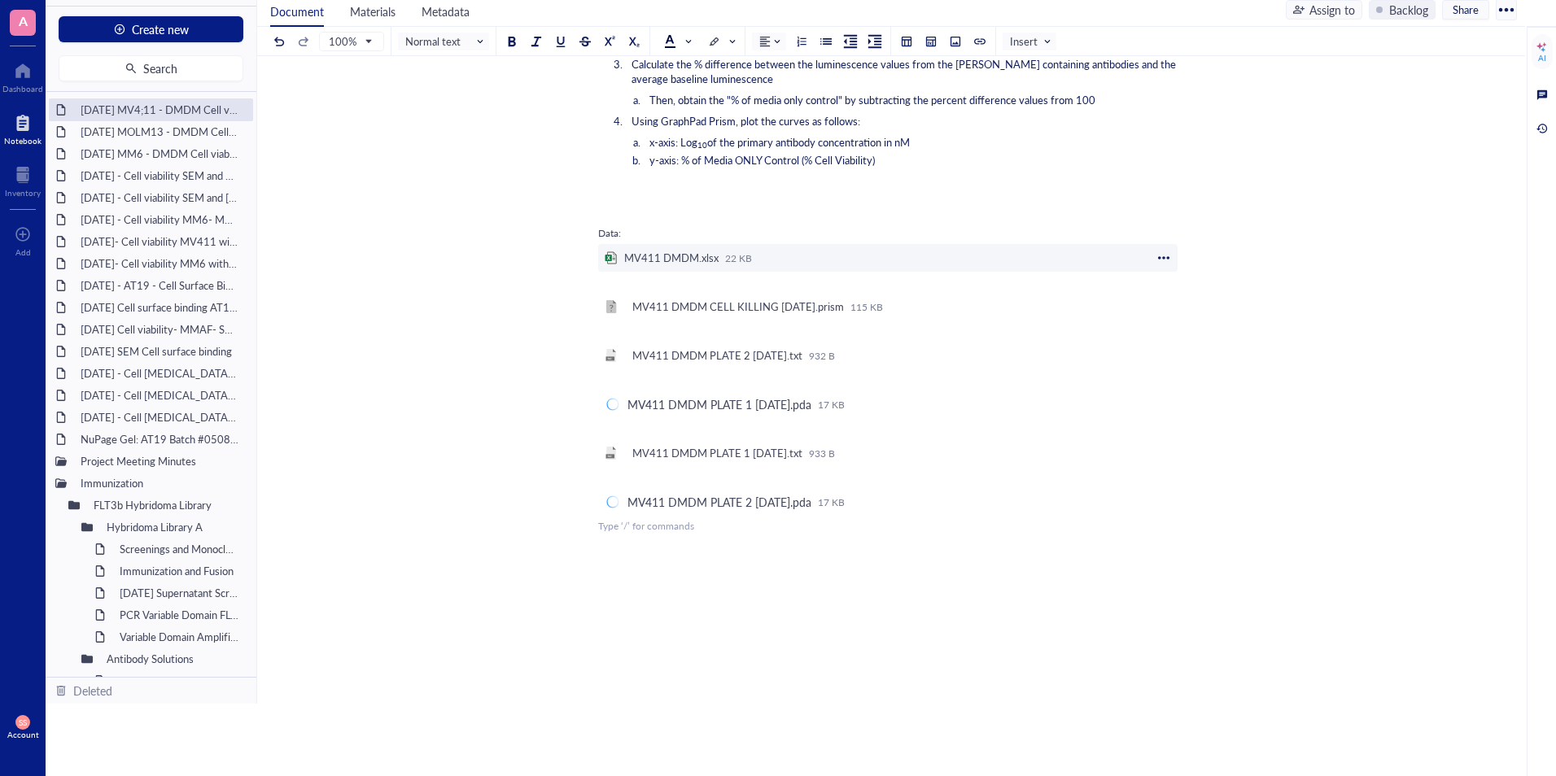
scroll to position [1575, 0]
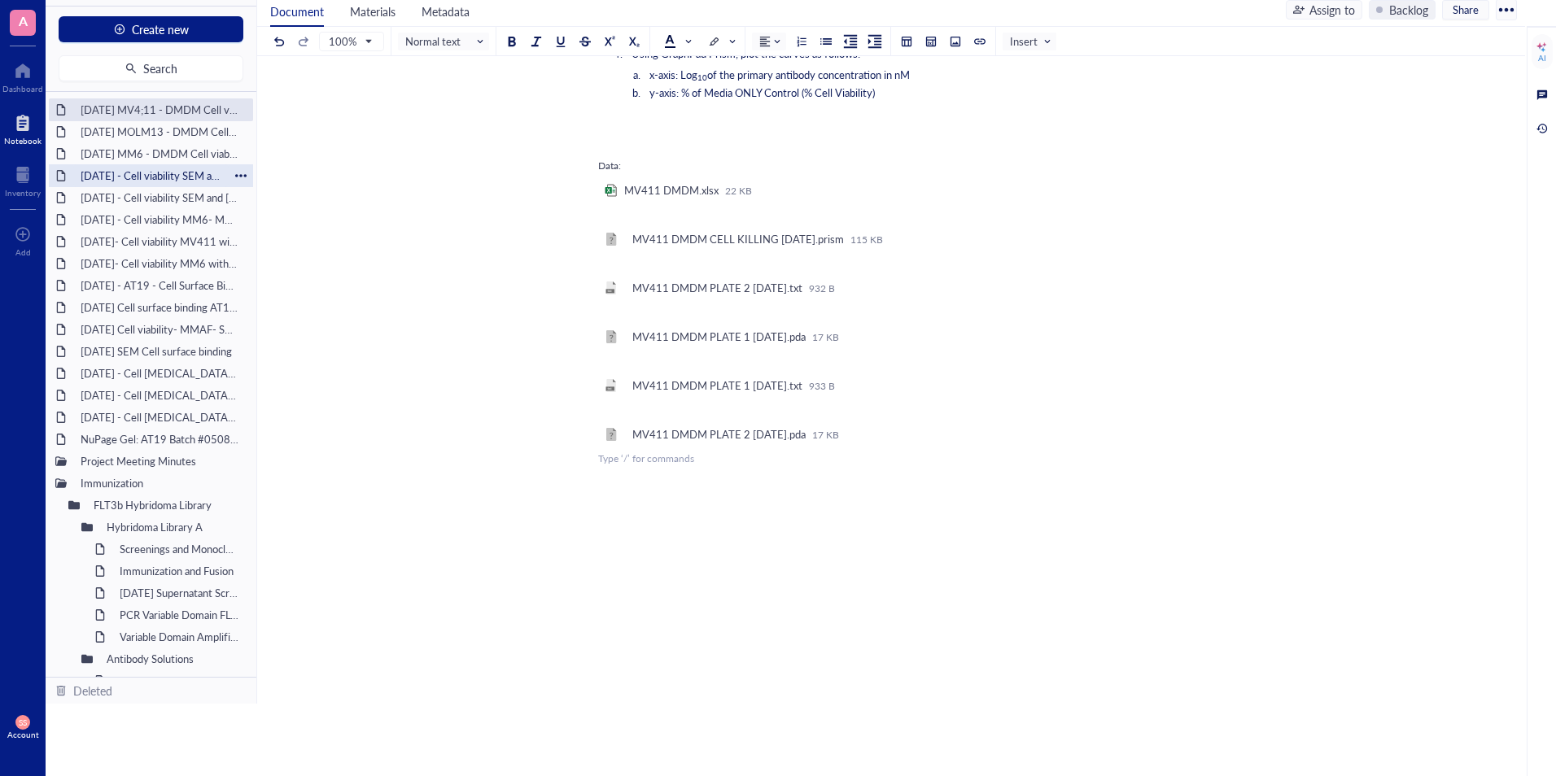
click at [154, 177] on div "[DATE] - Cell viability SEM and RS; 411- DMDM with Fc block (need to complete)" at bounding box center [150, 175] width 155 height 23
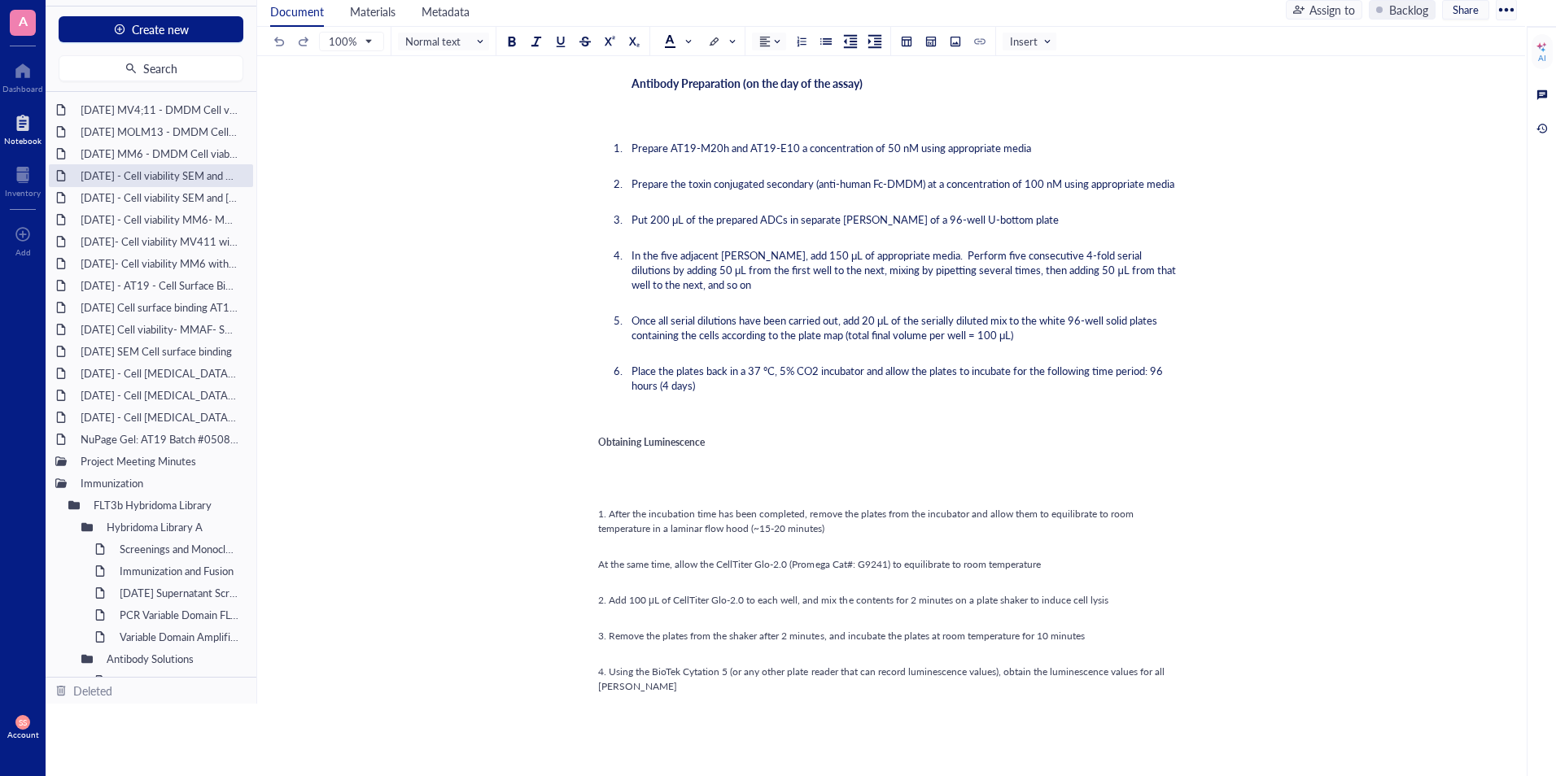
scroll to position [862, 0]
click at [145, 212] on div "[DATE] - Cell viability MM6- MMAF" at bounding box center [150, 219] width 155 height 23
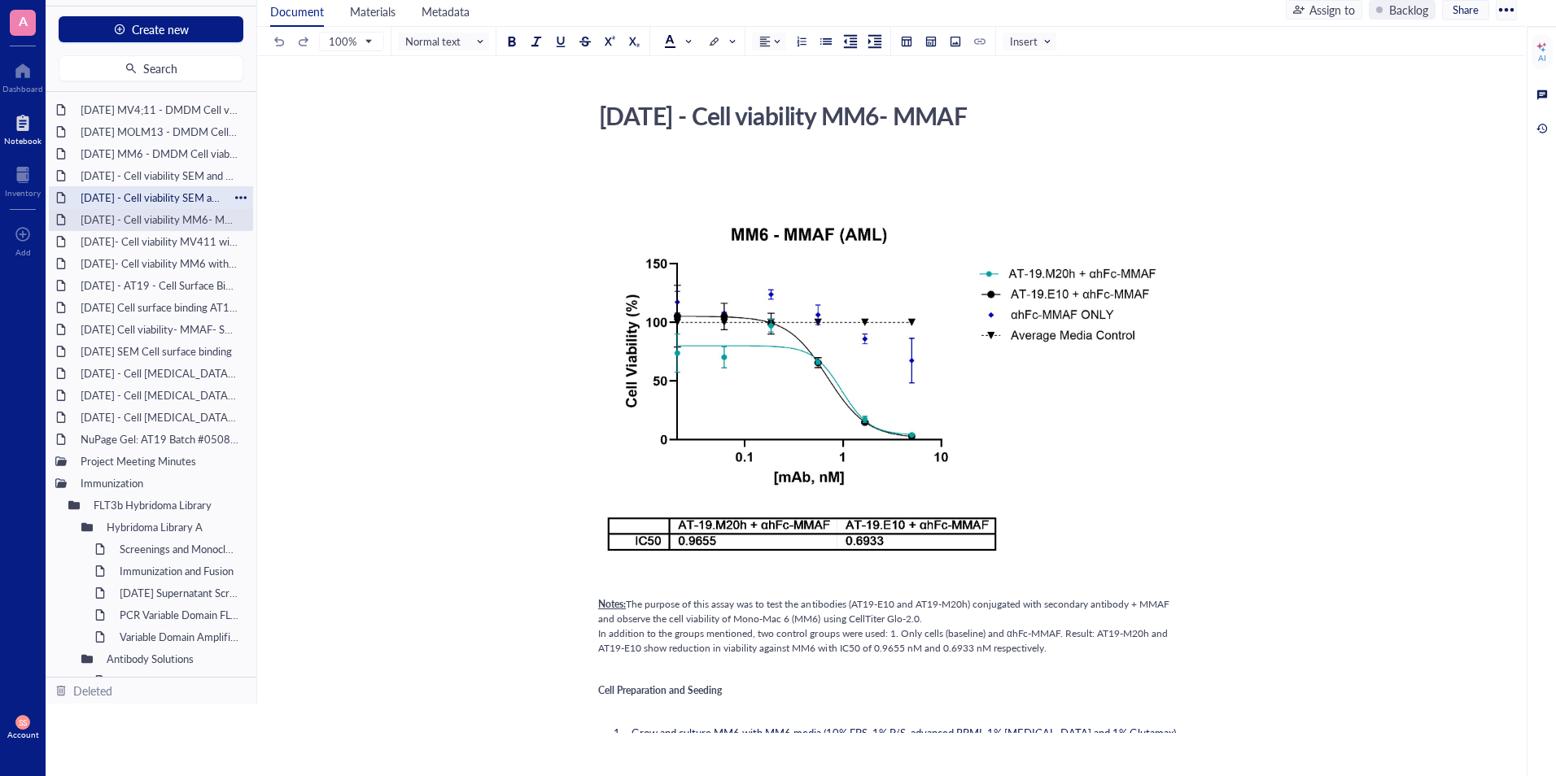
click at [142, 198] on div "[DATE] - Cell viability SEM and [GEOGRAPHIC_DATA]; 411- DMDM" at bounding box center [150, 197] width 155 height 23
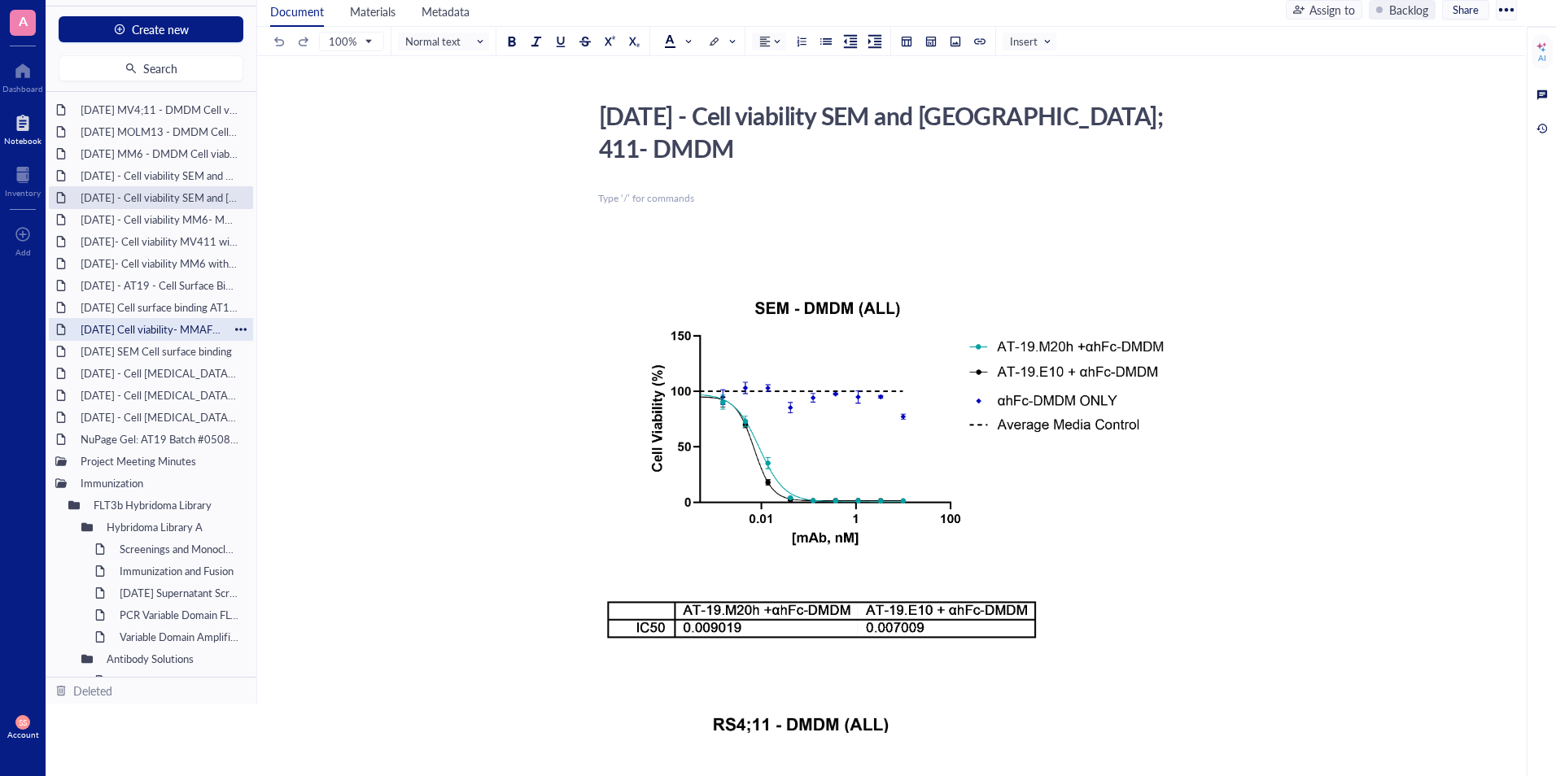
click at [172, 334] on div "[DATE] Cell viability- MMAF- SEM and MV4,11" at bounding box center [150, 329] width 155 height 23
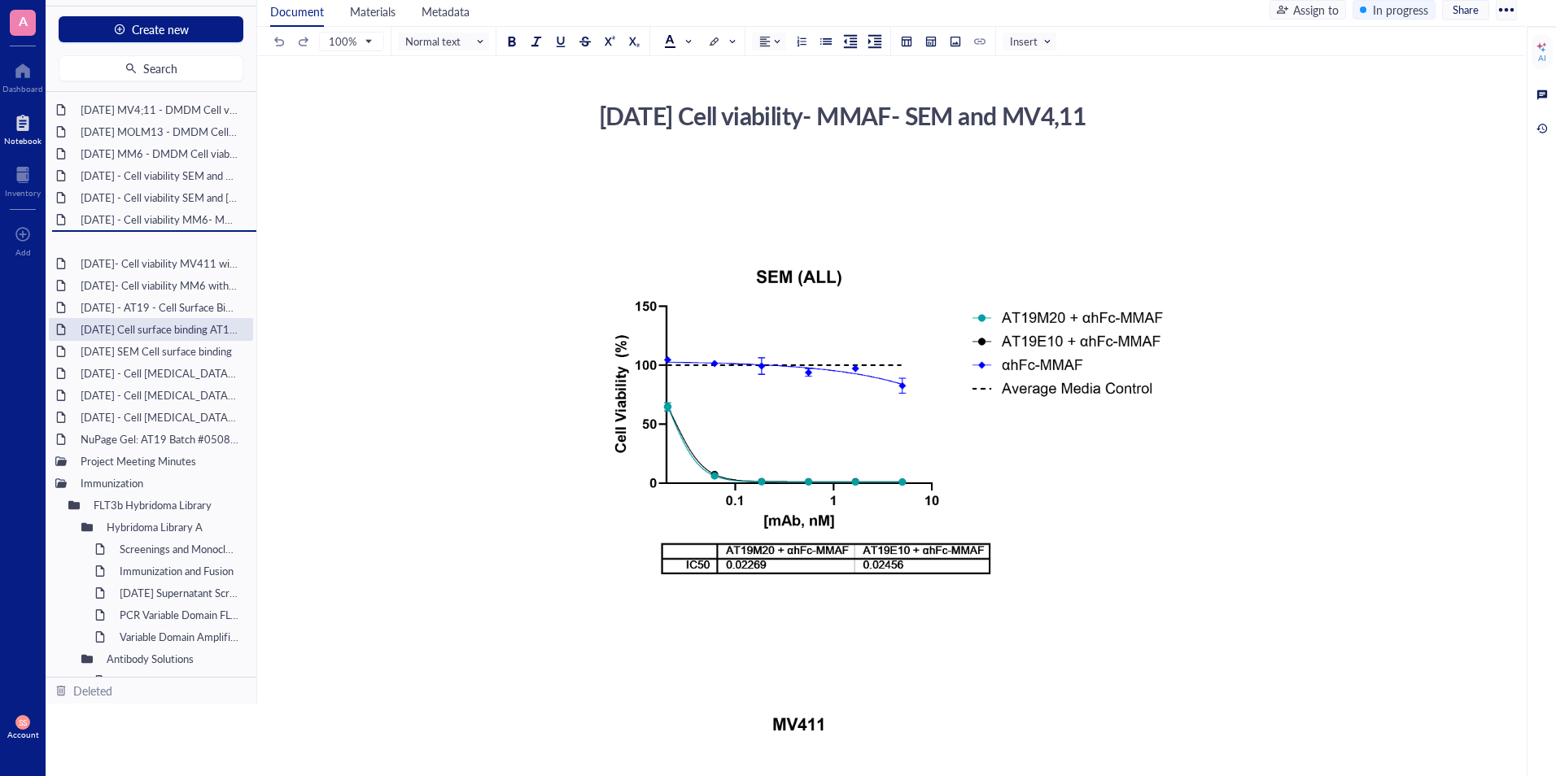
drag, startPoint x: 123, startPoint y: 327, endPoint x: 124, endPoint y: 254, distance: 73.3
click at [124, 254] on div "[DATE] MV4;11 - DMDM Cell viability [DATE] MOLM13 - DMDM Cell viability [DATE] …" at bounding box center [151, 384] width 211 height 585
click at [146, 118] on div "[DATE] MV4;11 - DMDM Cell viability" at bounding box center [150, 109] width 155 height 23
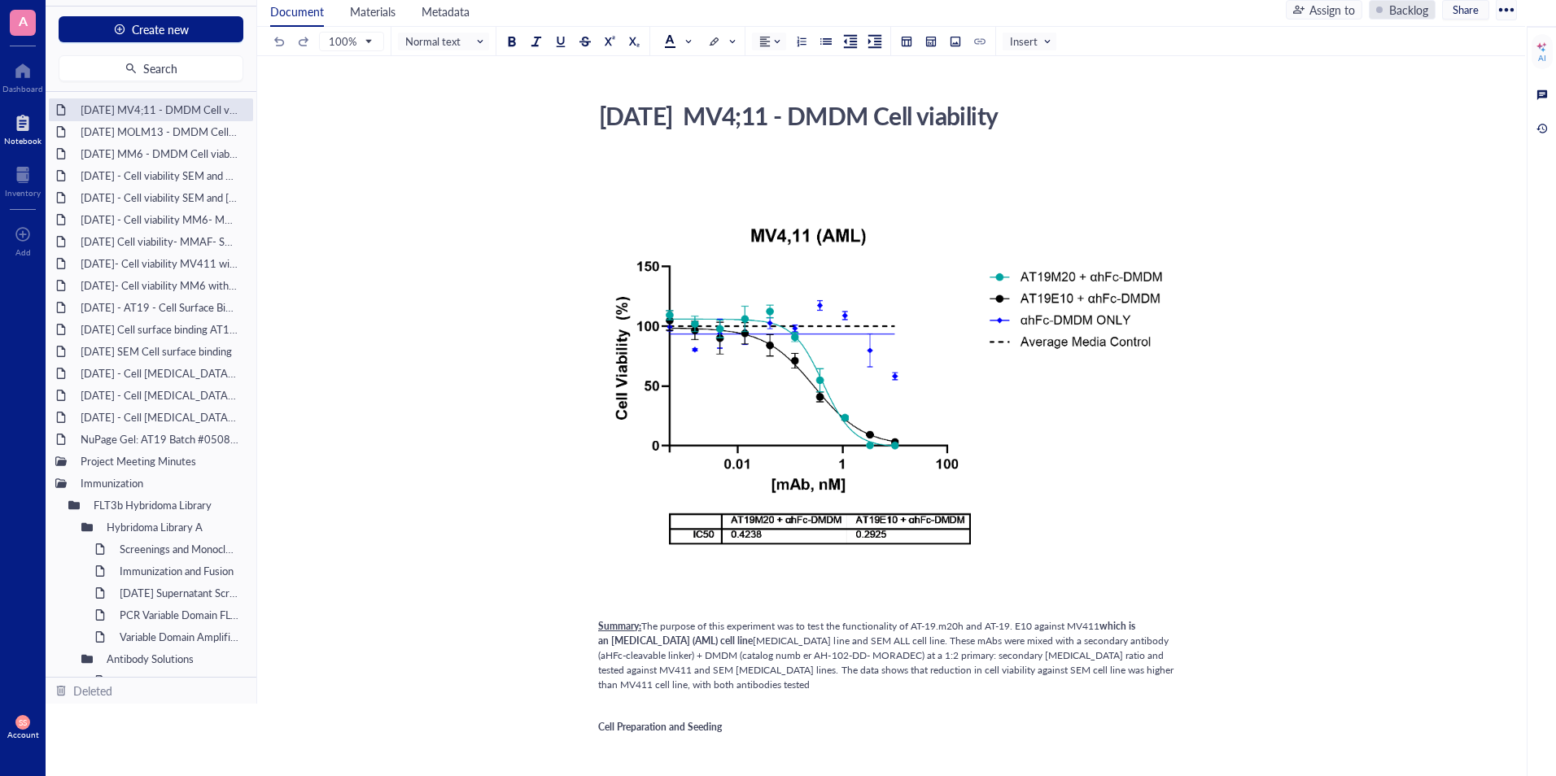
click at [1384, 11] on div "Backlog" at bounding box center [1402, 10] width 67 height 20
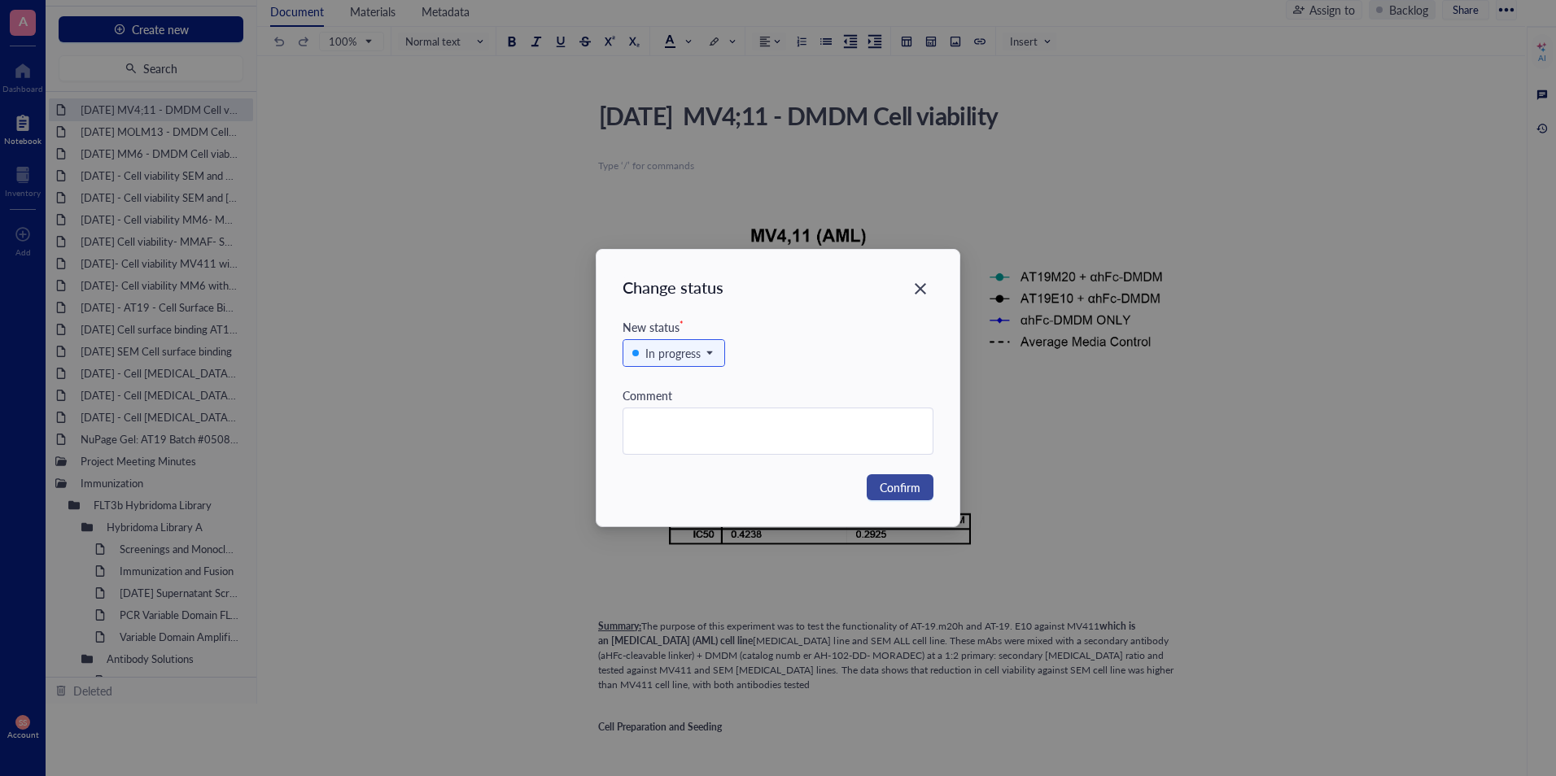
click at [915, 497] on button "Confirm" at bounding box center [900, 487] width 67 height 26
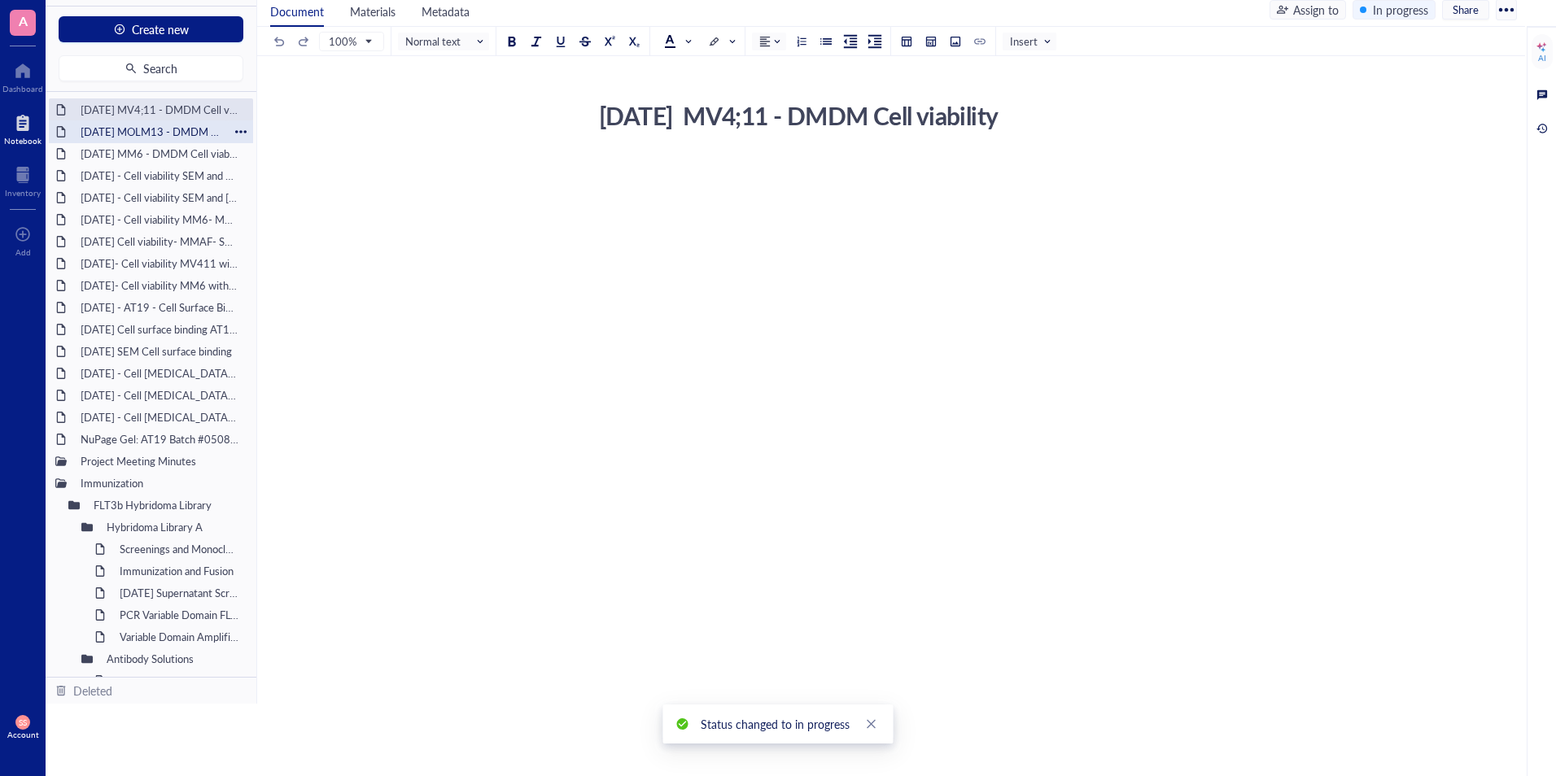
click at [138, 126] on div "[DATE] MOLM13 - DMDM Cell viability" at bounding box center [150, 131] width 155 height 23
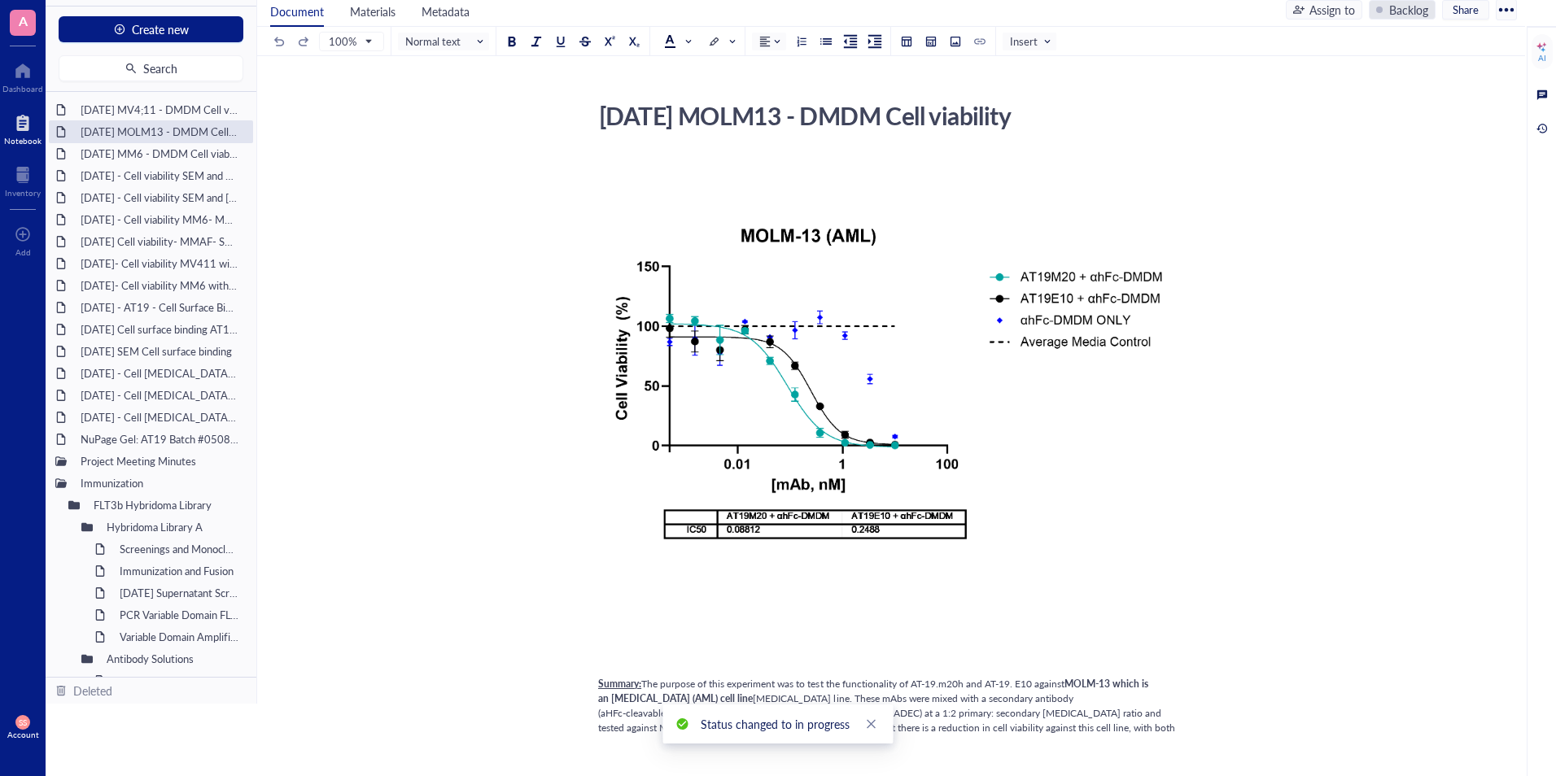
click at [1391, 7] on div "Backlog" at bounding box center [1408, 10] width 39 height 18
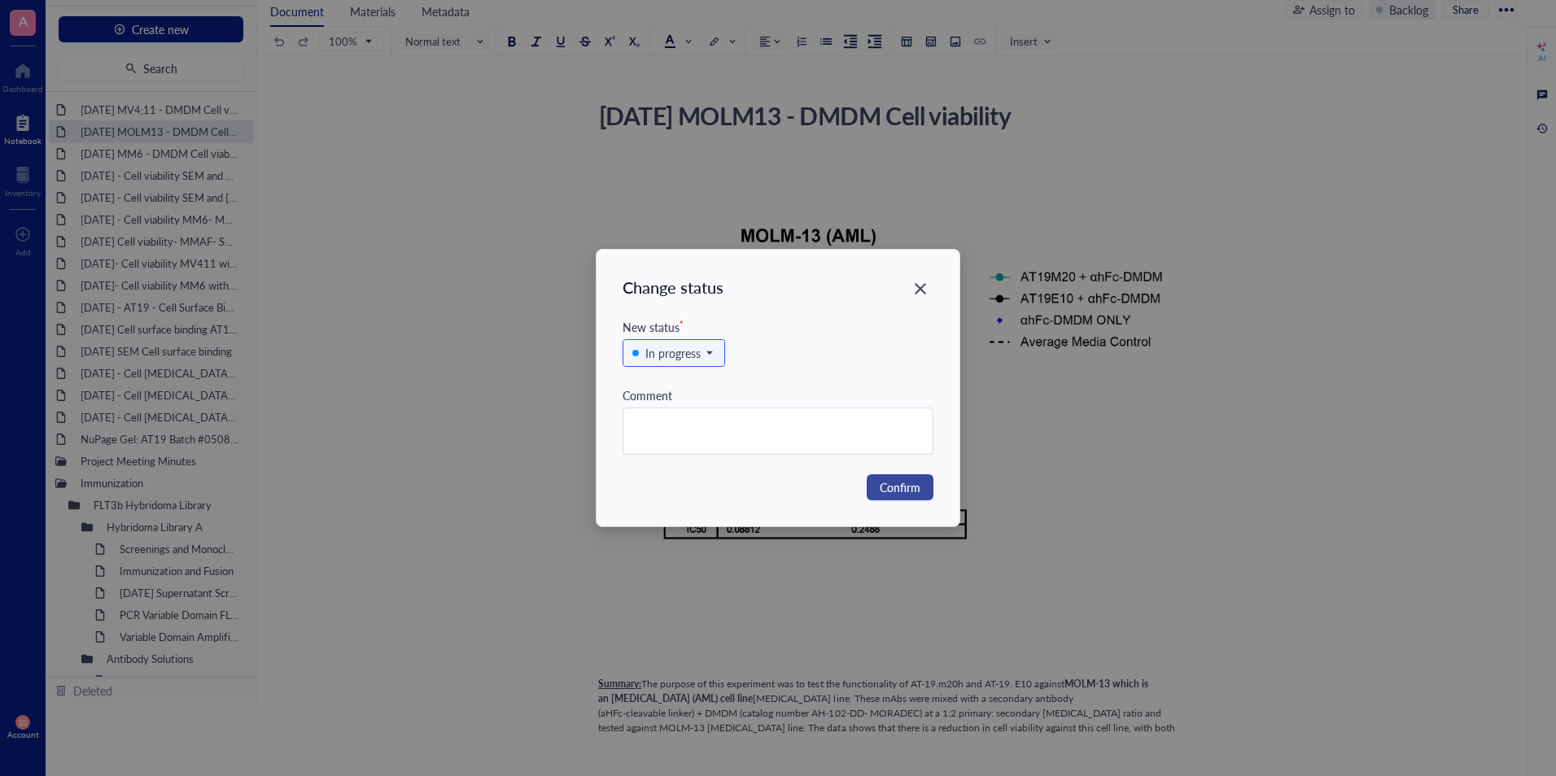
click at [895, 490] on span "Confirm" at bounding box center [900, 487] width 41 height 18
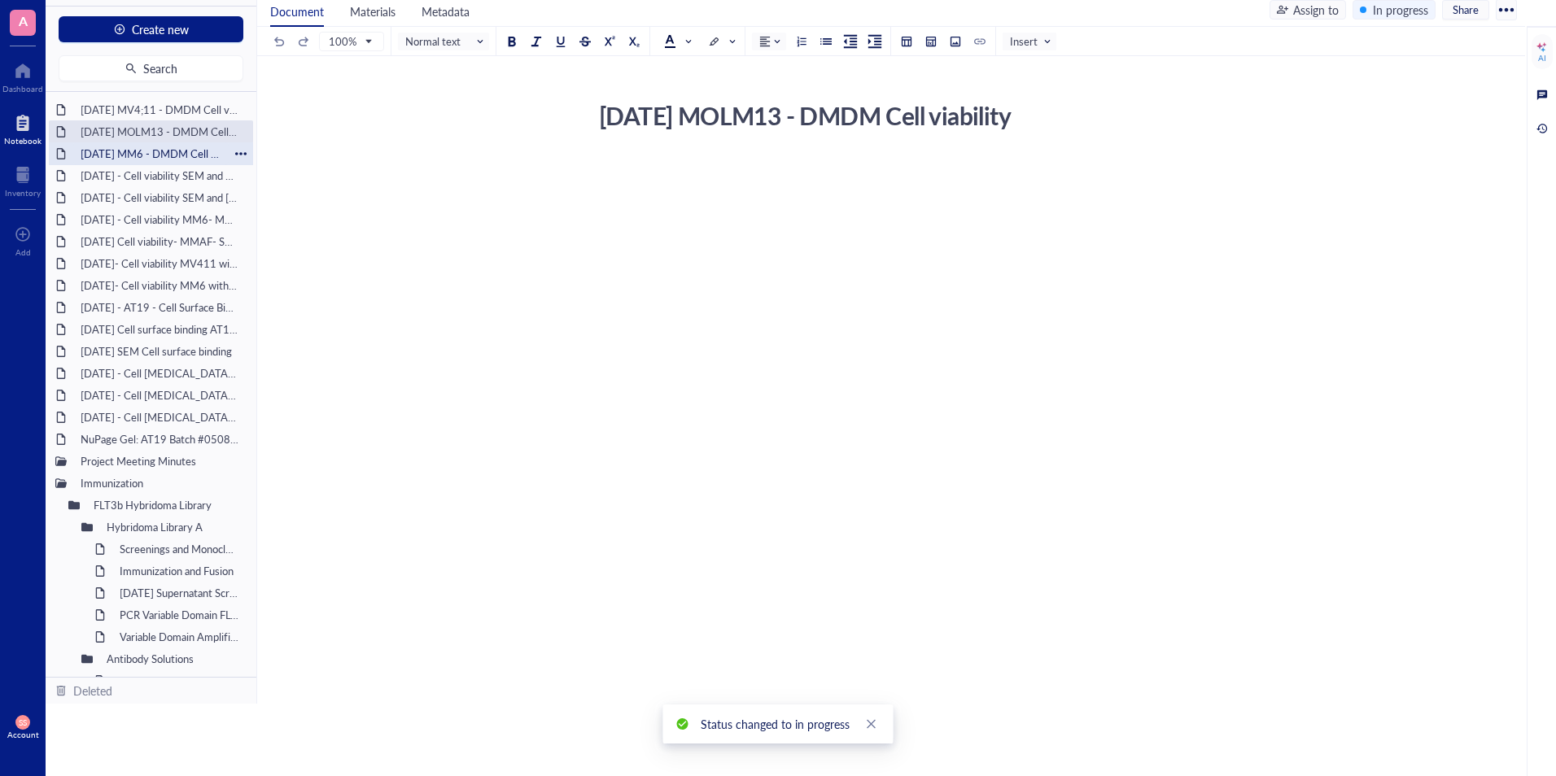
click at [155, 155] on div "[DATE] MM6 - DMDM Cell viability" at bounding box center [150, 153] width 155 height 23
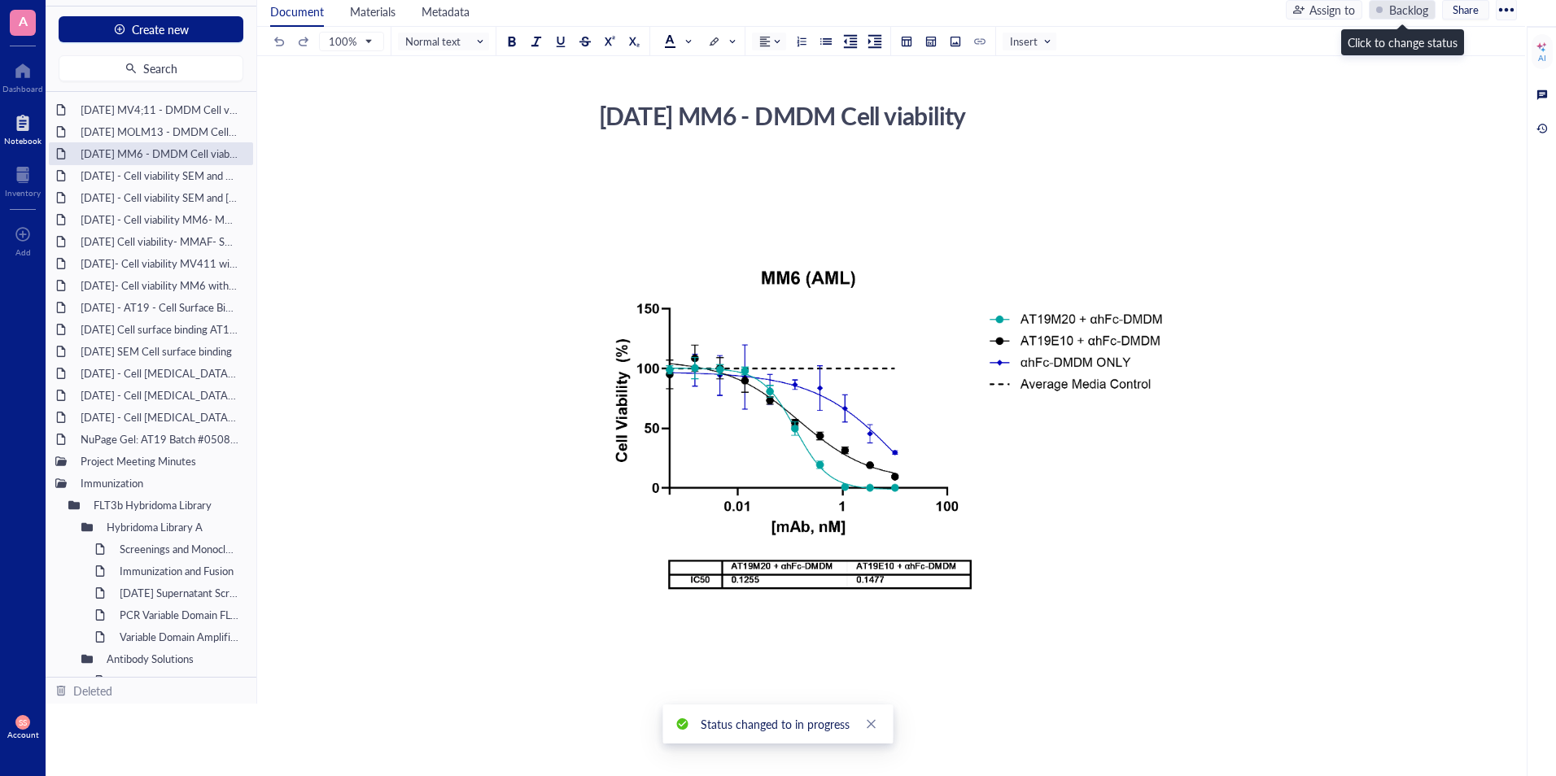
click at [1409, 8] on div "Backlog" at bounding box center [1408, 10] width 39 height 18
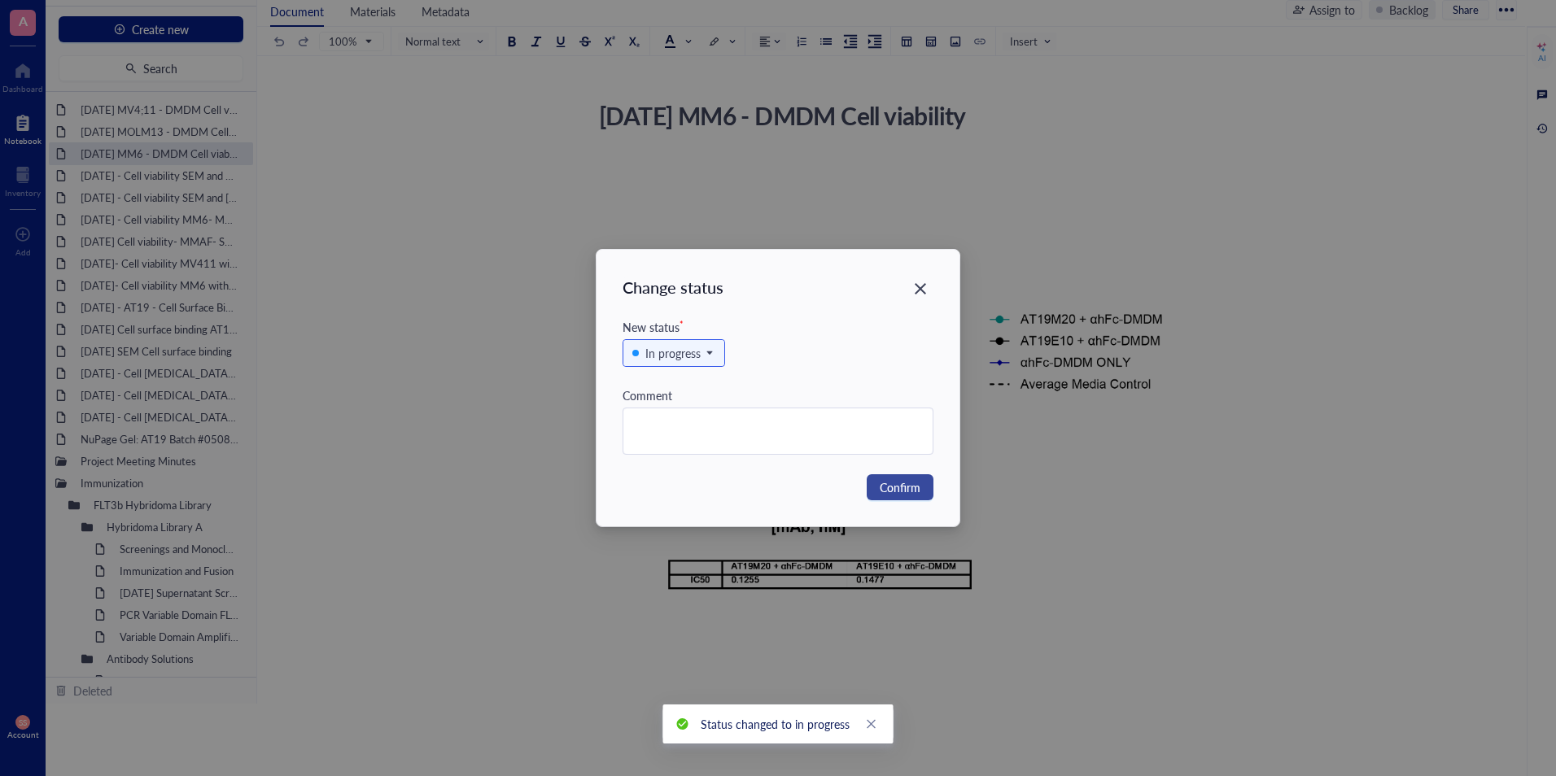
click at [889, 489] on span "Confirm" at bounding box center [900, 487] width 41 height 18
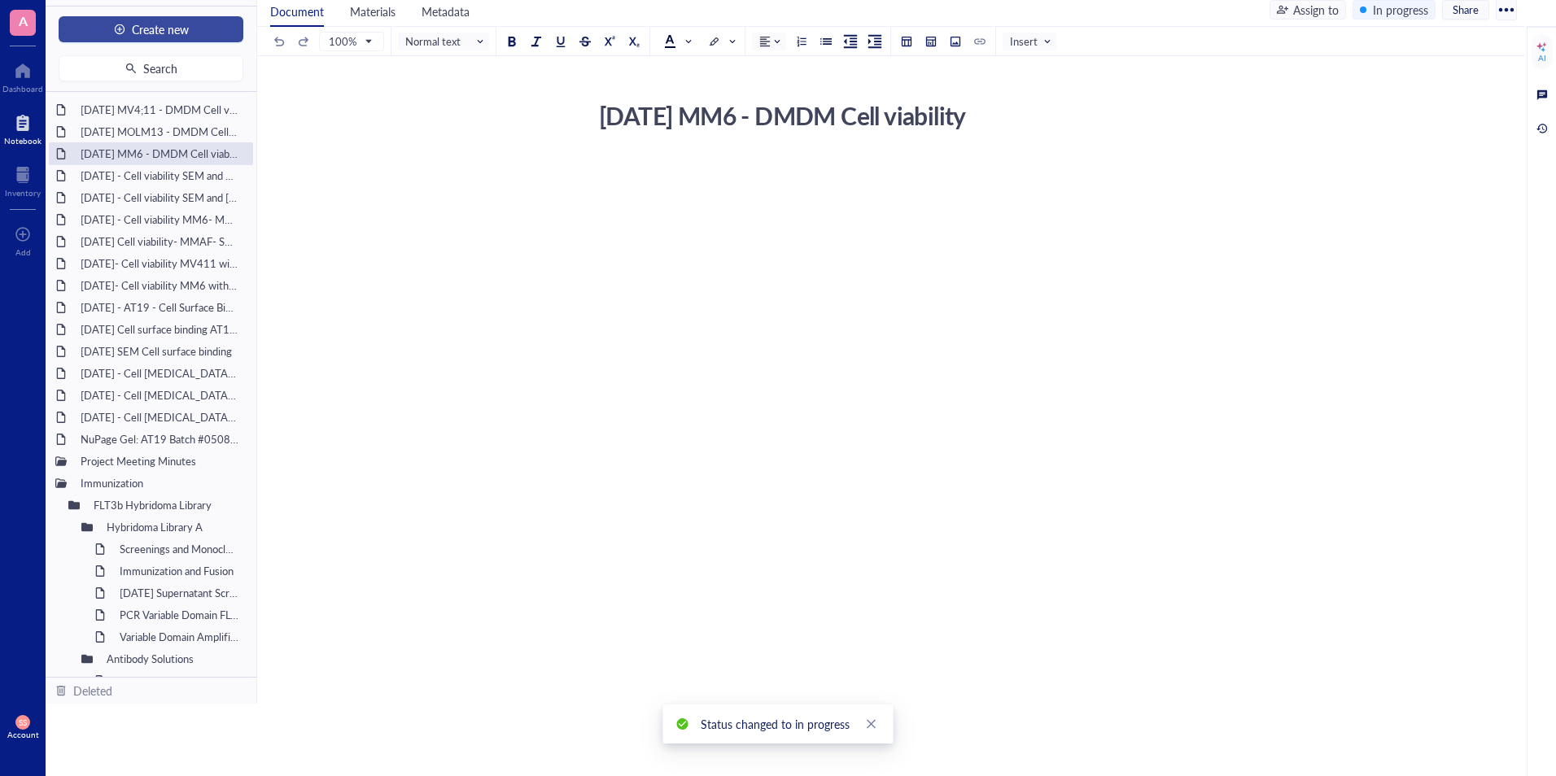
click at [155, 33] on span "Create new" at bounding box center [160, 29] width 57 height 13
click at [121, 63] on div "New file" at bounding box center [109, 60] width 41 height 18
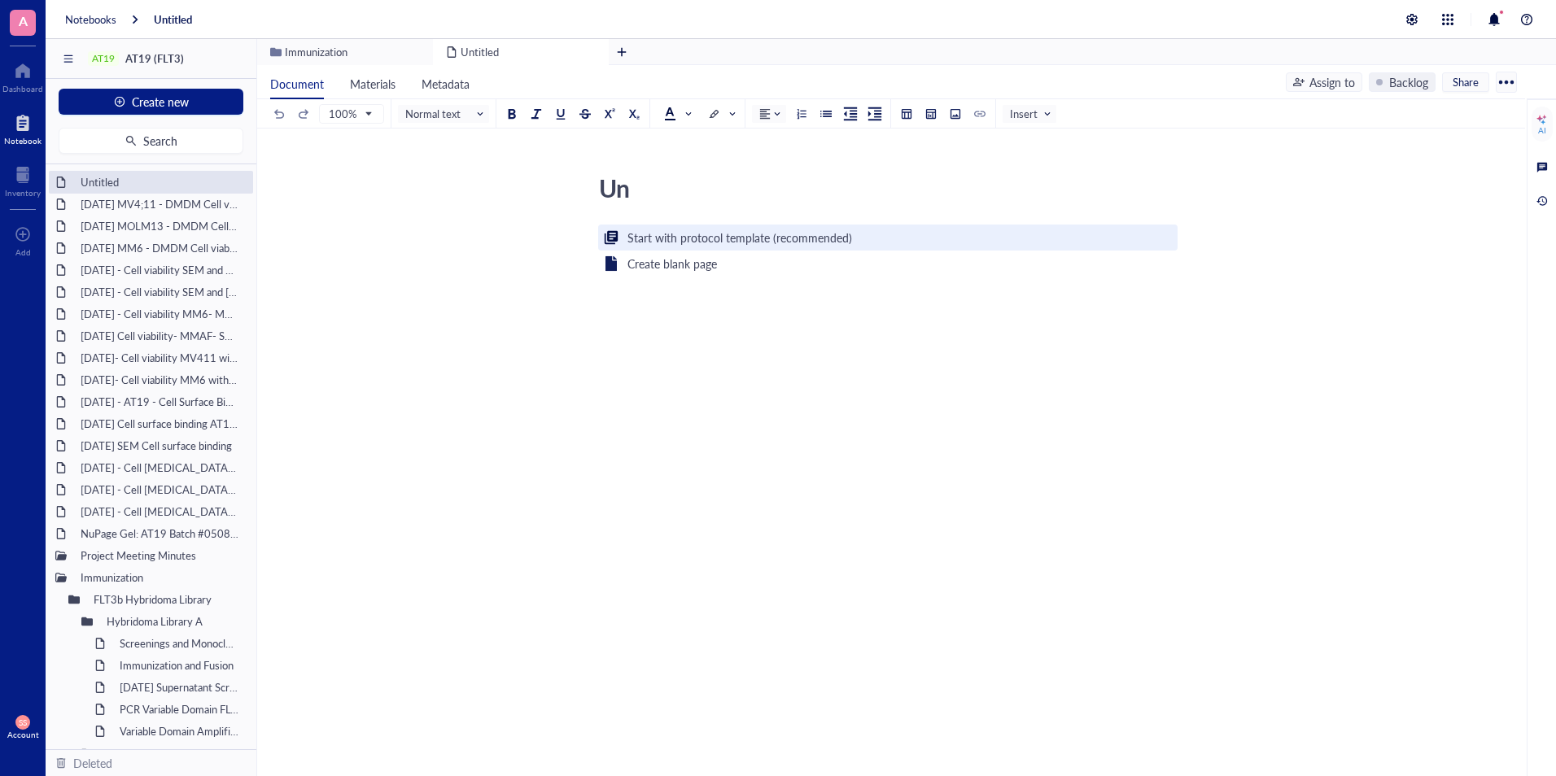
type textarea "U"
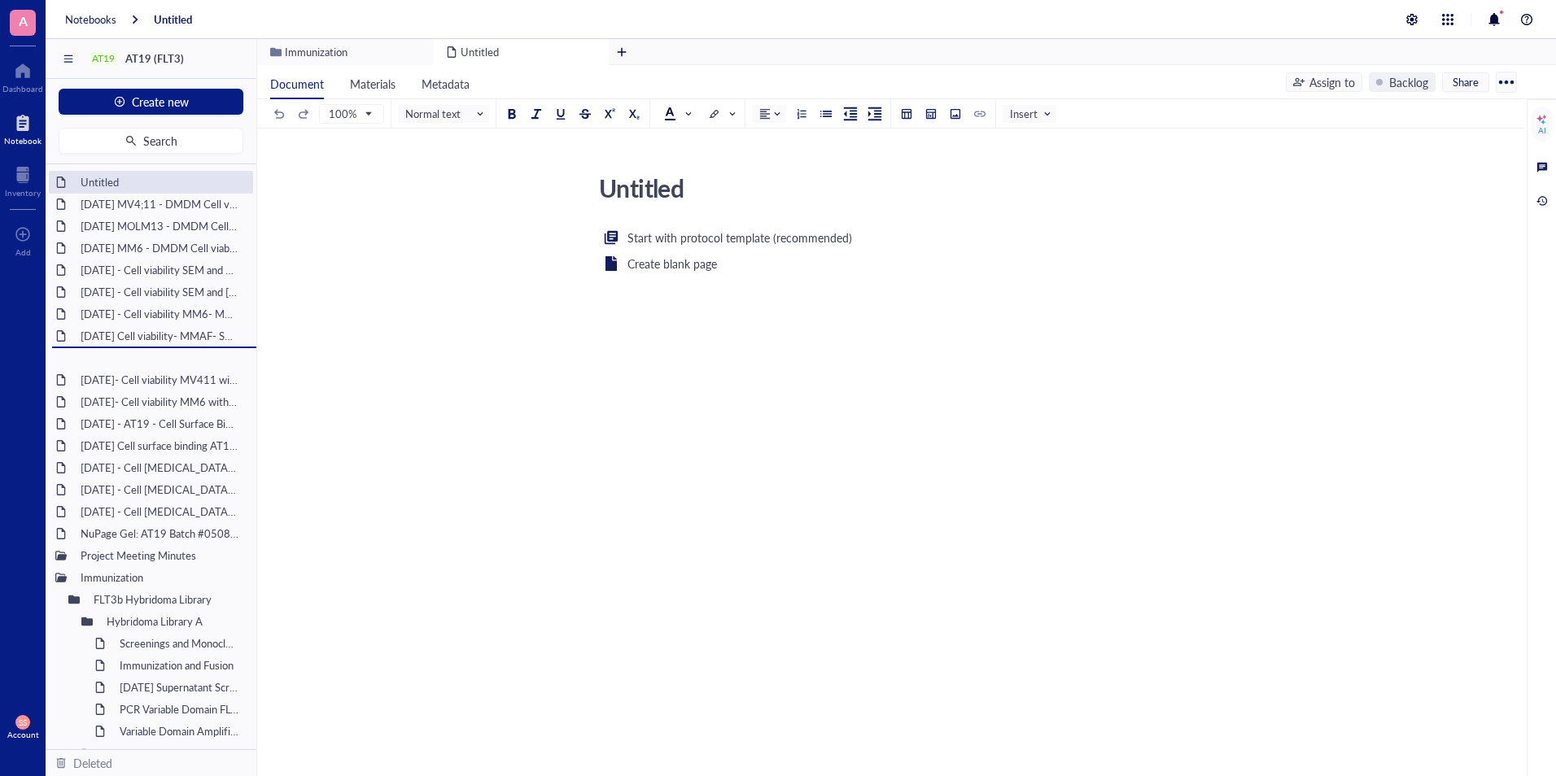
drag, startPoint x: 130, startPoint y: 445, endPoint x: 122, endPoint y: 373, distance: 72.9
click at [122, 373] on div "Untitled [DATE] MV4;11 - DMDM Cell viability [DATE] MOLM13 - DMDM Cell viabilit…" at bounding box center [151, 456] width 211 height 585
drag, startPoint x: 112, startPoint y: 469, endPoint x: 119, endPoint y: 399, distance: 70.3
click at [119, 399] on div "Untitled [DATE] MV4;11 - DMDM Cell viability [DATE] MOLM13 - DMDM Cell viabilit…" at bounding box center [151, 456] width 211 height 585
drag, startPoint x: 107, startPoint y: 487, endPoint x: 100, endPoint y: 394, distance: 93.9
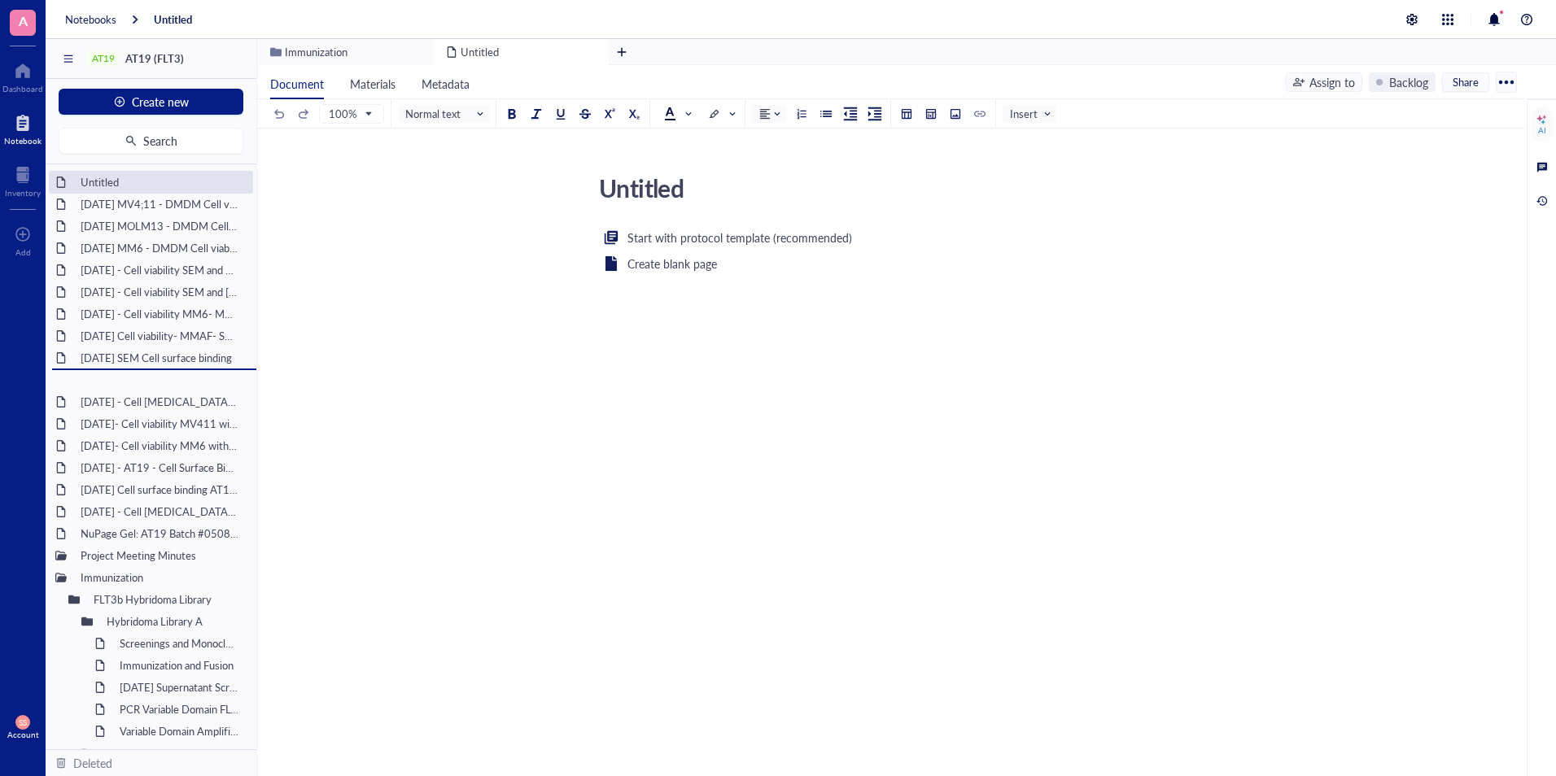
click at [100, 394] on div "Untitled [DATE] MV4;11 - DMDM Cell viability [DATE] MOLM13 - DMDM Cell viabilit…" at bounding box center [151, 456] width 211 height 585
drag, startPoint x: 117, startPoint y: 513, endPoint x: 106, endPoint y: 395, distance: 118.5
click at [106, 395] on div "Untitled [DATE] MV4;11 - DMDM Cell viability [DATE] MOLM13 - DMDM Cell viabilit…" at bounding box center [151, 456] width 211 height 585
drag, startPoint x: 140, startPoint y: 427, endPoint x: 125, endPoint y: 400, distance: 30.6
click at [125, 400] on div "Untitled [DATE] MV4;11 - DMDM Cell viability [DATE] MOLM13 - DMDM Cell viabilit…" at bounding box center [151, 456] width 211 height 585
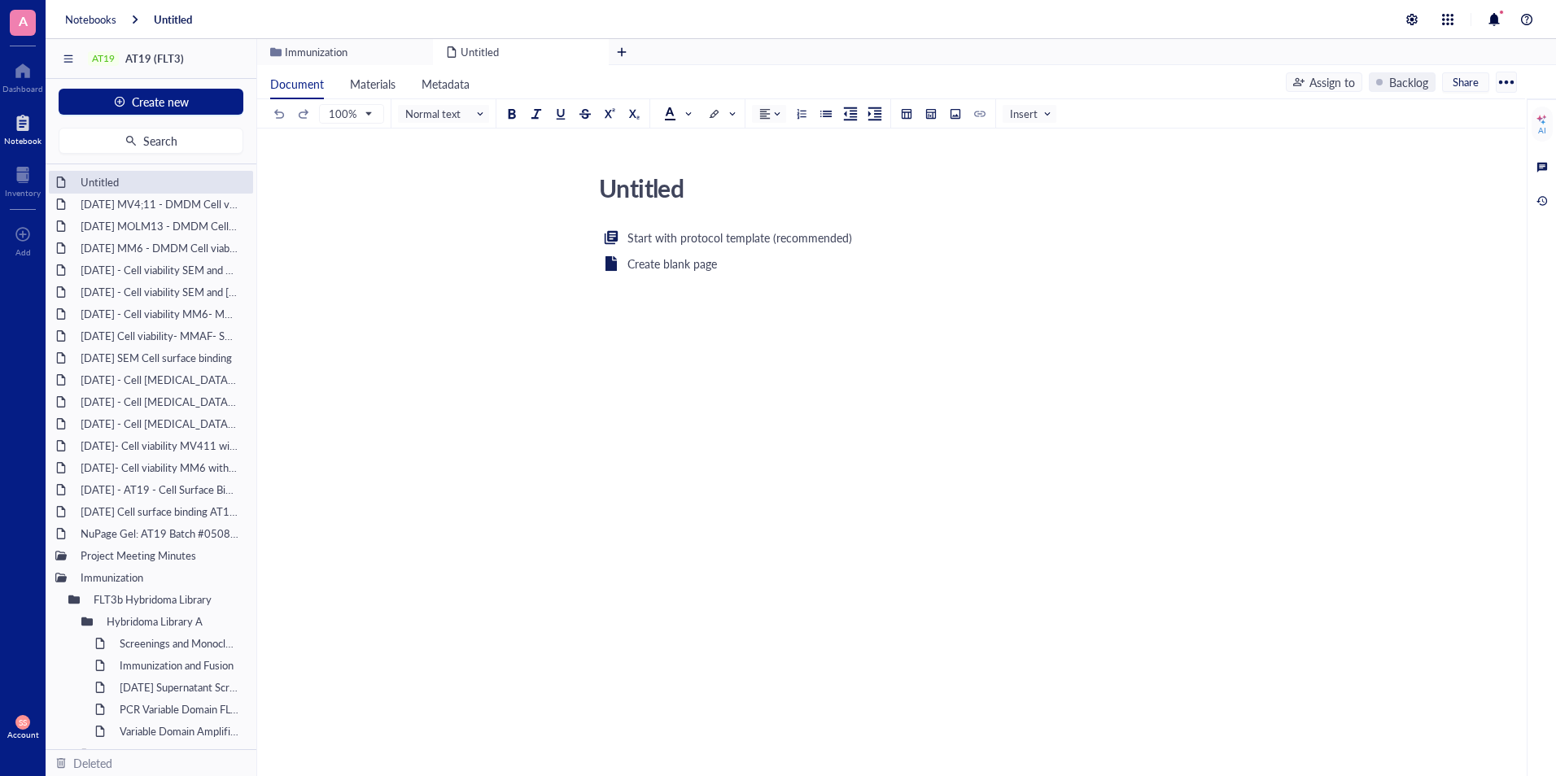
click at [384, 496] on div "Untitled Untitled Start with protocol template (recommended) Create blank page ﻿" at bounding box center [887, 355] width 1261 height 374
drag, startPoint x: 128, startPoint y: 483, endPoint x: 133, endPoint y: 449, distance: 33.8
click at [133, 449] on div "Untitled [DATE] MV4;11 - DMDM Cell viability [DATE] MOLM13 - DMDM Cell viabilit…" at bounding box center [151, 456] width 211 height 585
click at [475, 411] on div "Untitled Untitled Start with protocol template (recommended) Create blank page ﻿" at bounding box center [887, 355] width 1261 height 374
click at [687, 190] on div "Untitled" at bounding box center [881, 188] width 579 height 41
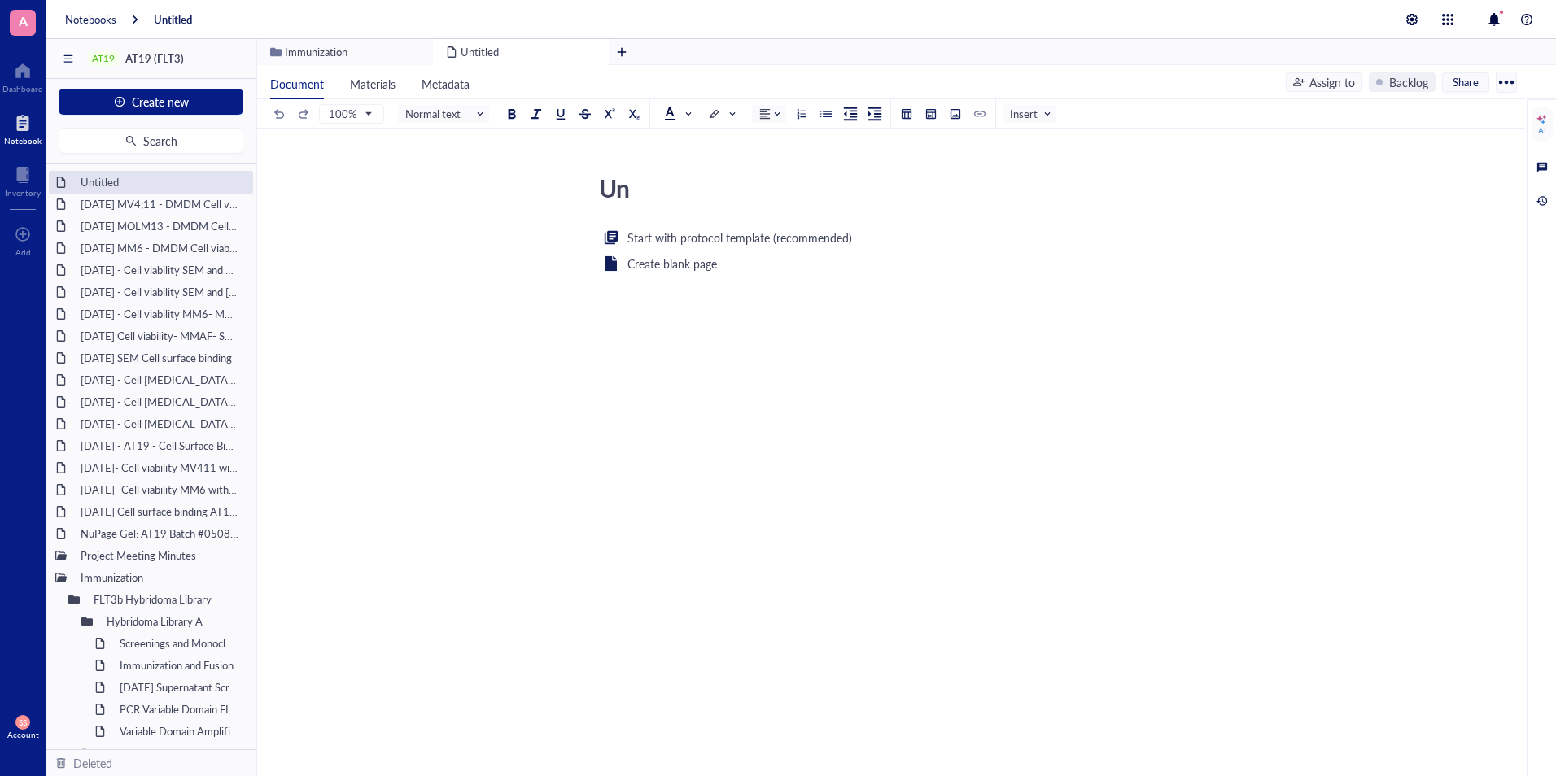
type textarea "U"
type textarea "[DATE]"
click at [709, 333] on div "Start with protocol template (recommended) Create blank page ﻿" at bounding box center [887, 385] width 579 height 314
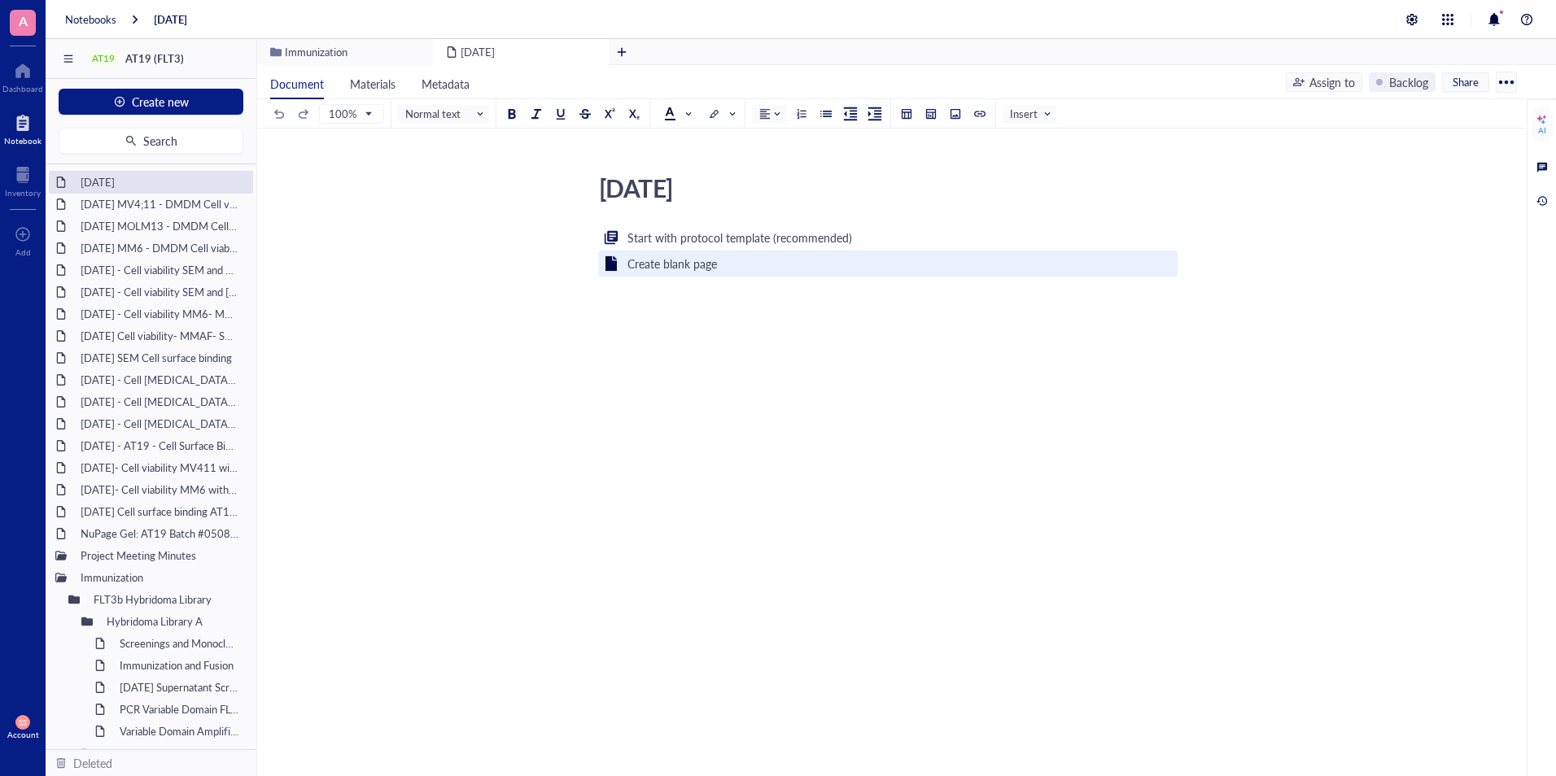
click at [669, 260] on div "Create blank page" at bounding box center [672, 264] width 90 height 18
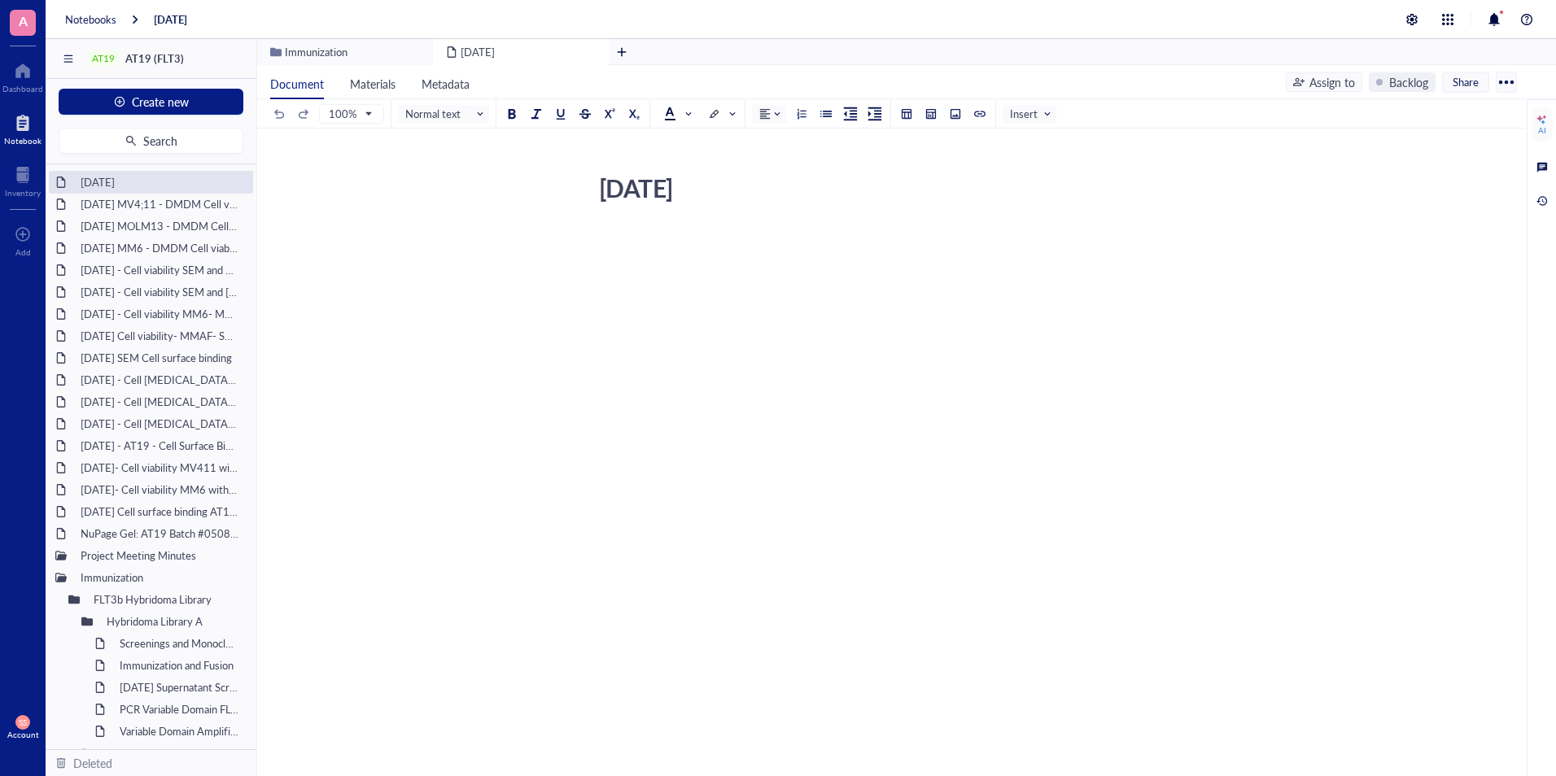
click at [763, 187] on div "[DATE]" at bounding box center [881, 188] width 579 height 41
type textarea "[DATE] SEM-DX8951 Cell viability"
click at [669, 352] on div "﻿" at bounding box center [887, 385] width 579 height 314
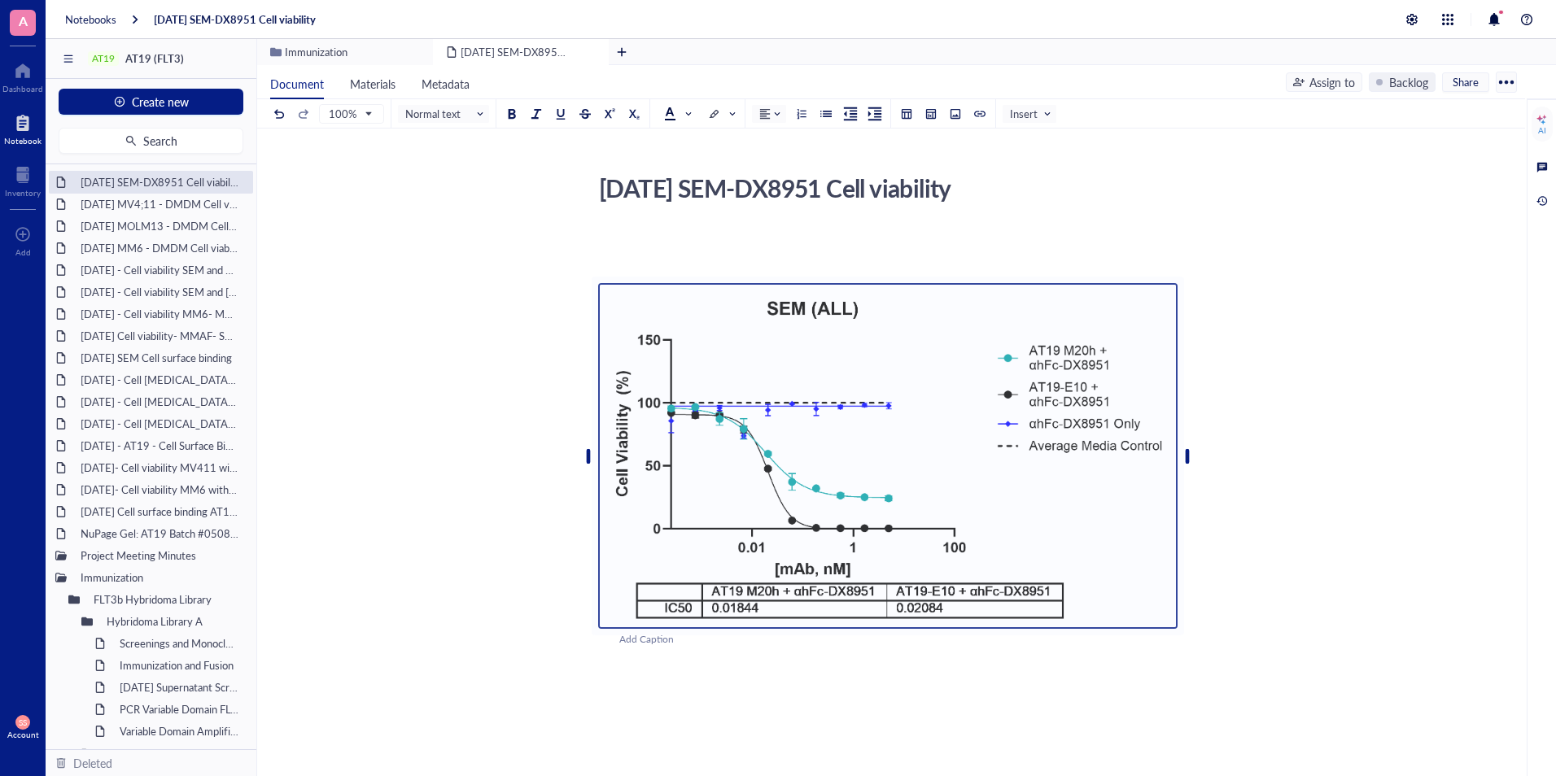
scroll to position [156, 0]
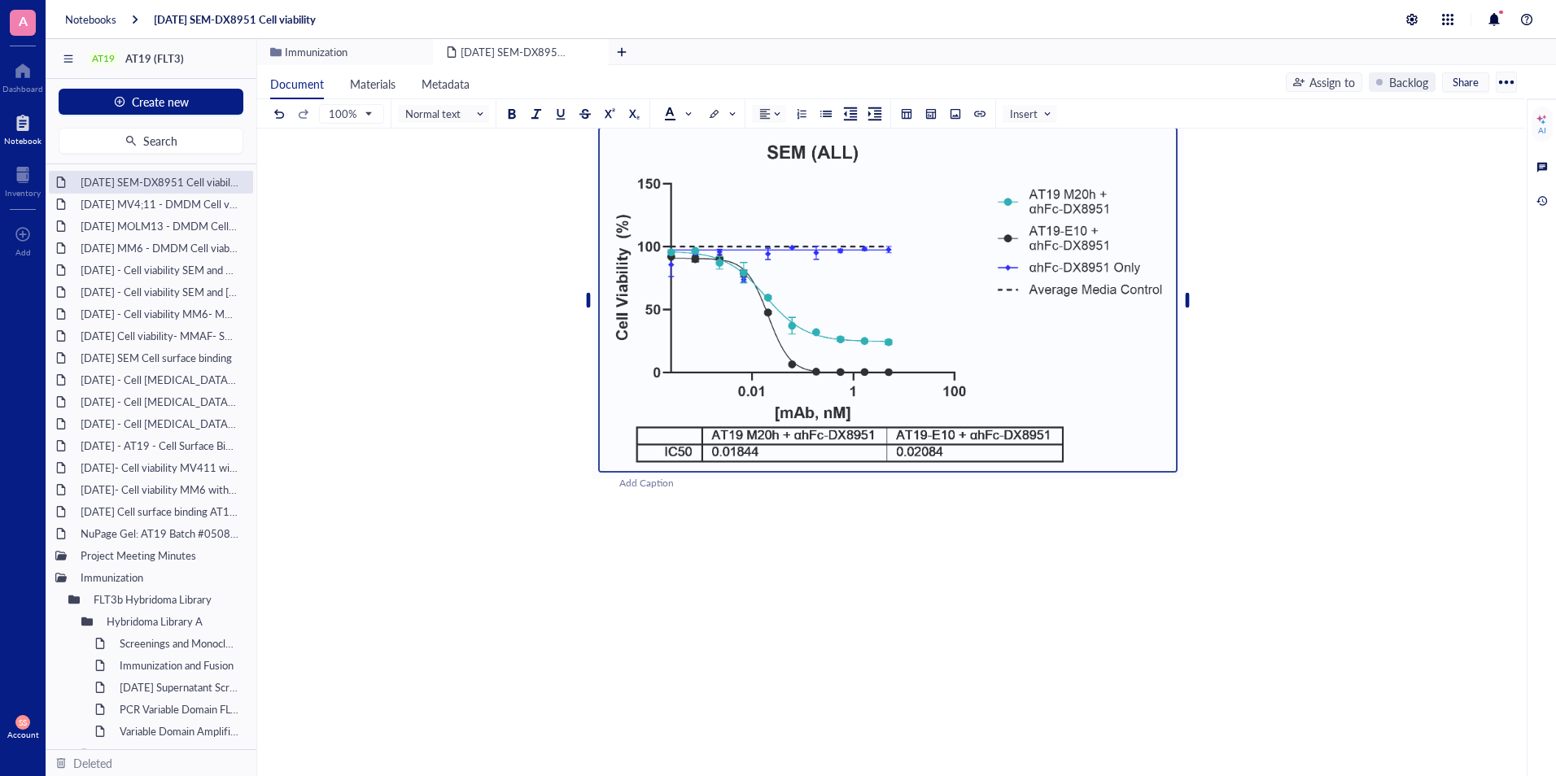
click at [589, 561] on div "[DATE] SEM-DX8951 Cell viability [DATE] SEM-DX8951 Cell viability ﻿ ﻿ Add Capti…" at bounding box center [887, 408] width 1261 height 794
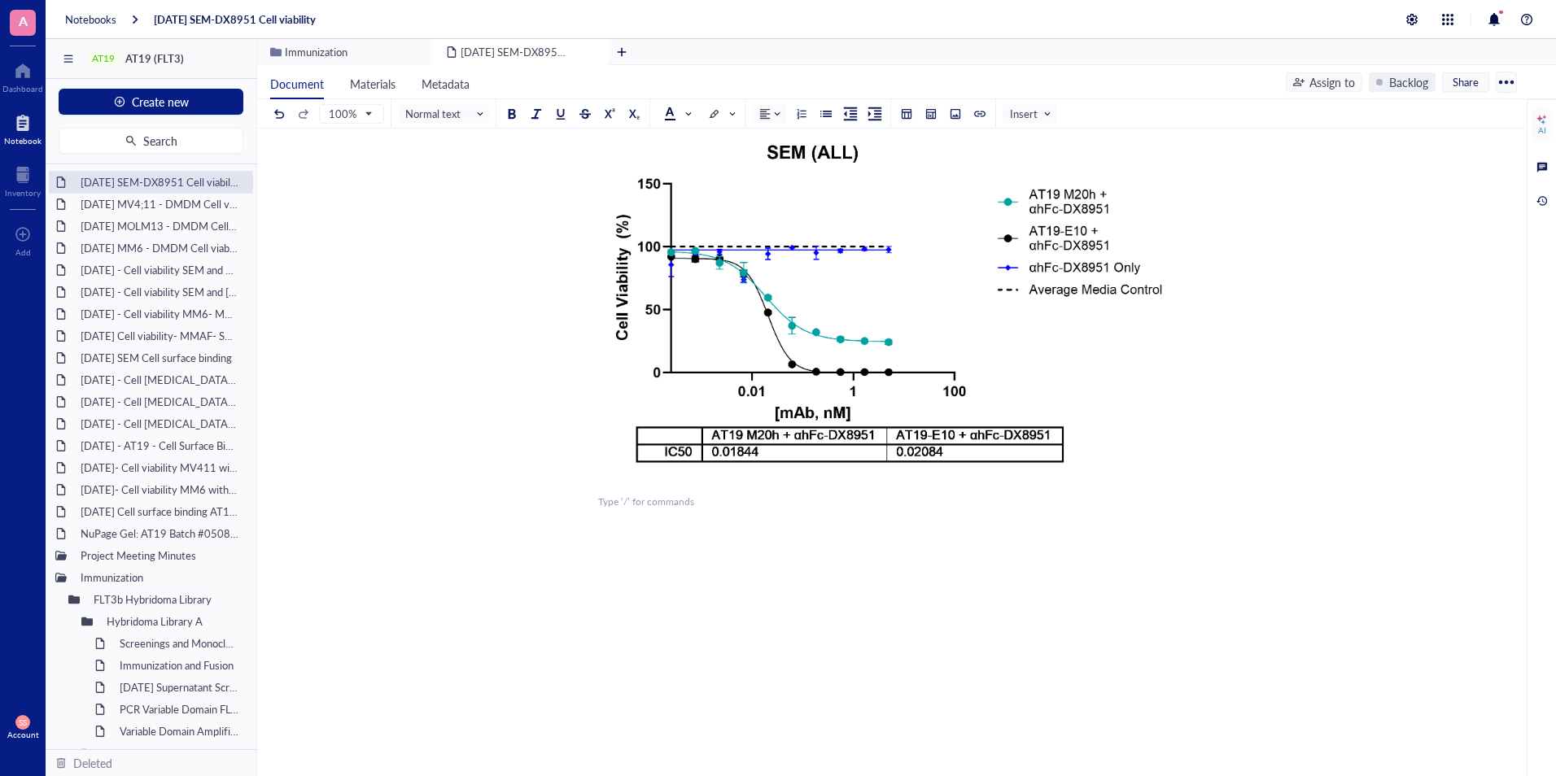
click at [605, 557] on div "﻿ ﻿ Add Caption ﻿ To pick up a draggable item, press the space bar. While dragg…" at bounding box center [887, 439] width 579 height 734
